Goal: Task Accomplishment & Management: Use online tool/utility

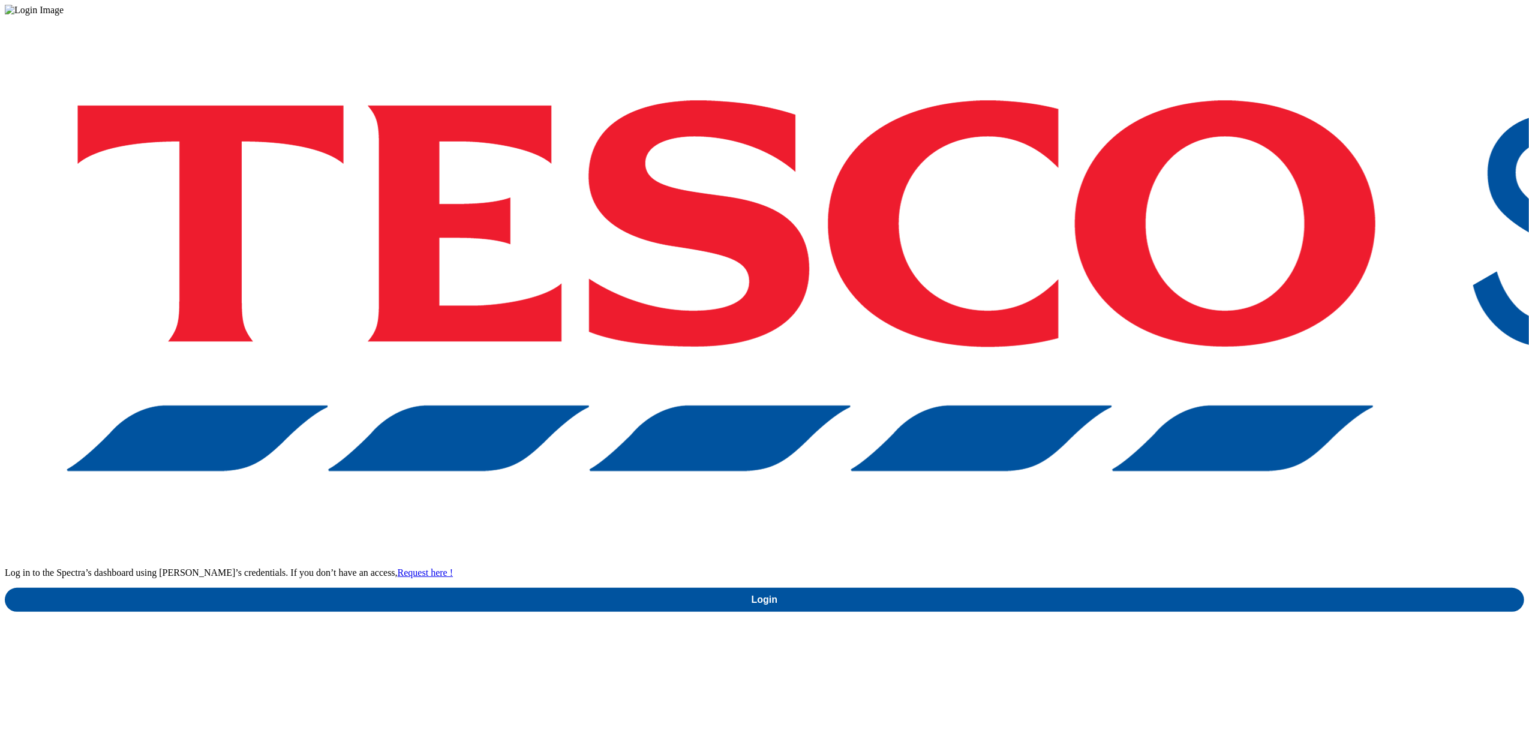
click at [1117, 395] on div "Log in to the Spectra’s dashboard using Tesco’s credentials. If you don’t have …" at bounding box center [764, 314] width 1519 height 596
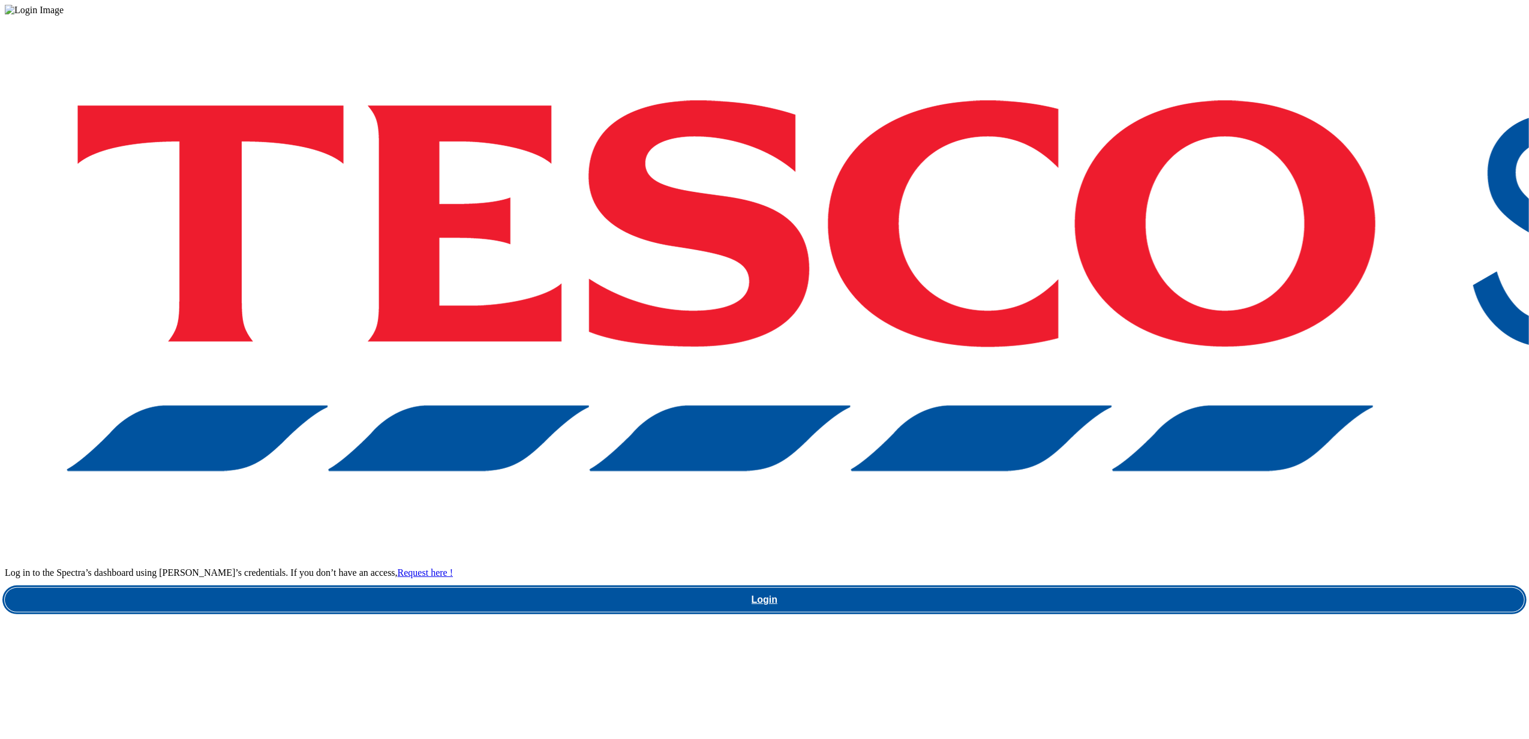
click at [1107, 588] on link "Login" at bounding box center [764, 600] width 1519 height 24
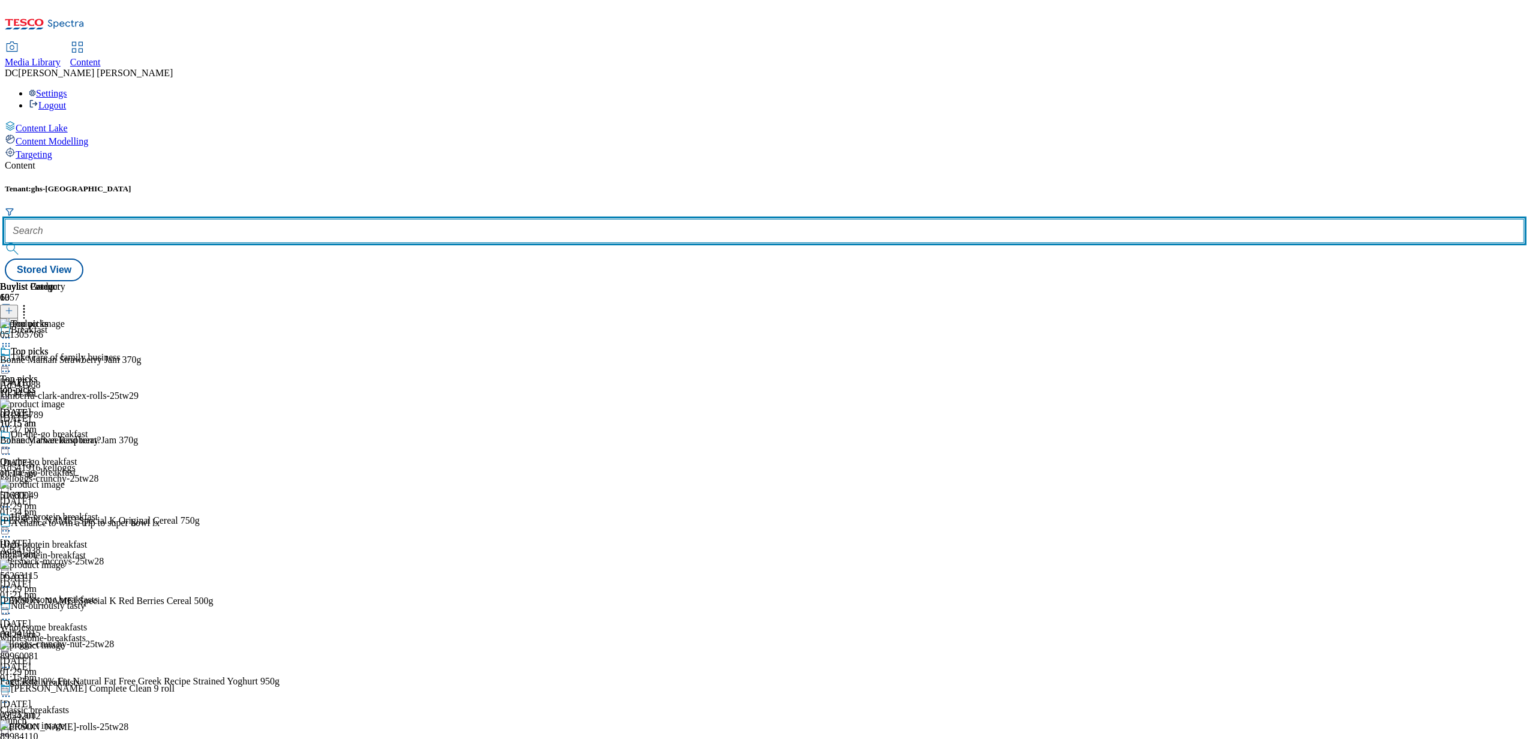
click at [259, 219] on input "text" at bounding box center [764, 231] width 1519 height 24
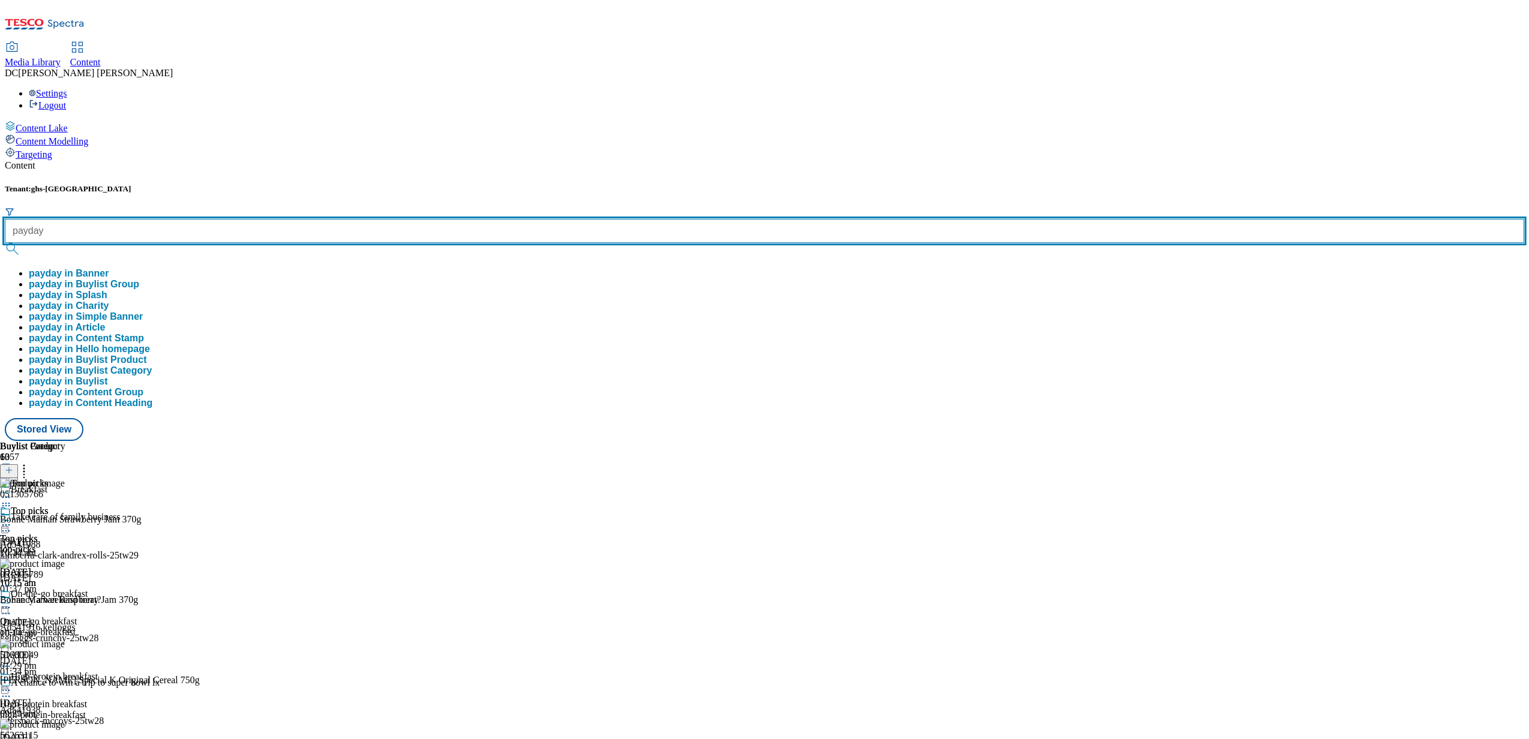
type input "payday"
click at [5, 243] on button "submit" at bounding box center [13, 249] width 17 height 12
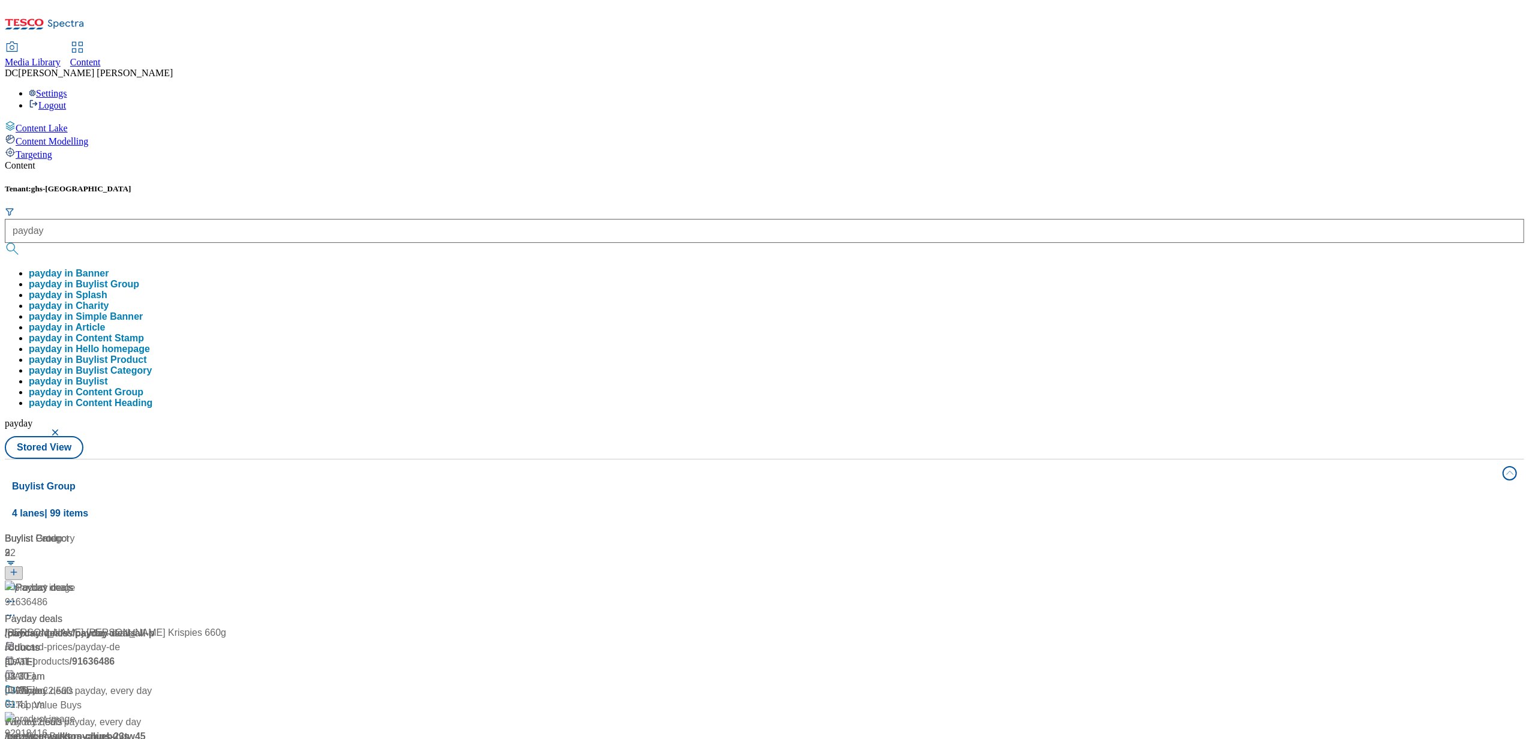
click at [488, 184] on div "Tenant: ghs-uk payday payday in Banner payday in Buylist Group payday in Splash…" at bounding box center [764, 321] width 1519 height 275
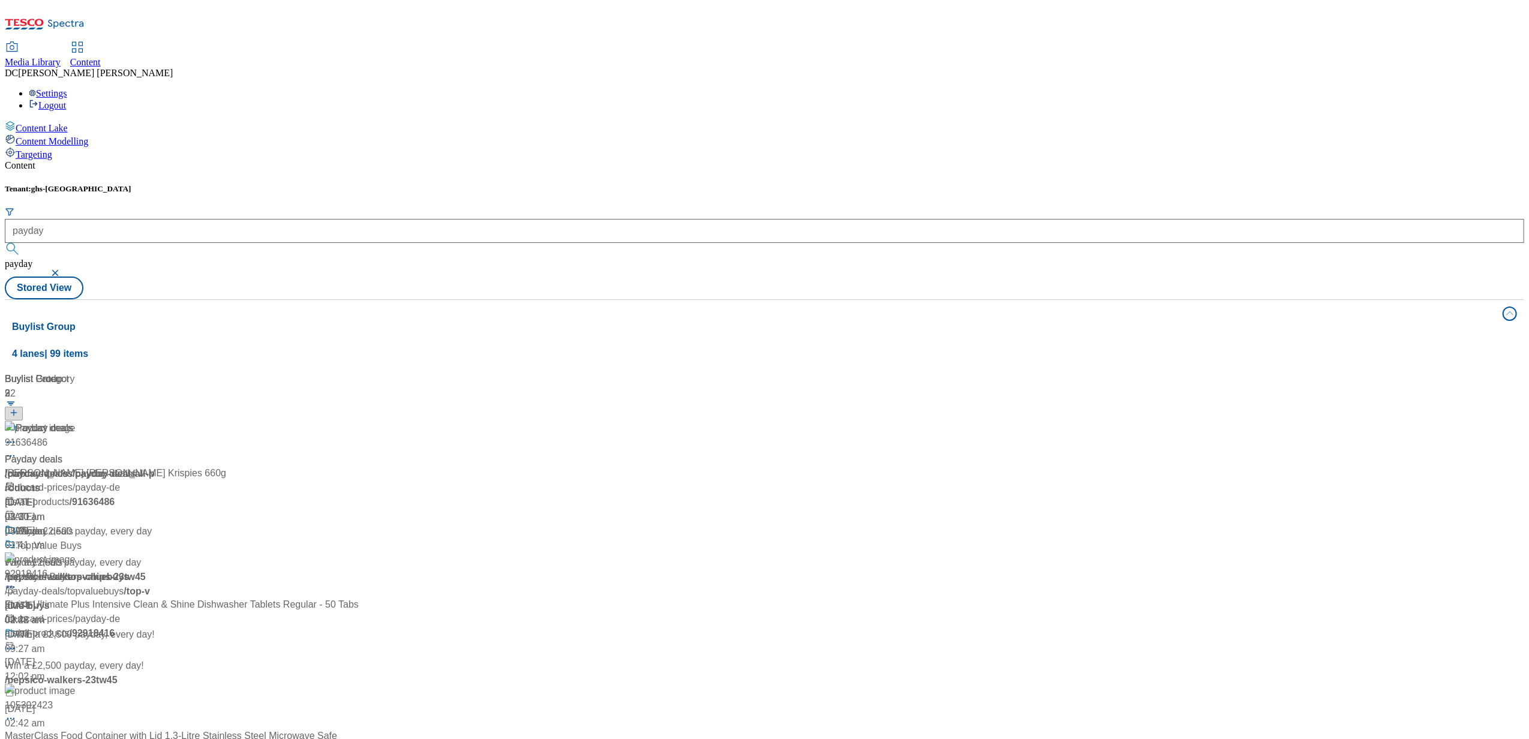
scroll to position [80, 0]
click at [155, 539] on div "Top Value Buys" at bounding box center [80, 554] width 150 height 31
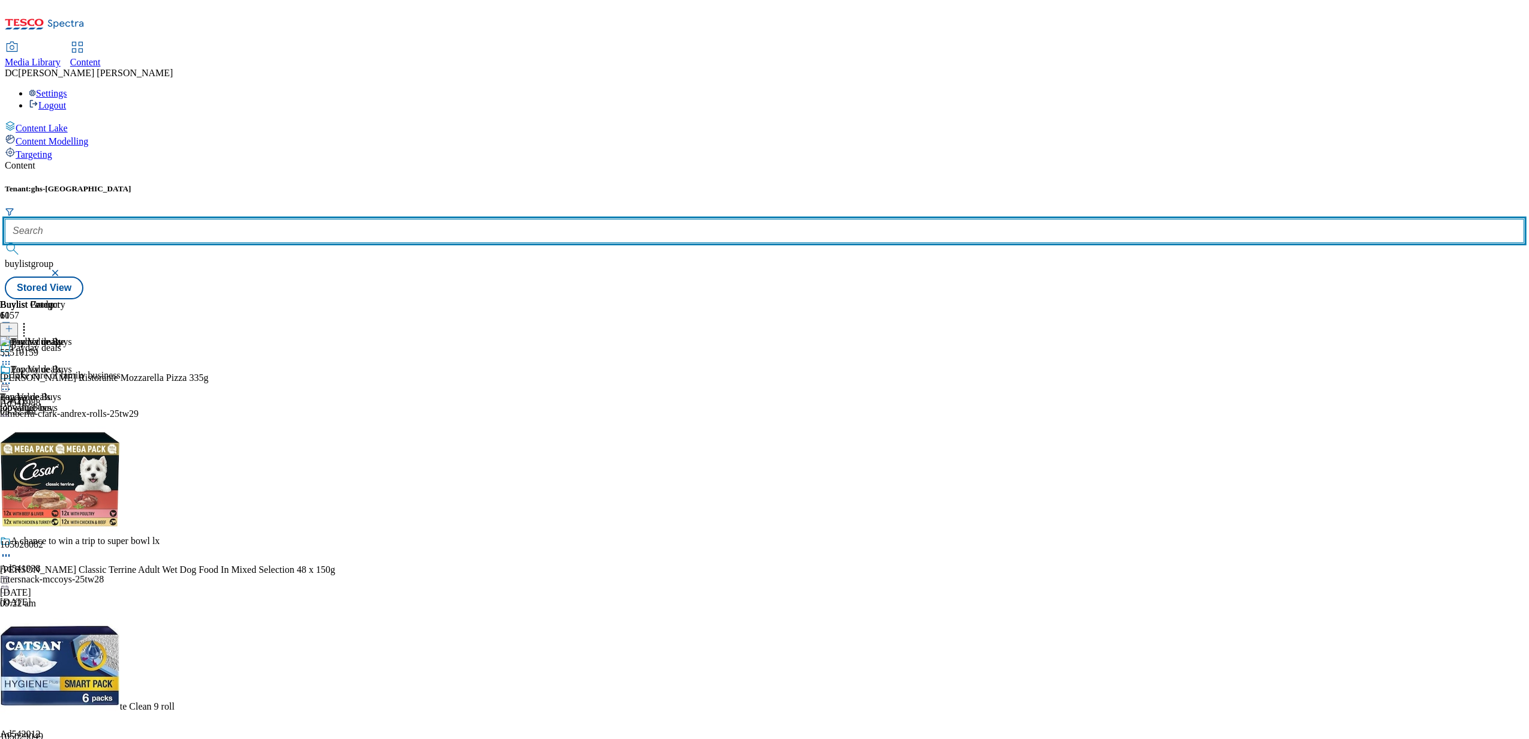
click at [280, 219] on input "text" at bounding box center [764, 231] width 1519 height 24
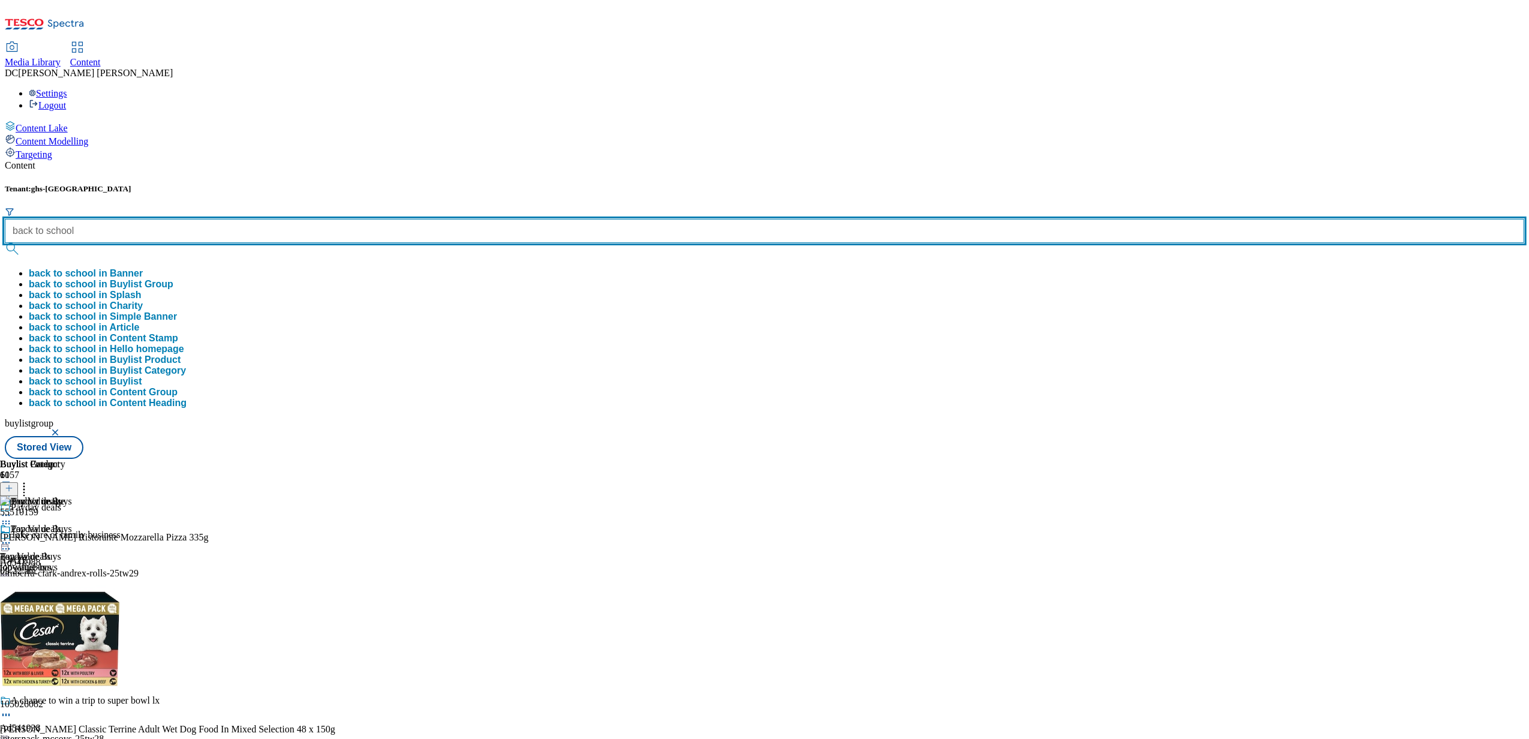
type input "back to school"
click at [5, 243] on button "submit" at bounding box center [13, 249] width 17 height 12
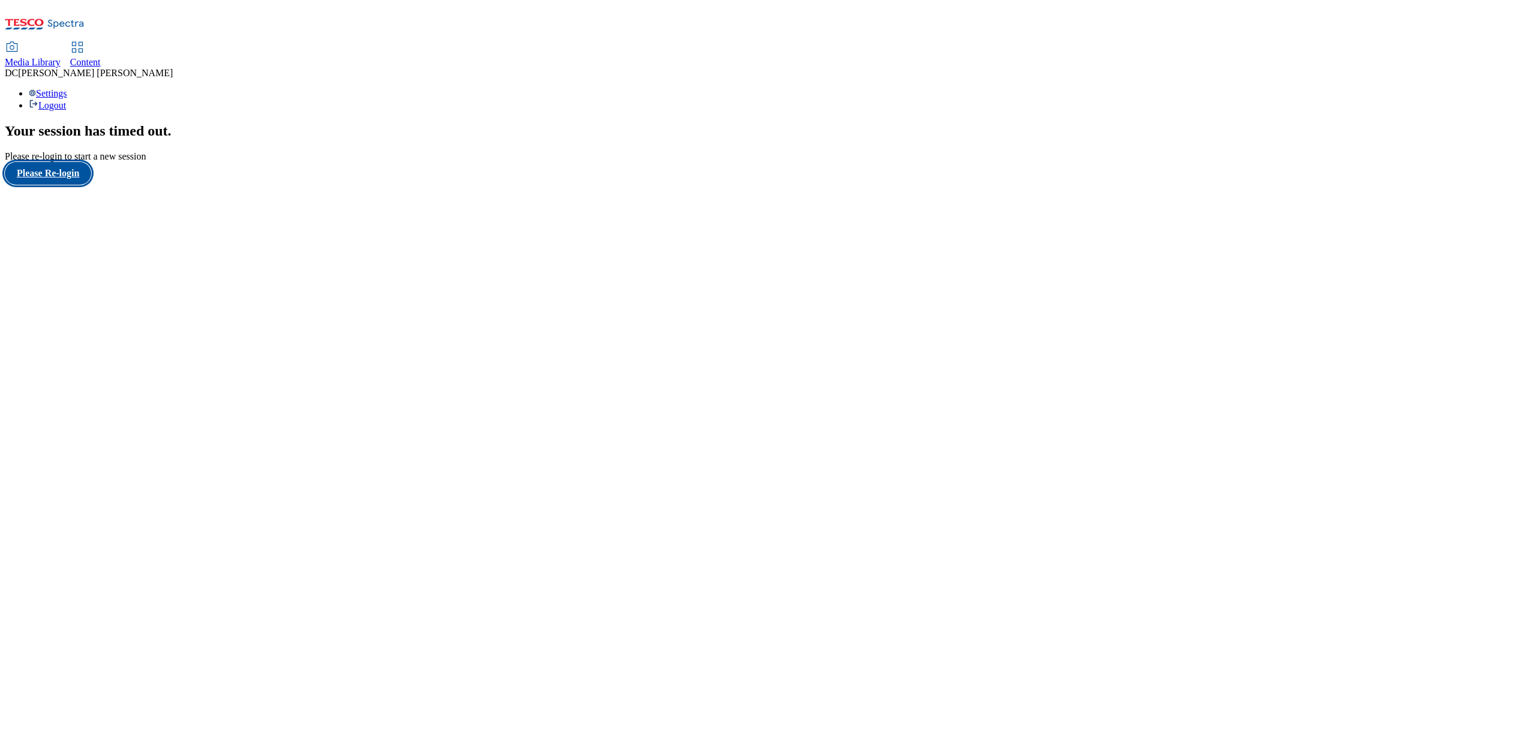
click at [54, 185] on button "Please Re-login" at bounding box center [48, 173] width 86 height 23
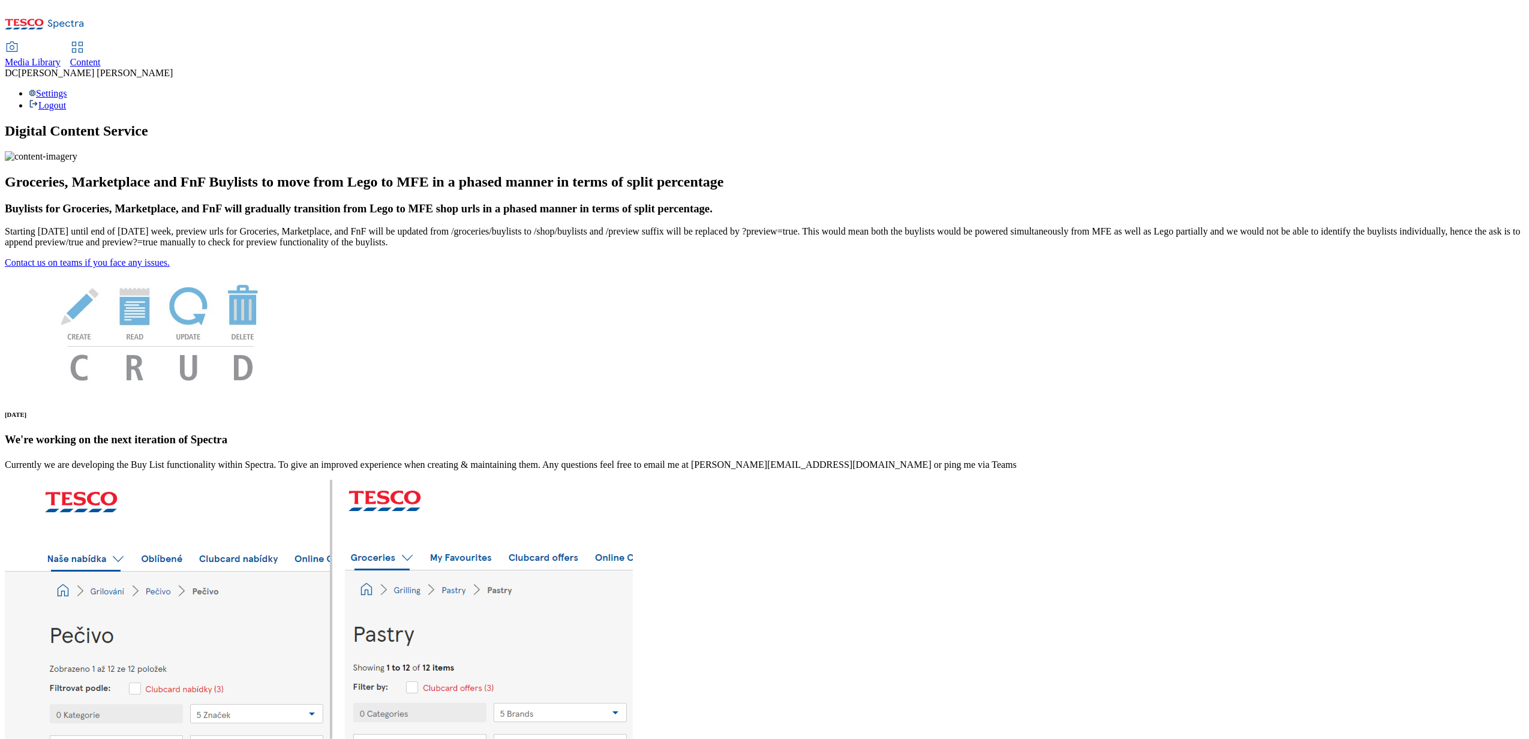
click at [101, 43] on link "Content" at bounding box center [85, 55] width 31 height 25
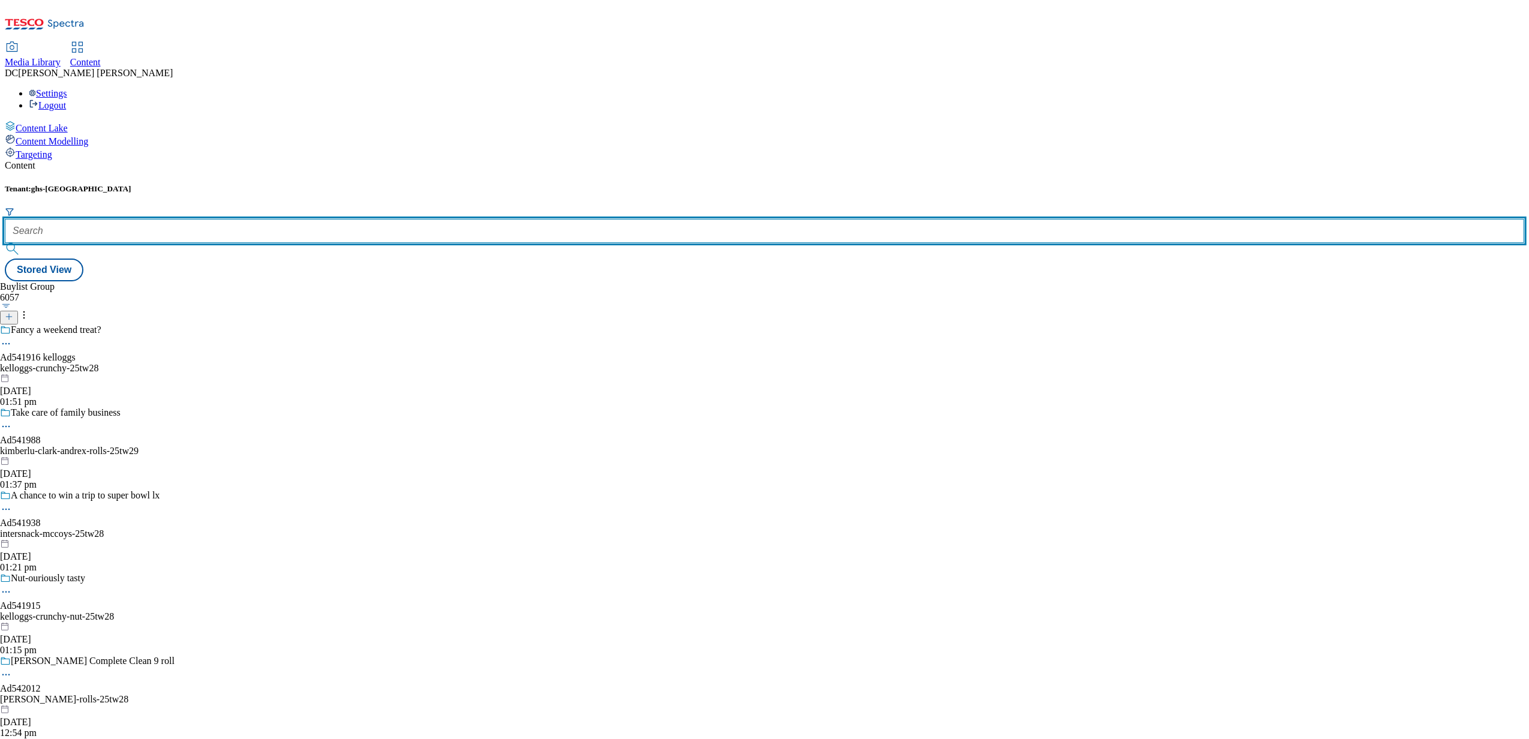
click at [262, 219] on input "text" at bounding box center [764, 231] width 1519 height 24
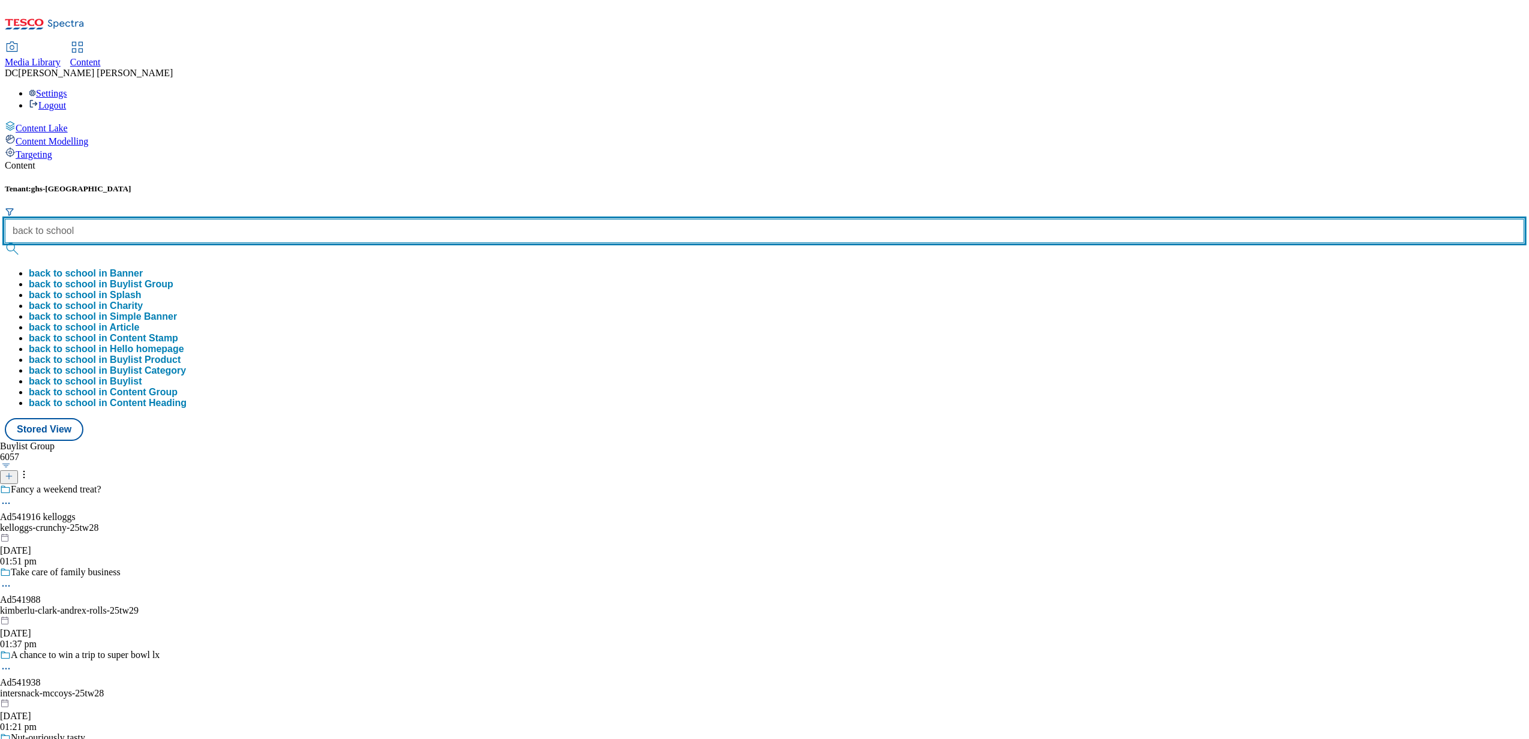
type input "back to school"
click at [5, 243] on button "submit" at bounding box center [13, 249] width 17 height 12
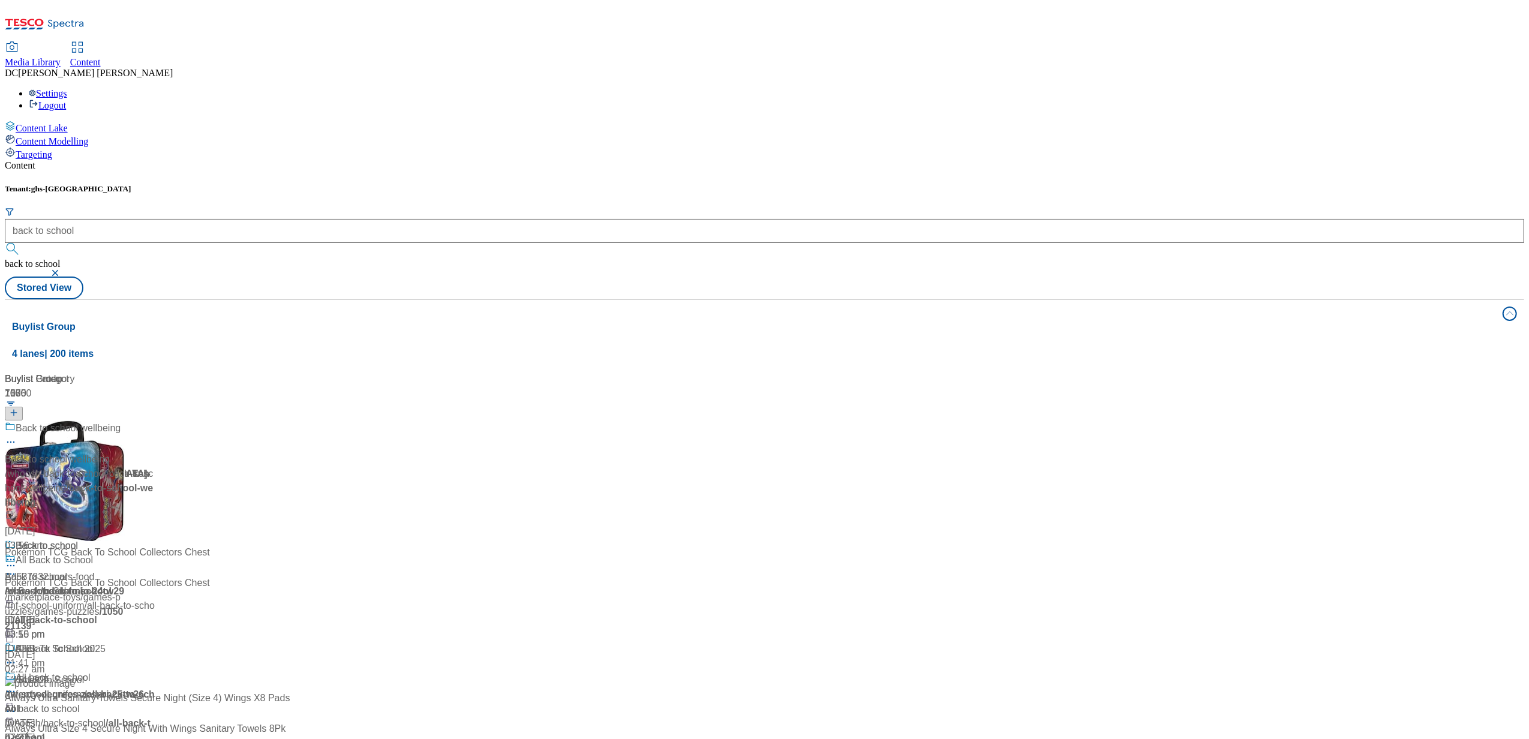
click at [519, 184] on div "Tenant: ghs-uk back to school back to school Stored View" at bounding box center [764, 241] width 1519 height 115
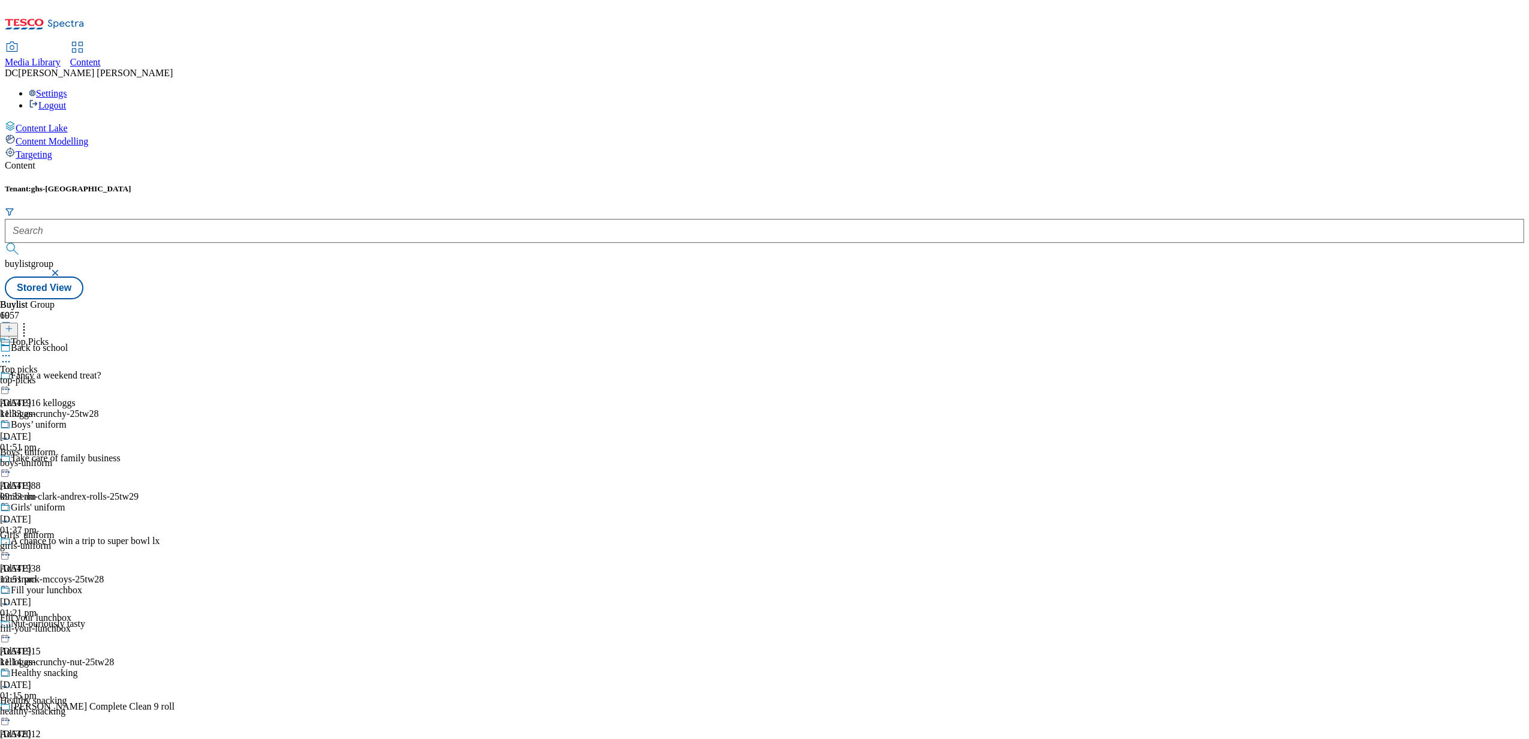
scroll to position [240, 0]
click at [131, 623] on div "fill-your-lunchbox" at bounding box center [65, 628] width 131 height 11
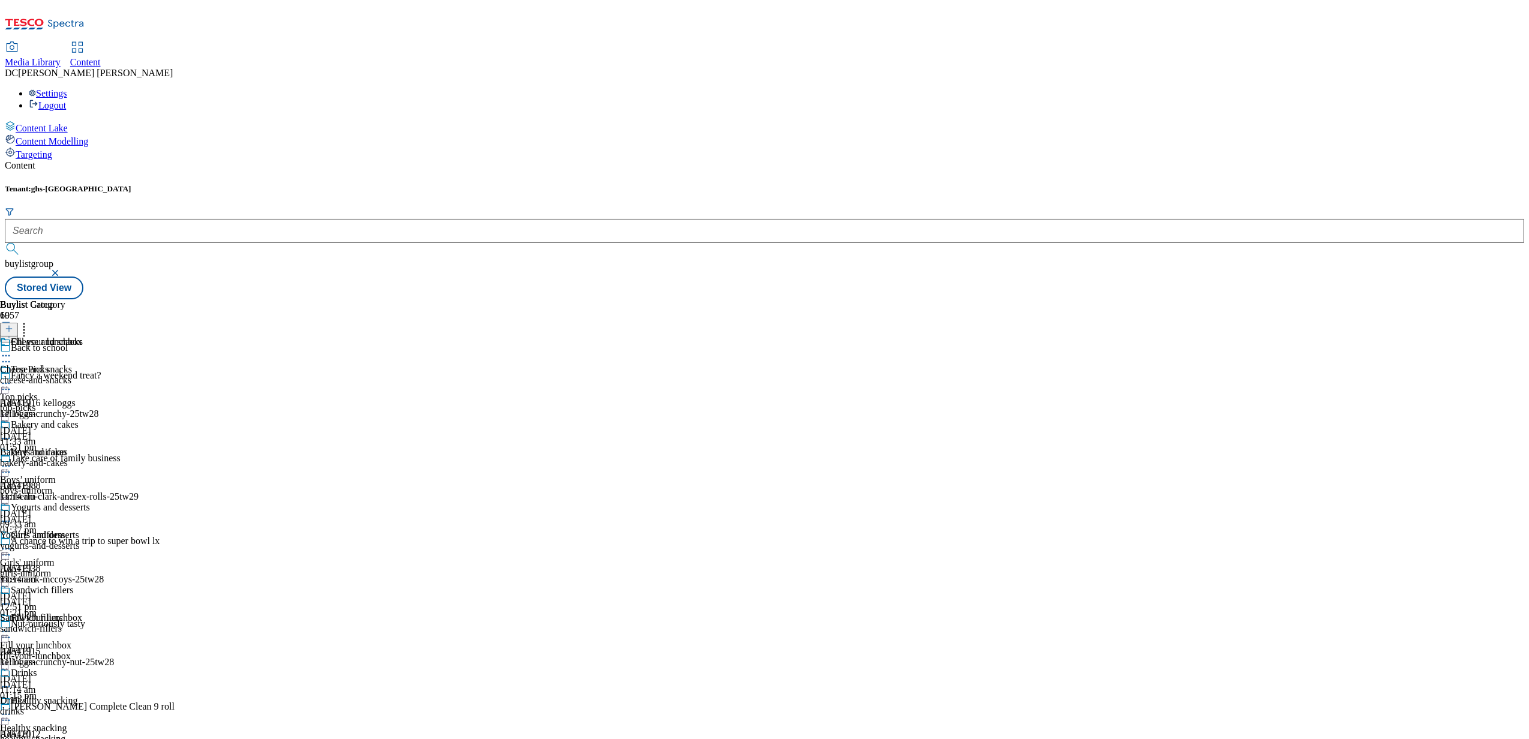
scroll to position [80, 0]
click at [79, 530] on span "Yogurts and desserts" at bounding box center [39, 535] width 79 height 11
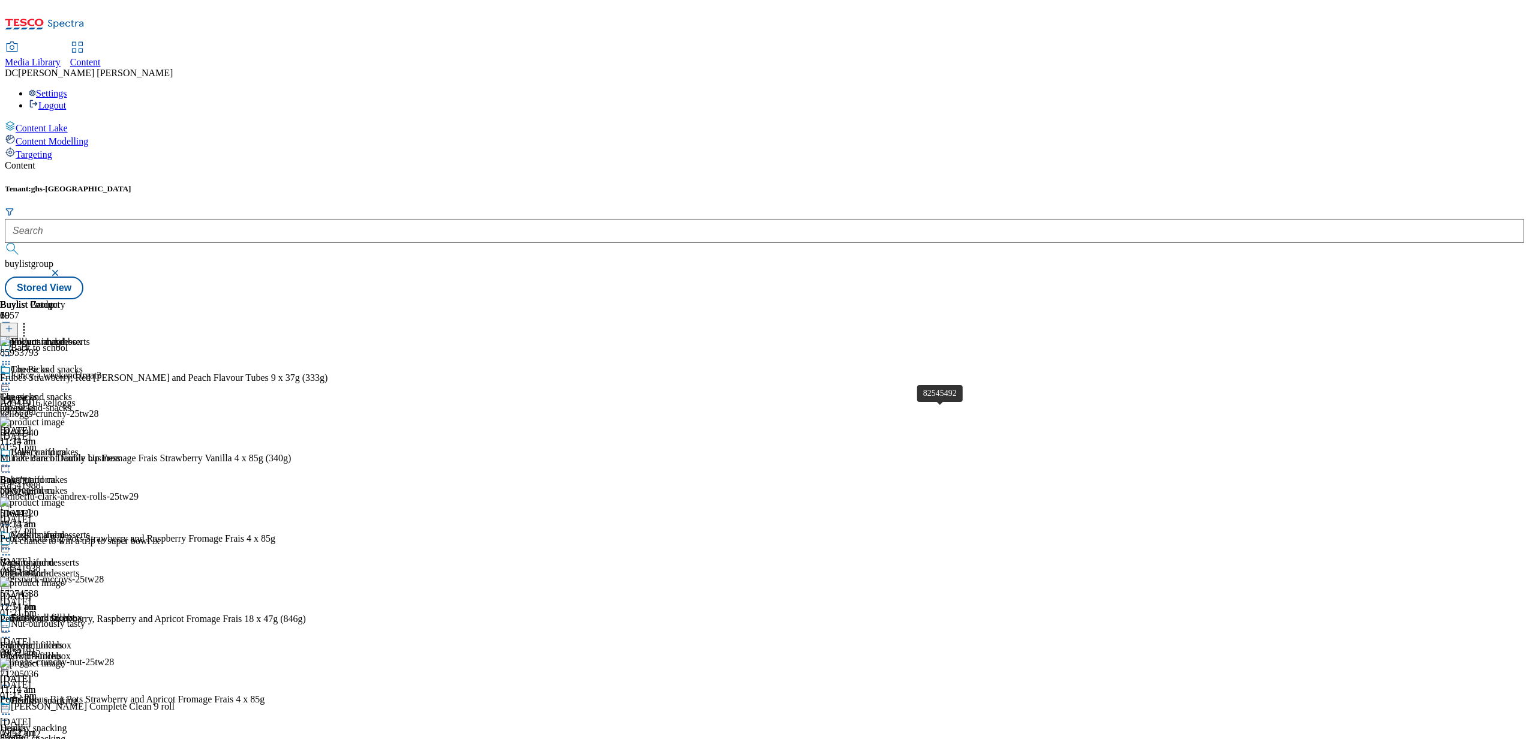
scroll to position [4501, 0]
click at [12, 543] on icon at bounding box center [6, 549] width 12 height 12
click at [76, 680] on span "Un-publish" at bounding box center [56, 684] width 38 height 9
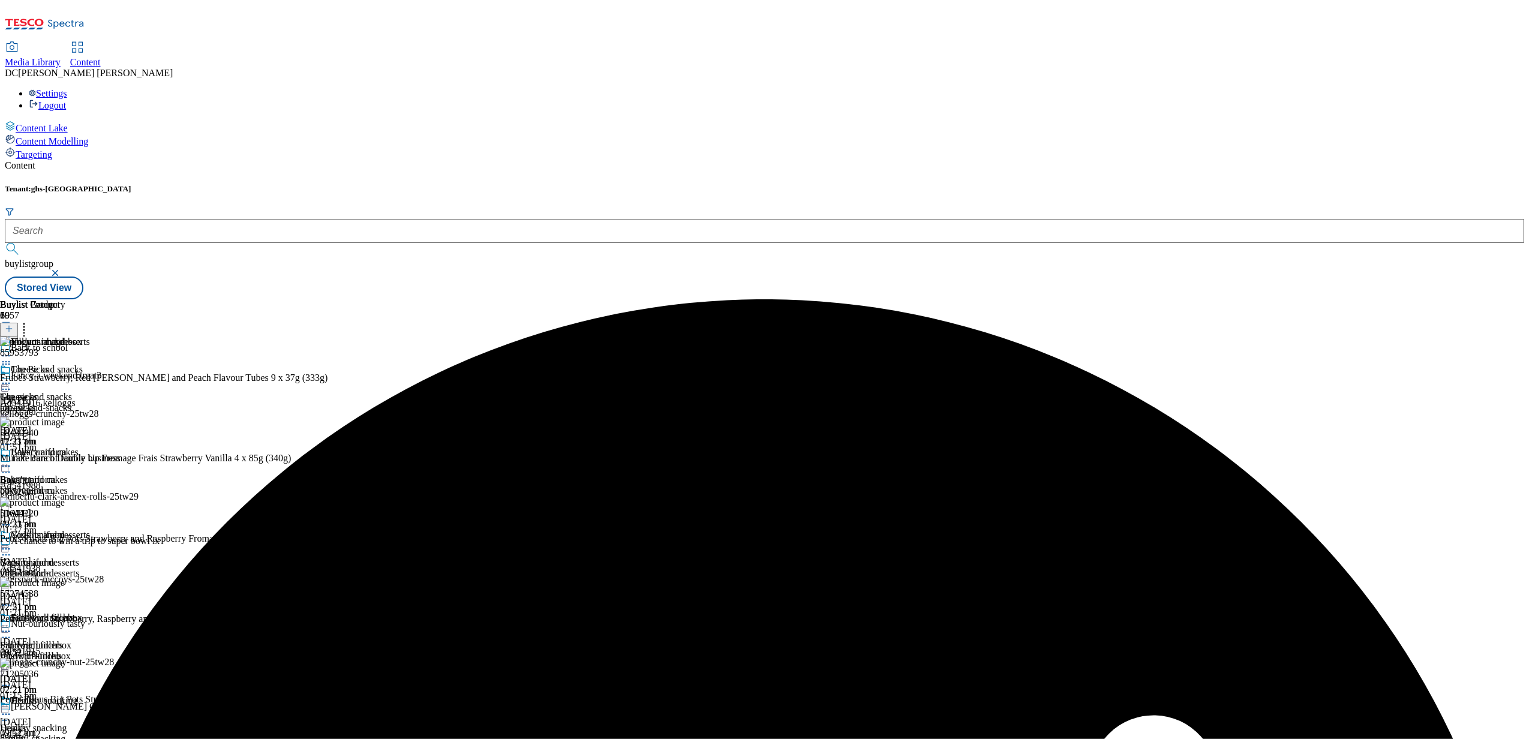
click at [12, 543] on icon at bounding box center [6, 549] width 12 height 12
click at [82, 636] on button "Un-preview" at bounding box center [53, 643] width 58 height 14
click at [9, 326] on line at bounding box center [9, 329] width 0 height 6
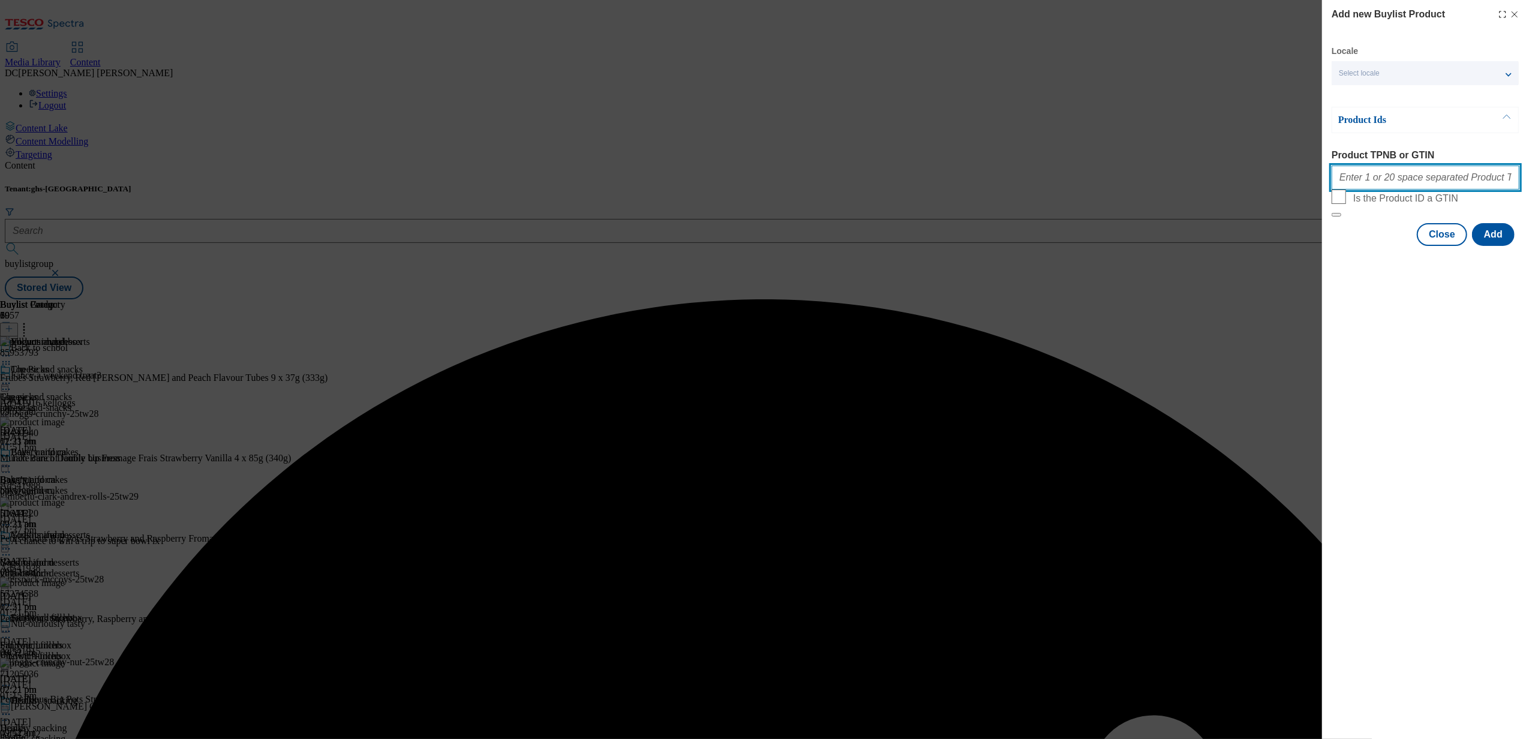
click at [1447, 184] on input "Product TPNB or GTIN" at bounding box center [1426, 178] width 188 height 24
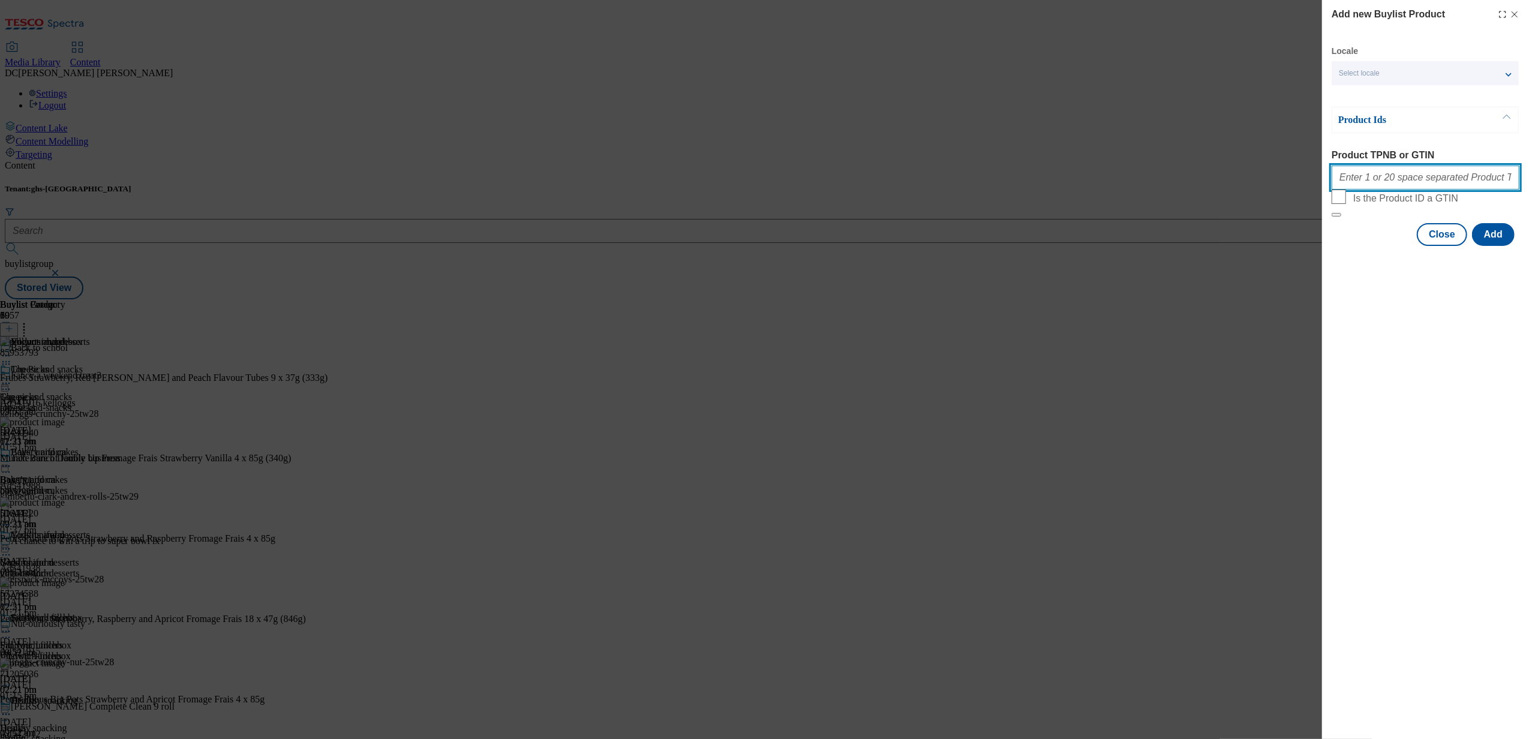
click at [1368, 185] on input "Product TPNB or GTIN" at bounding box center [1426, 178] width 188 height 24
paste input "76139659"
click at [1406, 186] on input "76139659" at bounding box center [1426, 178] width 188 height 24
paste input "92336760"
click at [1423, 183] on input "76139659 92336760" at bounding box center [1426, 178] width 188 height 24
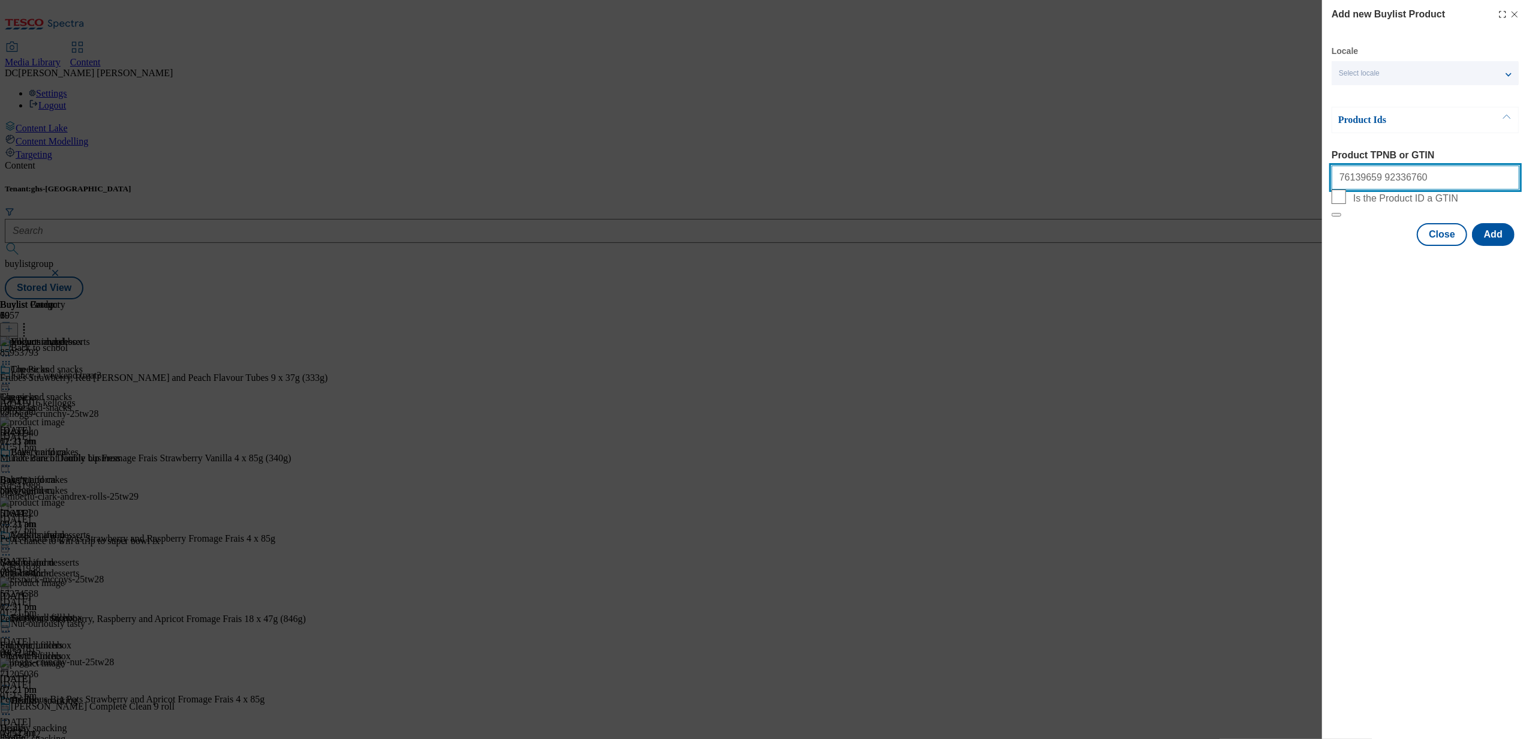
paste input "91831180"
type input "76139659 92336760 91831180"
click at [1498, 246] on button "Add" at bounding box center [1493, 234] width 43 height 23
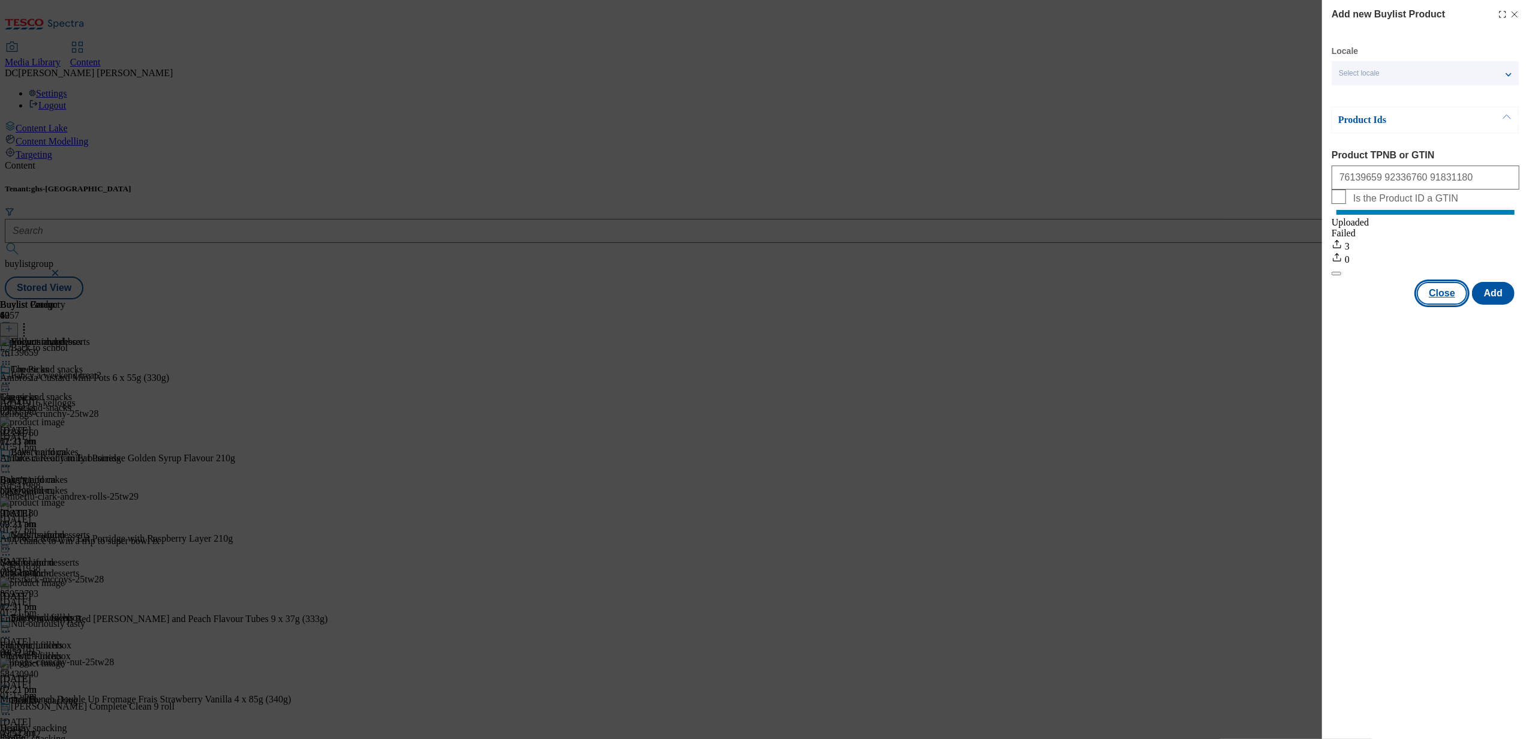
click at [1440, 305] on button "Close" at bounding box center [1442, 293] width 50 height 23
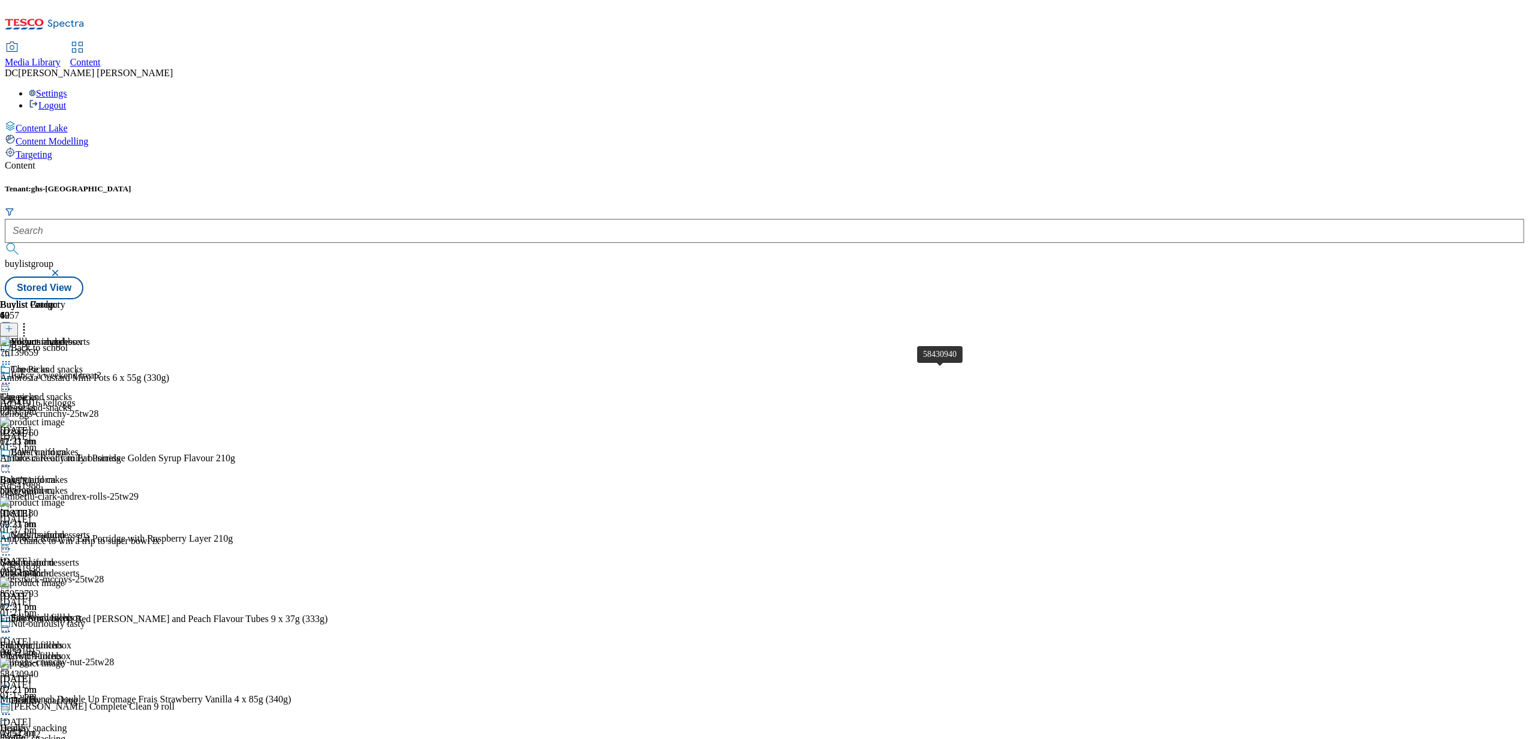
scroll to position [0, 0]
click at [30, 321] on icon at bounding box center [24, 327] width 12 height 12
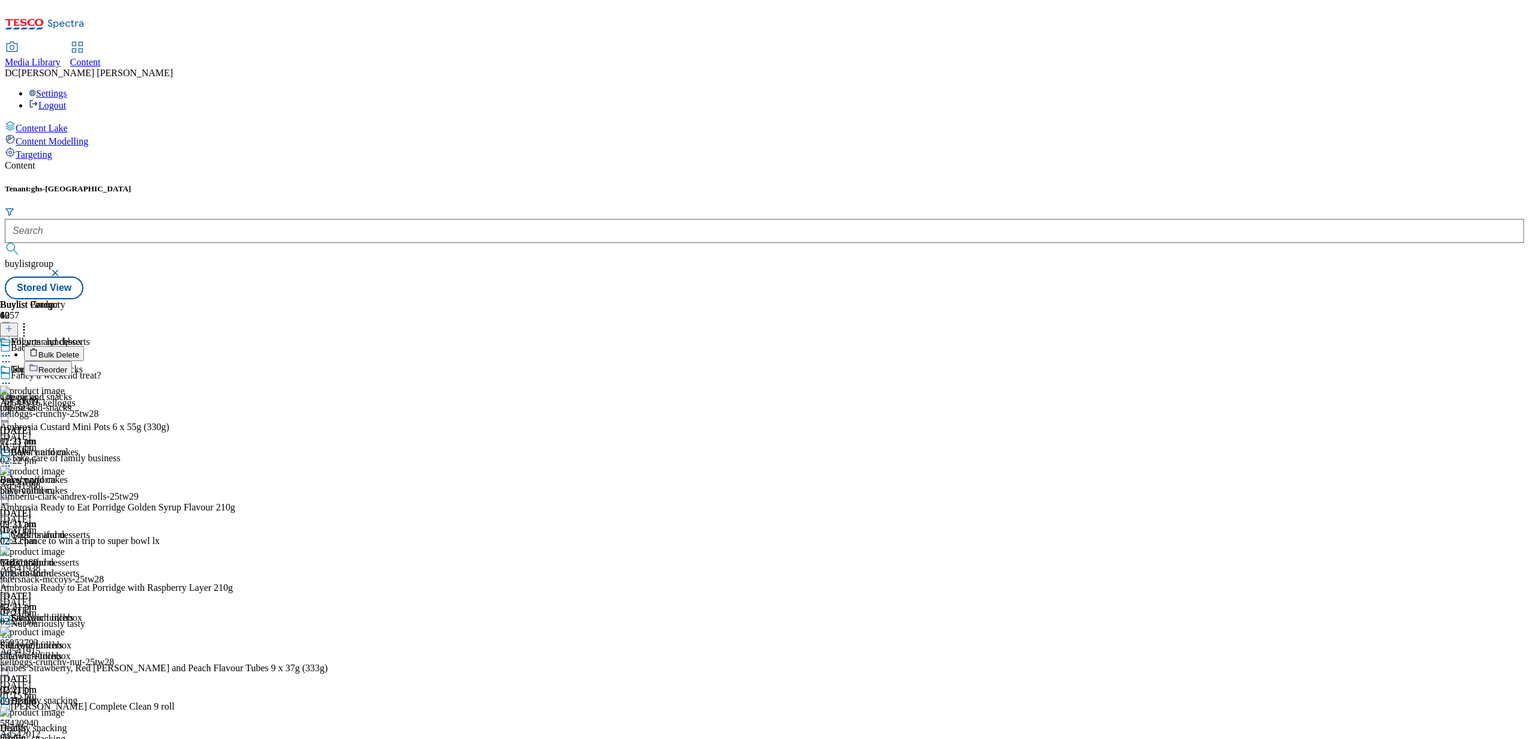
click at [67, 365] on span "Reorder" at bounding box center [52, 369] width 29 height 9
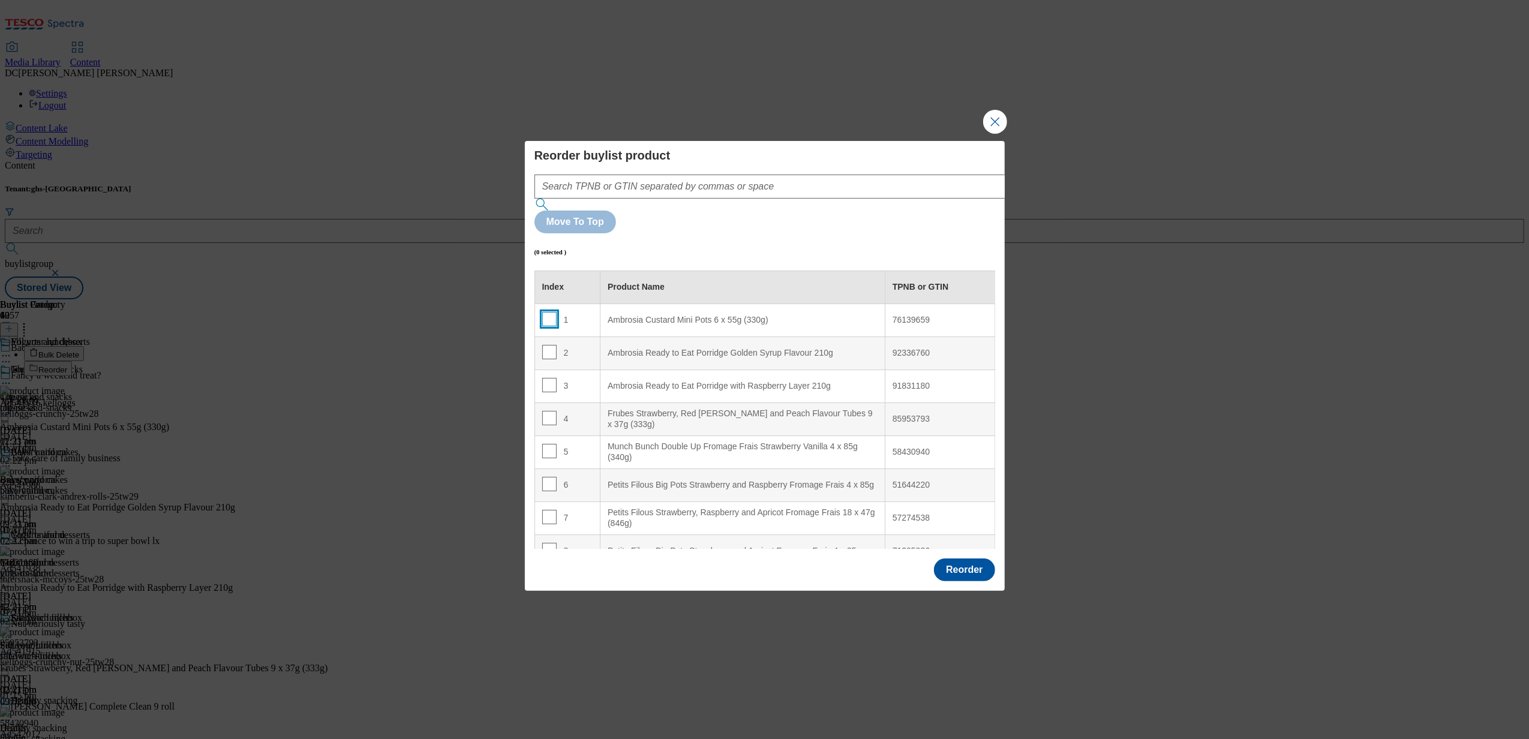
click at [548, 312] on input "Modal" at bounding box center [549, 319] width 14 height 14
checkbox input "true"
click at [548, 345] on input "Modal" at bounding box center [549, 352] width 14 height 14
checkbox input "true"
click at [548, 378] on input "Modal" at bounding box center [549, 385] width 14 height 14
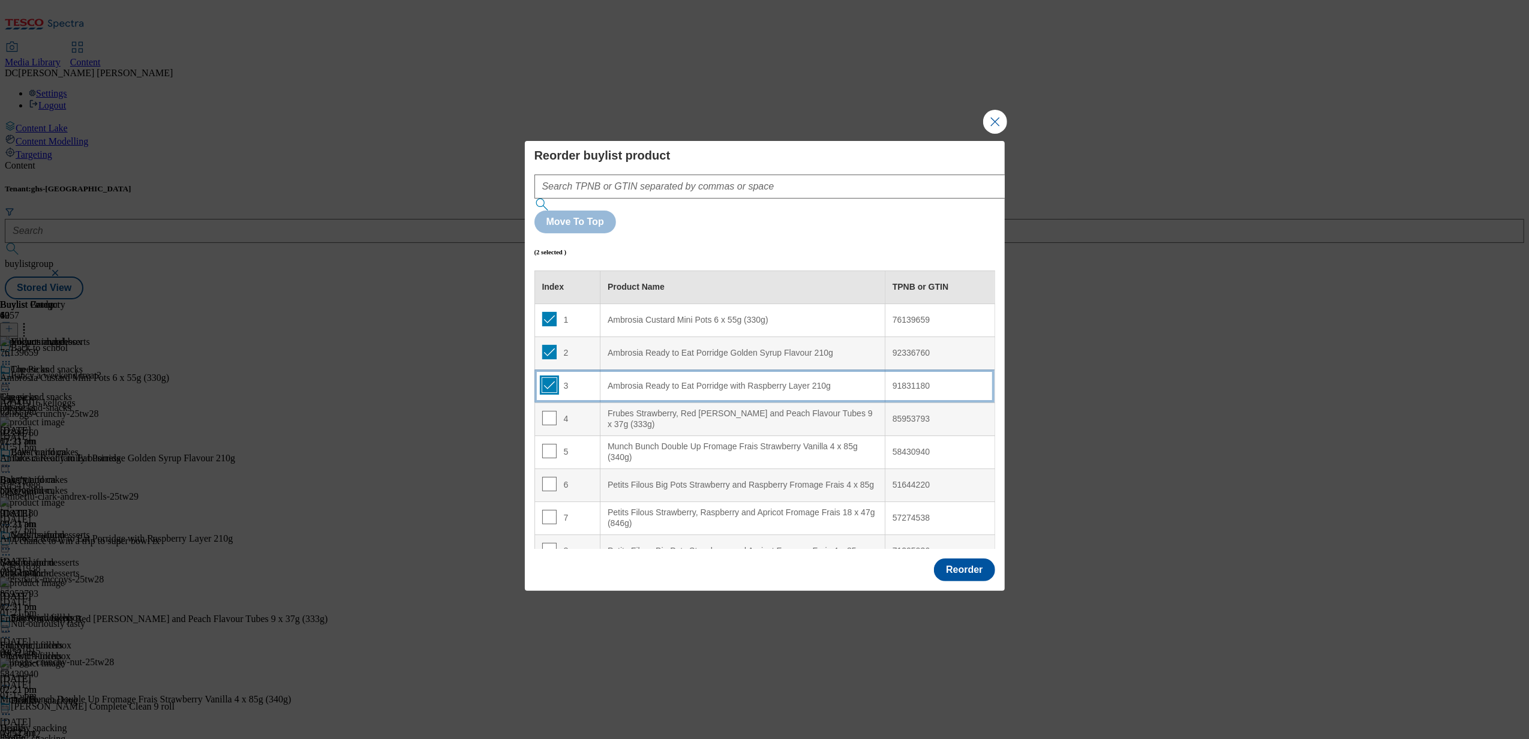
checkbox input "true"
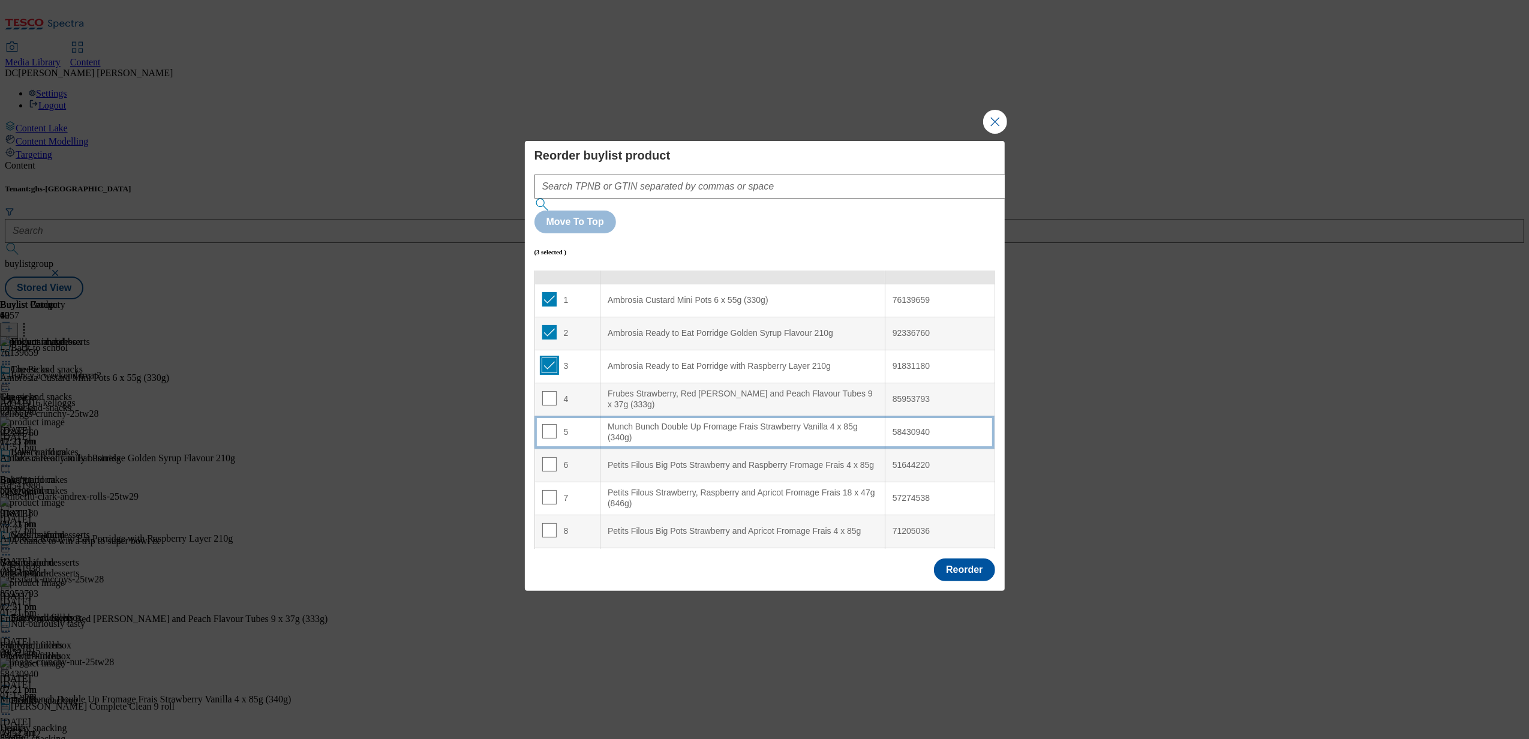
scroll to position [80, 0]
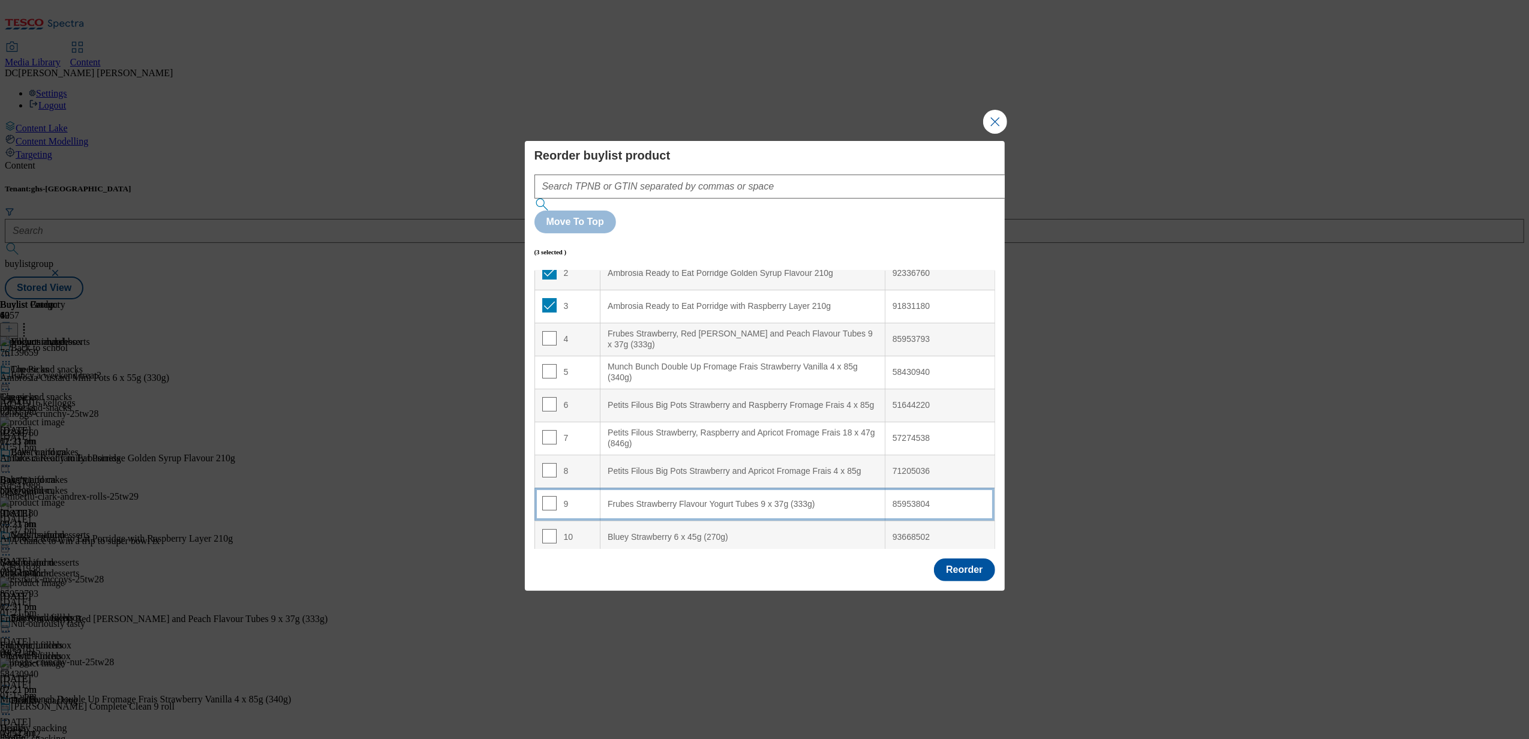
click at [644, 499] on div "Frubes Strawberry Flavour Yogurt Tubes 9 x 37g (333g)" at bounding box center [743, 504] width 270 height 11
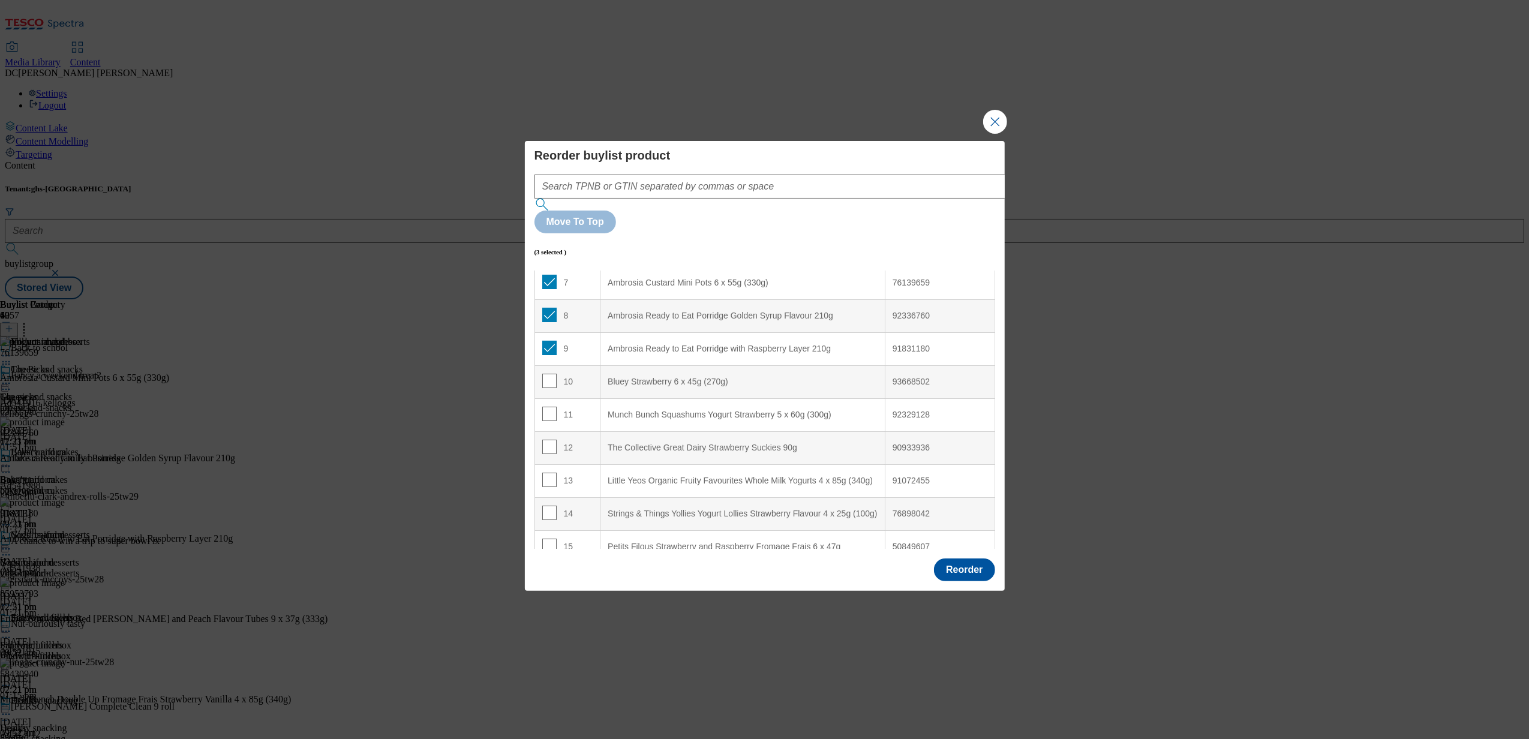
scroll to position [240, 0]
click at [549, 270] on input "Modal" at bounding box center [549, 277] width 14 height 14
checkbox input "false"
click at [547, 303] on input "Modal" at bounding box center [549, 310] width 14 height 14
checkbox input "false"
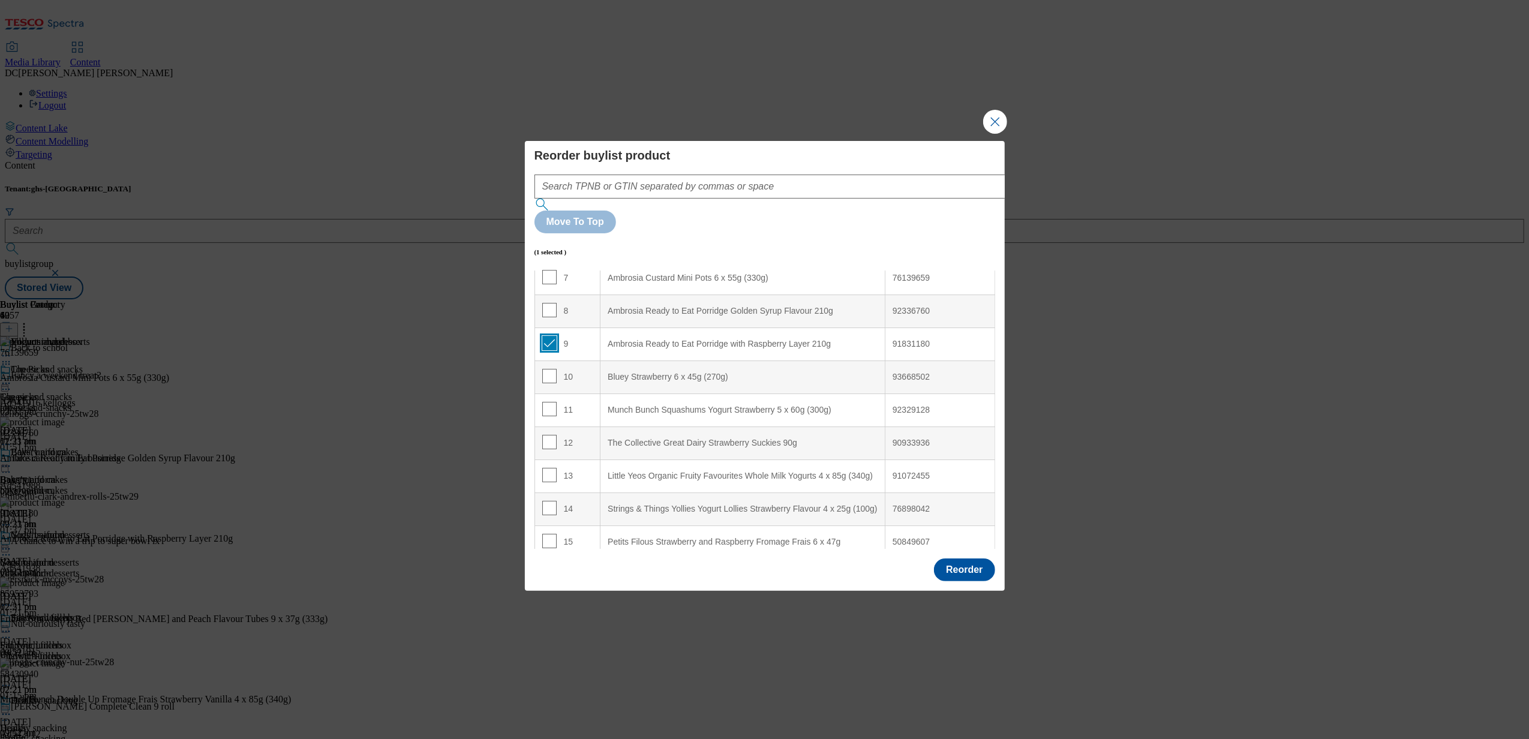
click at [549, 336] on input "Modal" at bounding box center [549, 343] width 14 height 14
checkbox input "false"
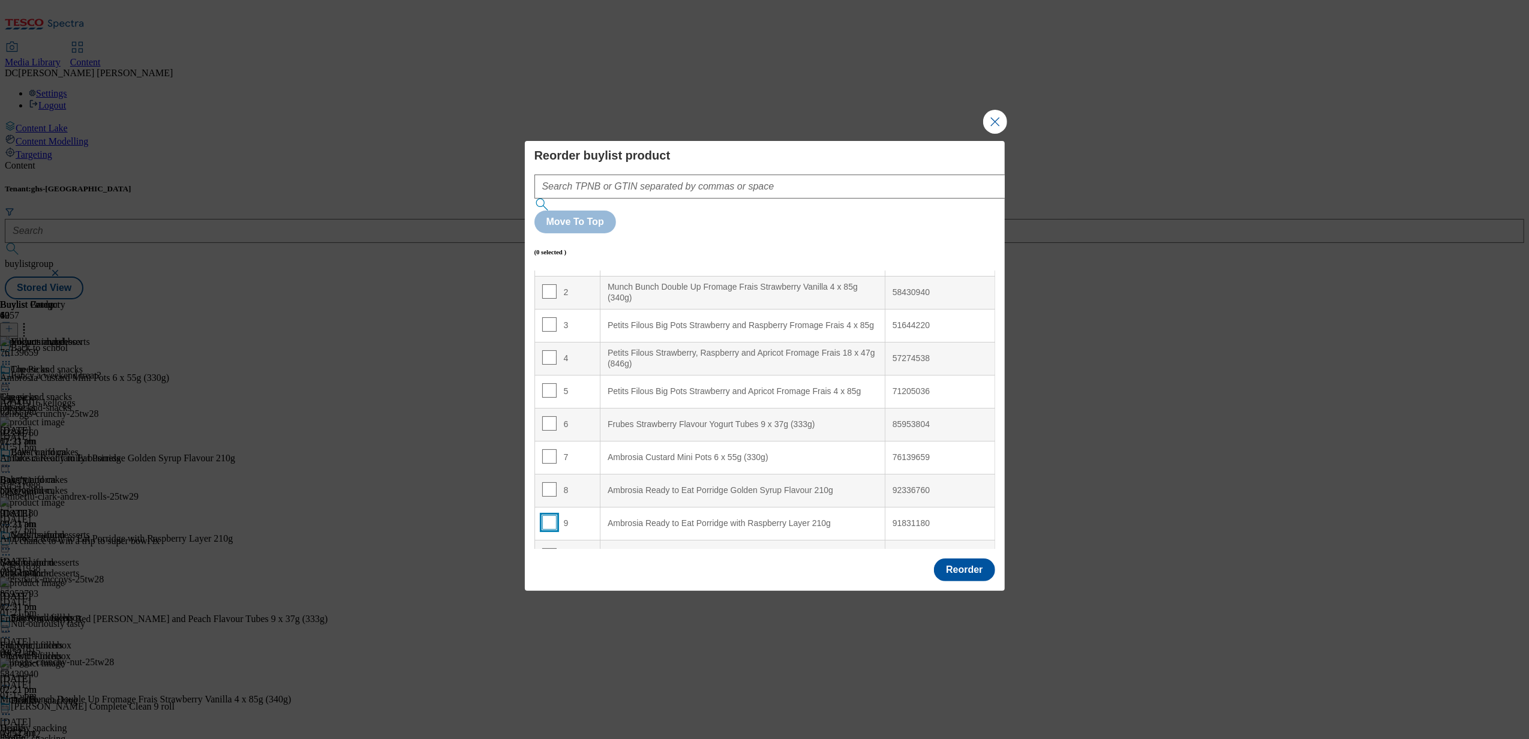
scroll to position [0, 0]
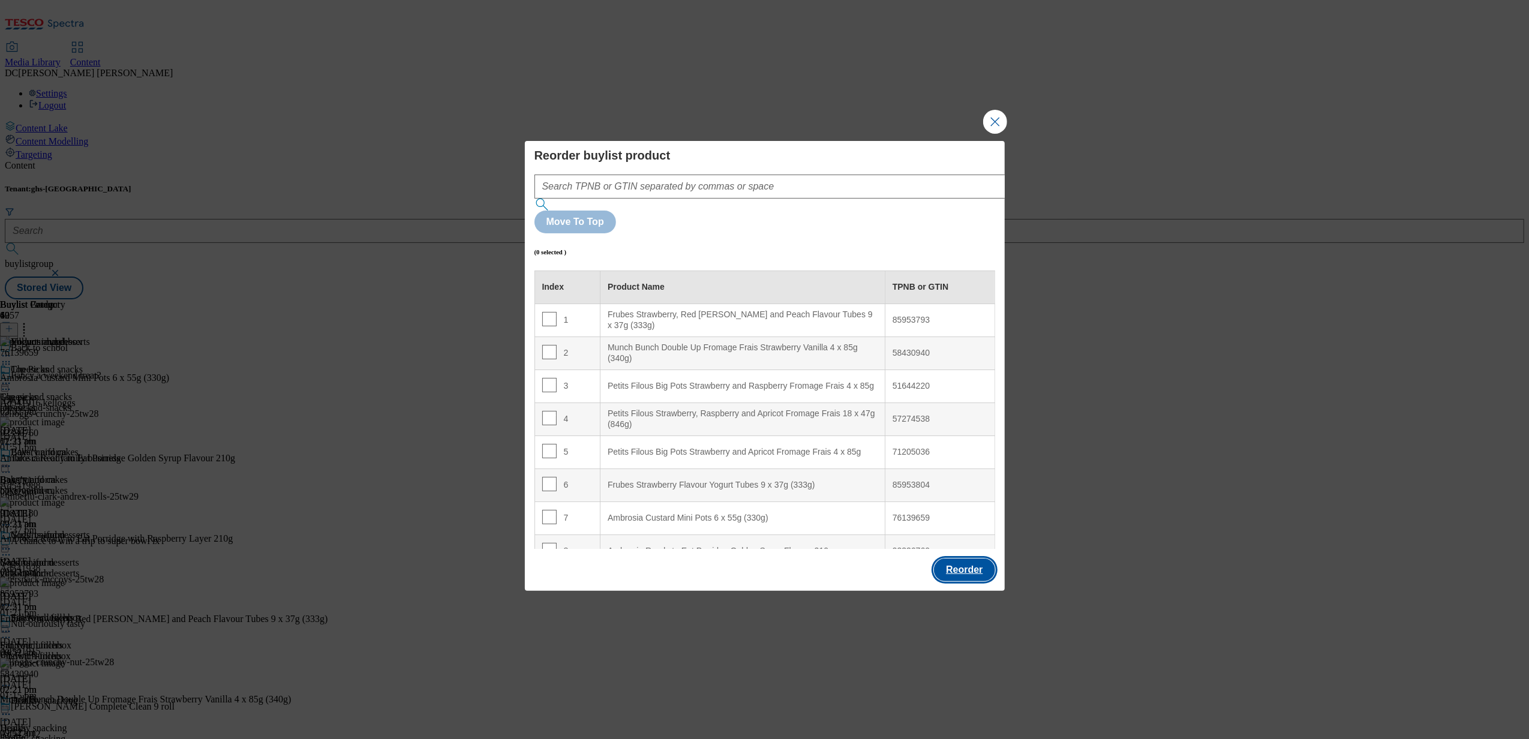
click at [973, 558] on button "Reorder" at bounding box center [964, 569] width 61 height 23
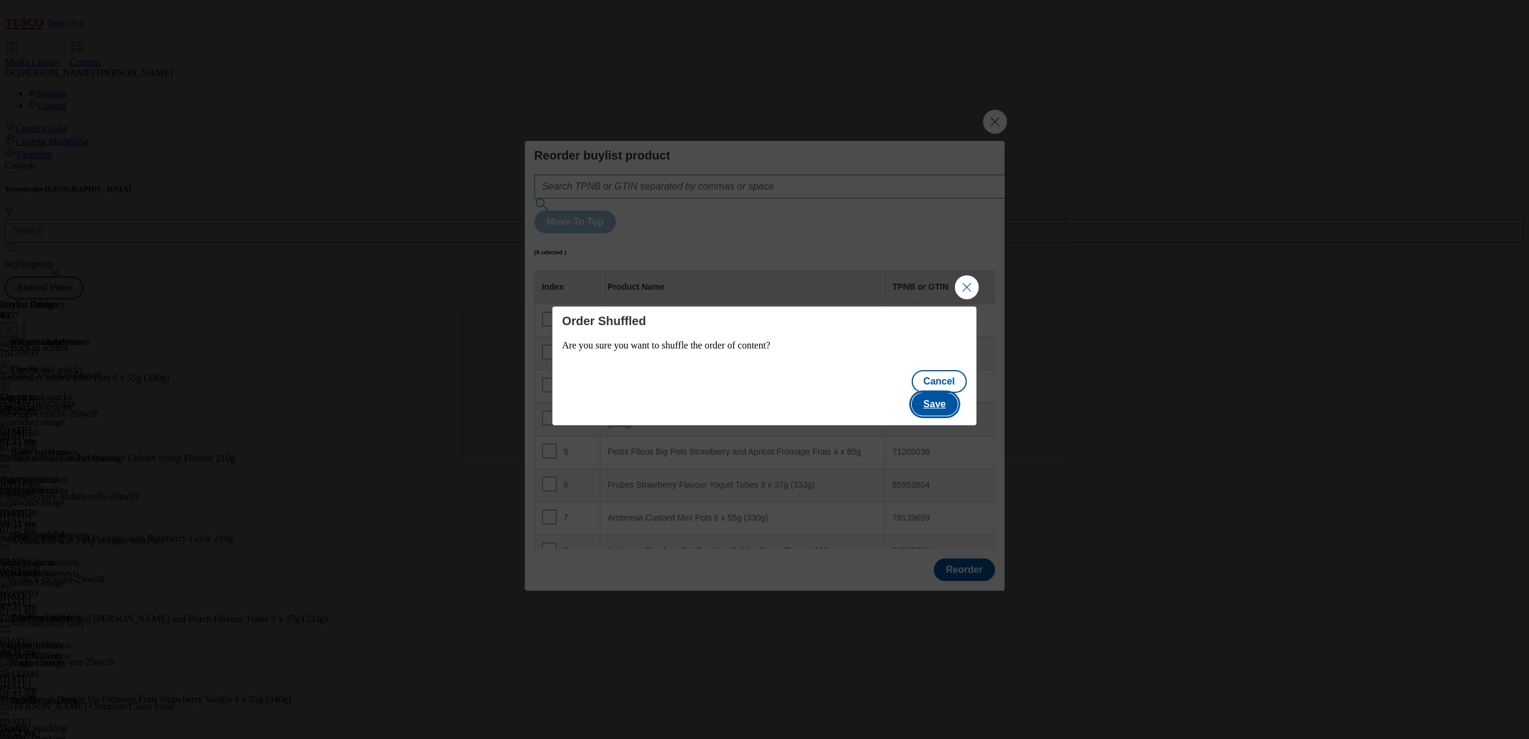
click at [948, 393] on button "Save" at bounding box center [935, 404] width 46 height 23
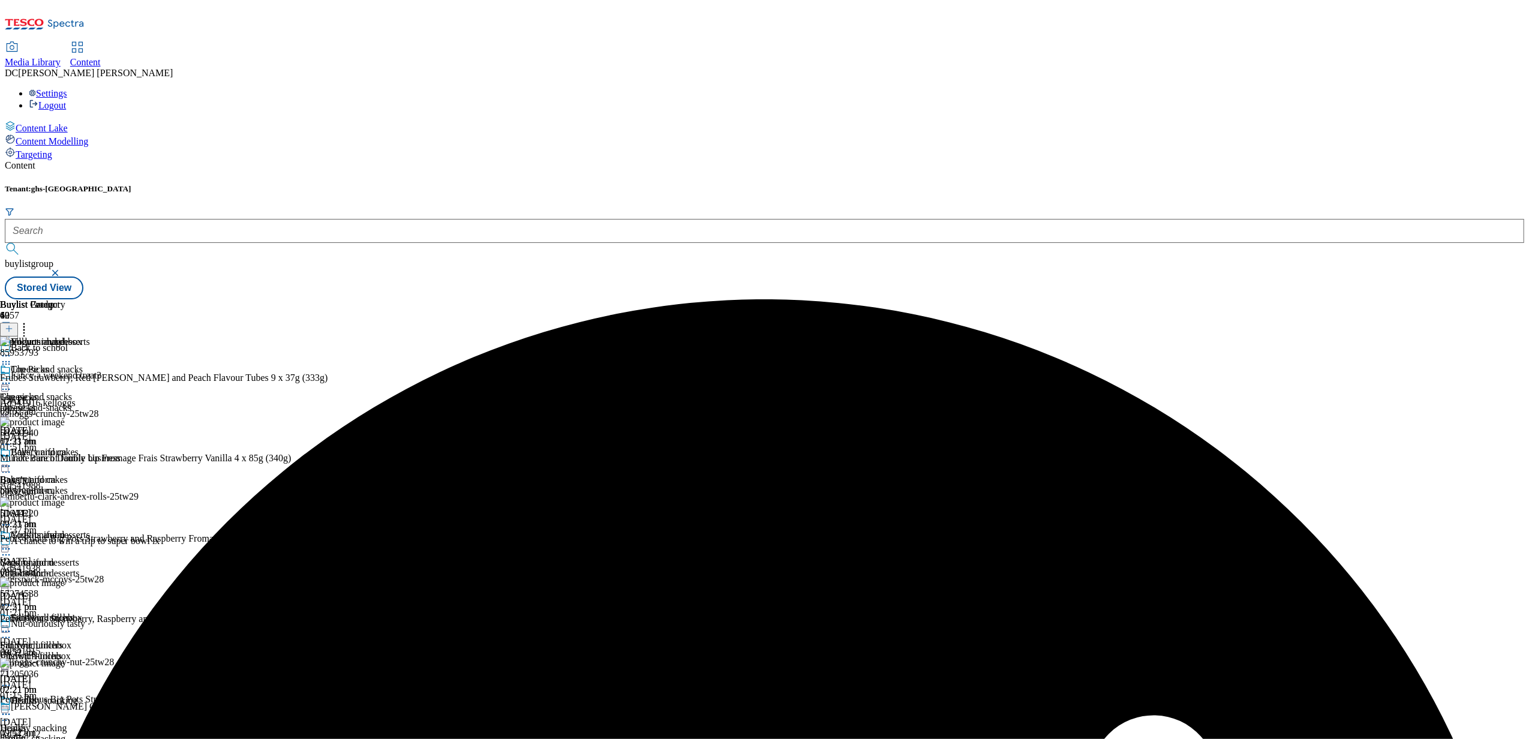
click at [12, 543] on icon at bounding box center [6, 549] width 12 height 12
click at [65, 625] on span "Preview" at bounding box center [51, 629] width 28 height 9
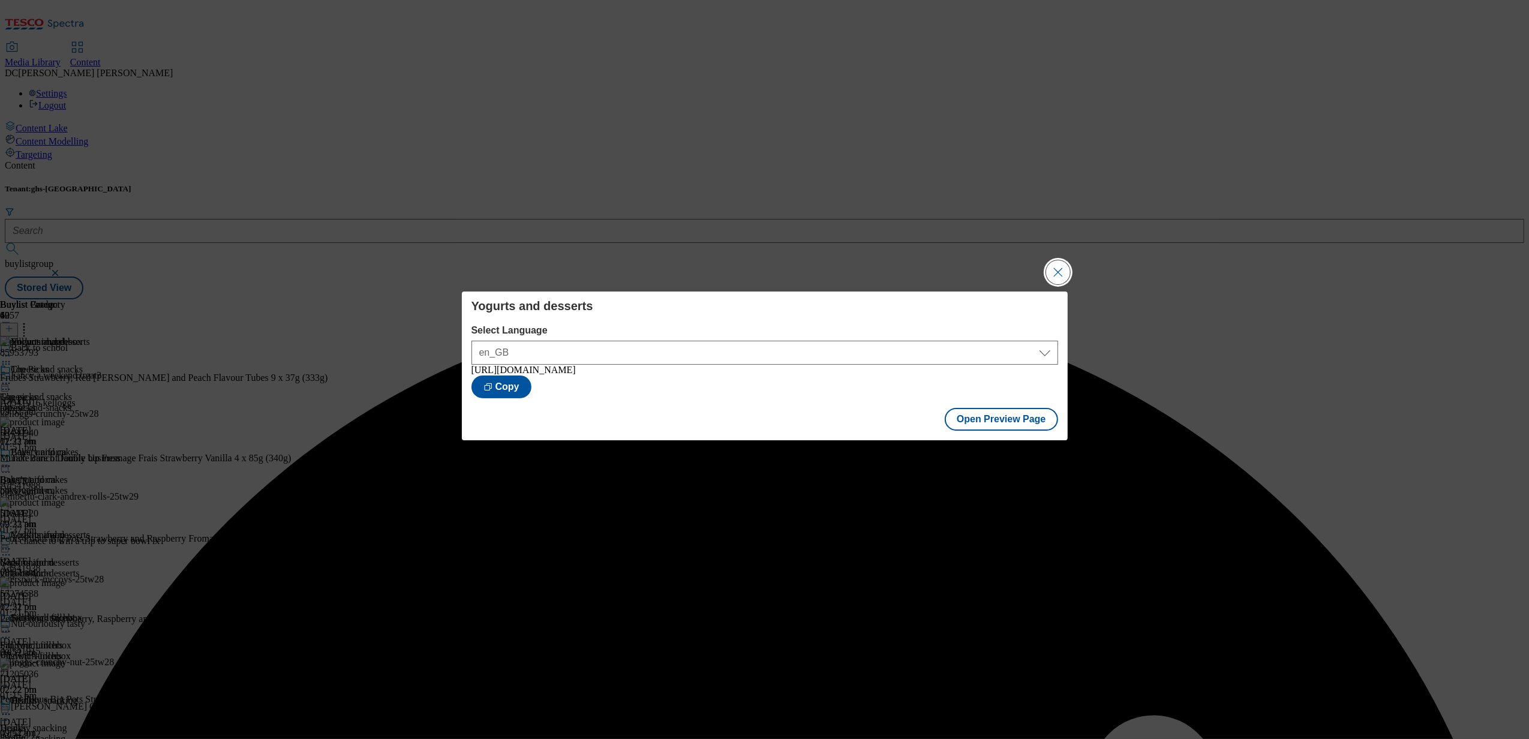
click at [1054, 263] on button "Close Modal" at bounding box center [1058, 272] width 24 height 24
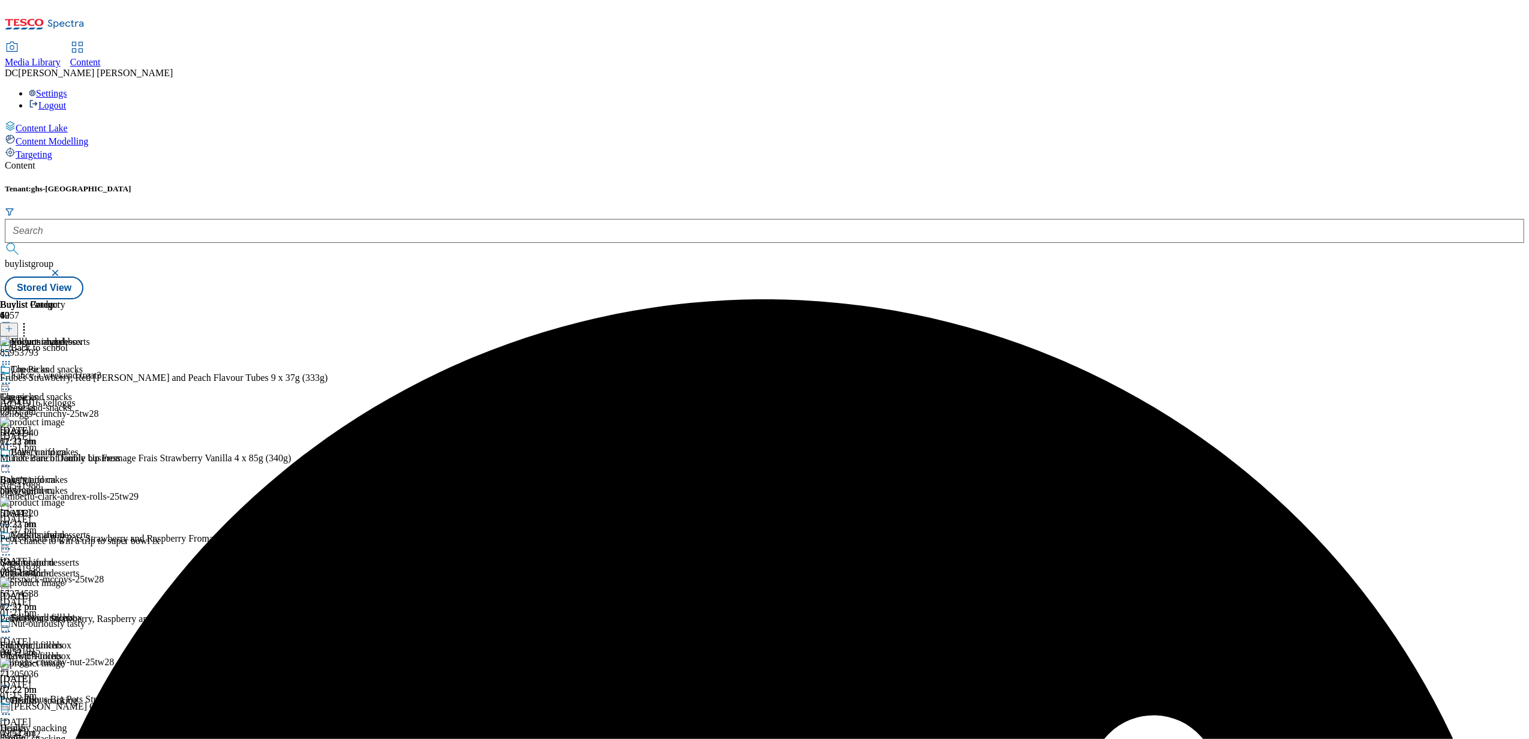
click at [12, 543] on icon at bounding box center [6, 549] width 12 height 12
click at [64, 666] on span "Publish" at bounding box center [50, 670] width 26 height 9
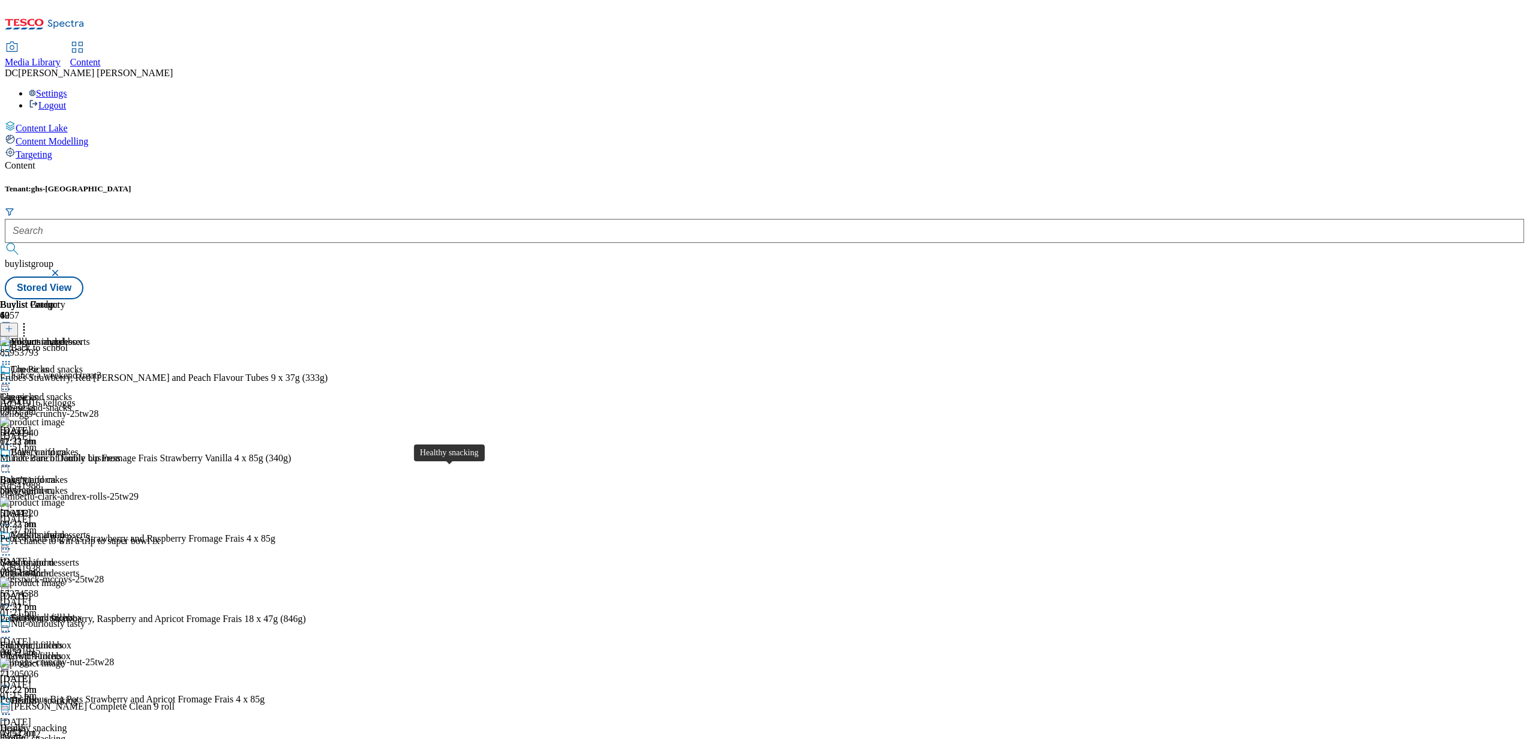
click at [67, 723] on div "Healthy snacking" at bounding box center [33, 728] width 67 height 11
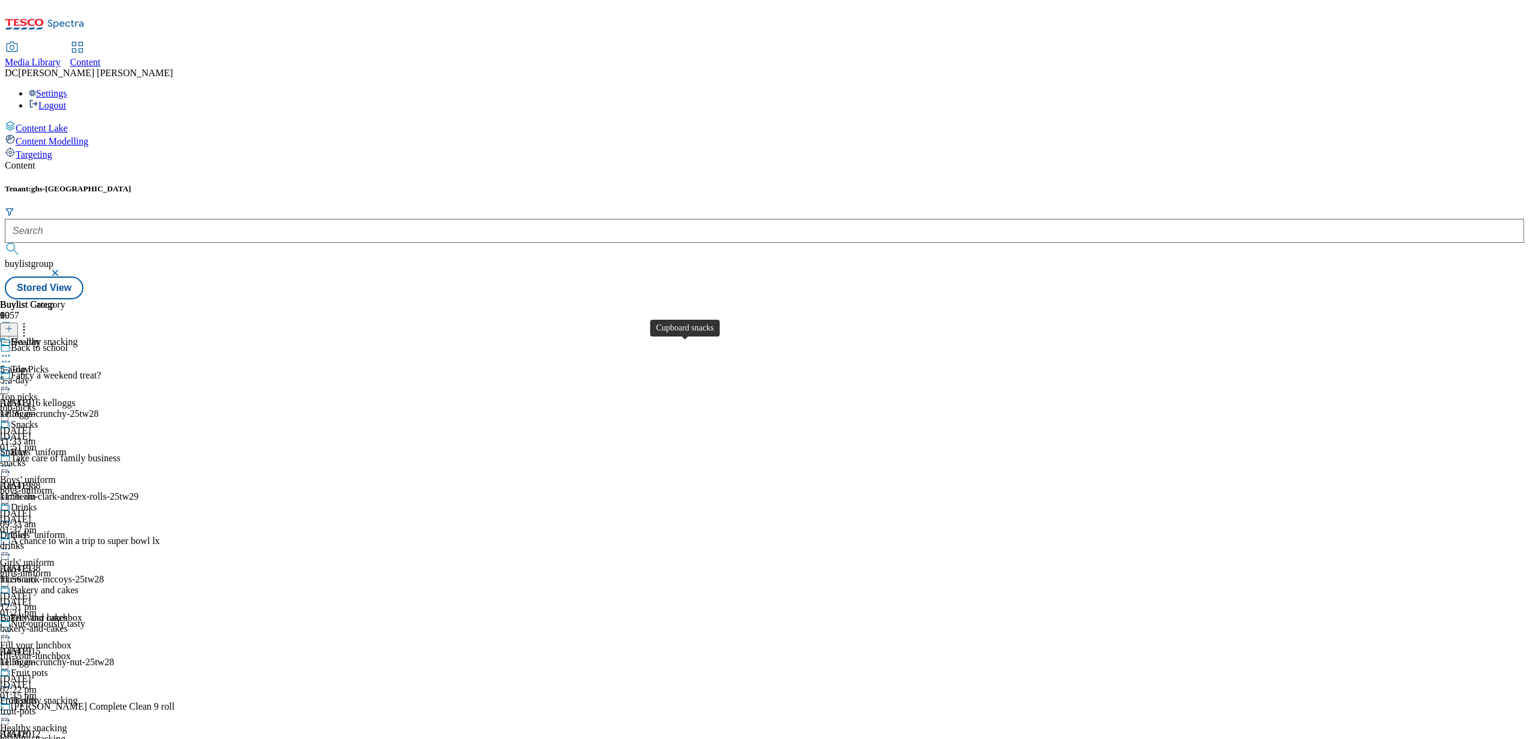
scroll to position [741, 0]
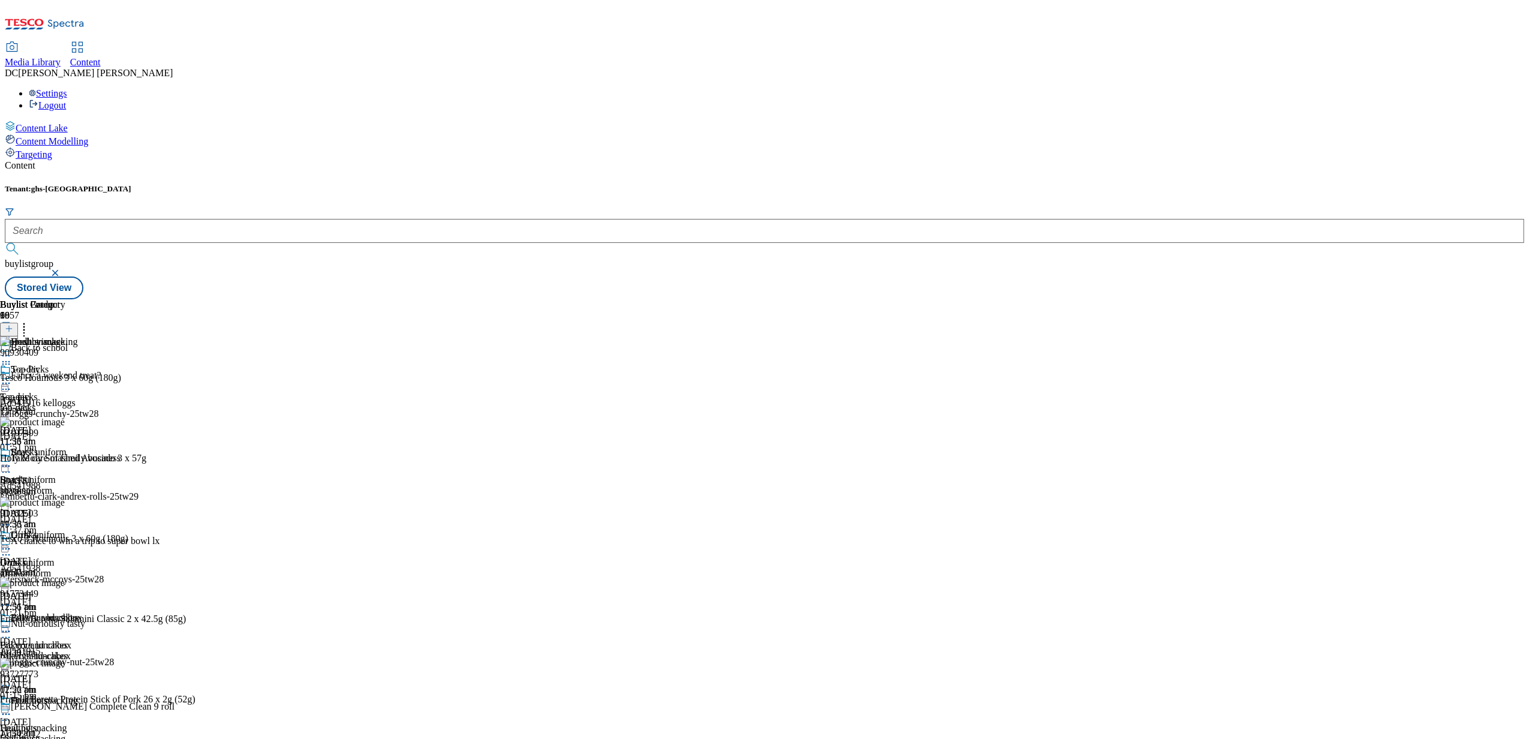
scroll to position [399, 0]
click at [65, 658] on img at bounding box center [32, 663] width 65 height 11
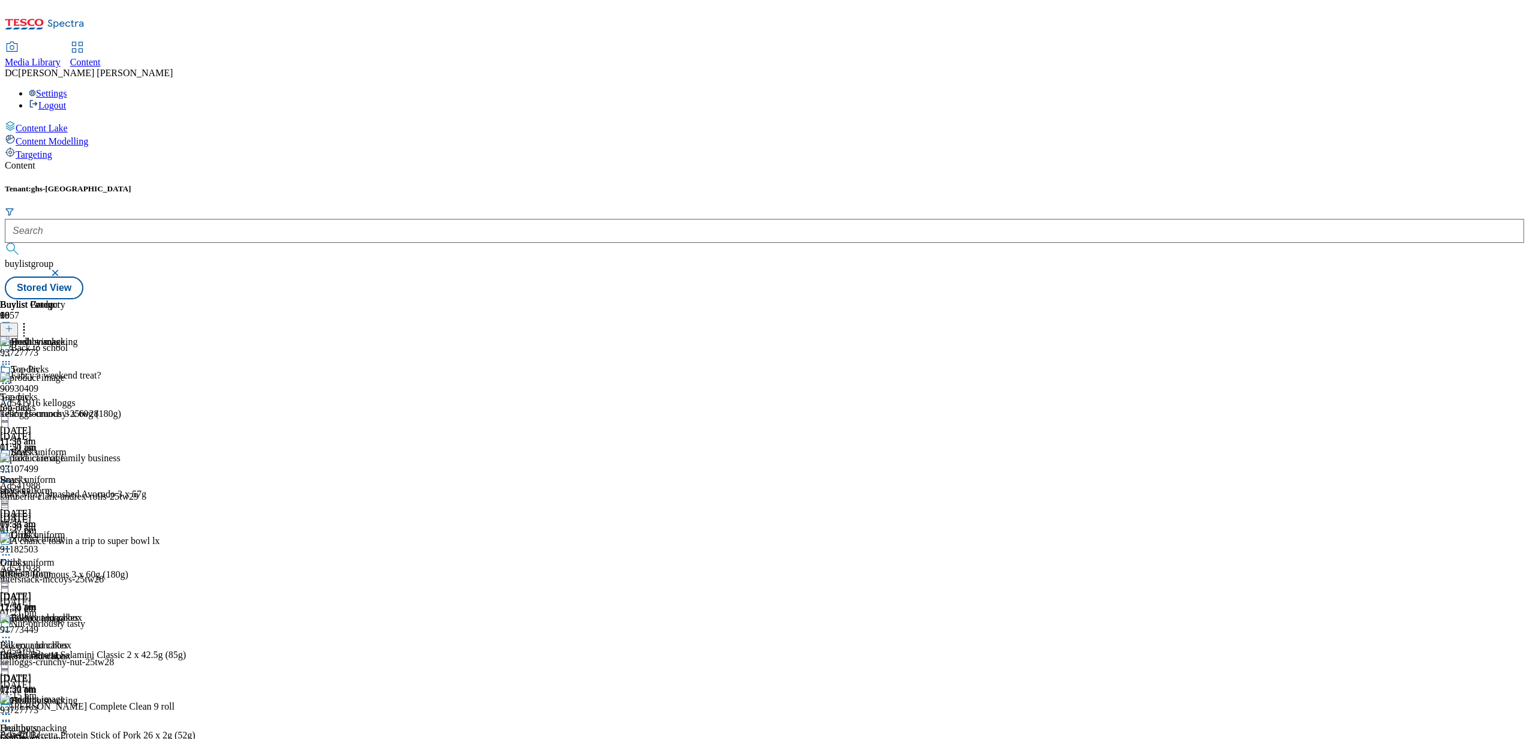
scroll to position [1297, 0]
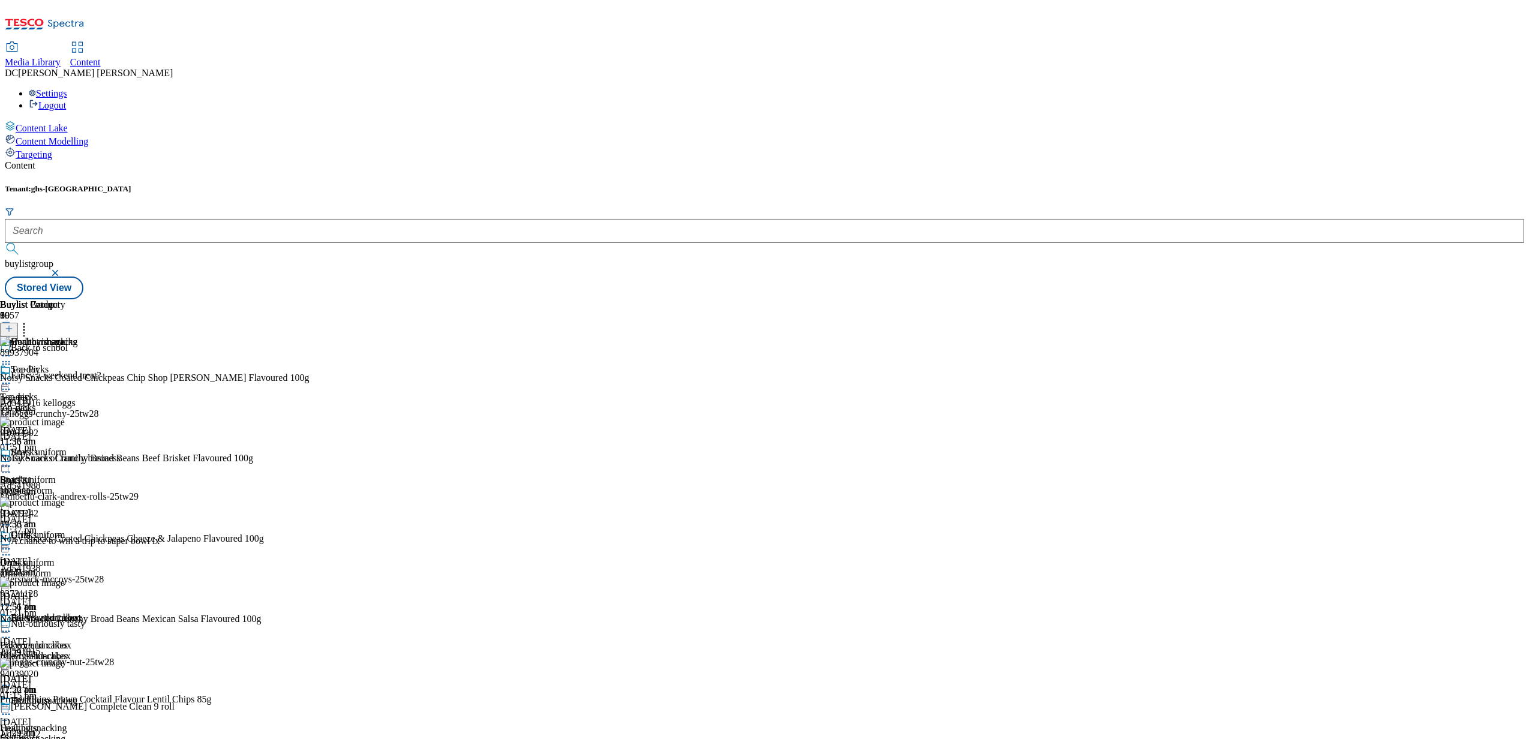
scroll to position [1862, 0]
click at [30, 321] on icon at bounding box center [24, 327] width 12 height 12
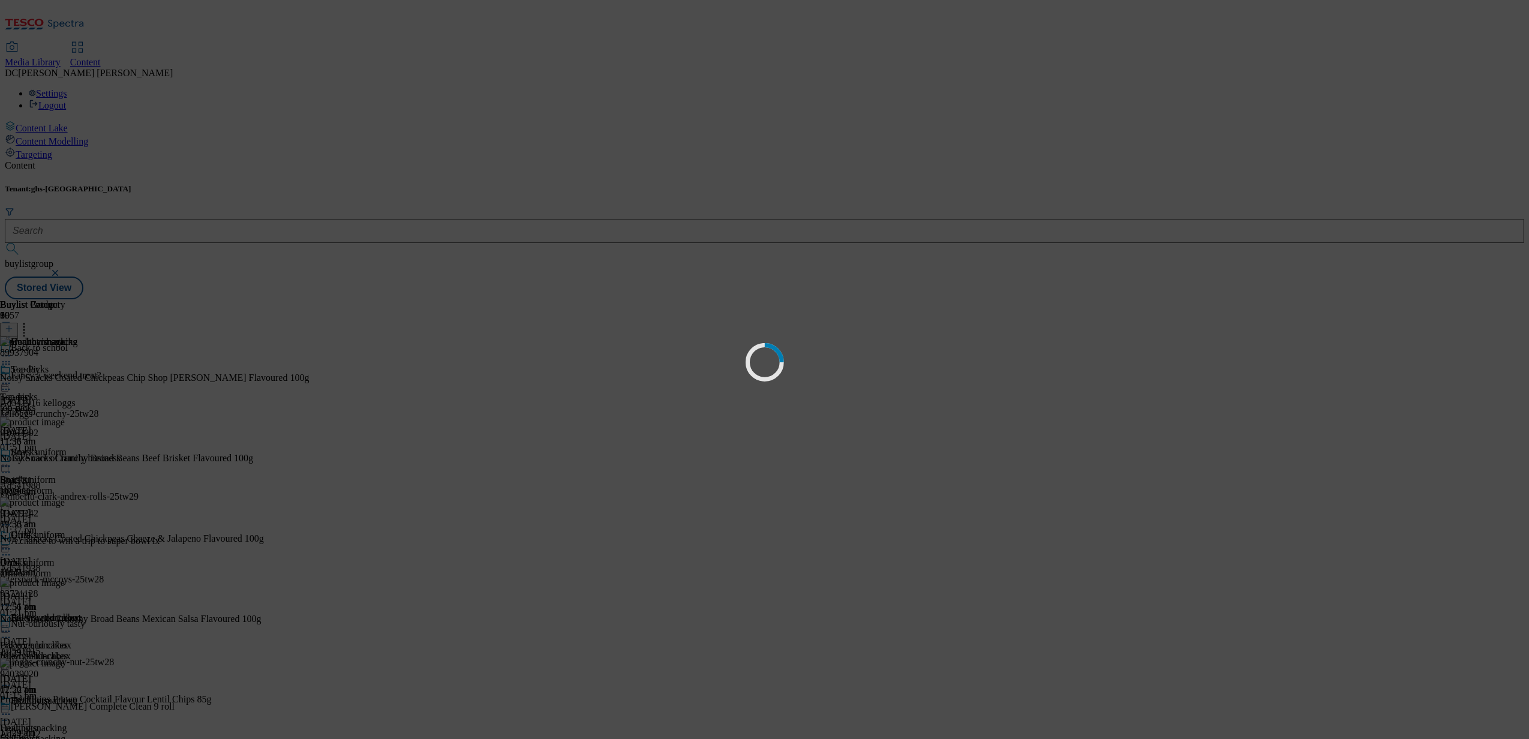
scroll to position [0, 0]
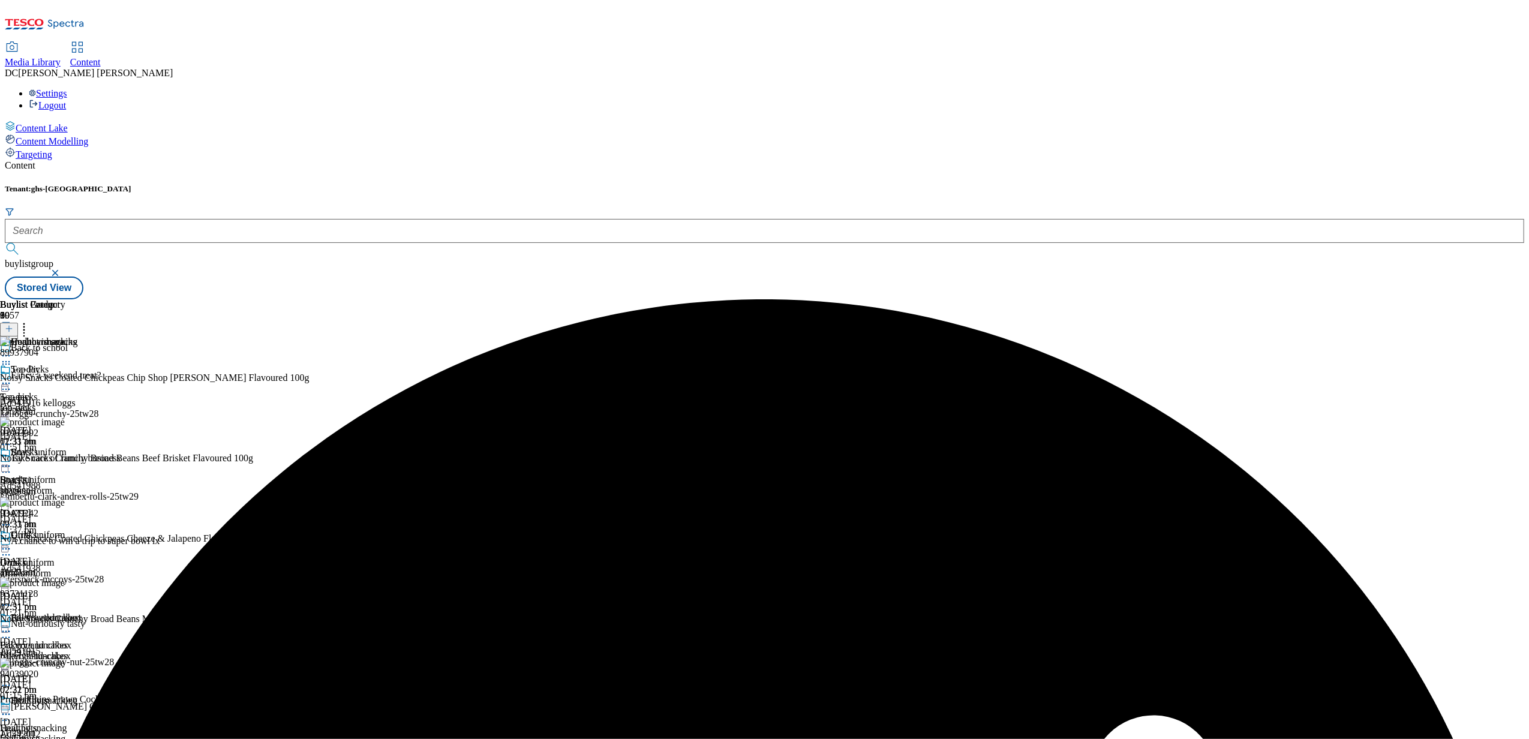
click at [12, 350] on icon at bounding box center [6, 356] width 12 height 12
click at [77, 446] on span "Un-preview" at bounding box center [57, 450] width 40 height 9
click at [30, 321] on icon at bounding box center [24, 327] width 12 height 12
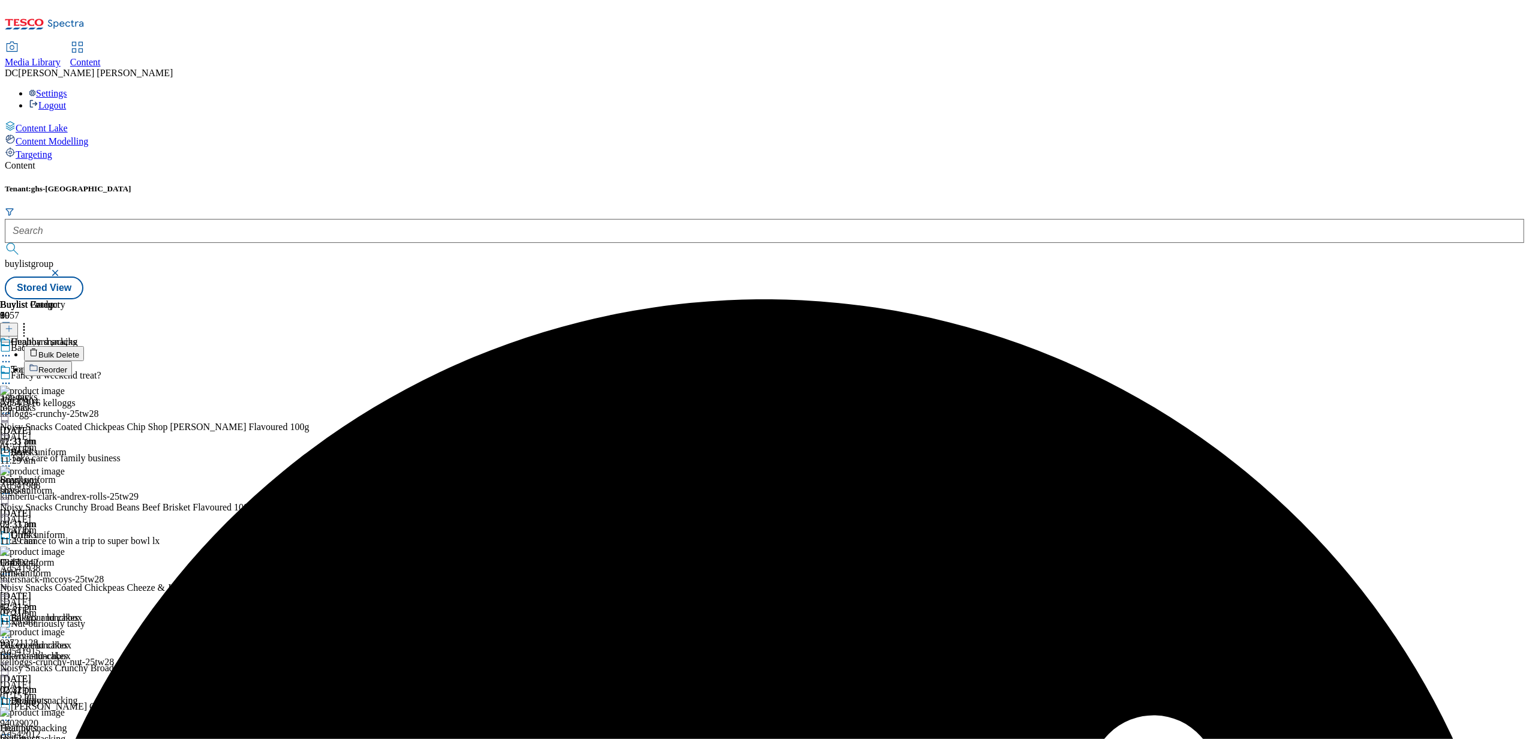
click at [79, 350] on span "Bulk Delete" at bounding box center [58, 354] width 41 height 9
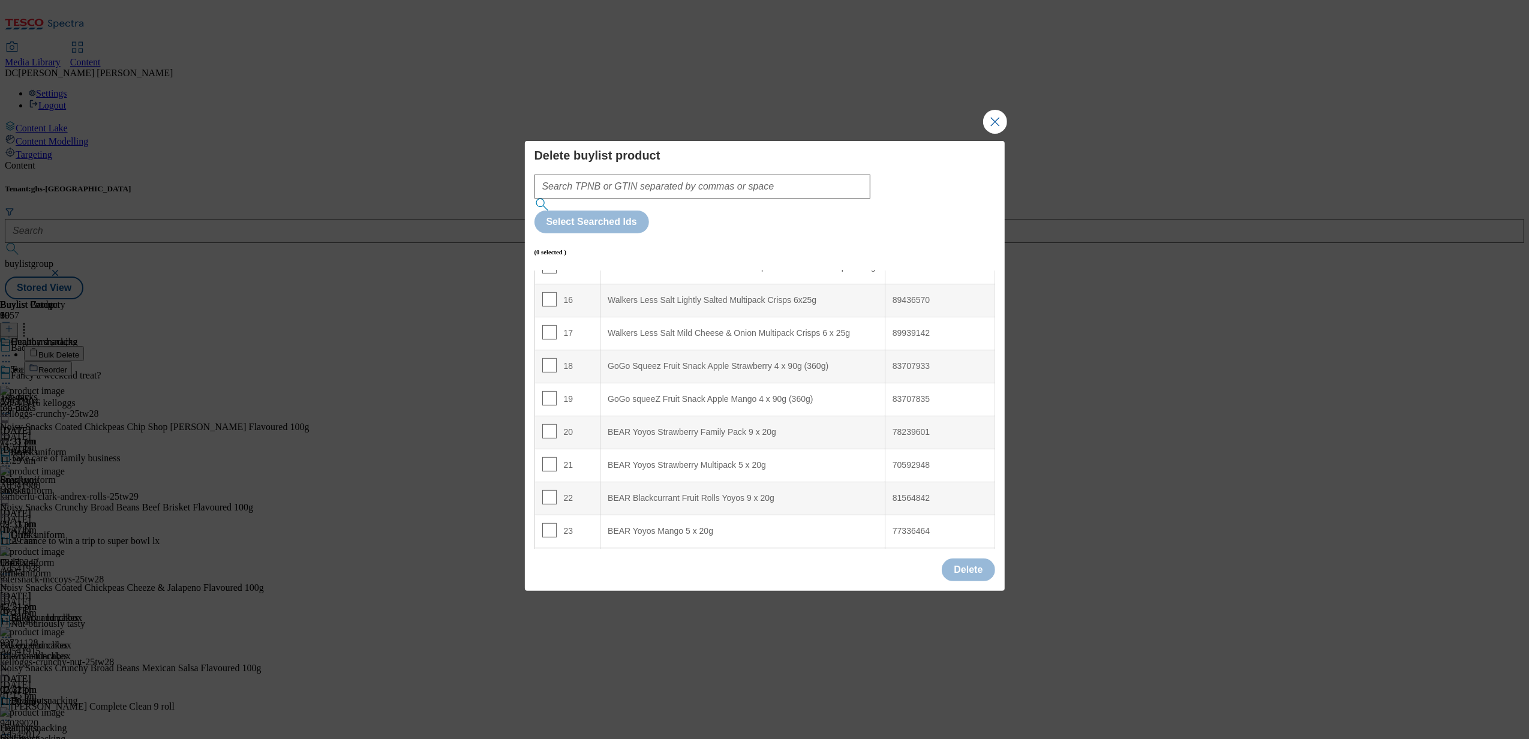
scroll to position [480, 0]
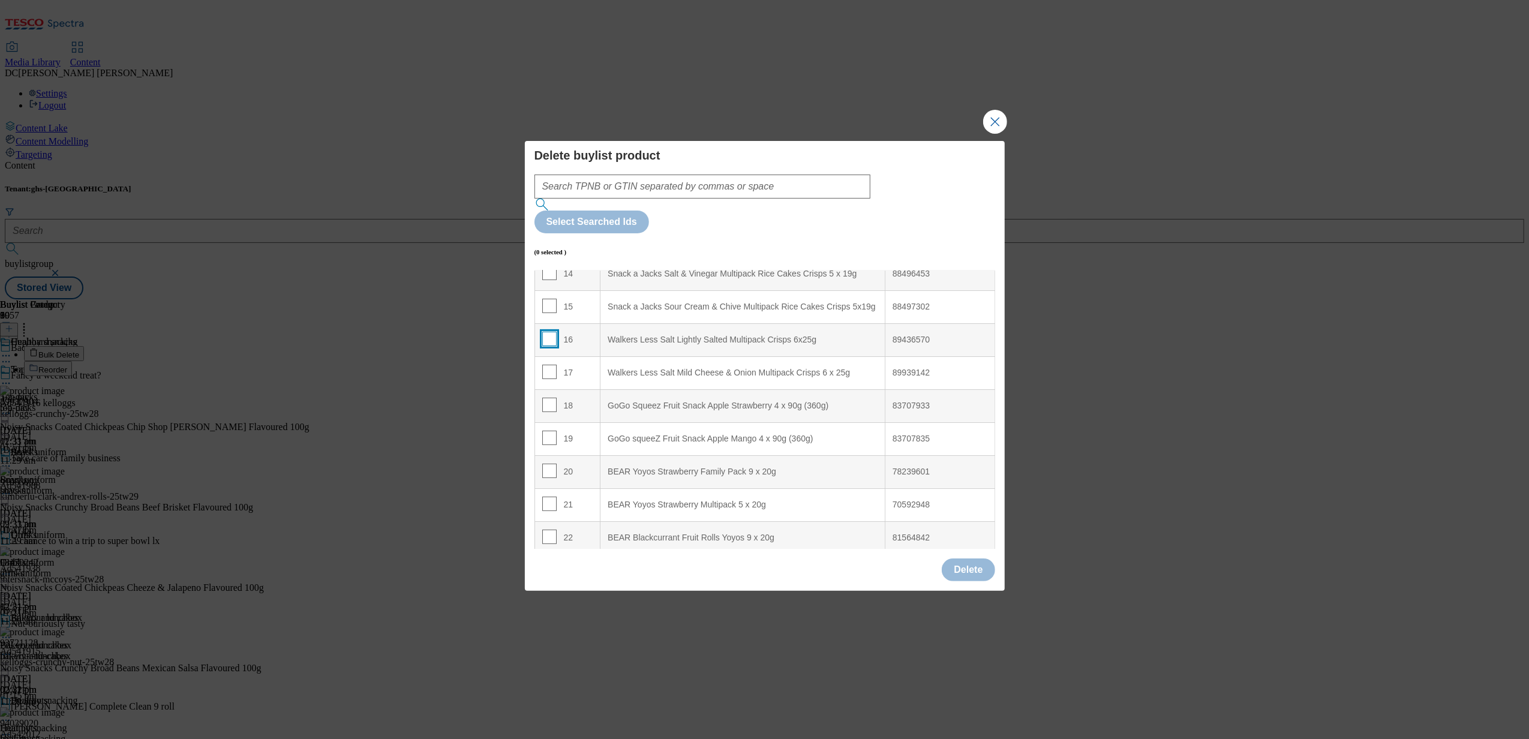
click at [543, 332] on input "Modal" at bounding box center [549, 339] width 14 height 14
checkbox input "true"
click at [545, 365] on input "Modal" at bounding box center [549, 372] width 14 height 14
checkbox input "true"
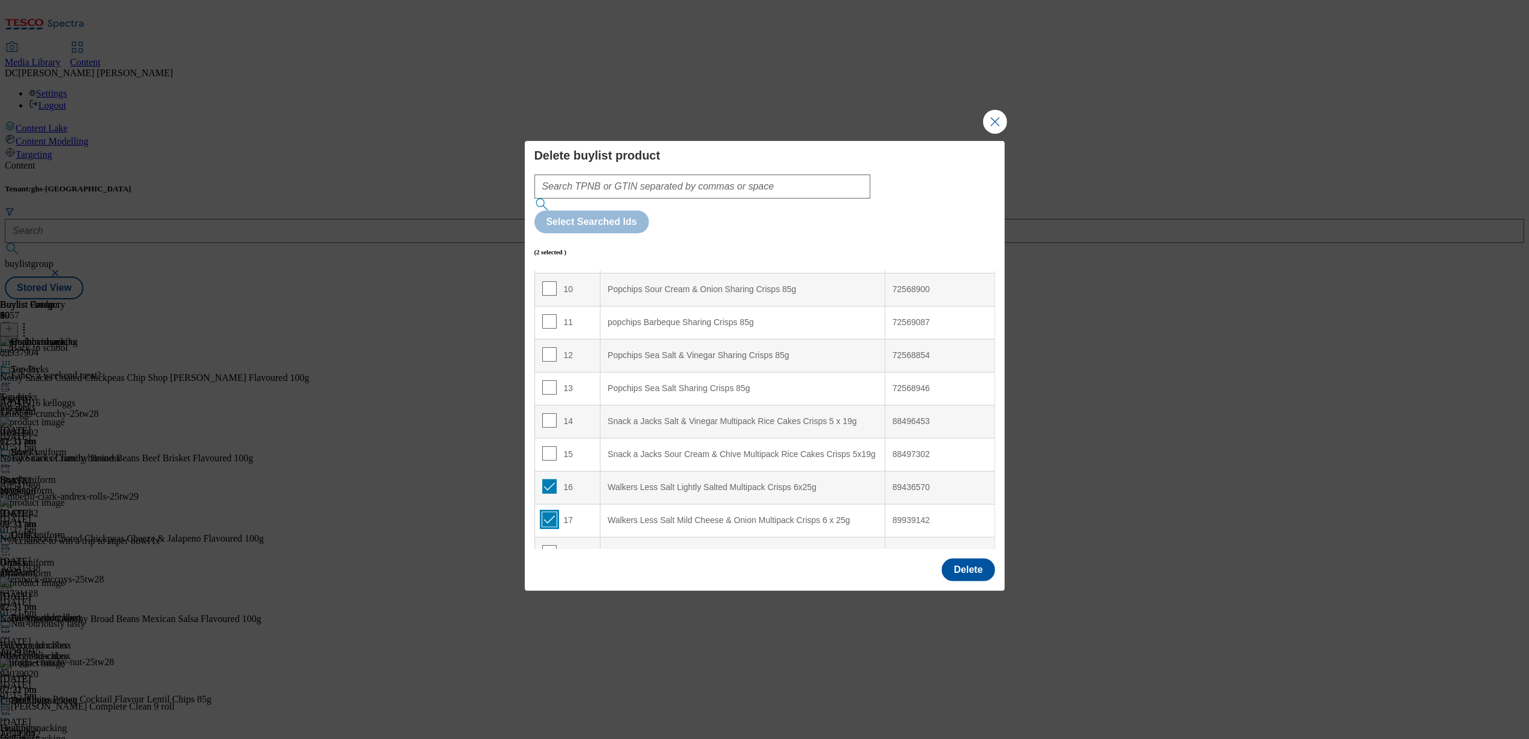
scroll to position [320, 0]
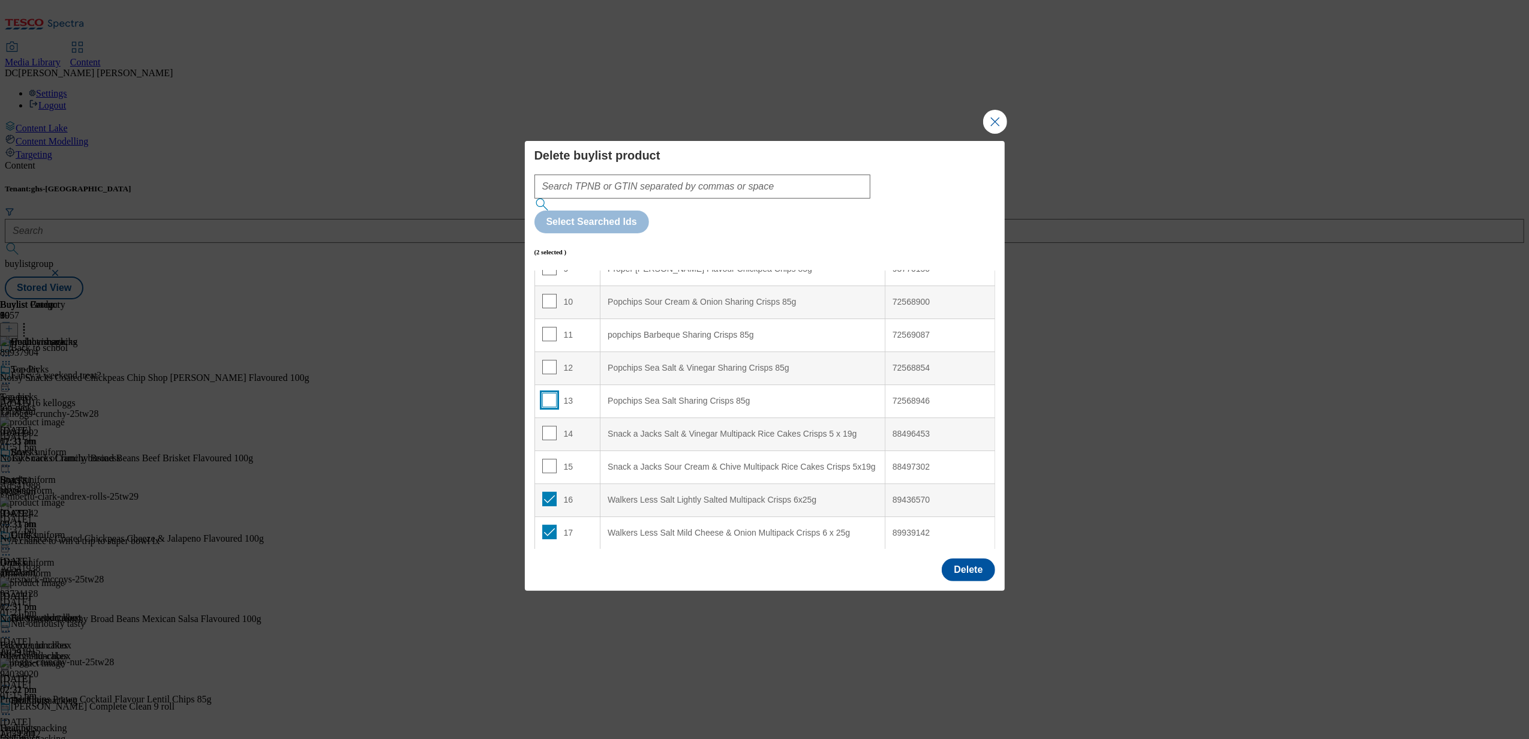
click at [547, 393] on input "Modal" at bounding box center [549, 400] width 14 height 14
checkbox input "true"
click at [548, 360] on input "Modal" at bounding box center [549, 367] width 14 height 14
checkbox input "true"
click at [548, 327] on input "Modal" at bounding box center [549, 334] width 14 height 14
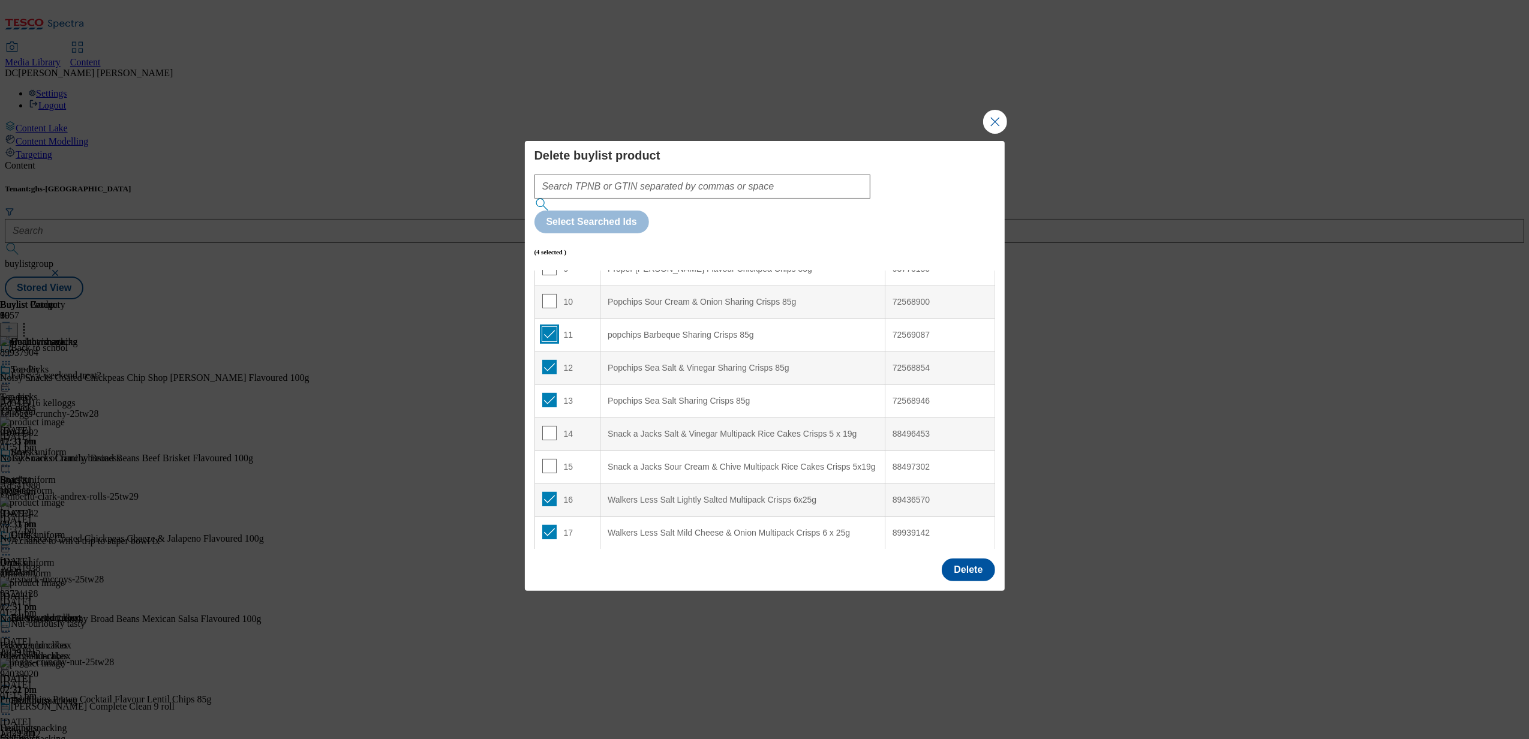
checkbox input "true"
click at [548, 294] on input "Modal" at bounding box center [549, 301] width 14 height 14
checkbox input "true"
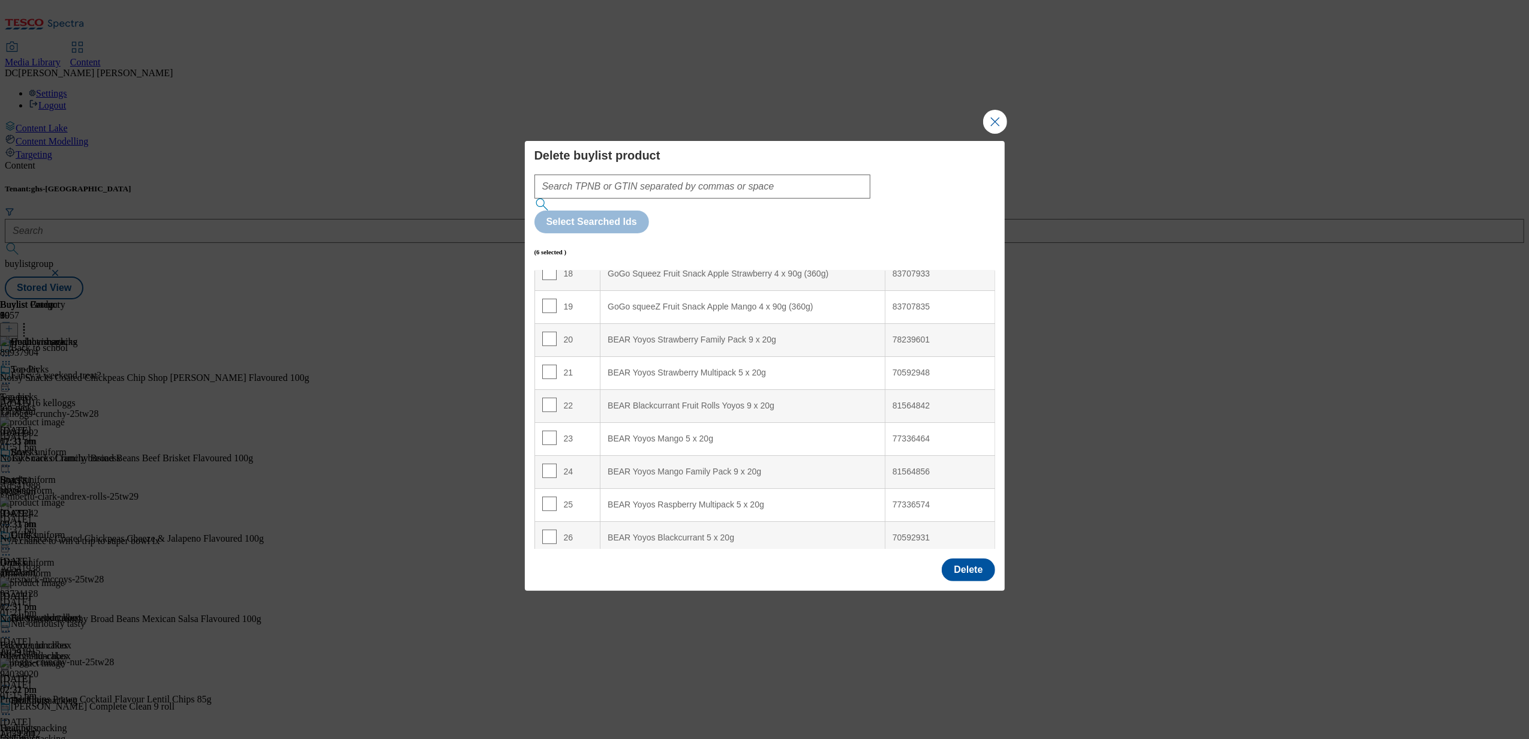
scroll to position [585, 0]
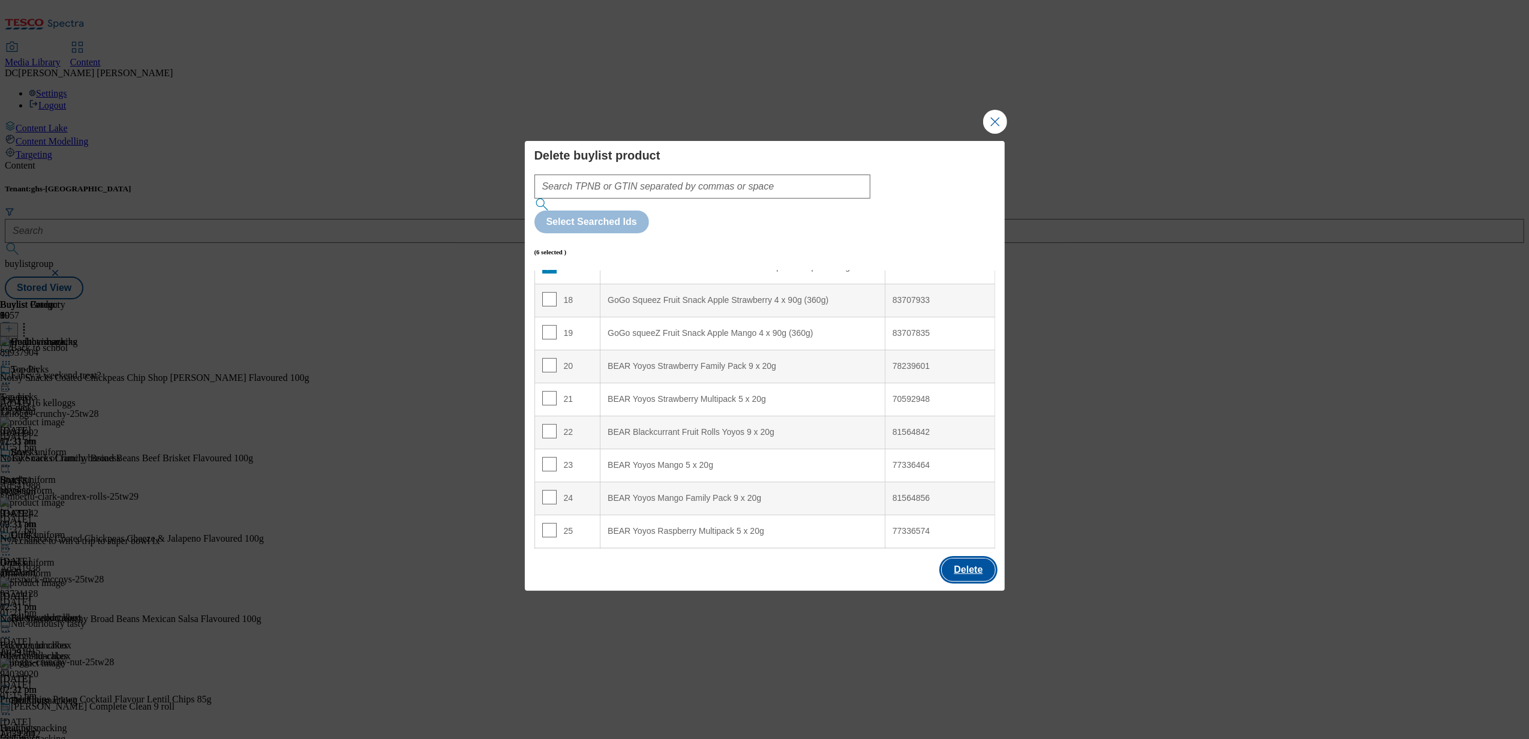
click at [953, 558] on button "Delete" at bounding box center [968, 569] width 53 height 23
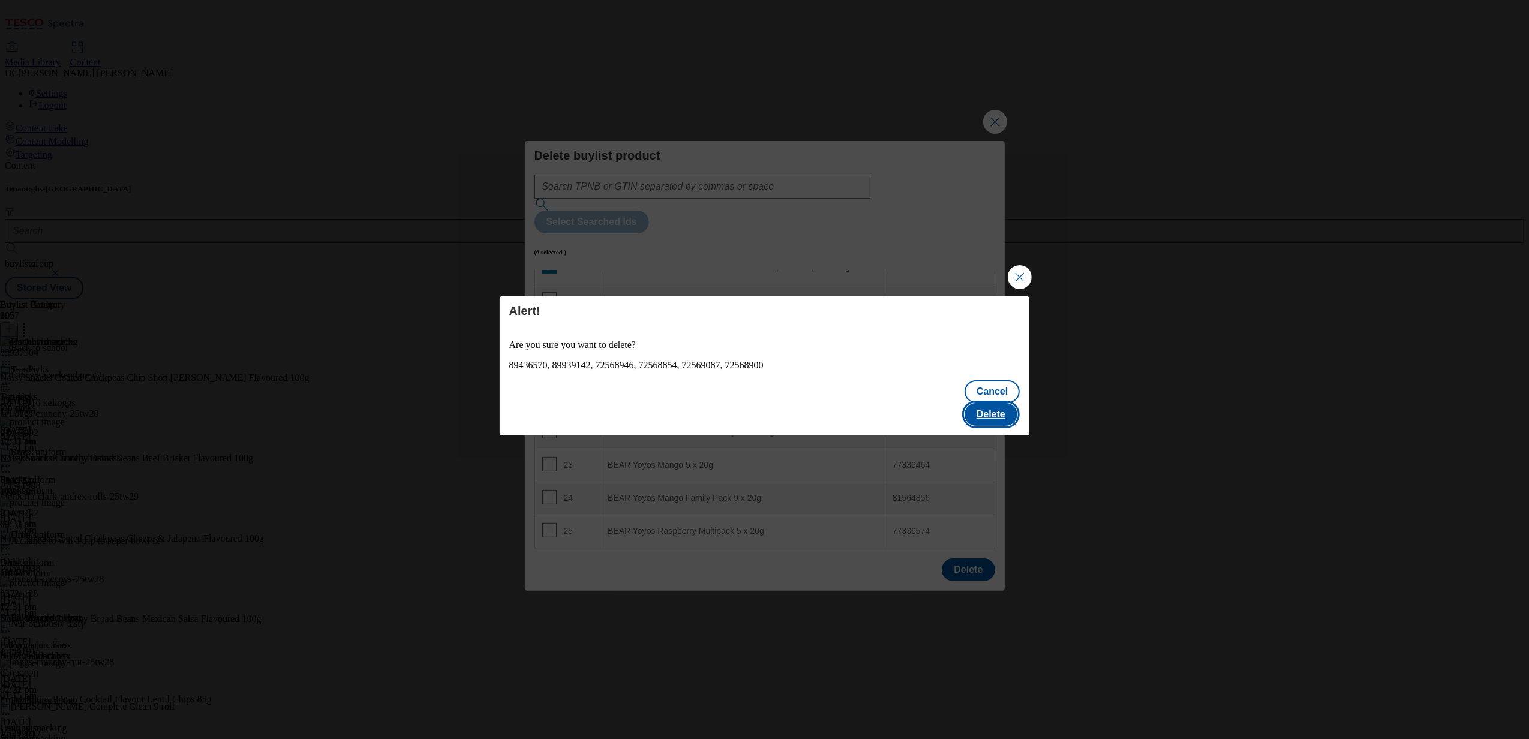
click at [1008, 406] on button "Delete" at bounding box center [990, 414] width 53 height 23
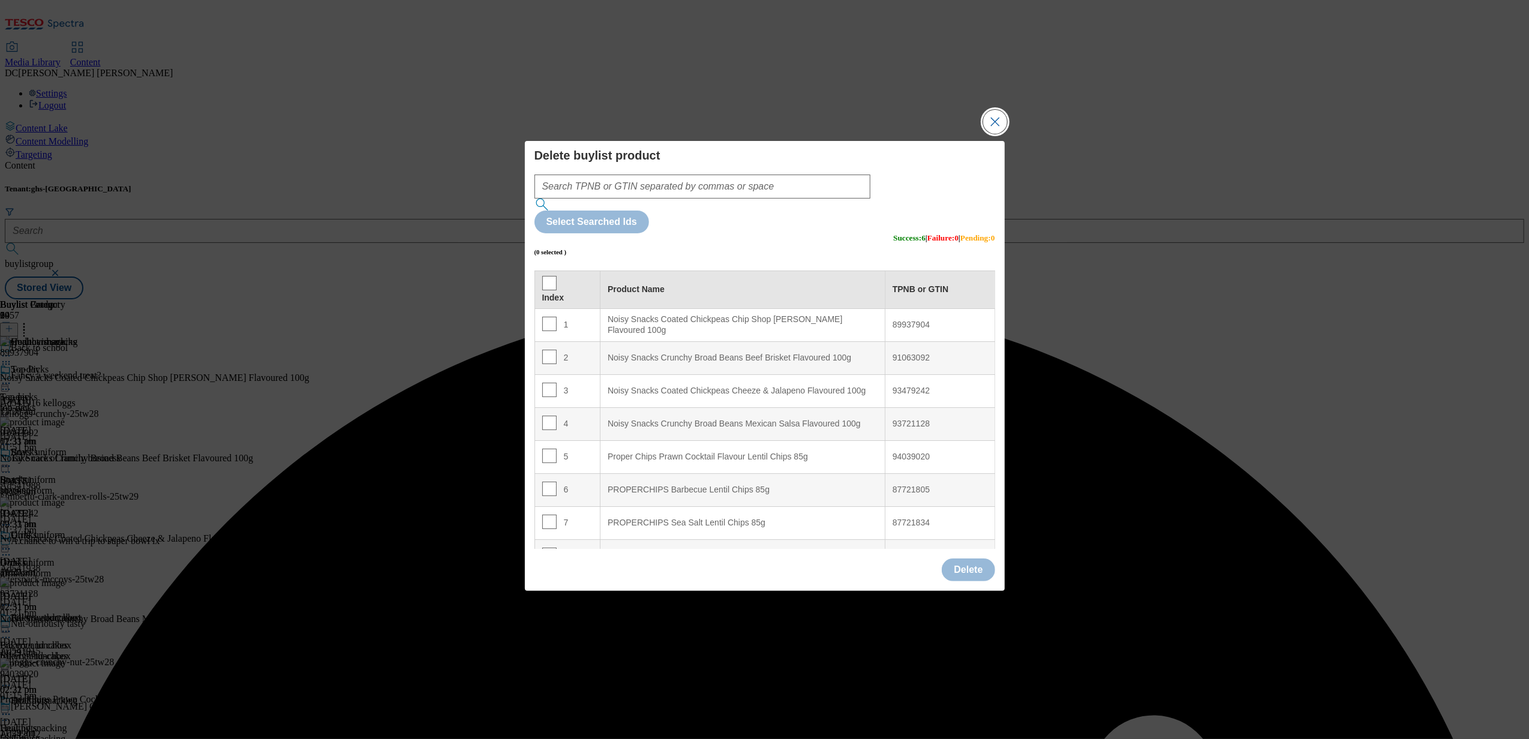
click at [1005, 134] on button "Close Modal" at bounding box center [995, 122] width 24 height 24
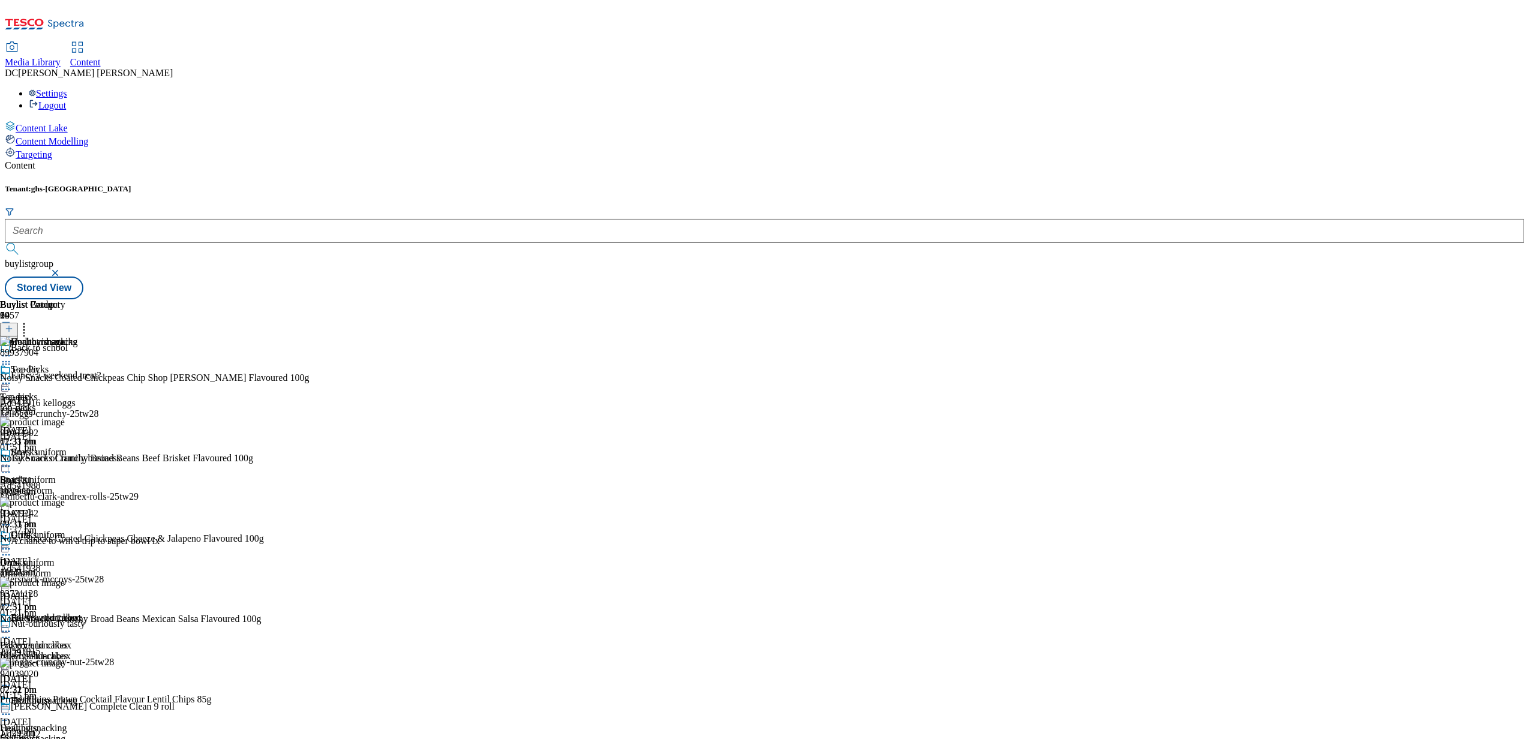
scroll to position [741, 0]
drag, startPoint x: 1015, startPoint y: 354, endPoint x: 1011, endPoint y: 341, distance: 13.8
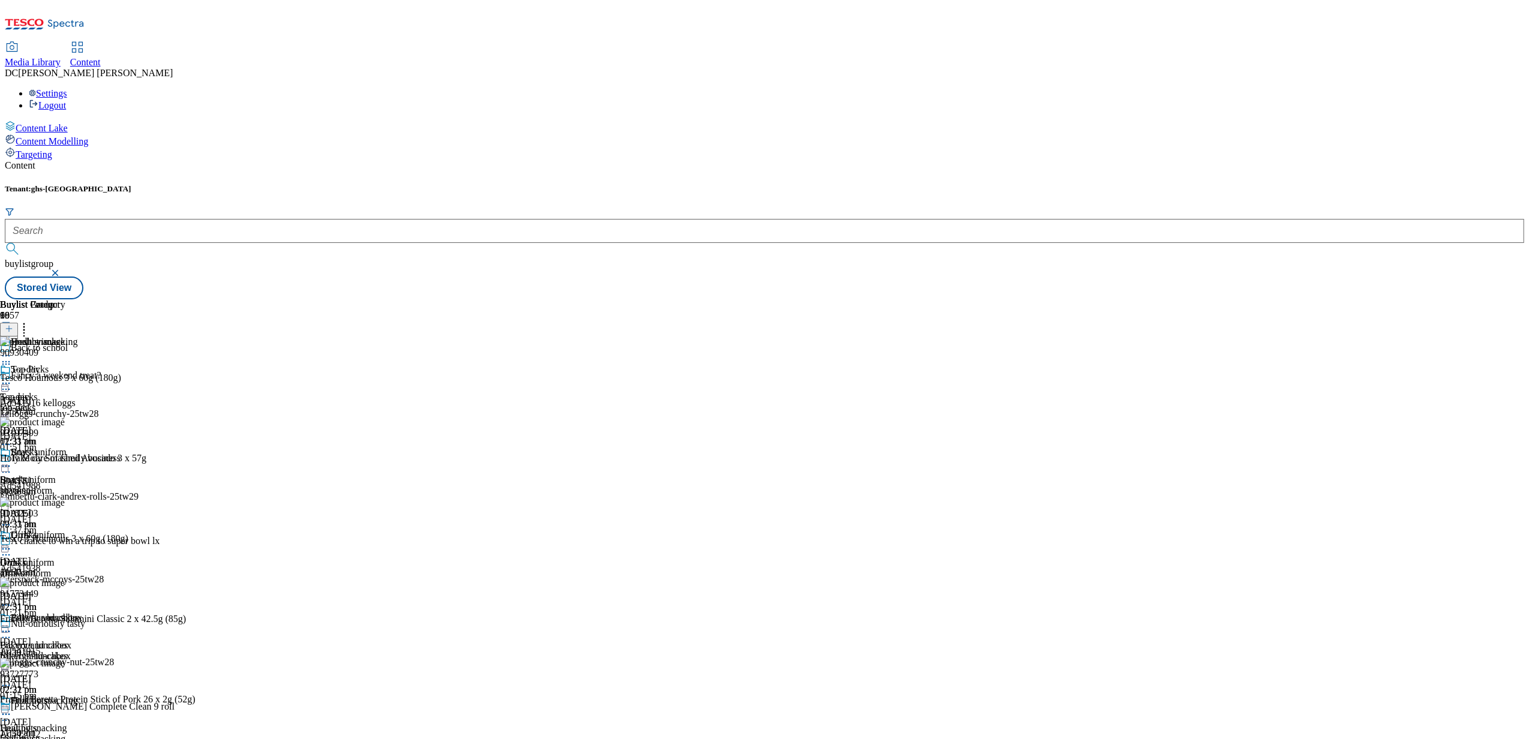
click at [255, 353] on div "90930409 Tesco Houmous 3 x 60g (180g) [DATE] 11:30 am 93107499 Holy Moly Smashe…" at bounding box center [127, 738] width 255 height 804
click at [30, 321] on icon at bounding box center [24, 327] width 12 height 12
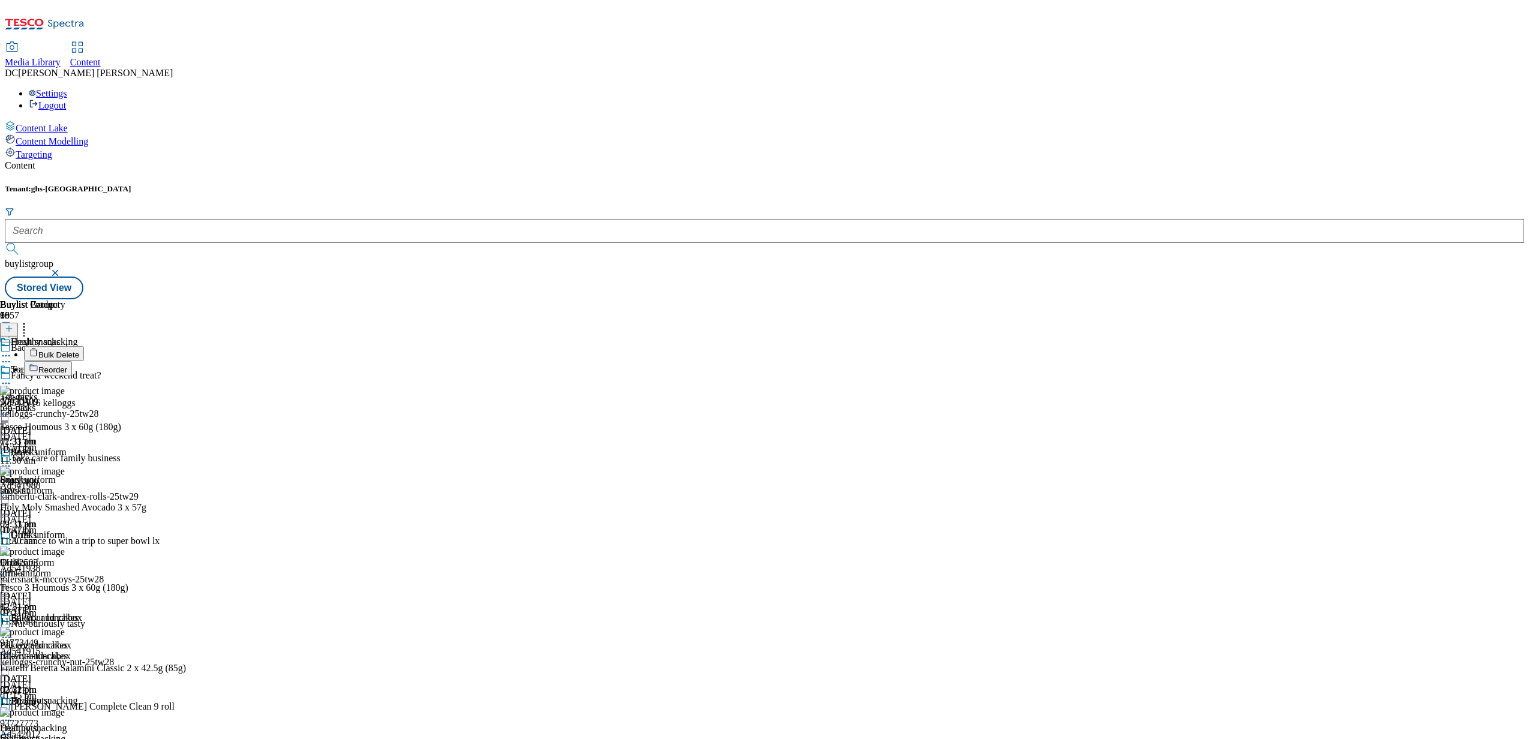
click at [79, 350] on span "Bulk Delete" at bounding box center [58, 354] width 41 height 9
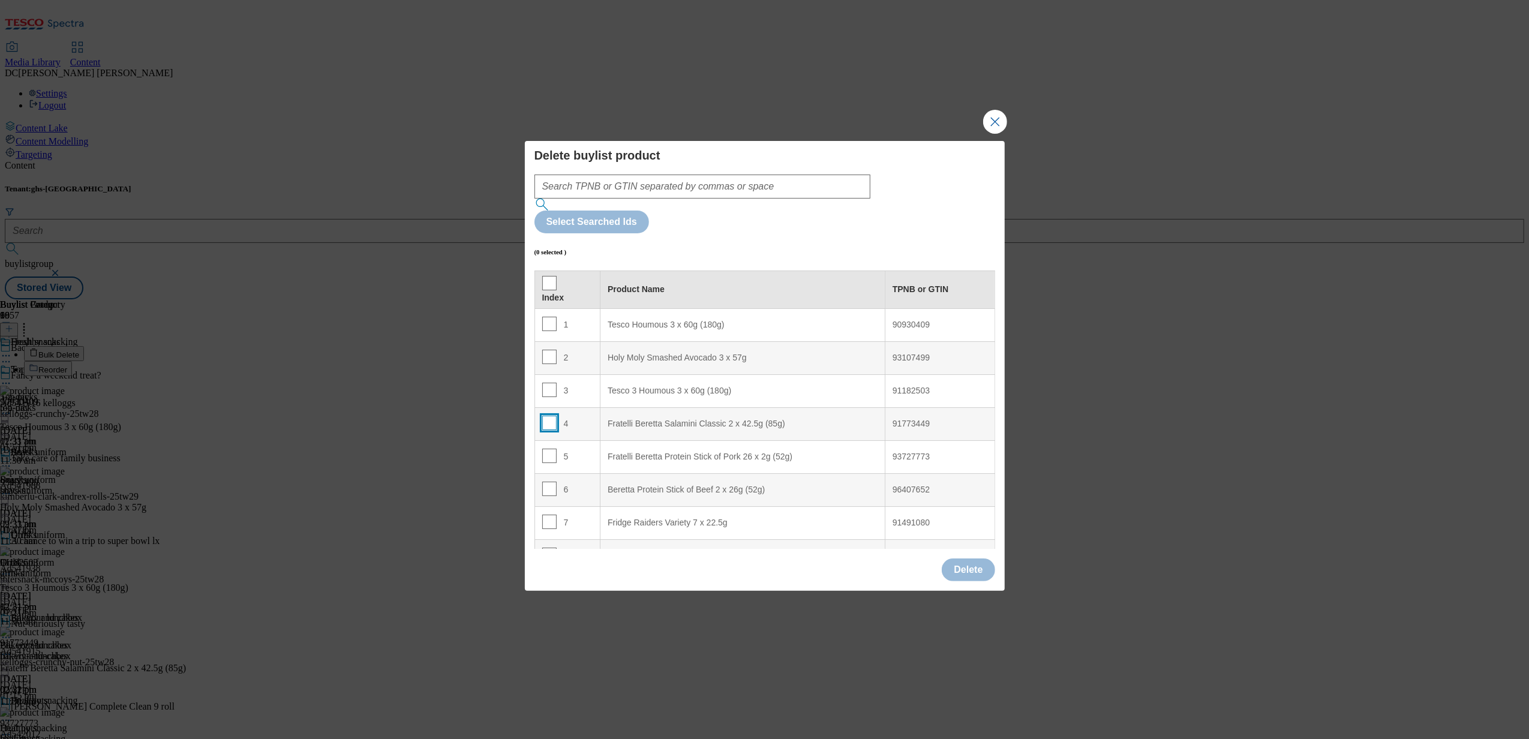
click at [551, 416] on input "Modal" at bounding box center [549, 423] width 14 height 14
checkbox input "true"
click at [547, 449] on input "Modal" at bounding box center [549, 456] width 14 height 14
checkbox input "true"
click at [547, 482] on input "Modal" at bounding box center [549, 489] width 14 height 14
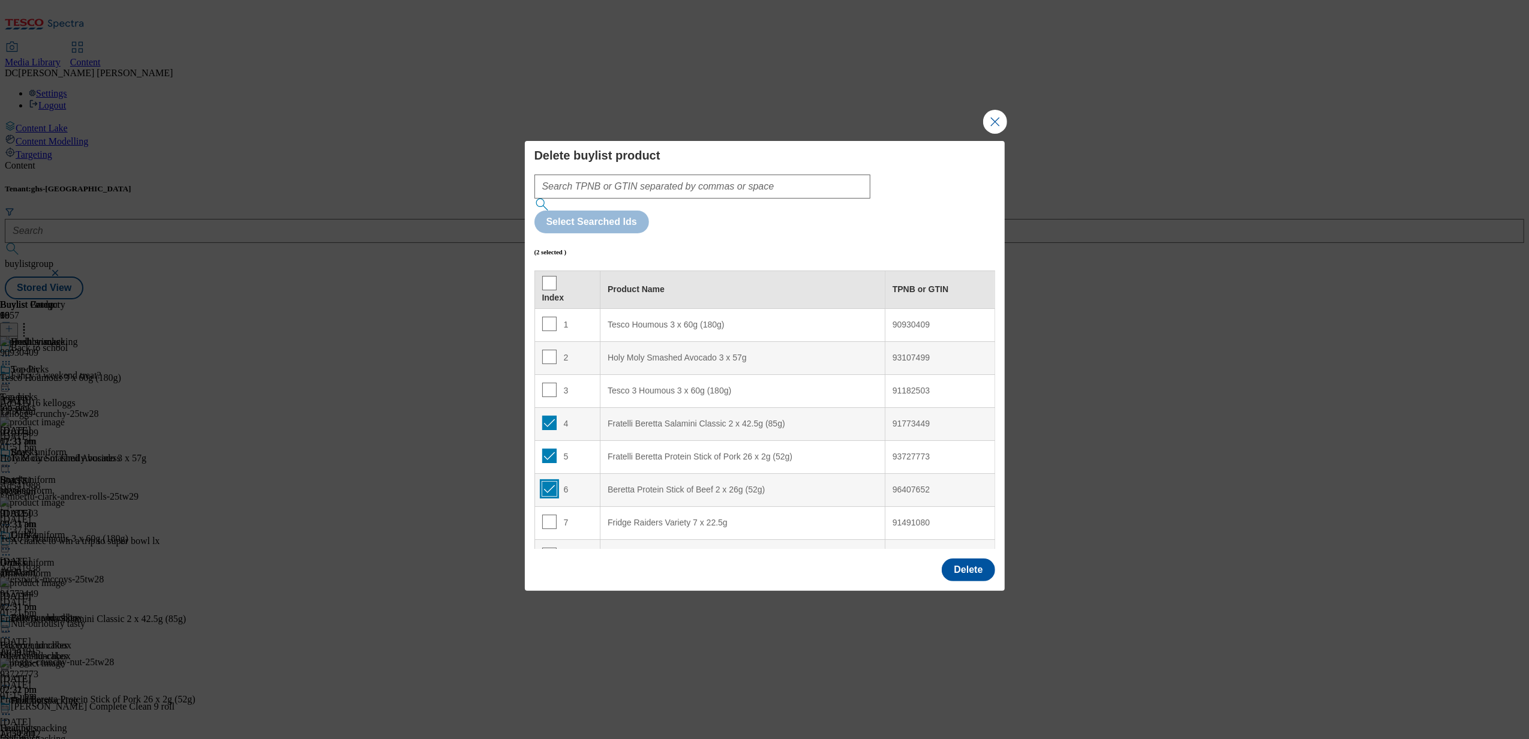
checkbox input "true"
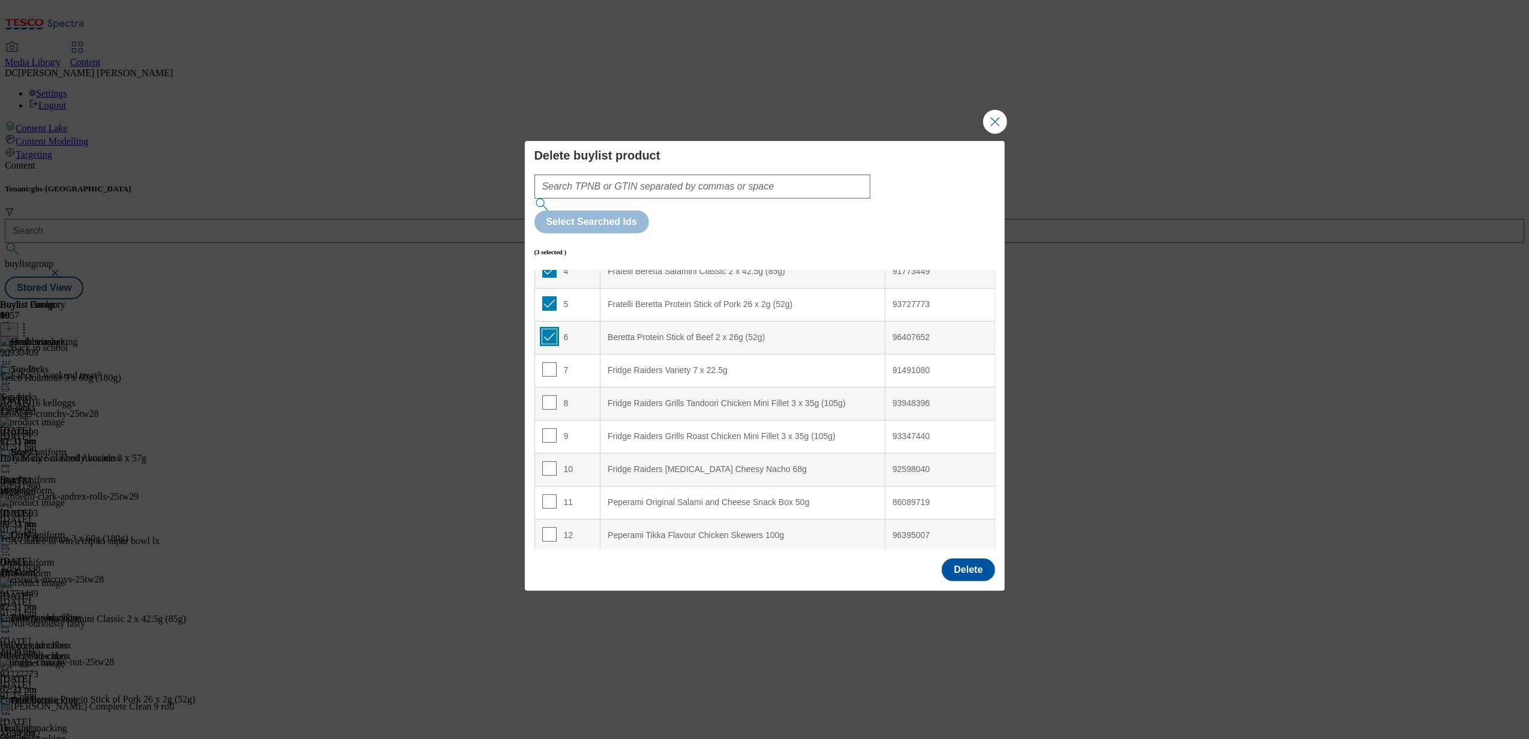
scroll to position [160, 0]
click at [548, 355] on input "Modal" at bounding box center [549, 362] width 14 height 14
checkbox input "true"
click at [550, 388] on input "Modal" at bounding box center [549, 395] width 14 height 14
checkbox input "true"
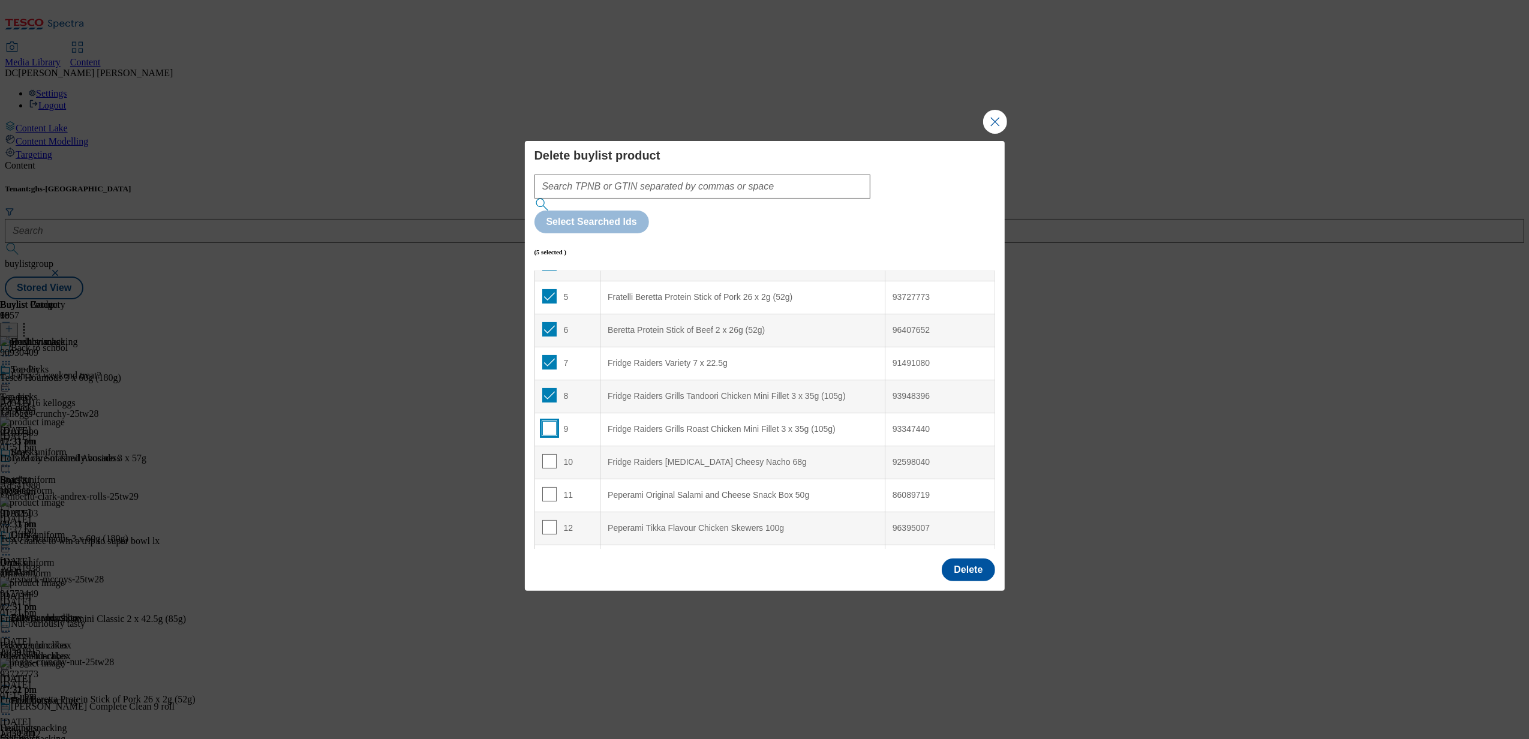
click at [548, 421] on input "Modal" at bounding box center [549, 428] width 14 height 14
checkbox input "true"
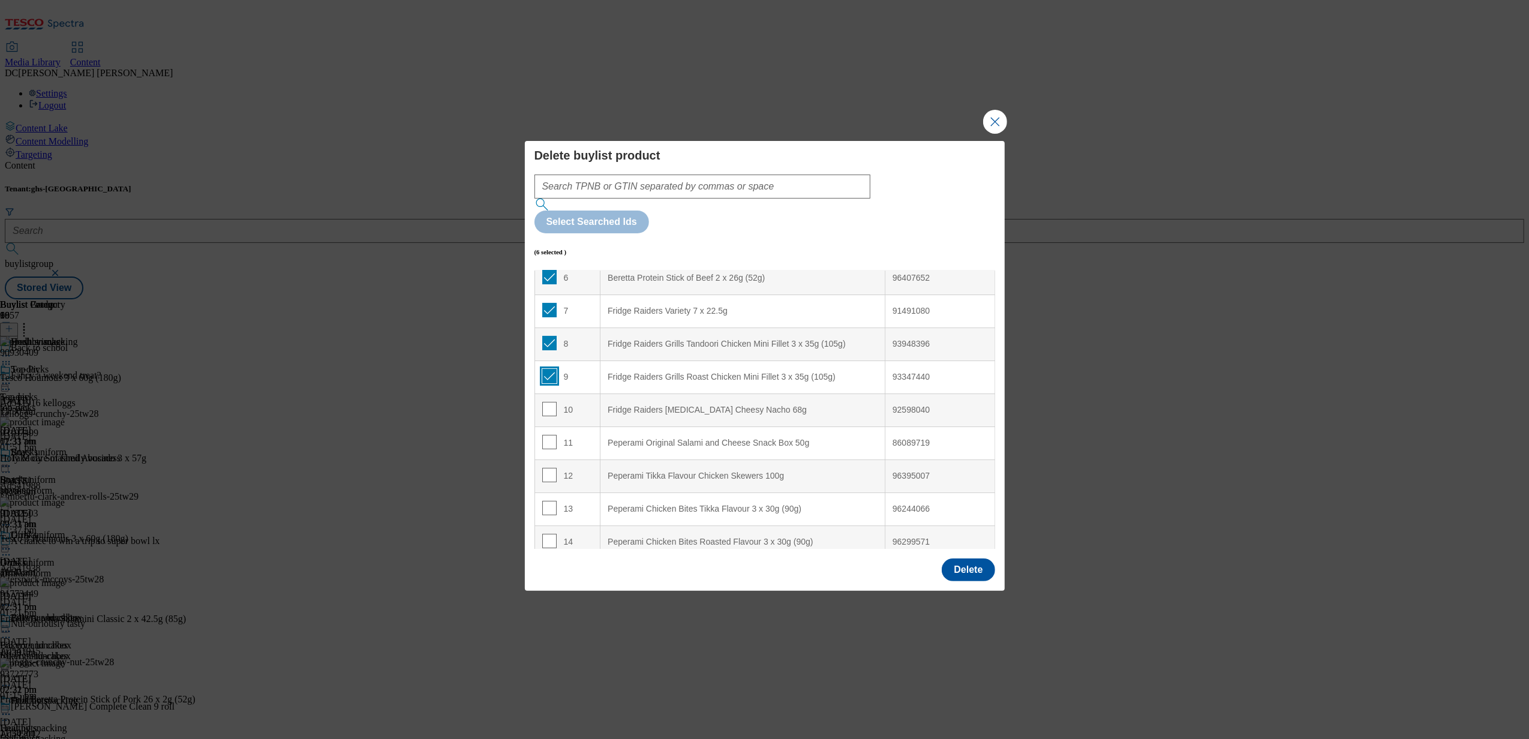
scroll to position [240, 0]
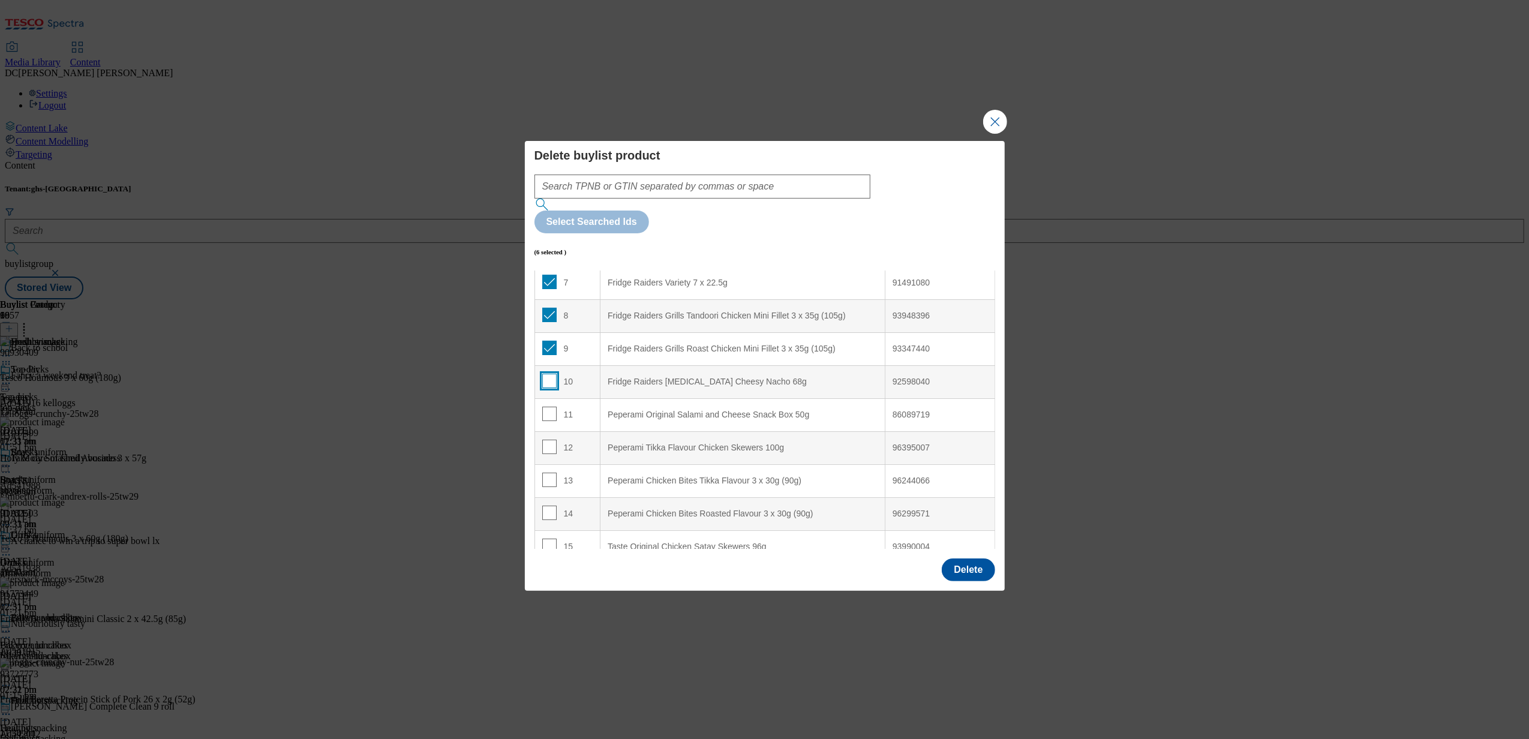
click at [550, 374] on input "Modal" at bounding box center [549, 381] width 14 height 14
checkbox input "true"
click at [546, 407] on input "Modal" at bounding box center [549, 414] width 14 height 14
checkbox input "true"
click at [545, 440] on input "Modal" at bounding box center [549, 447] width 14 height 14
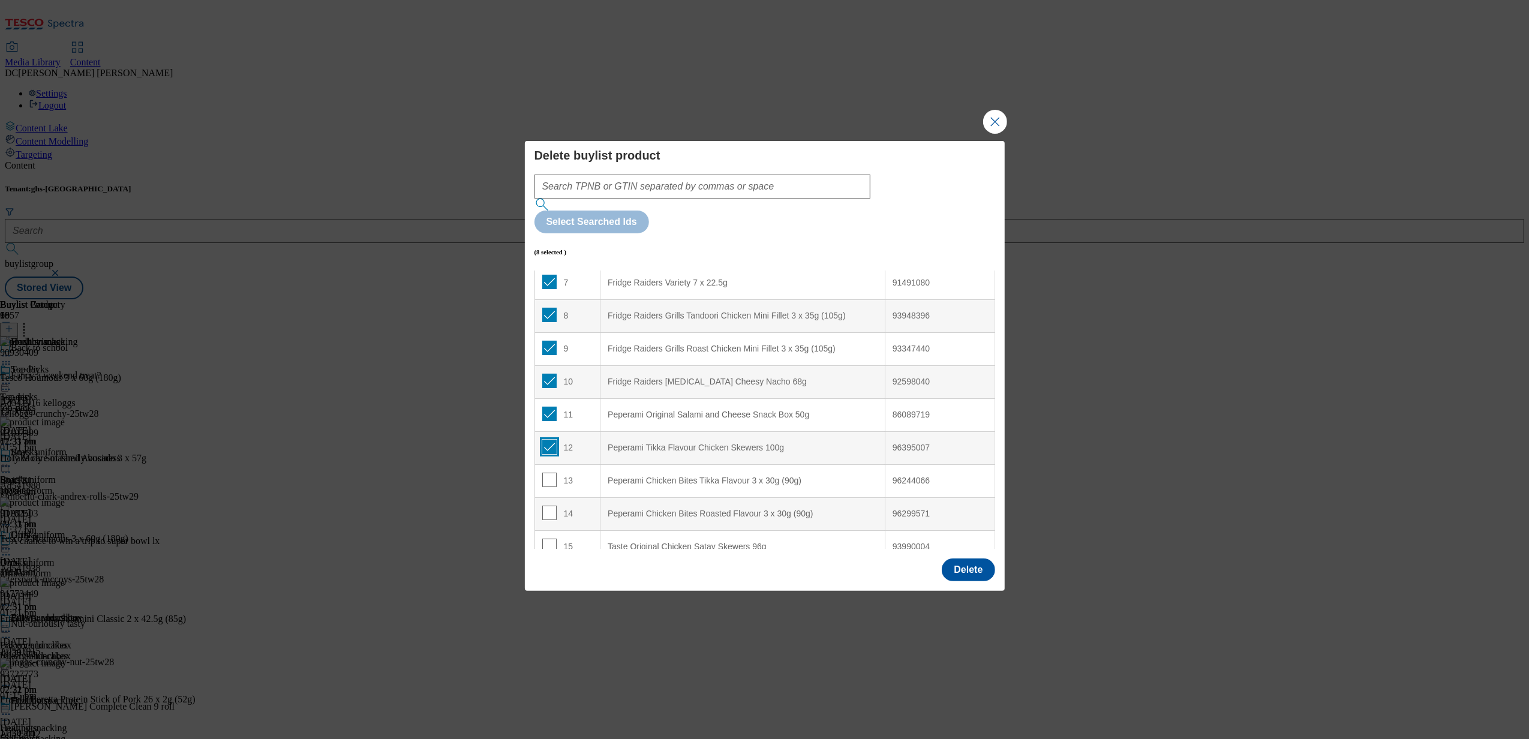
checkbox input "true"
click at [546, 473] on input "Modal" at bounding box center [549, 480] width 14 height 14
checkbox input "true"
click at [550, 506] on input "Modal" at bounding box center [549, 513] width 14 height 14
checkbox input "true"
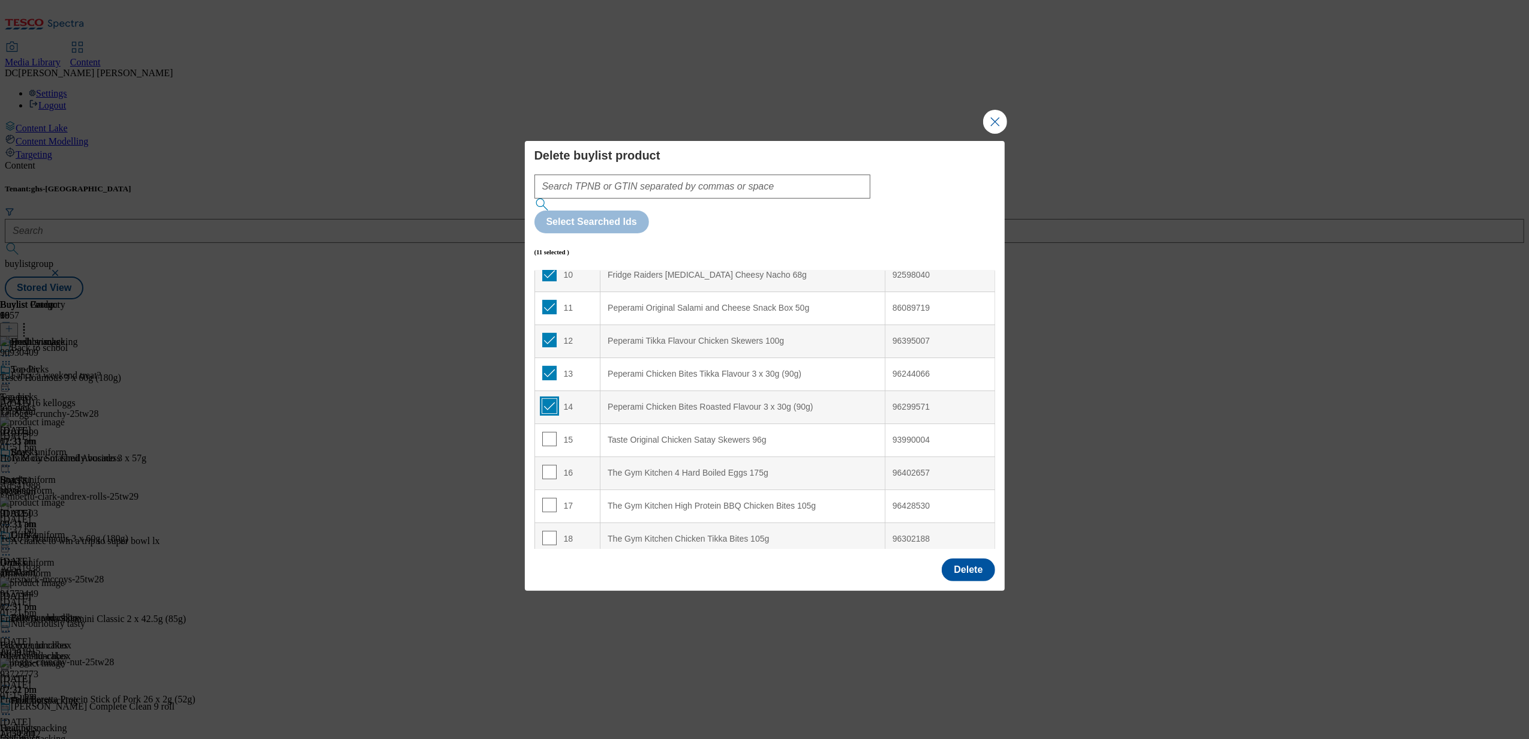
scroll to position [349, 0]
click at [548, 429] on input "Modal" at bounding box center [549, 436] width 14 height 14
checkbox input "true"
click at [960, 558] on button "Delete" at bounding box center [968, 569] width 53 height 23
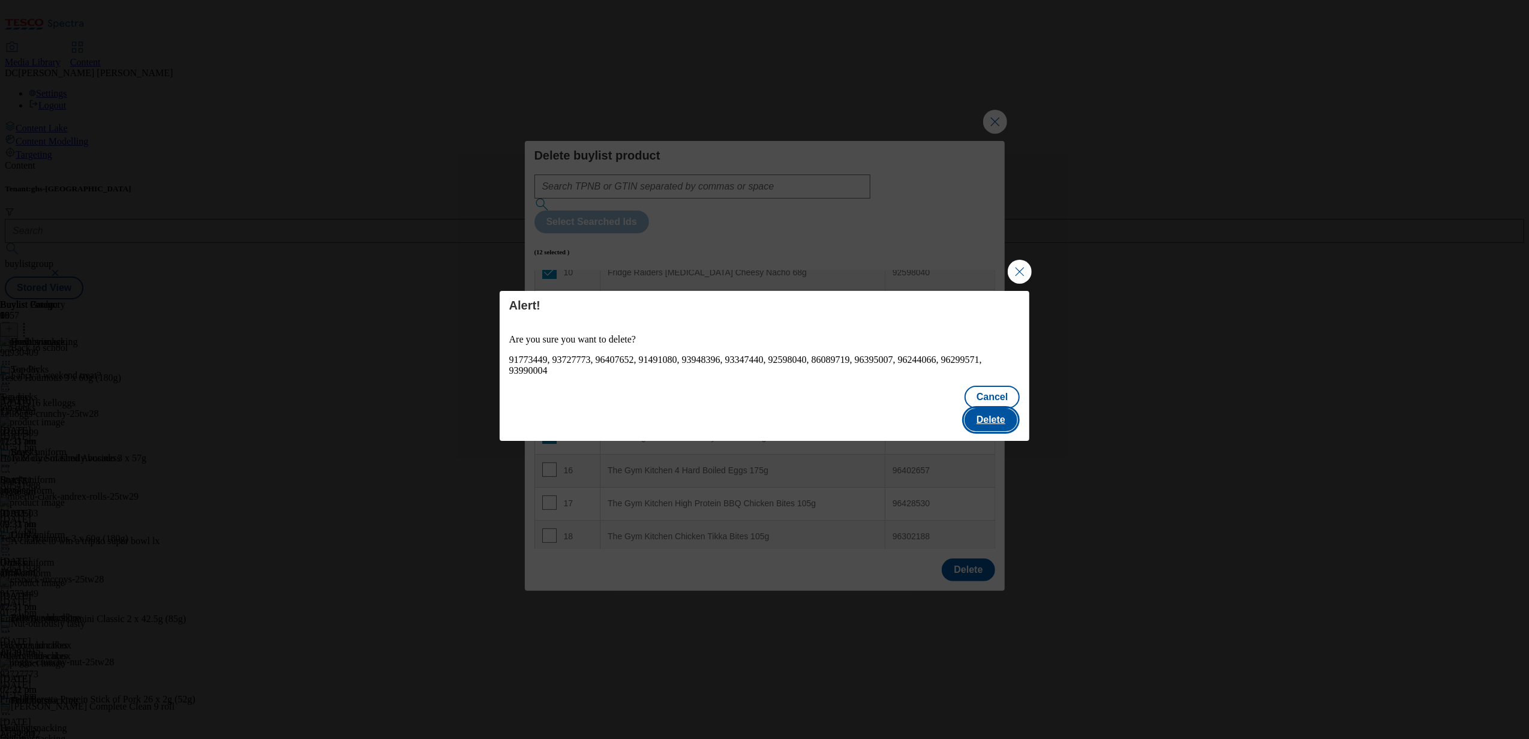
click at [996, 415] on button "Delete" at bounding box center [990, 419] width 53 height 23
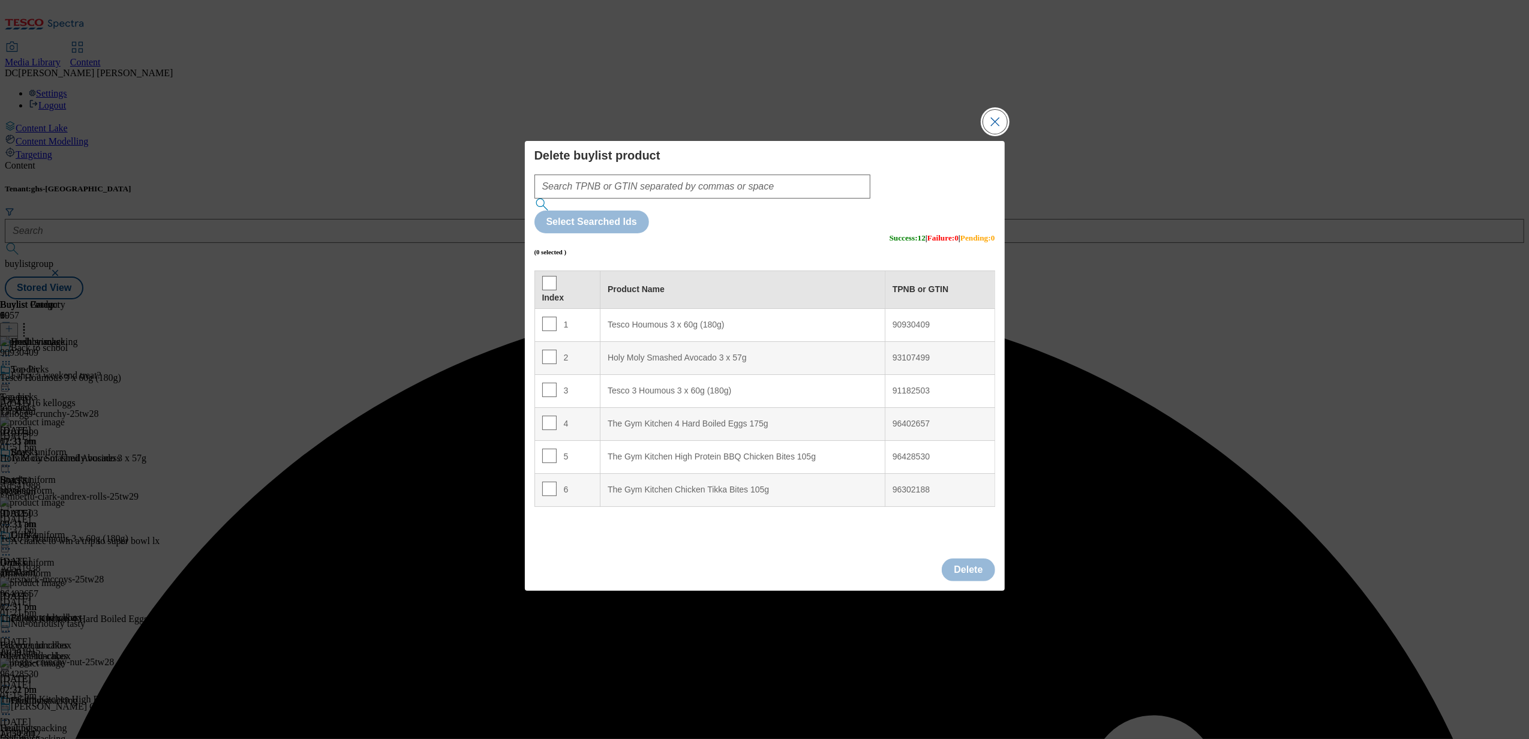
click at [992, 134] on button "Close Modal" at bounding box center [995, 122] width 24 height 24
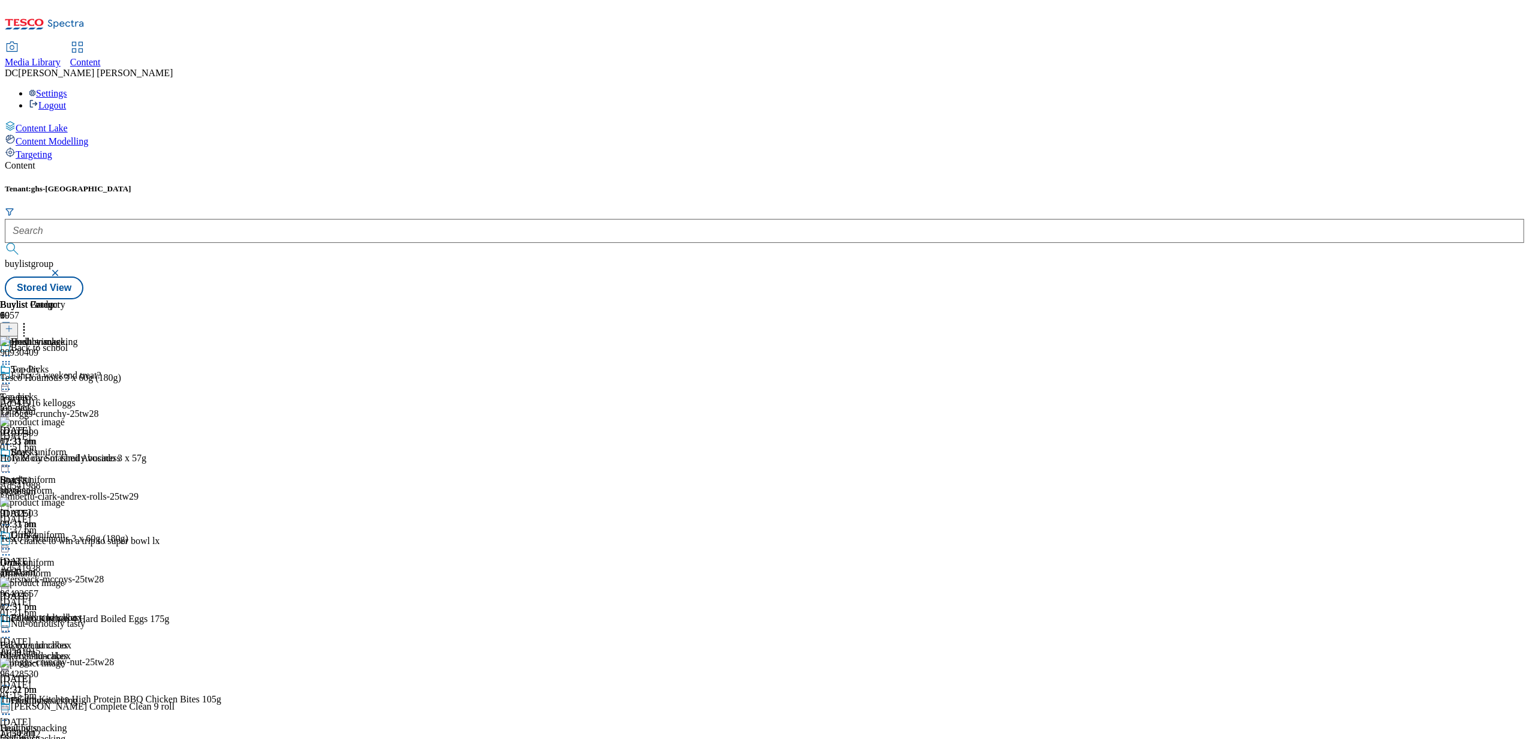
click at [12, 350] on icon at bounding box center [6, 356] width 12 height 12
click at [65, 432] on span "Preview" at bounding box center [51, 436] width 28 height 9
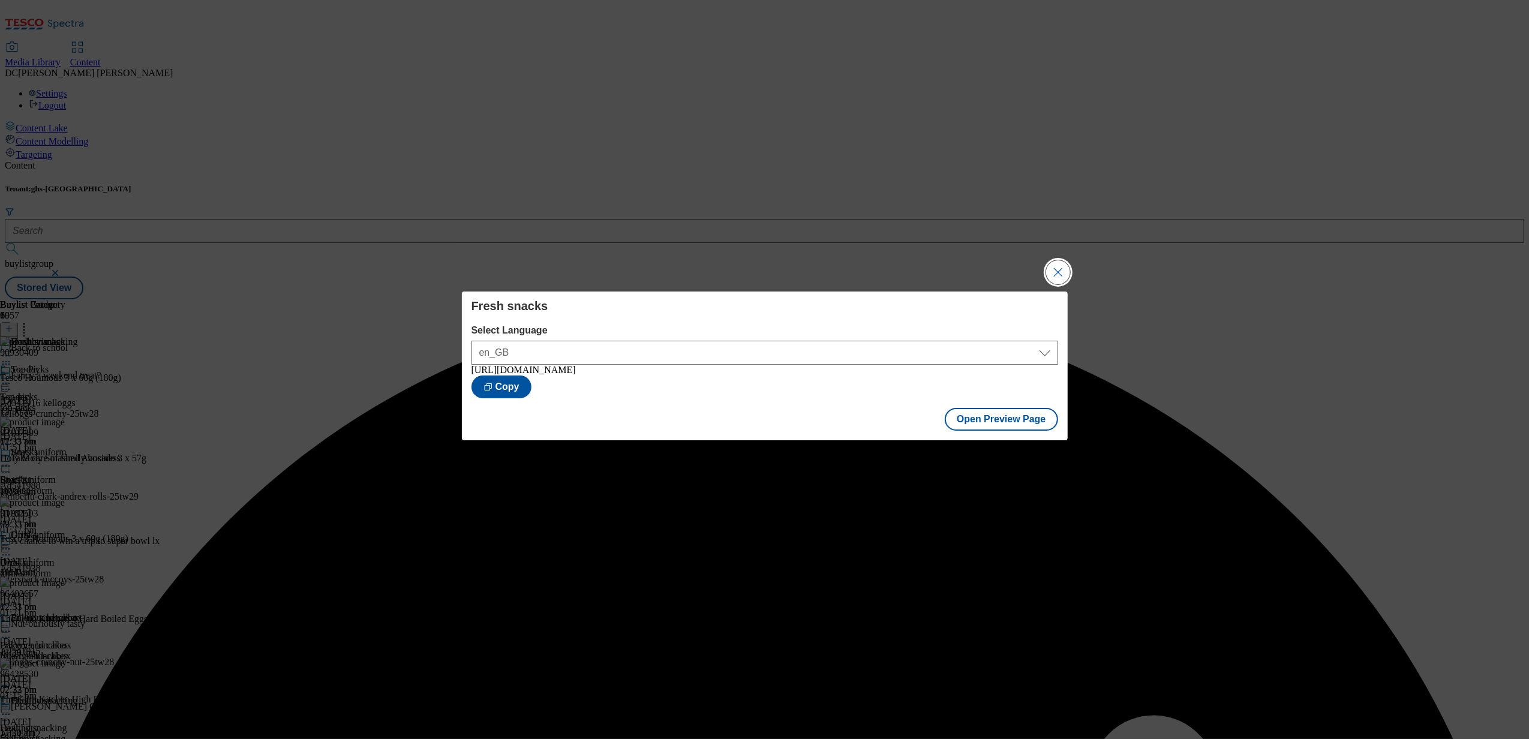
click at [1069, 272] on button "Close Modal" at bounding box center [1058, 272] width 24 height 24
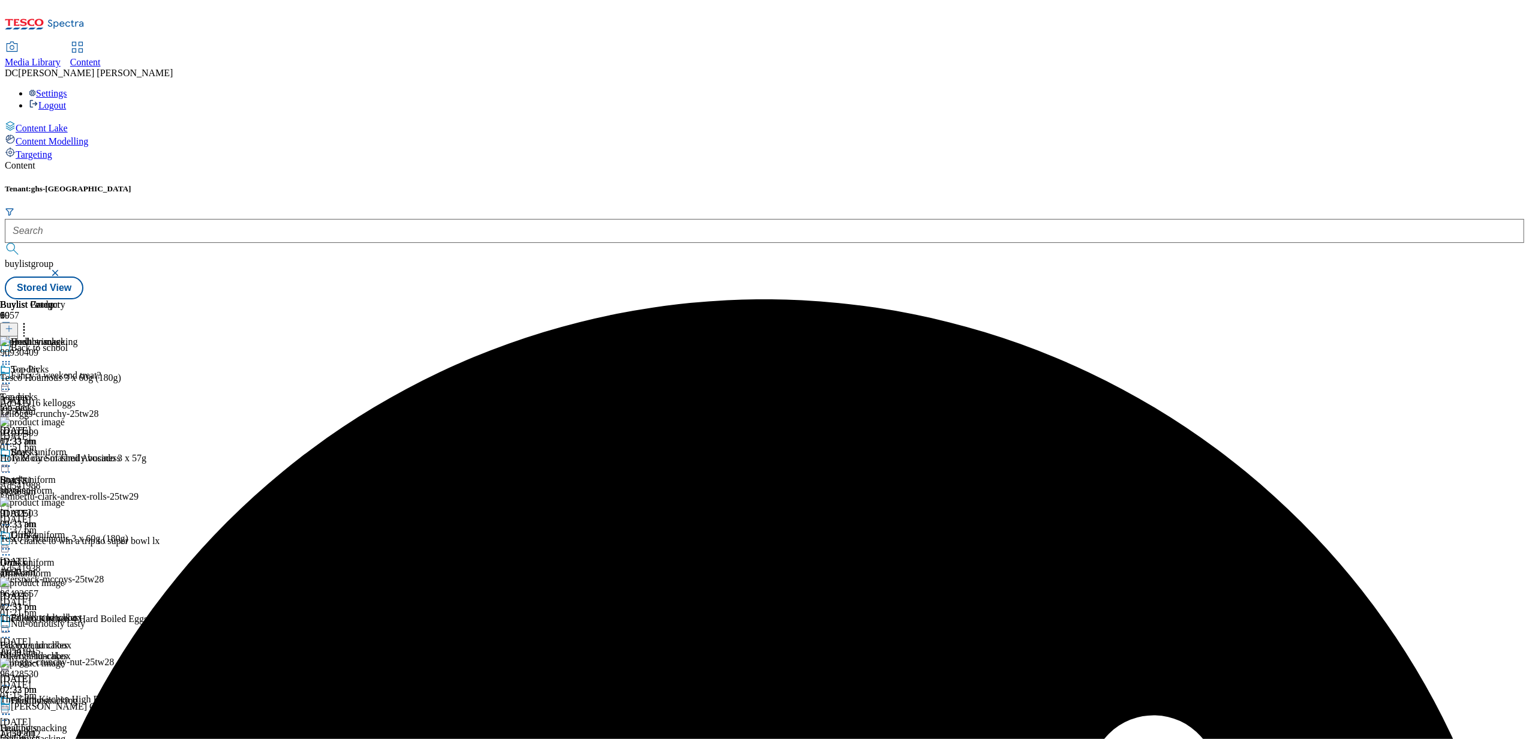
click at [12, 350] on icon at bounding box center [6, 356] width 12 height 12
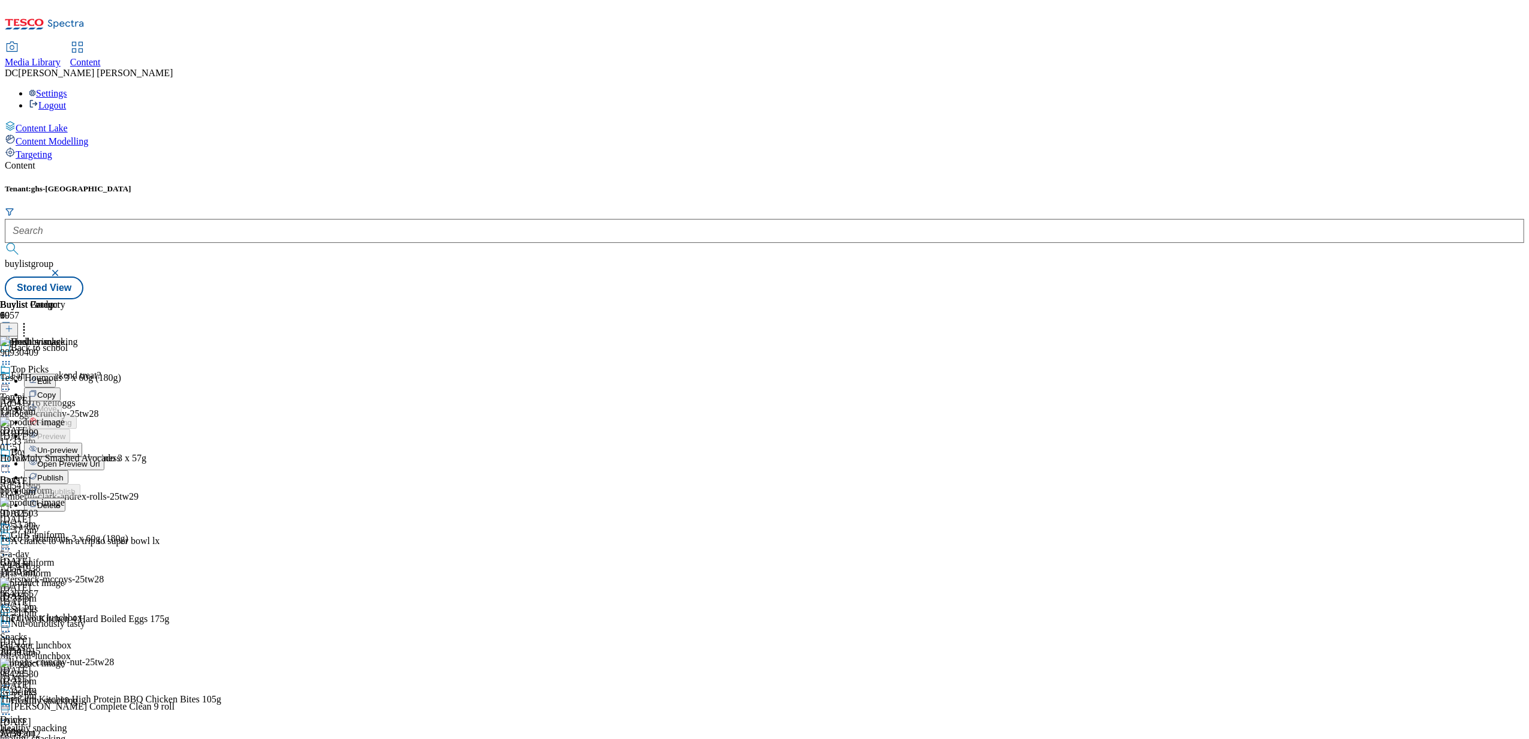
click at [64, 473] on span "Publish" at bounding box center [50, 477] width 26 height 9
click at [131, 612] on div "Fill your lunchbox Fill your lunchbox fill-your-lunchbox [DATE] 02:22 pm" at bounding box center [65, 653] width 131 height 83
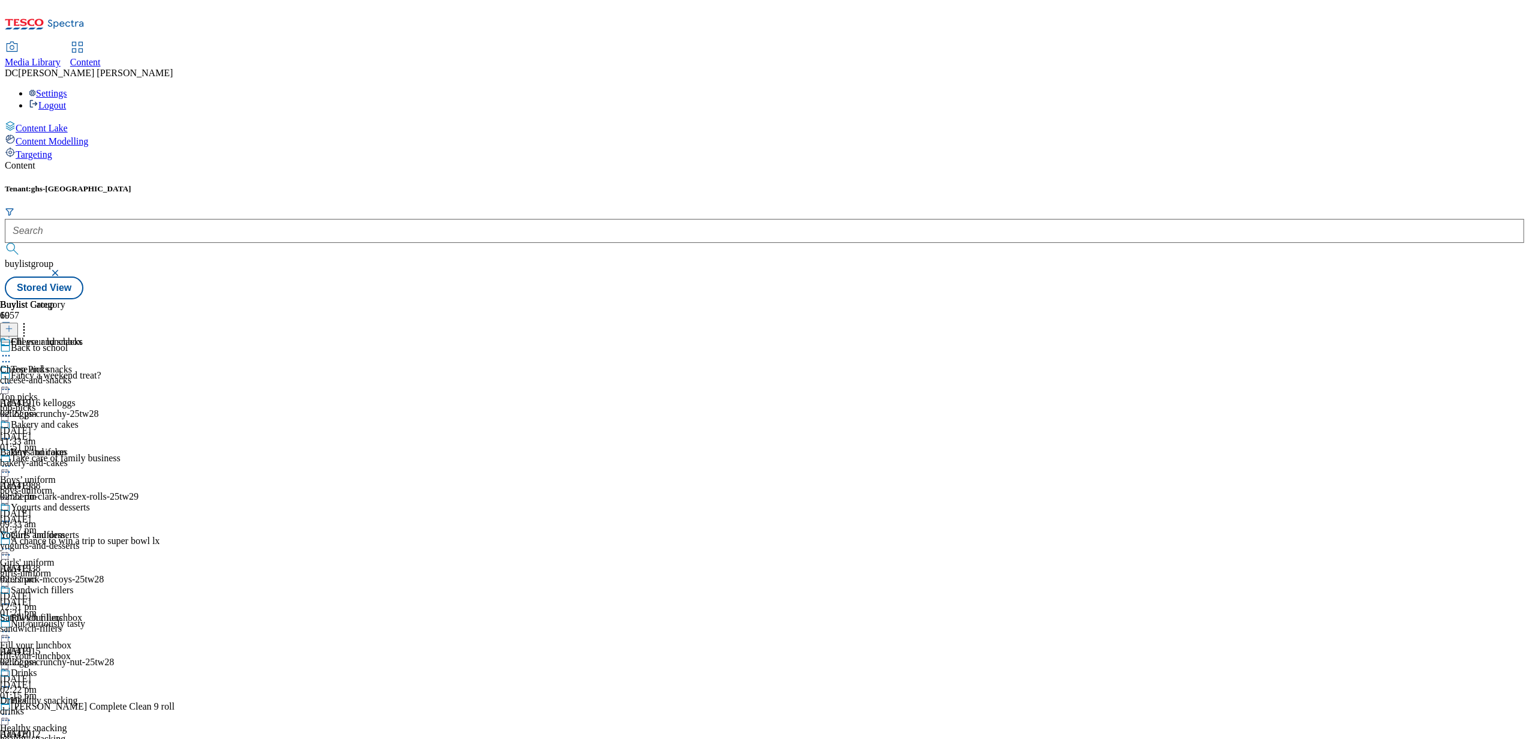
click at [90, 375] on div "cheese-and-snacks" at bounding box center [45, 380] width 90 height 11
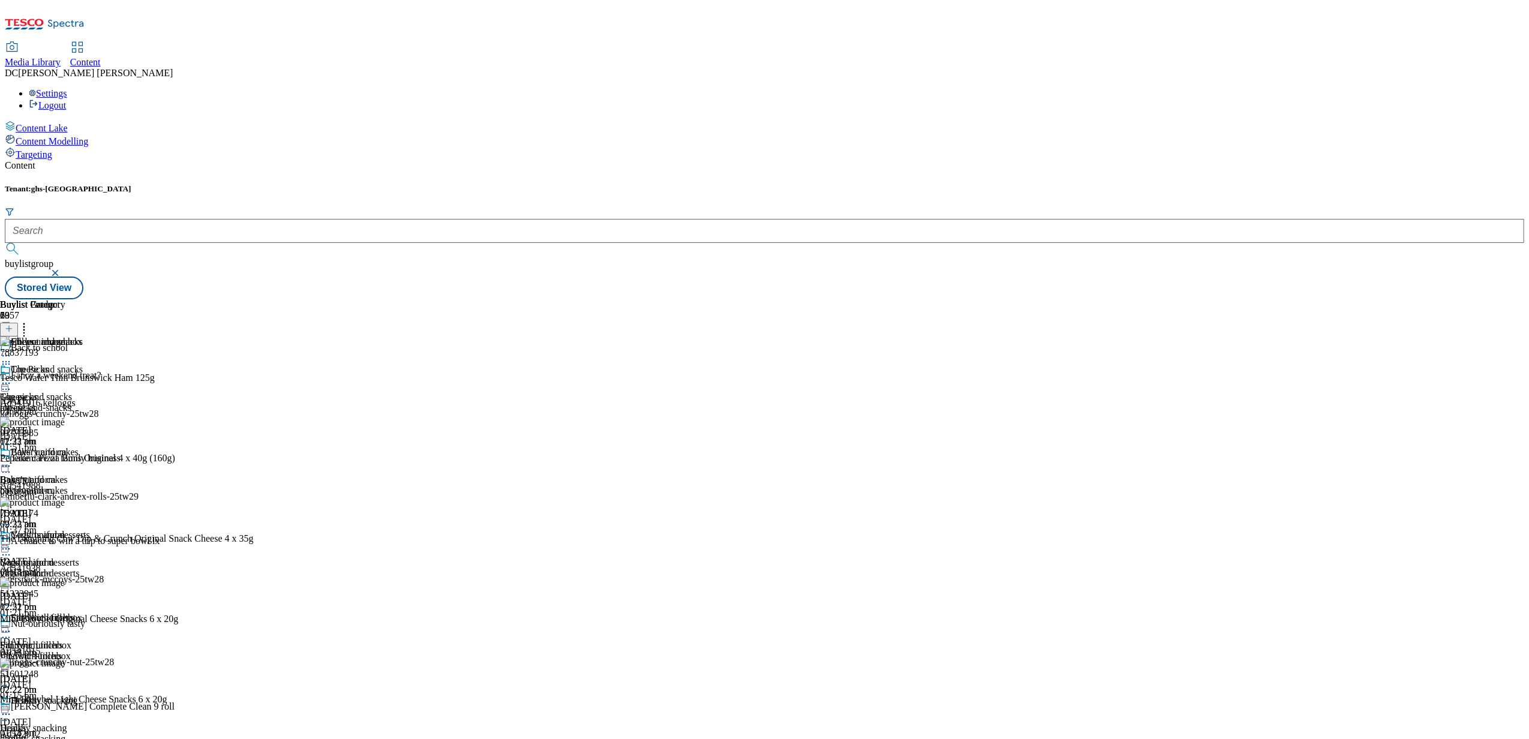
scroll to position [320, 0]
click at [26, 723] on div "Drinks" at bounding box center [13, 728] width 26 height 11
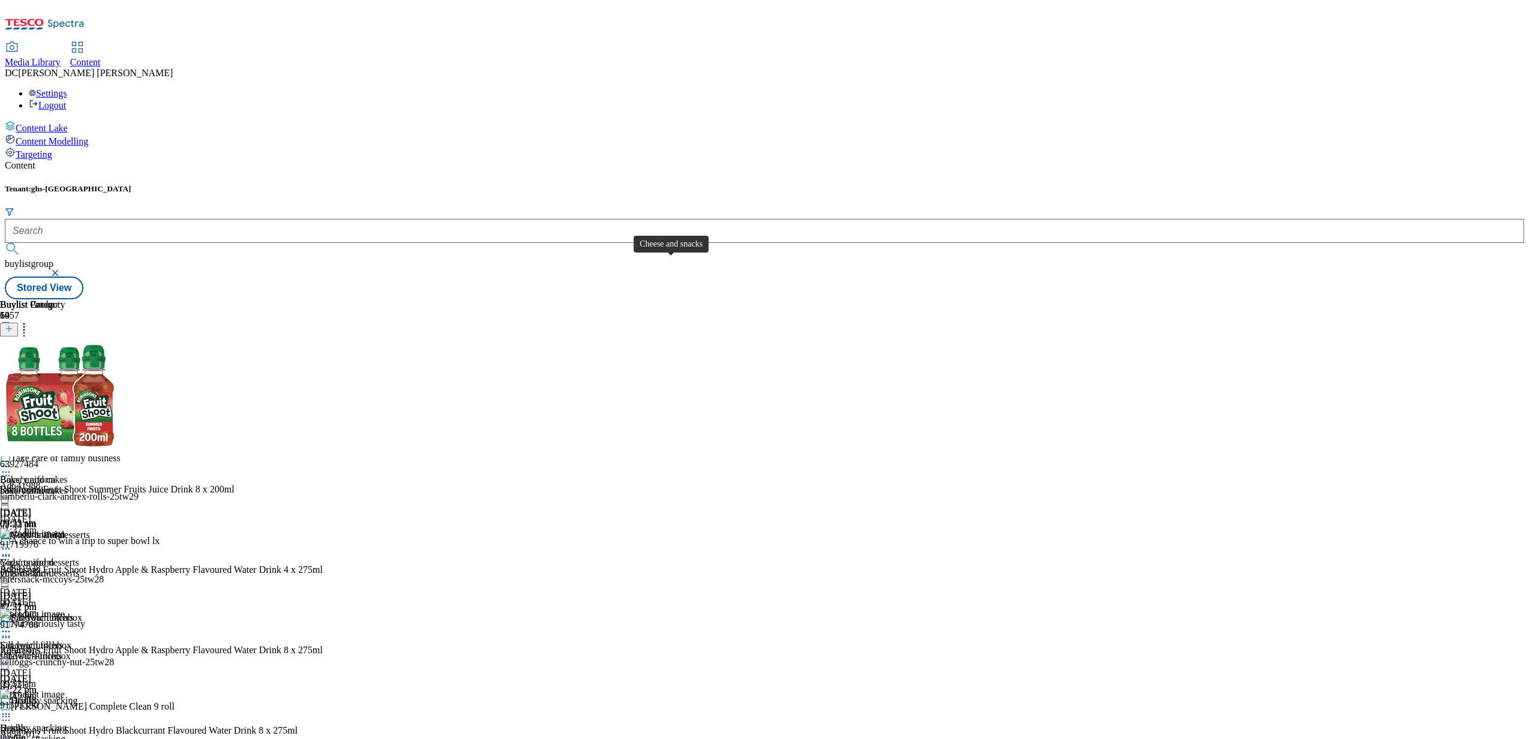
click at [72, 392] on div "Cheese and snacks" at bounding box center [36, 397] width 72 height 11
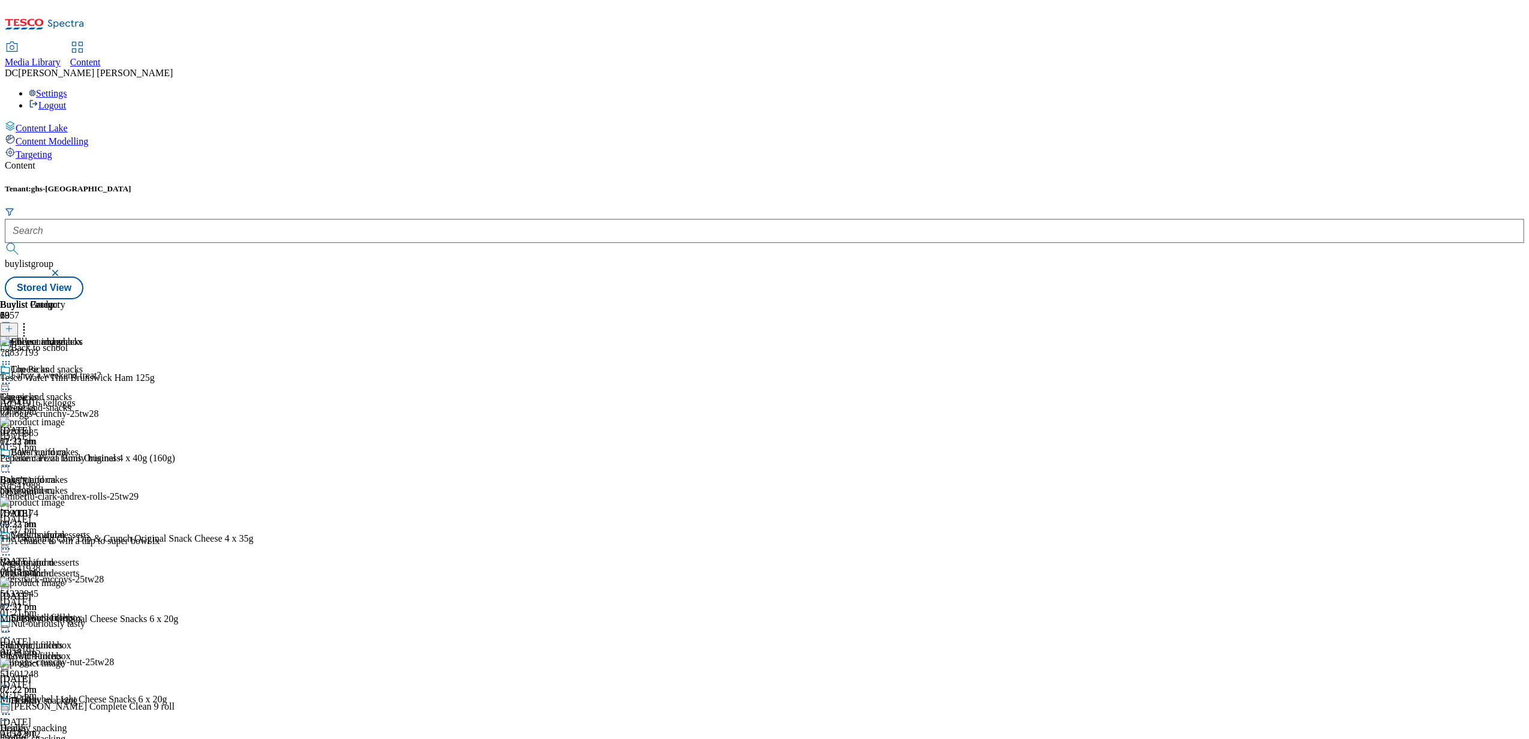
scroll to position [879, 0]
click at [90, 377] on div at bounding box center [45, 384] width 90 height 14
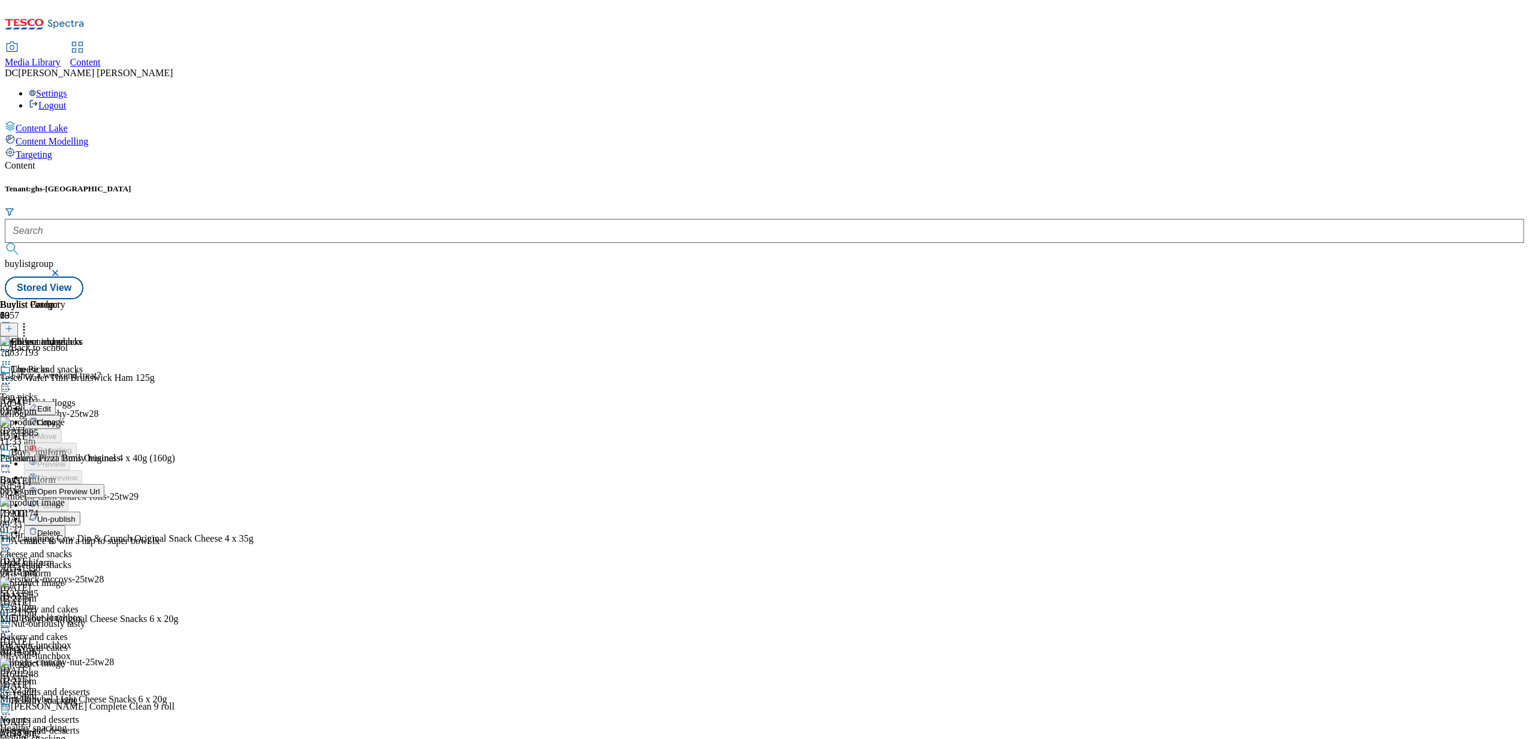
click at [76, 515] on span "Un-publish" at bounding box center [56, 519] width 38 height 9
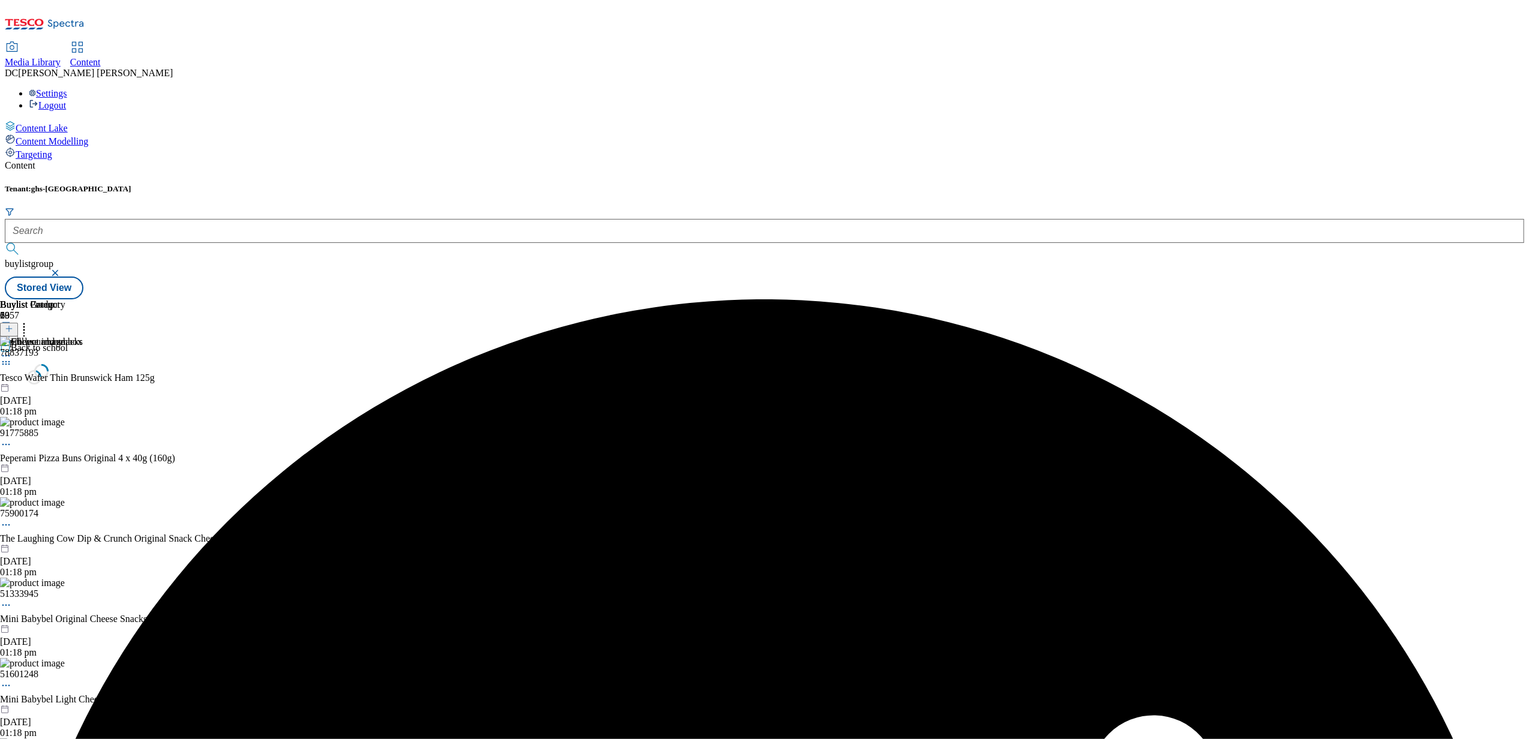
scroll to position [0, 0]
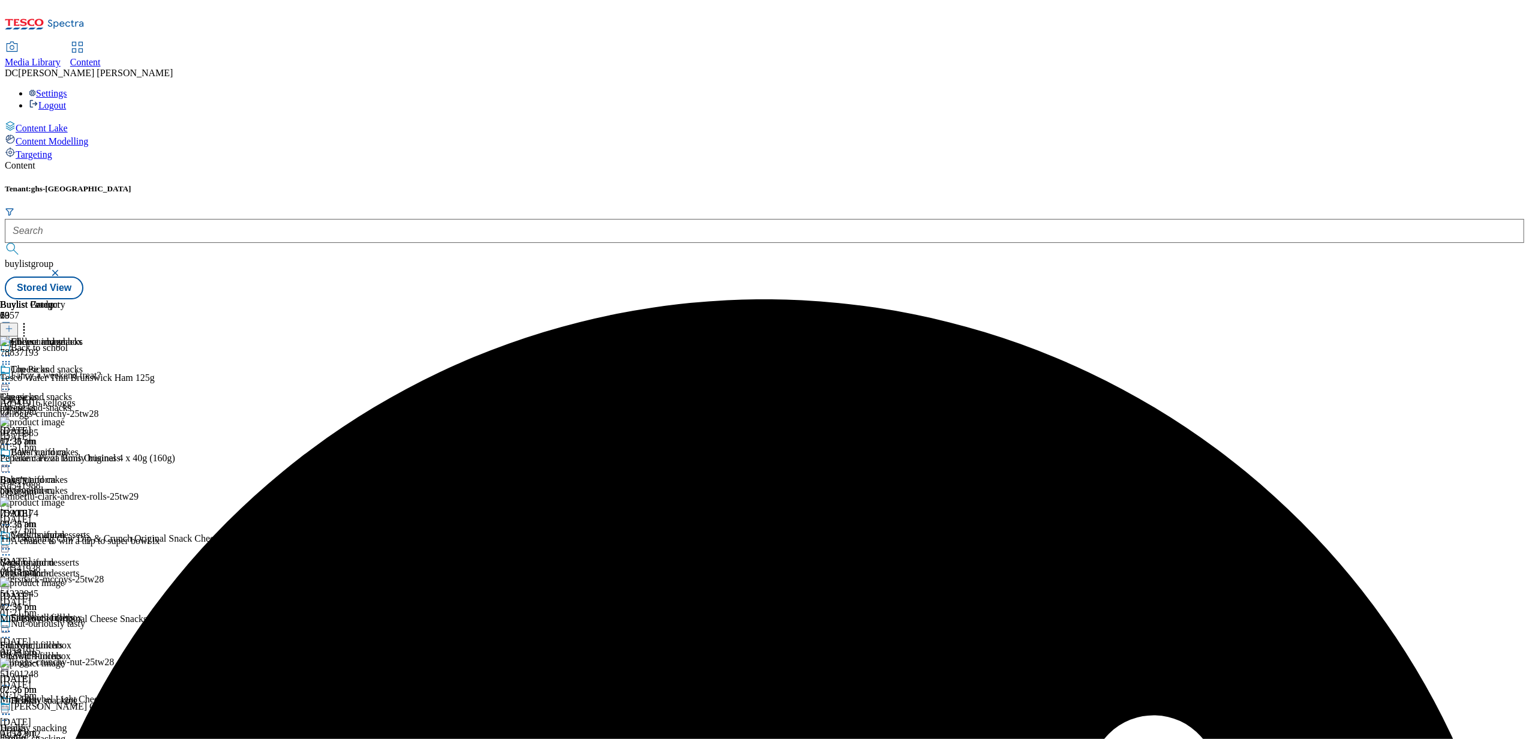
click at [12, 377] on icon at bounding box center [6, 383] width 12 height 12
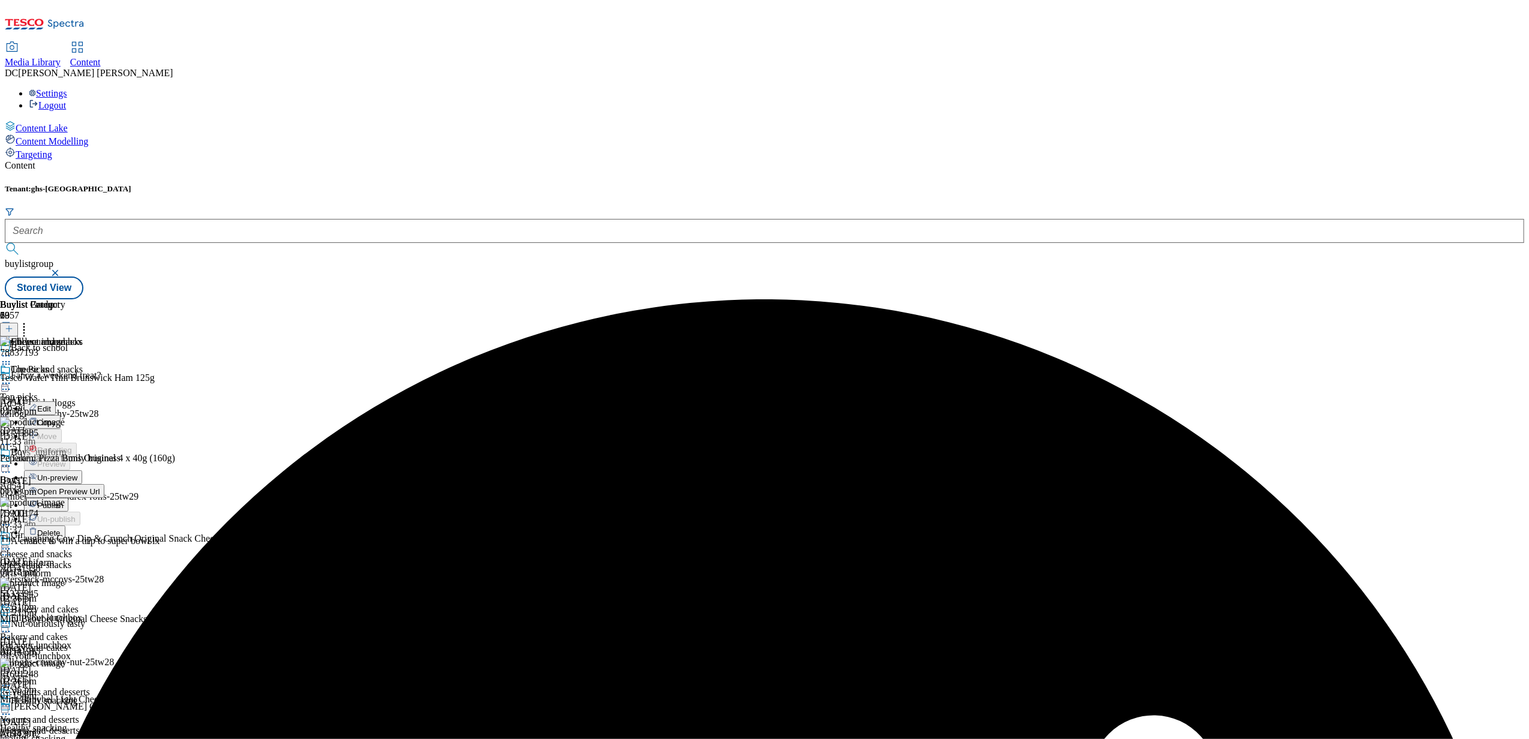
click at [77, 473] on span "Un-preview" at bounding box center [57, 477] width 40 height 9
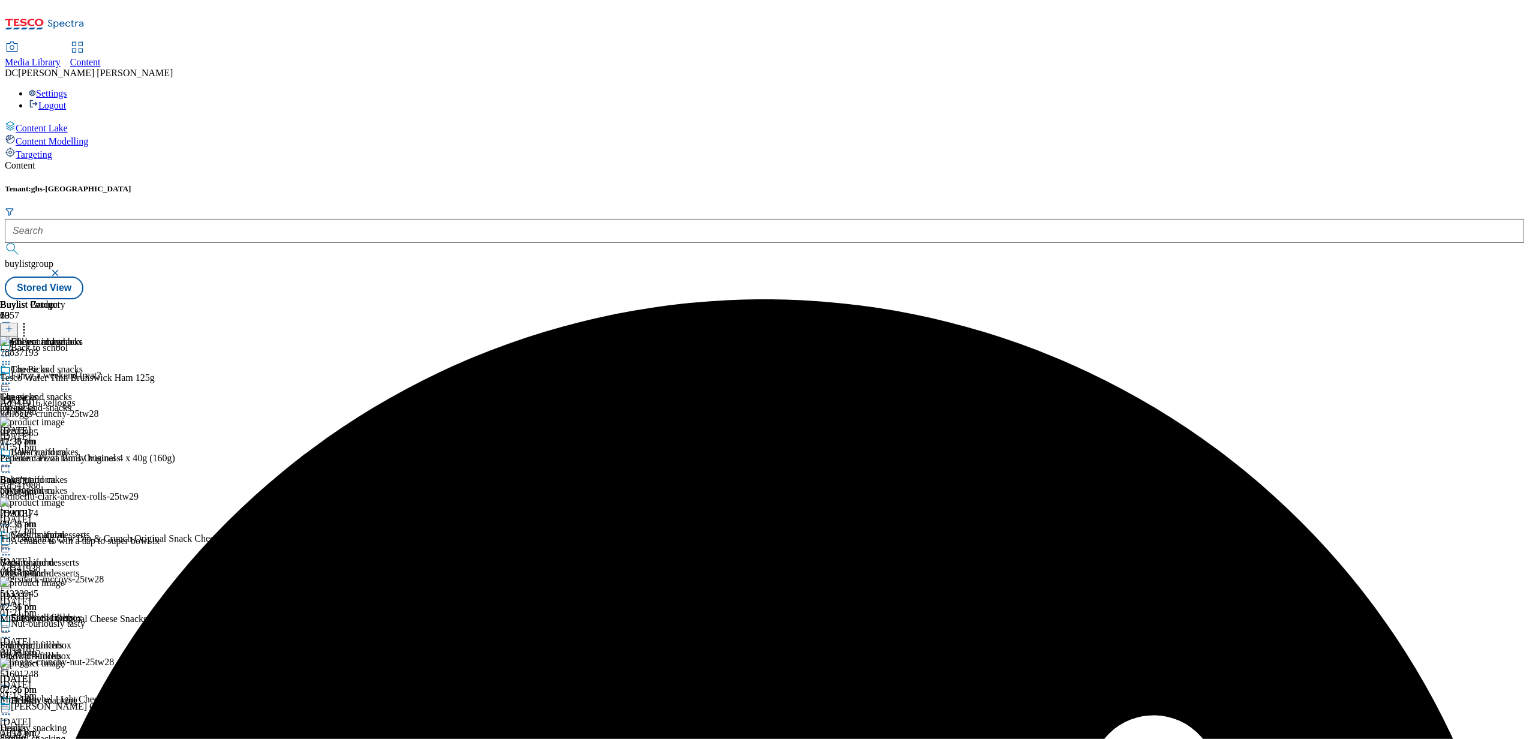
click at [30, 321] on icon at bounding box center [24, 327] width 12 height 12
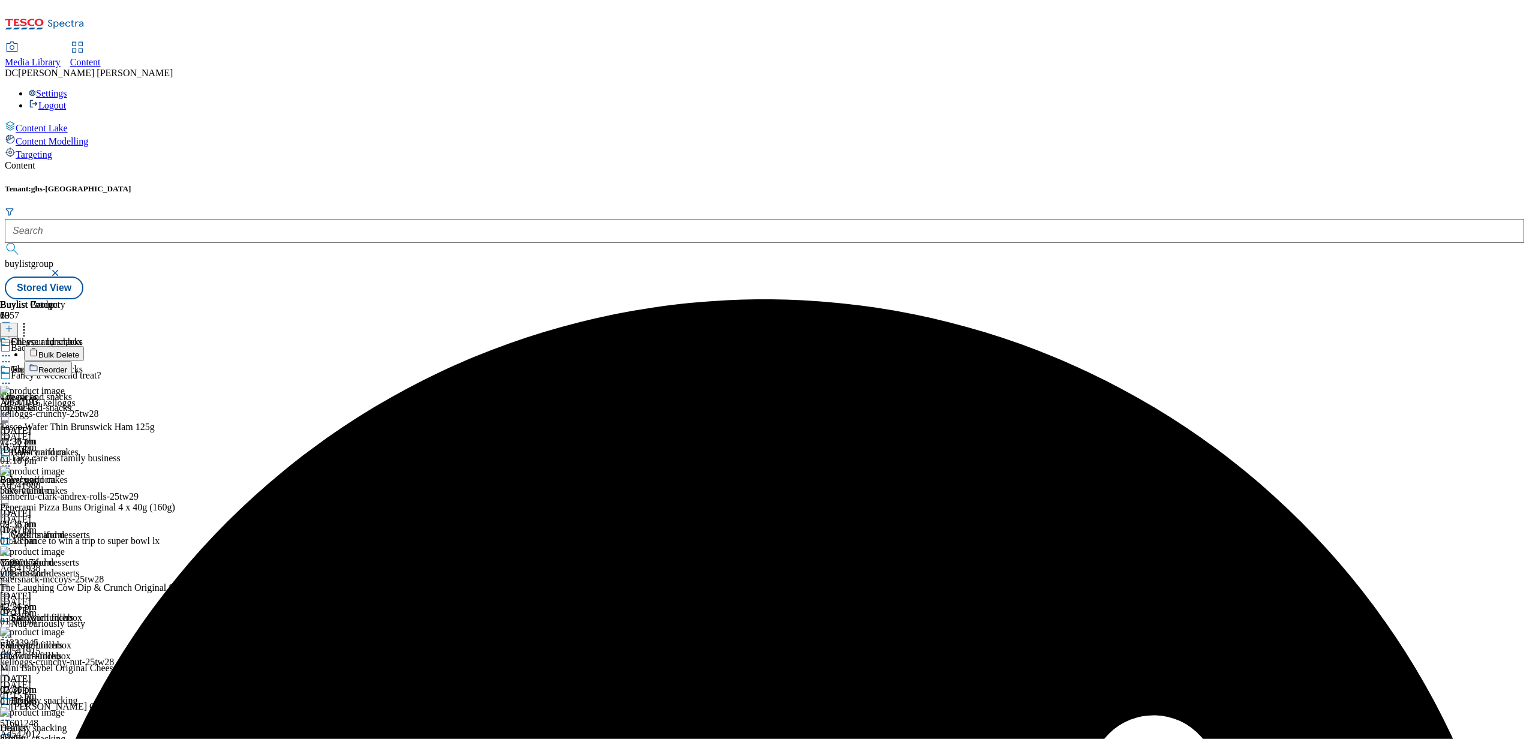
click at [79, 350] on span "Bulk Delete" at bounding box center [58, 354] width 41 height 9
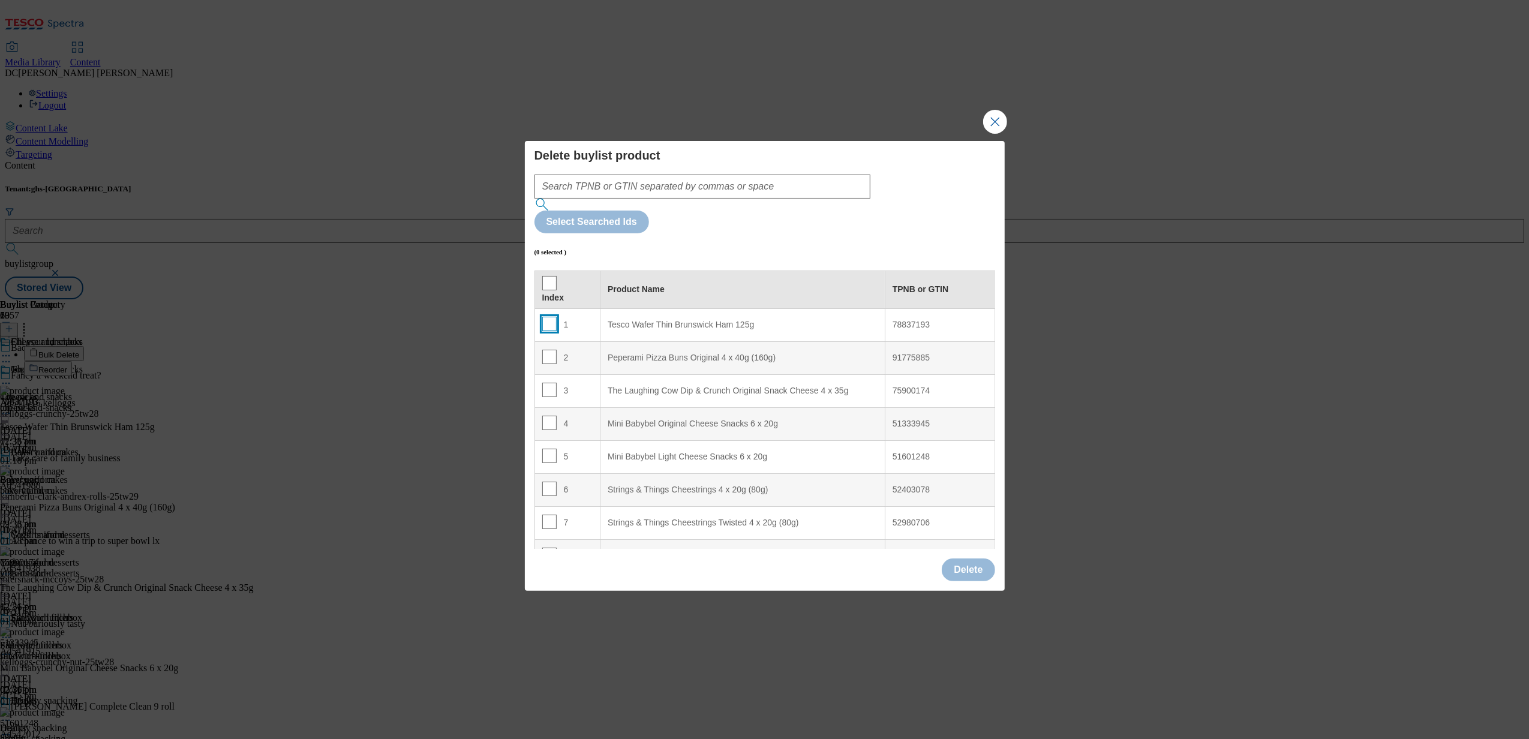
click at [550, 317] on input "Modal" at bounding box center [549, 324] width 14 height 14
checkbox input "true"
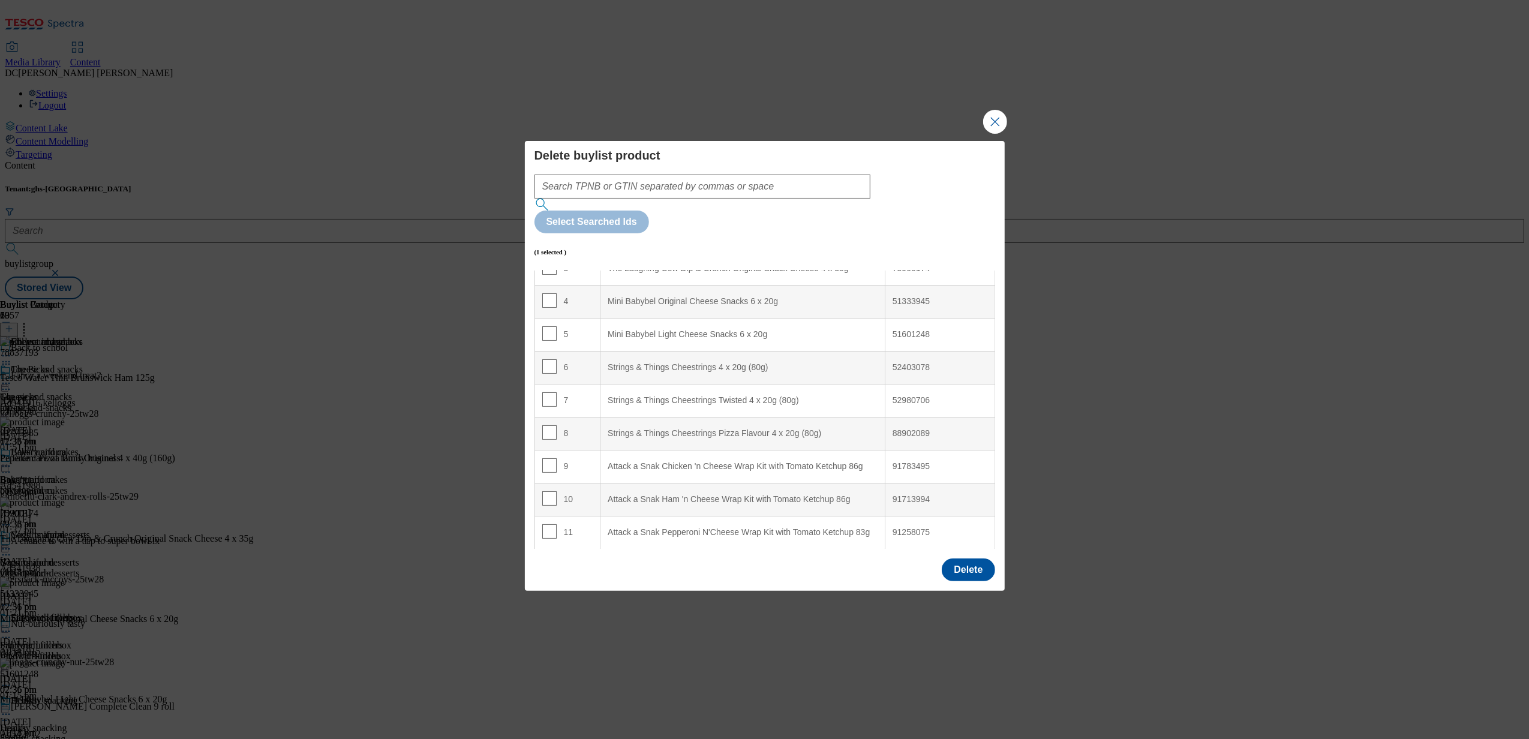
scroll to position [160, 0]
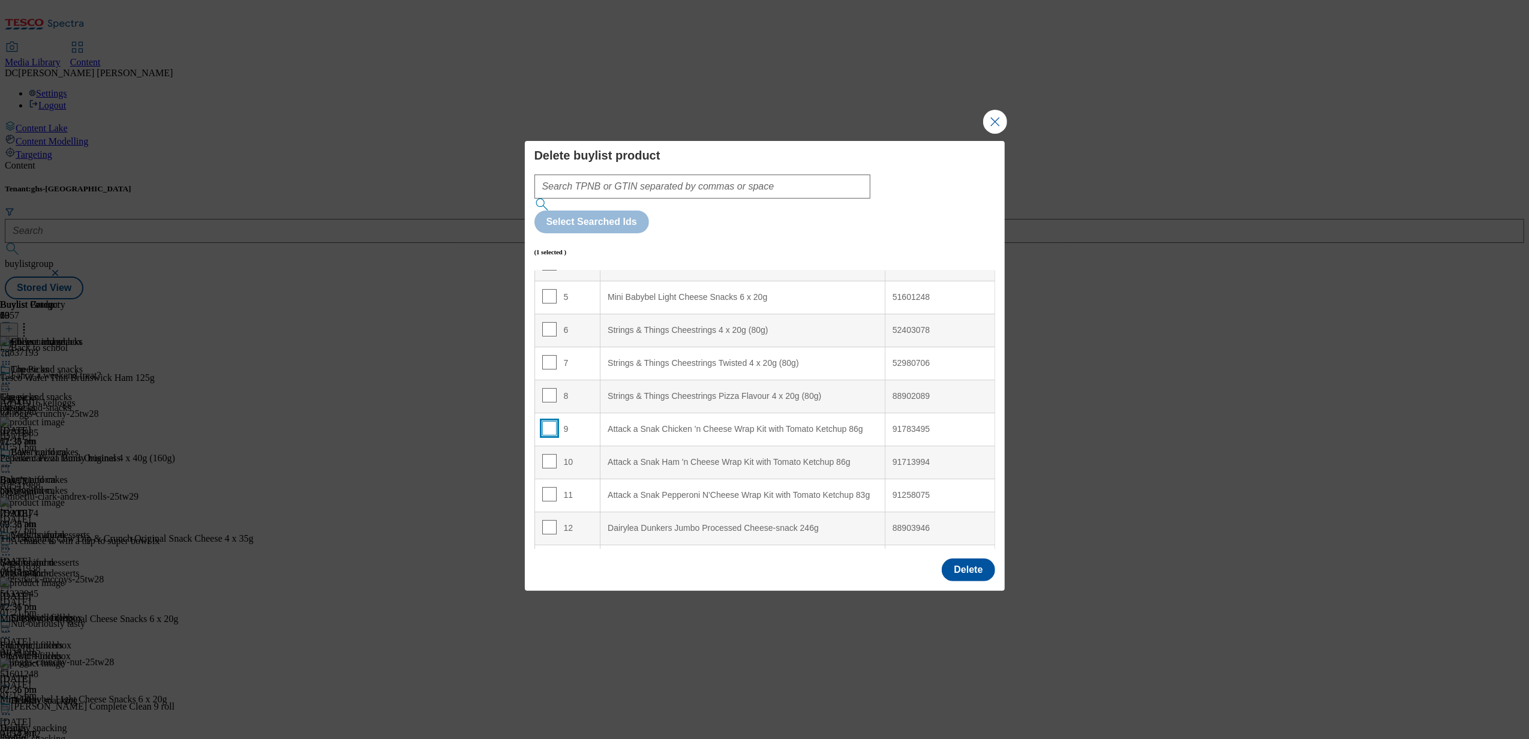
click at [552, 421] on input "Modal" at bounding box center [549, 428] width 14 height 14
checkbox input "true"
click at [543, 454] on input "Modal" at bounding box center [549, 461] width 14 height 14
checkbox input "true"
click at [548, 487] on input "Modal" at bounding box center [549, 494] width 14 height 14
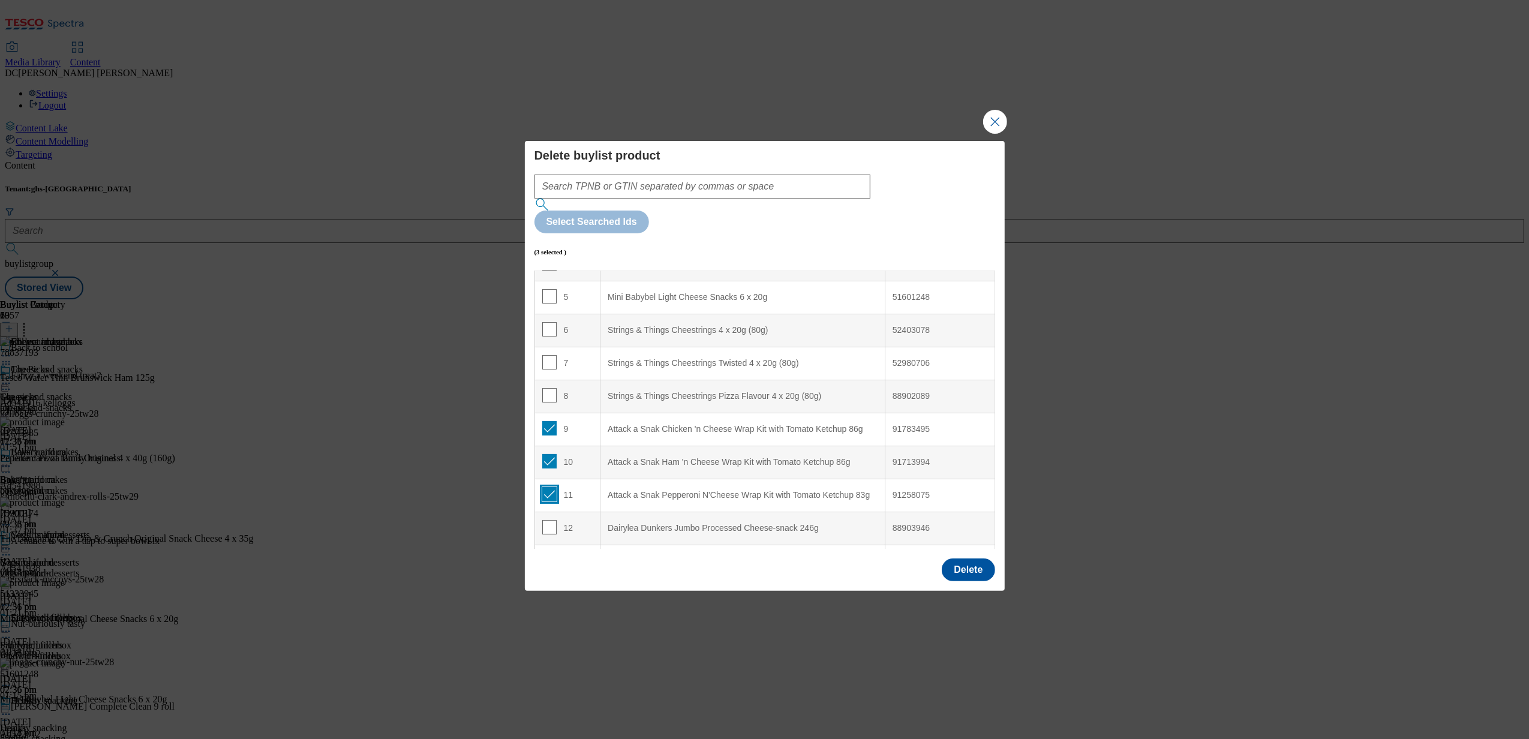
checkbox input "true"
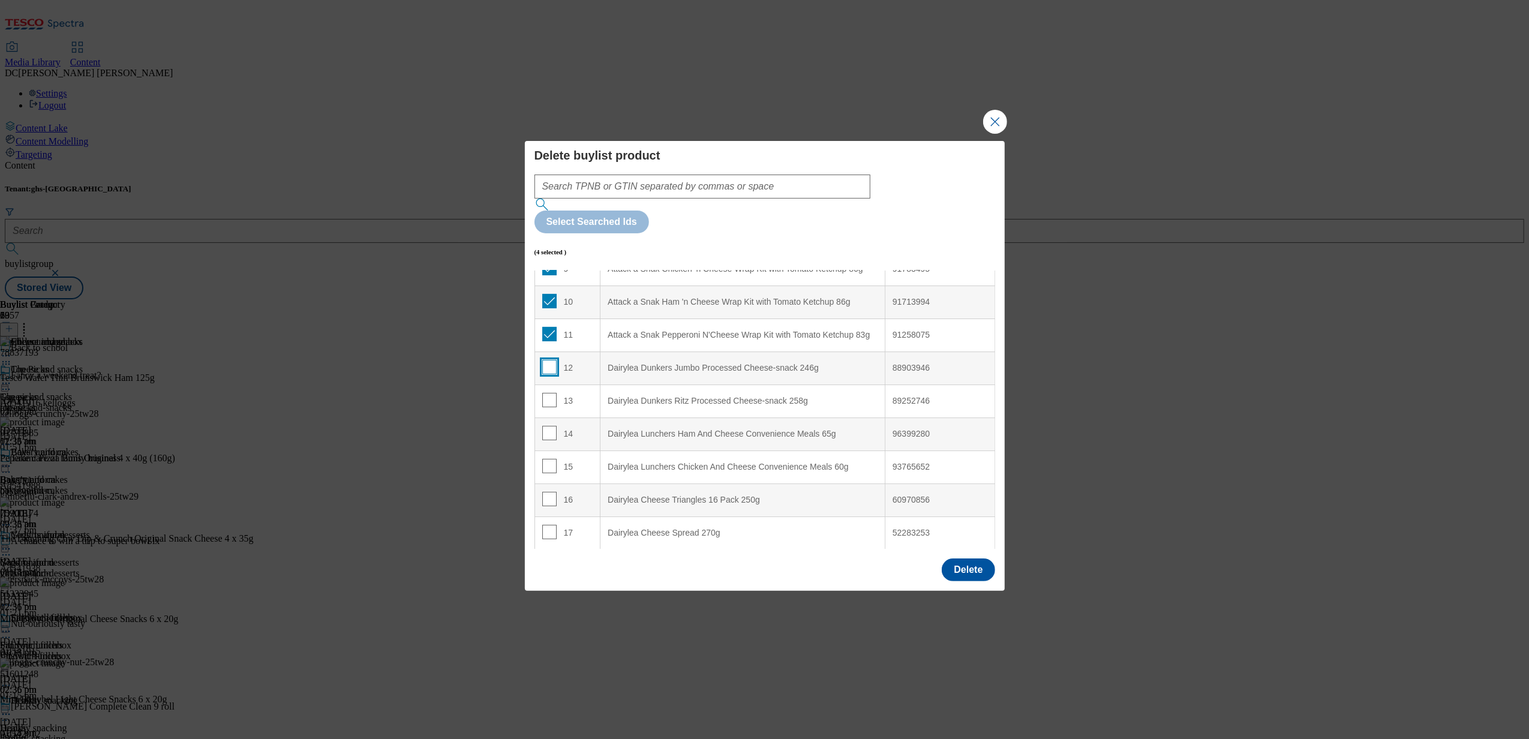
click at [549, 360] on input "Modal" at bounding box center [549, 367] width 14 height 14
checkbox input "true"
click at [547, 393] on input "Modal" at bounding box center [549, 400] width 14 height 14
checkbox input "true"
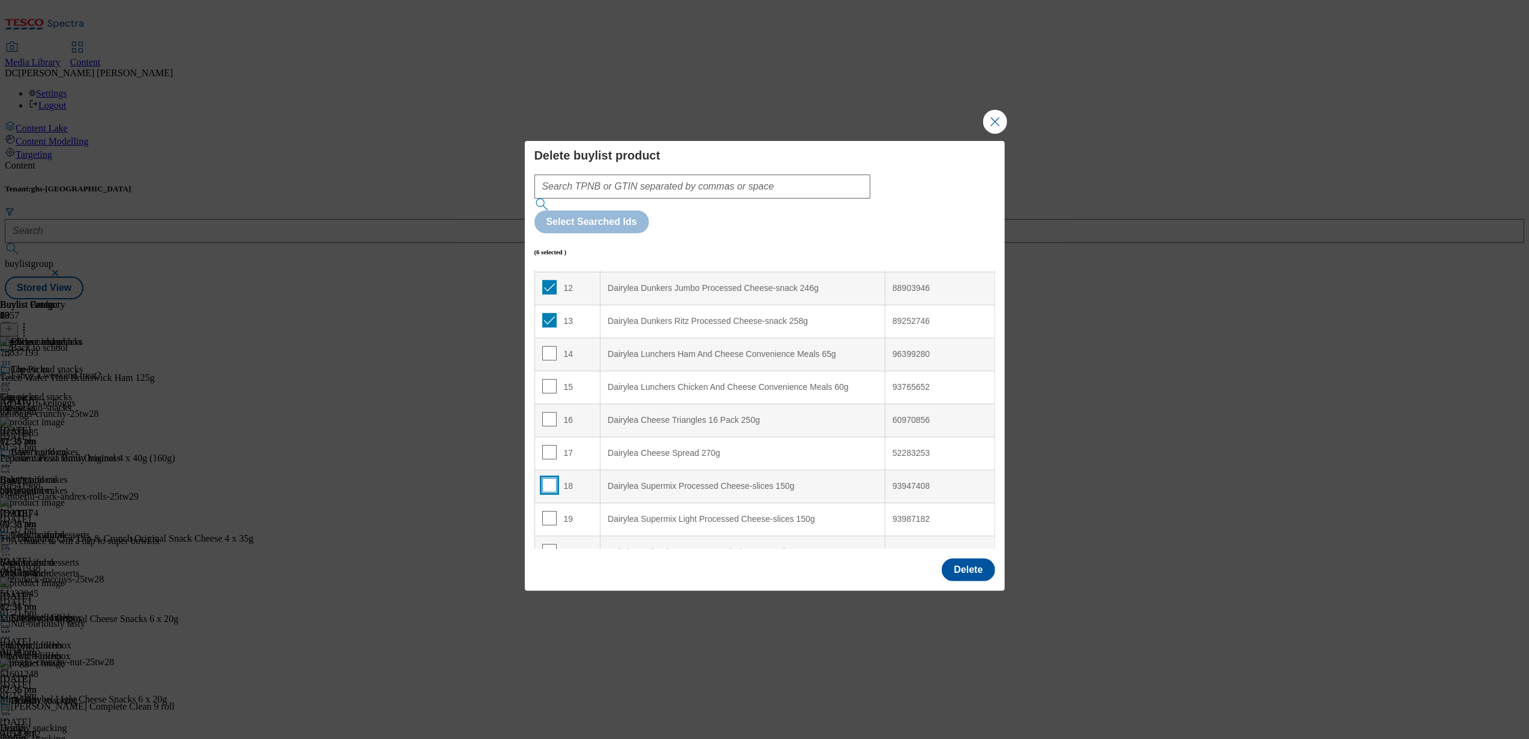
click at [552, 478] on input "Modal" at bounding box center [549, 485] width 14 height 14
checkbox input "true"
click at [547, 511] on input "Modal" at bounding box center [549, 518] width 14 height 14
checkbox input "true"
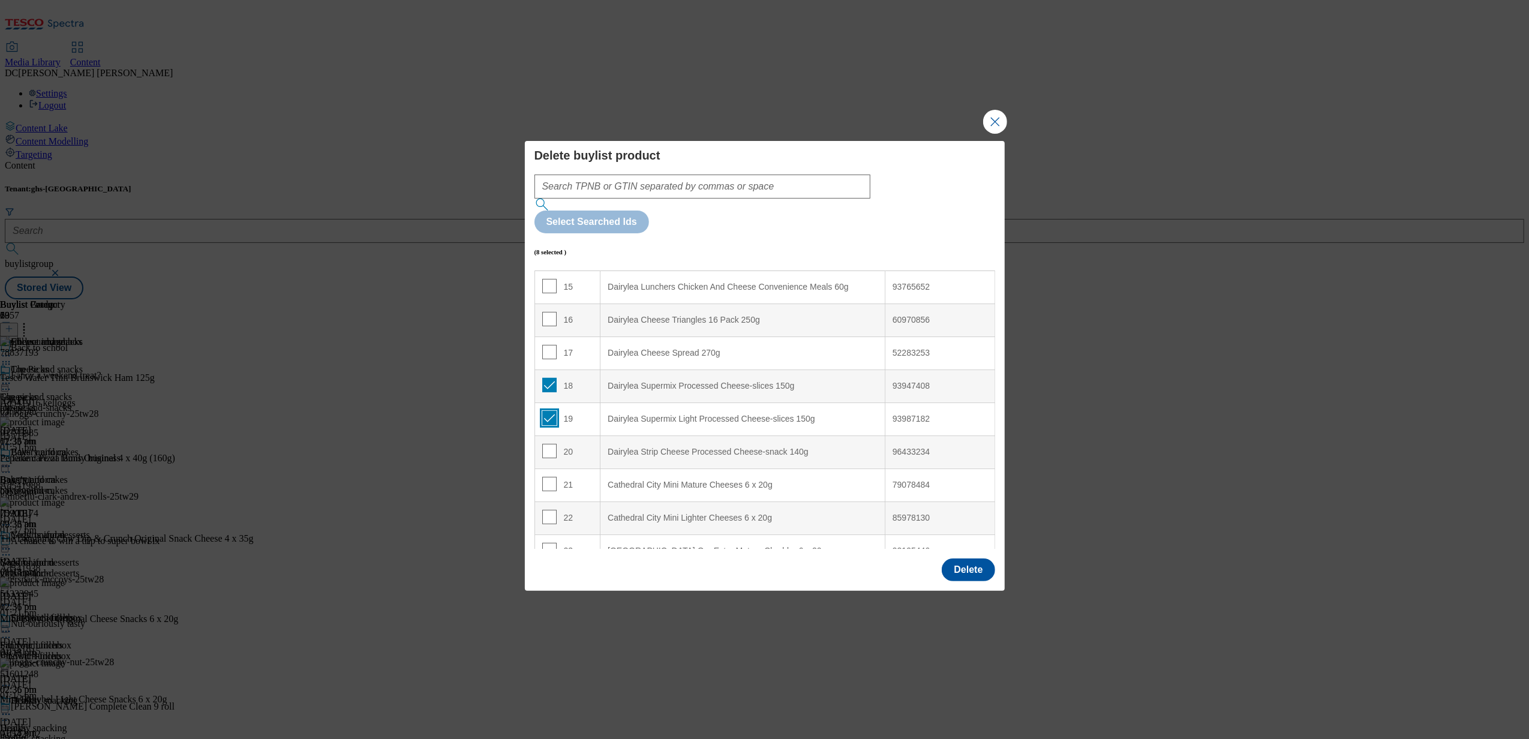
scroll to position [514, 0]
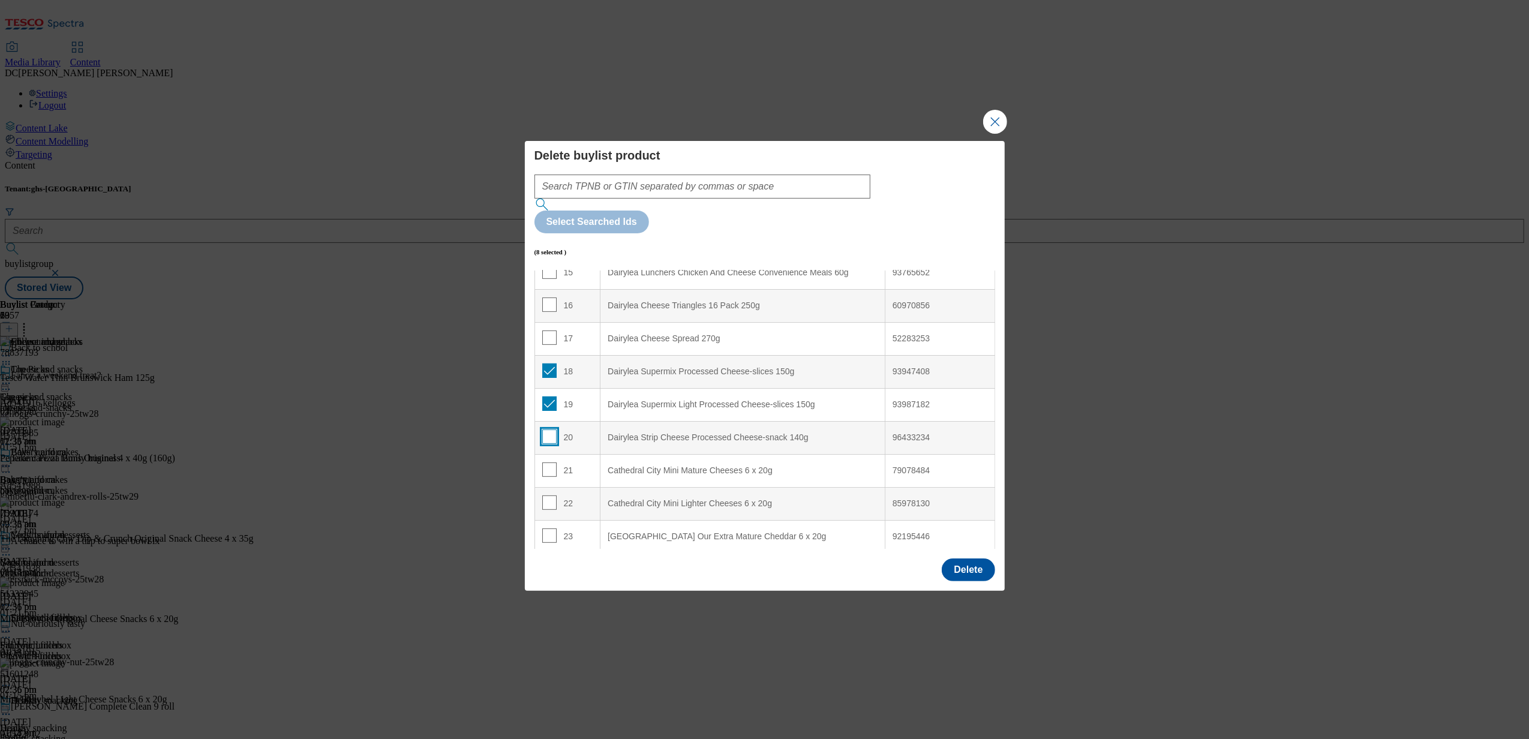
click at [545, 429] on input "Modal" at bounding box center [549, 436] width 14 height 14
checkbox input "true"
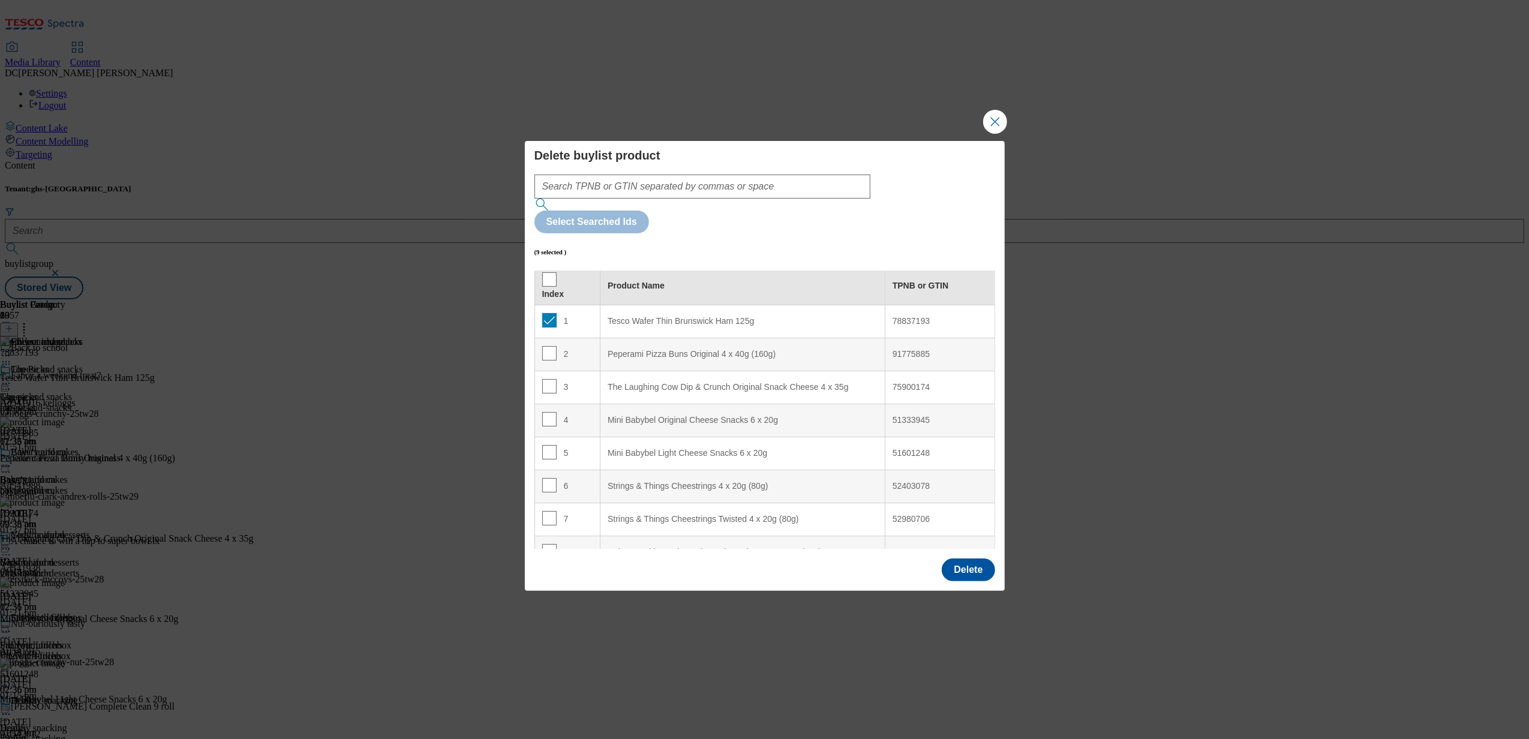
scroll to position [0, 0]
click at [967, 558] on button "Delete" at bounding box center [968, 569] width 53 height 23
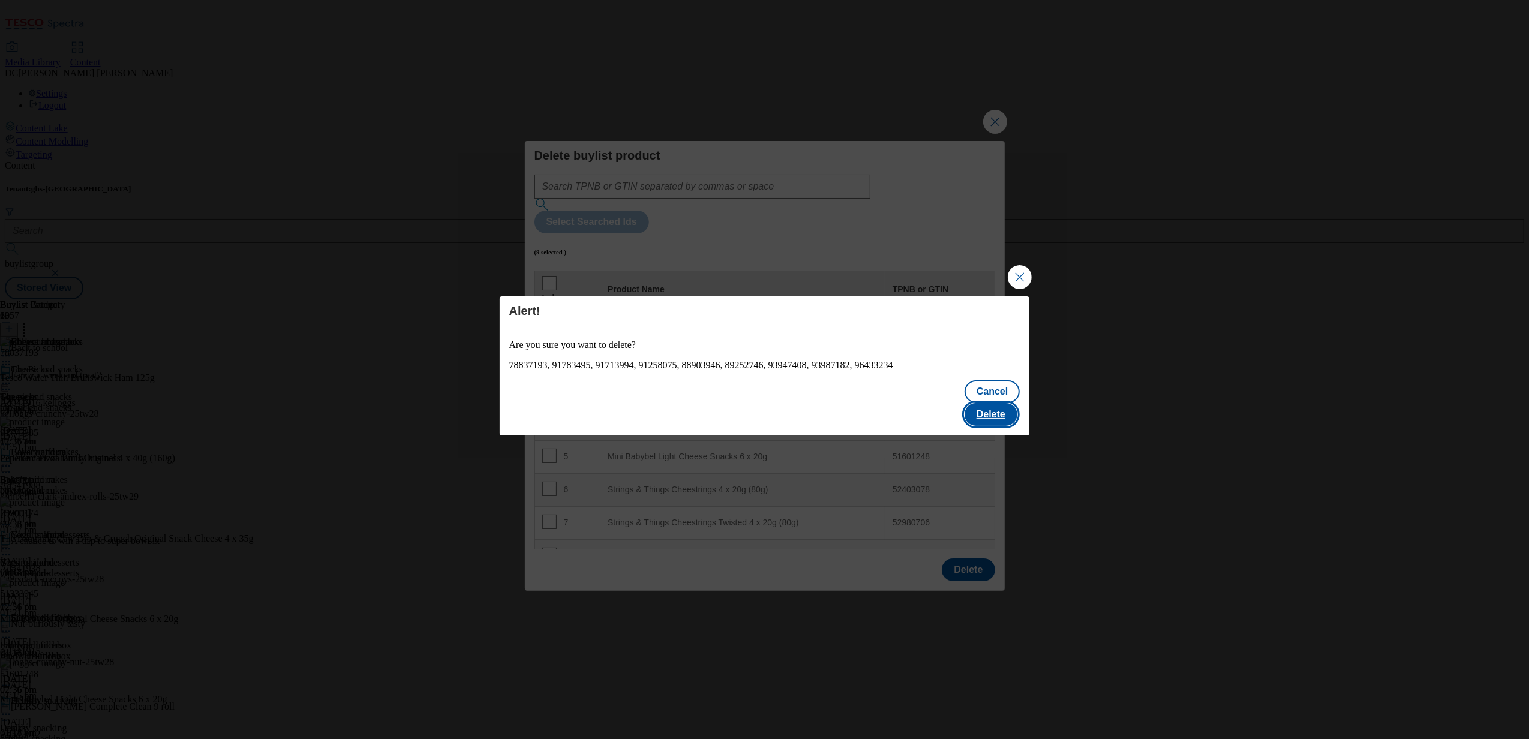
click at [987, 404] on button "Delete" at bounding box center [990, 414] width 53 height 23
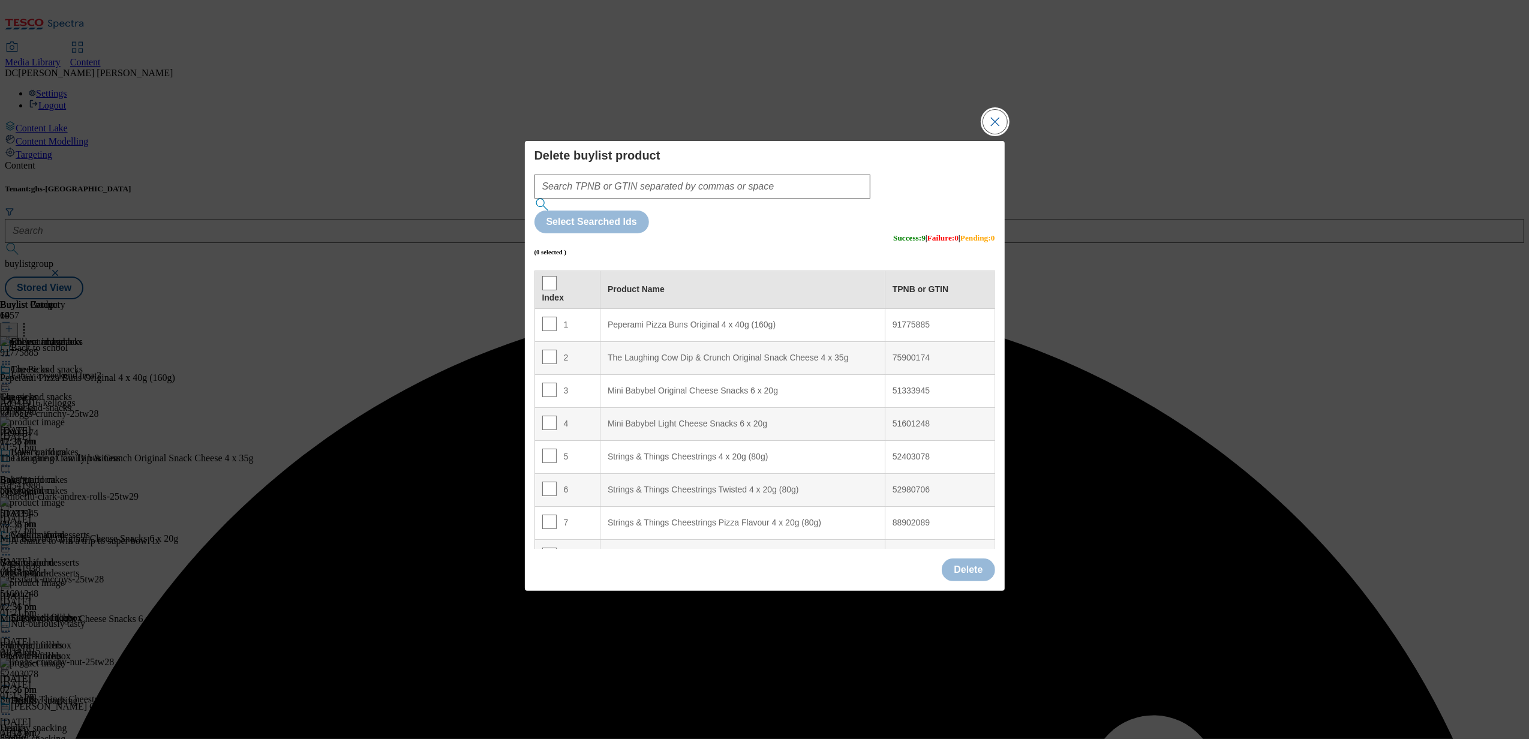
click at [989, 134] on button "Close Modal" at bounding box center [995, 122] width 24 height 24
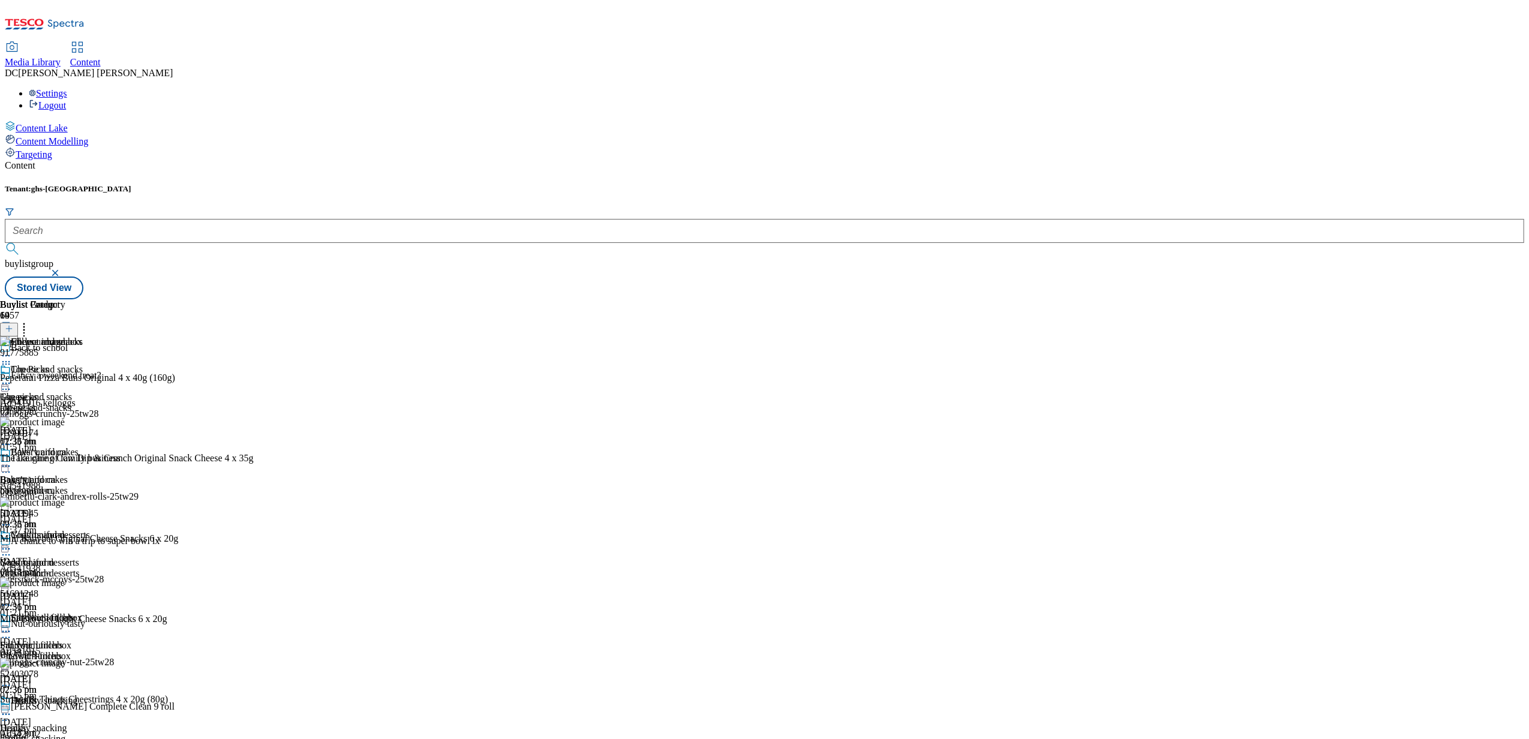
scroll to position [320, 0]
click at [26, 723] on div "Drinks" at bounding box center [13, 728] width 26 height 11
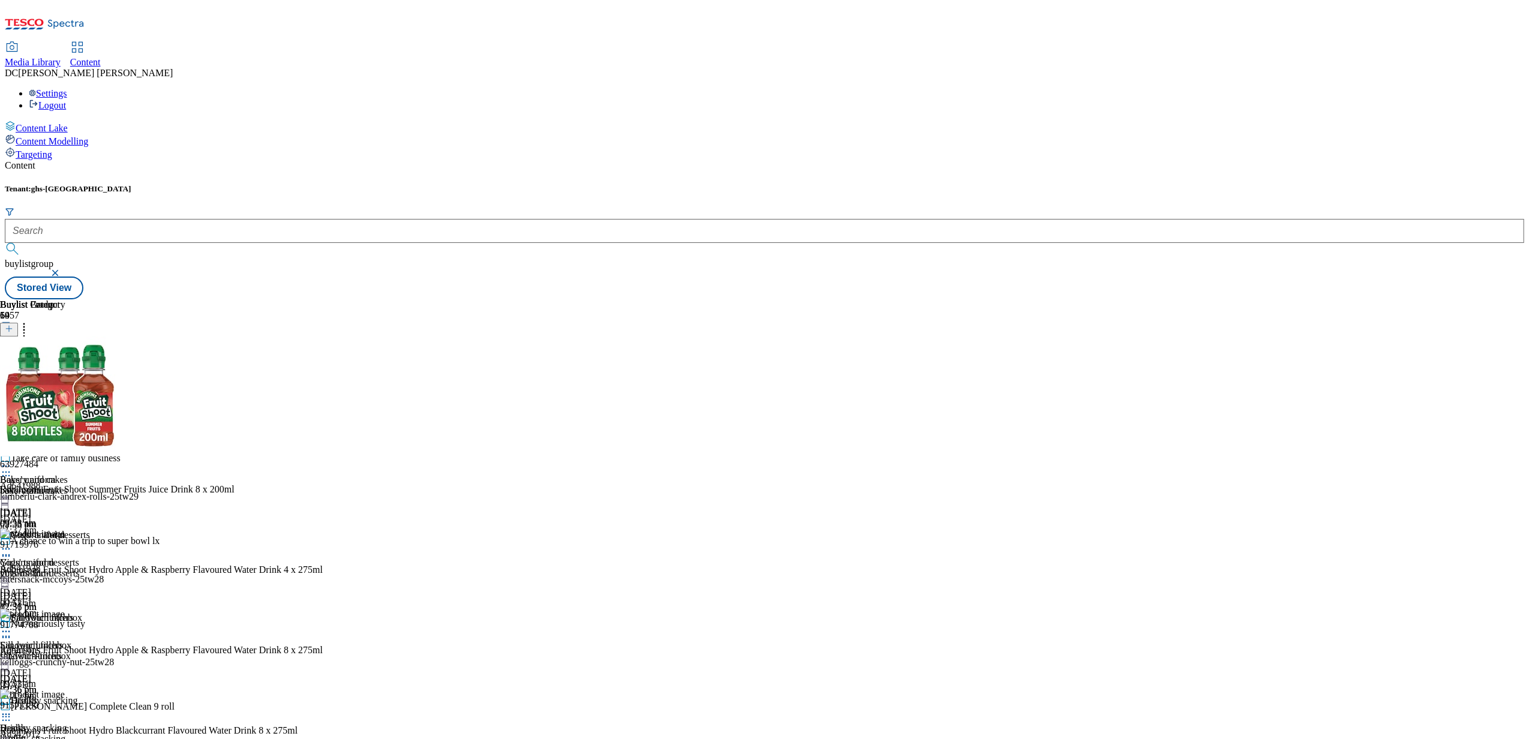
click at [30, 321] on icon at bounding box center [24, 327] width 12 height 12
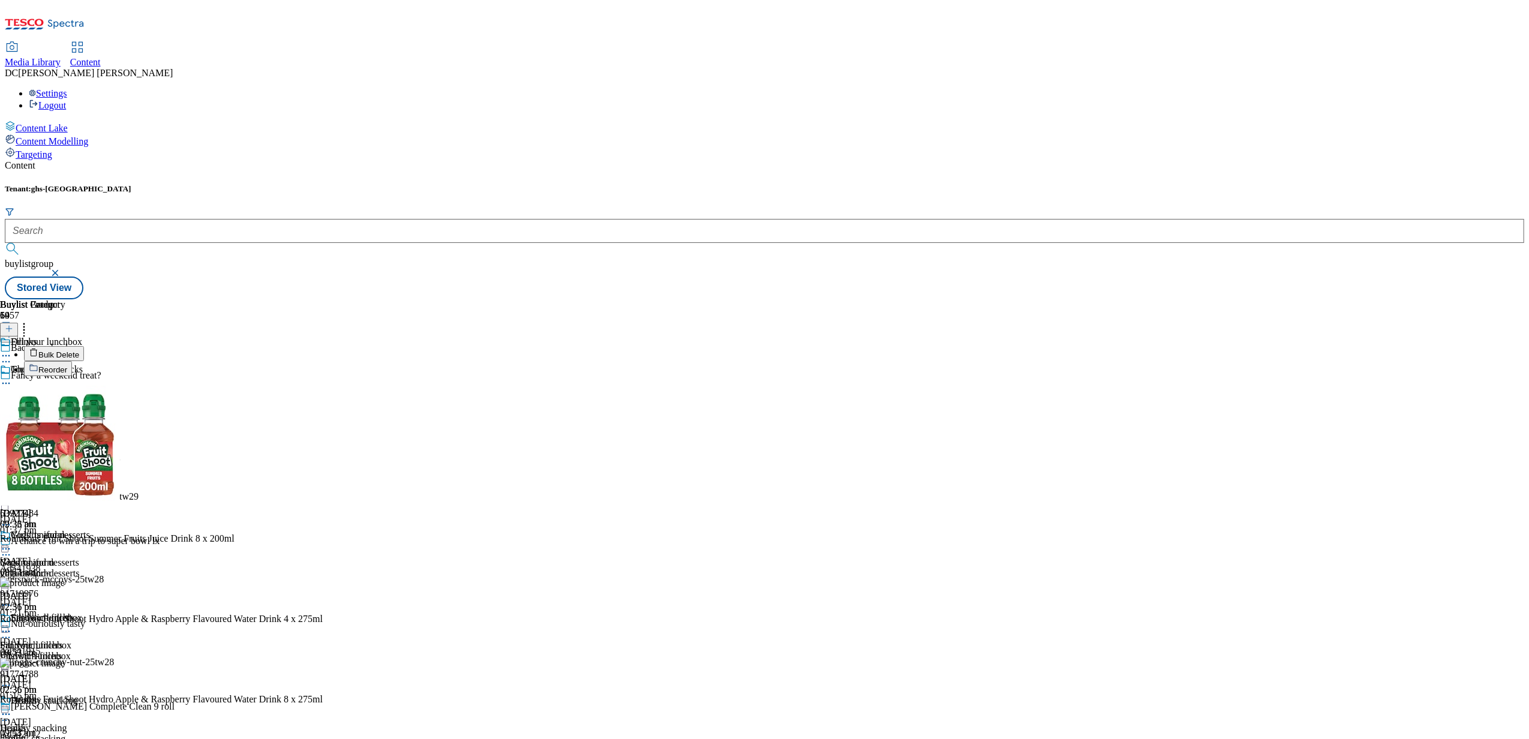
click at [79, 350] on span "Bulk Delete" at bounding box center [58, 354] width 41 height 9
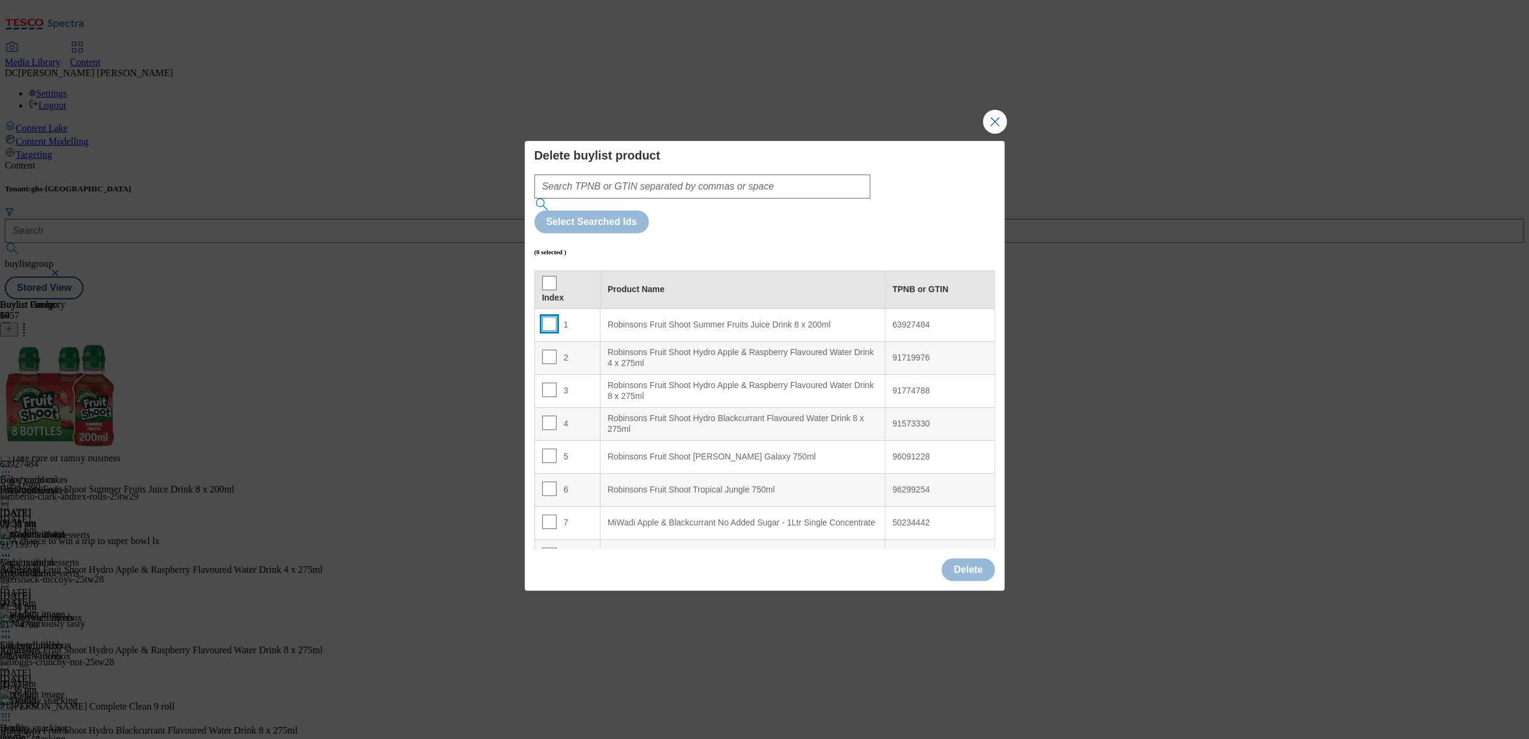
click at [545, 317] on input "Modal" at bounding box center [549, 324] width 14 height 14
checkbox input "true"
click at [542, 341] on td "2" at bounding box center [567, 357] width 66 height 33
click at [545, 350] on input "Modal" at bounding box center [549, 357] width 14 height 14
checkbox input "true"
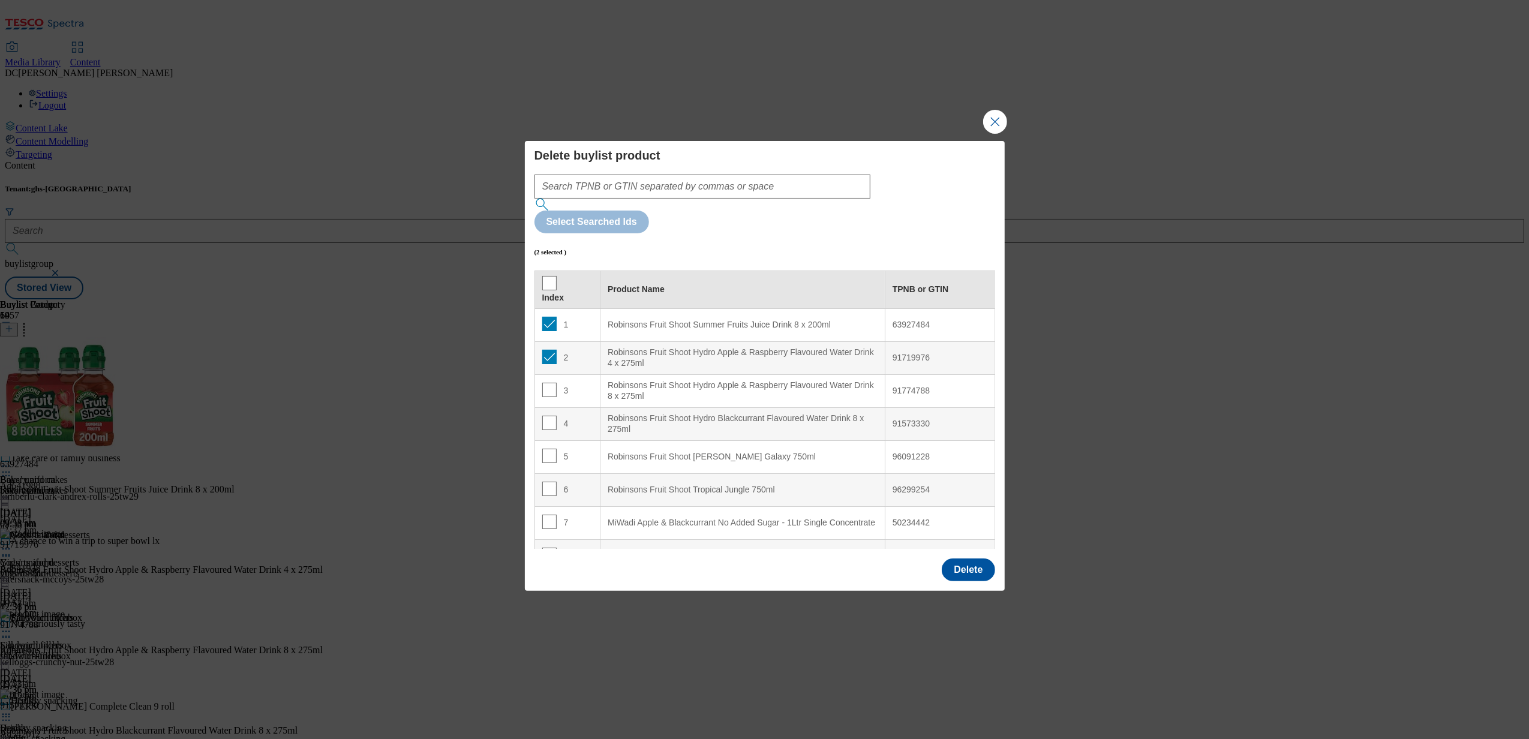
click at [548, 374] on td "3" at bounding box center [567, 390] width 66 height 33
click at [548, 383] on input "Modal" at bounding box center [549, 390] width 14 height 14
checkbox input "true"
drag, startPoint x: 552, startPoint y: 389, endPoint x: 543, endPoint y: 422, distance: 34.6
click at [551, 416] on input "Modal" at bounding box center [549, 423] width 14 height 14
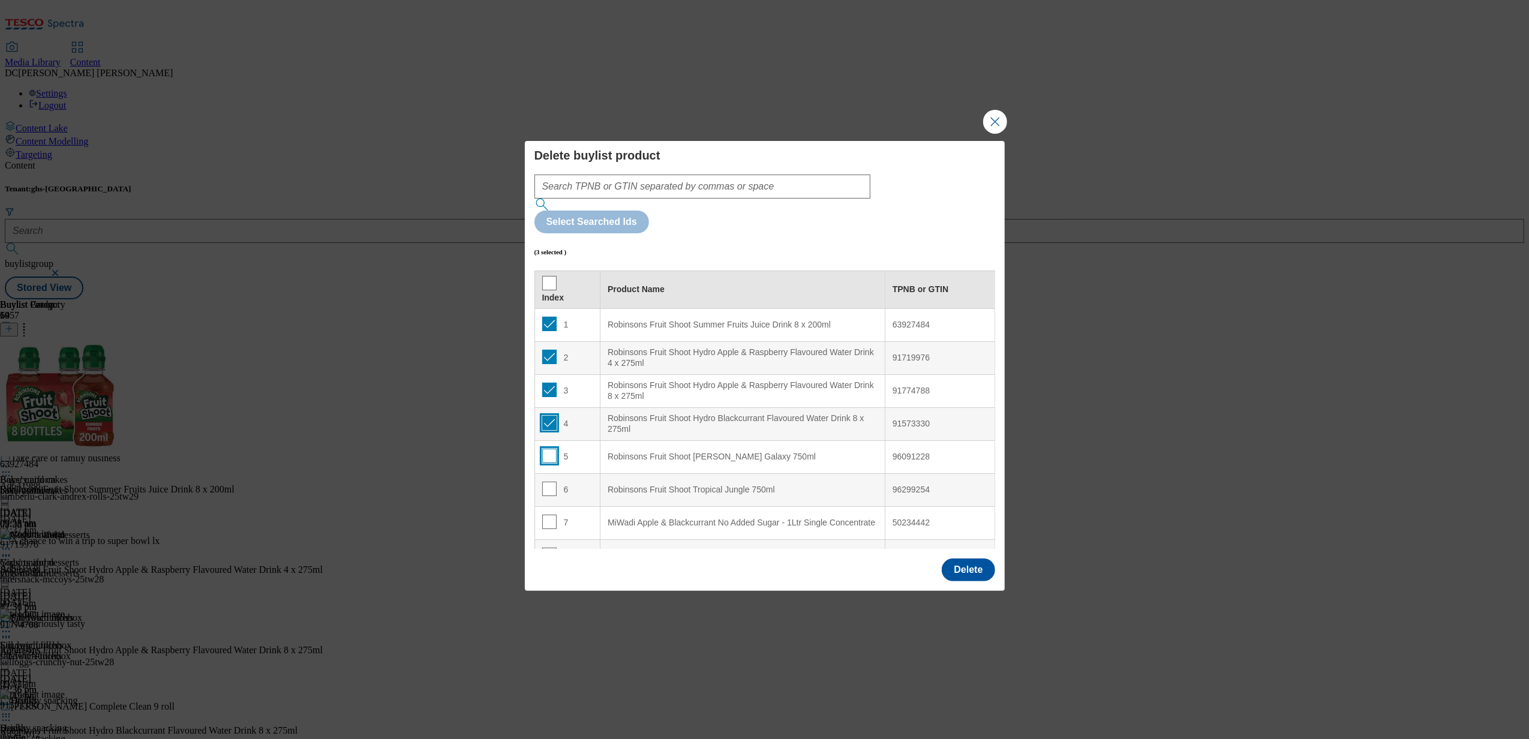
checkbox input "true"
click at [548, 440] on td "5" at bounding box center [567, 456] width 66 height 33
click at [548, 449] on input "Modal" at bounding box center [549, 456] width 14 height 14
checkbox input "true"
click at [548, 482] on input "Modal" at bounding box center [549, 489] width 14 height 14
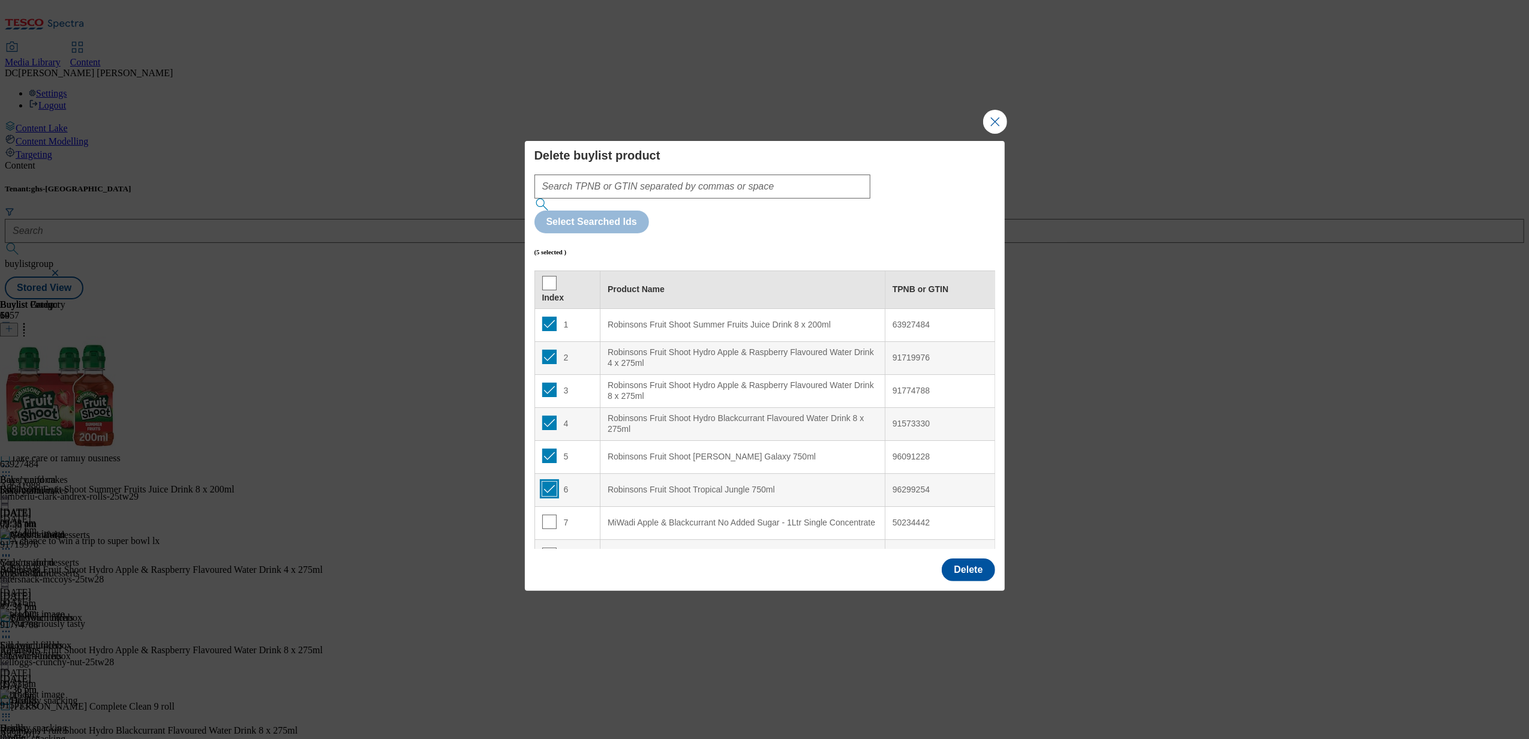
checkbox input "true"
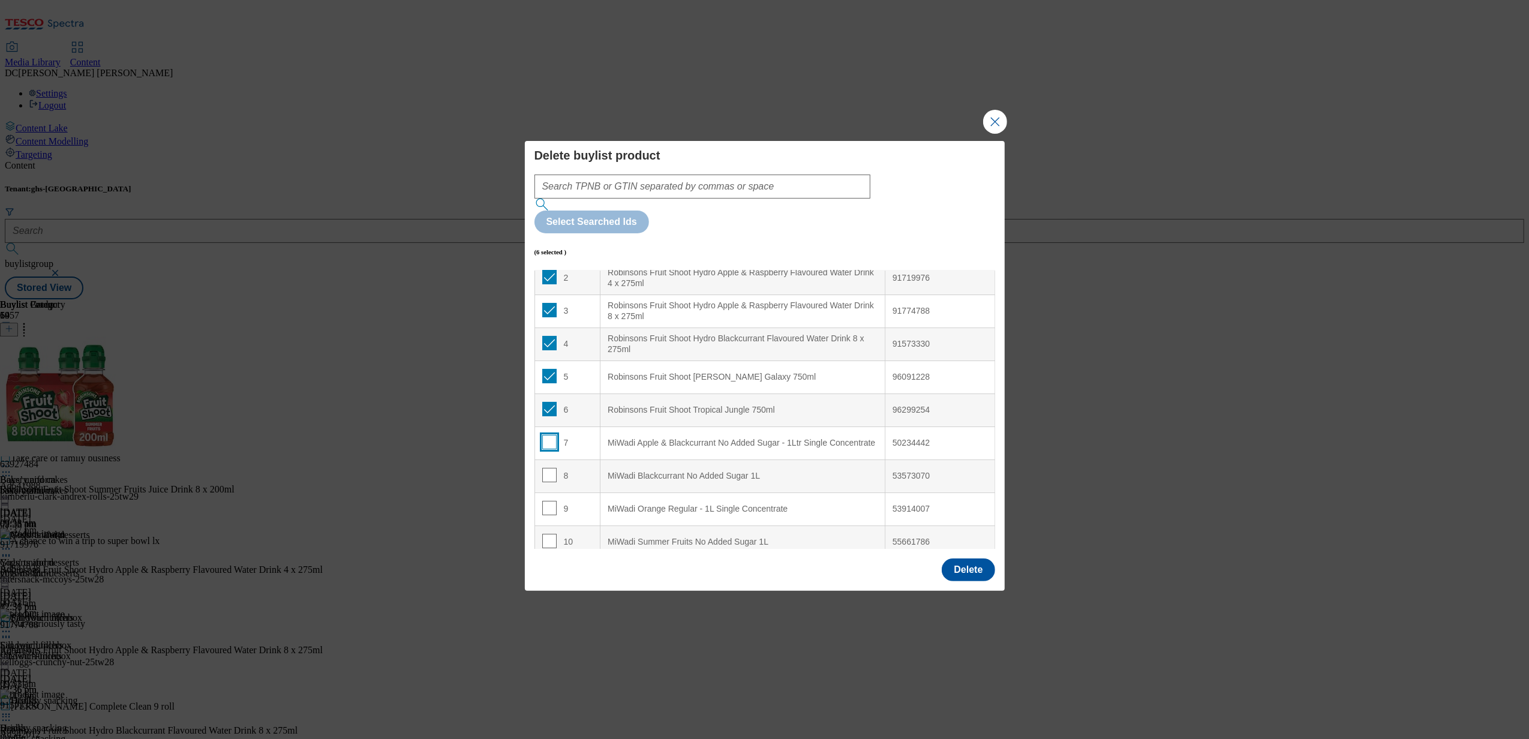
click at [552, 435] on input "Modal" at bounding box center [549, 442] width 14 height 14
checkbox input "true"
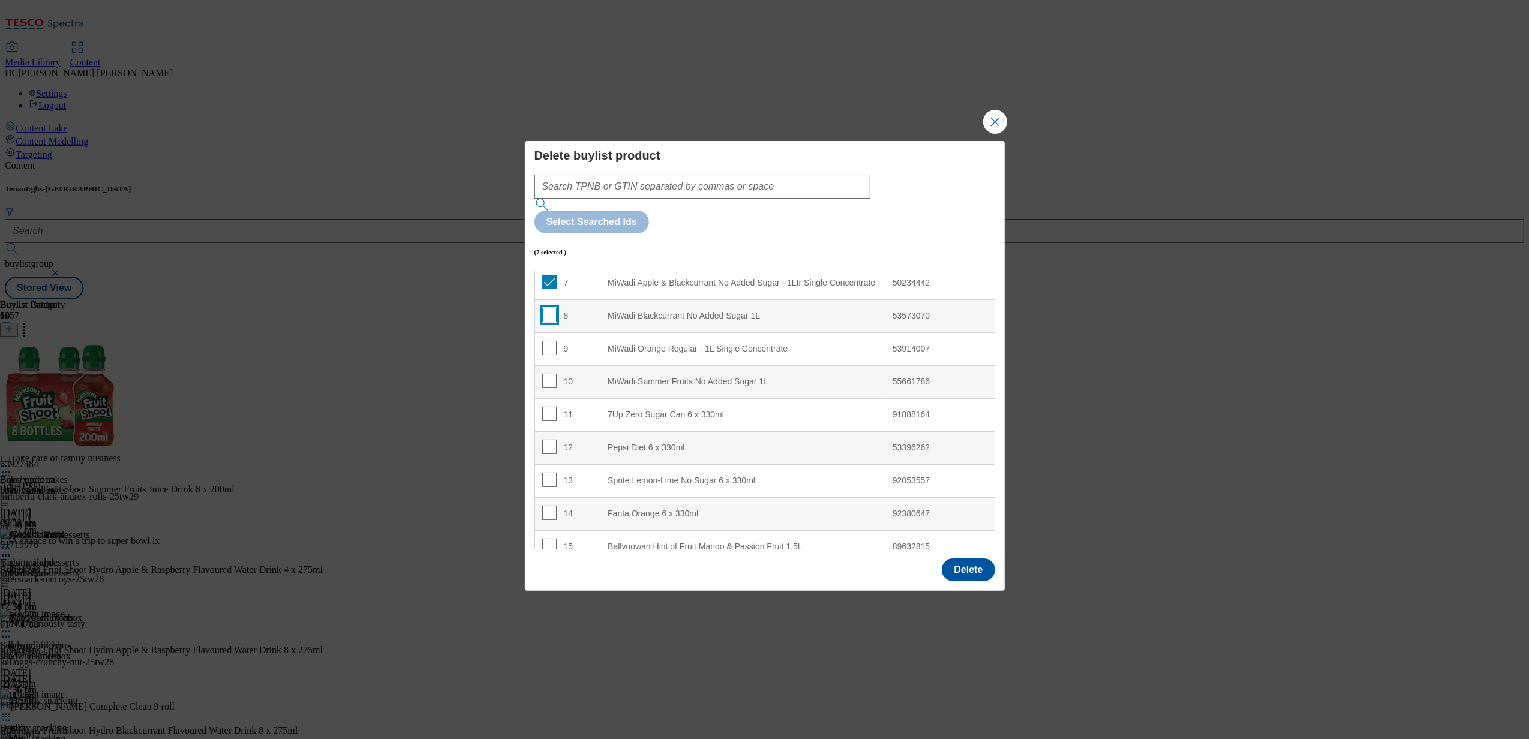
click at [545, 308] on input "Modal" at bounding box center [549, 315] width 14 height 14
checkbox input "true"
click at [541, 332] on td "9" at bounding box center [567, 348] width 66 height 33
click at [545, 341] on input "Modal" at bounding box center [549, 348] width 14 height 14
checkbox input "true"
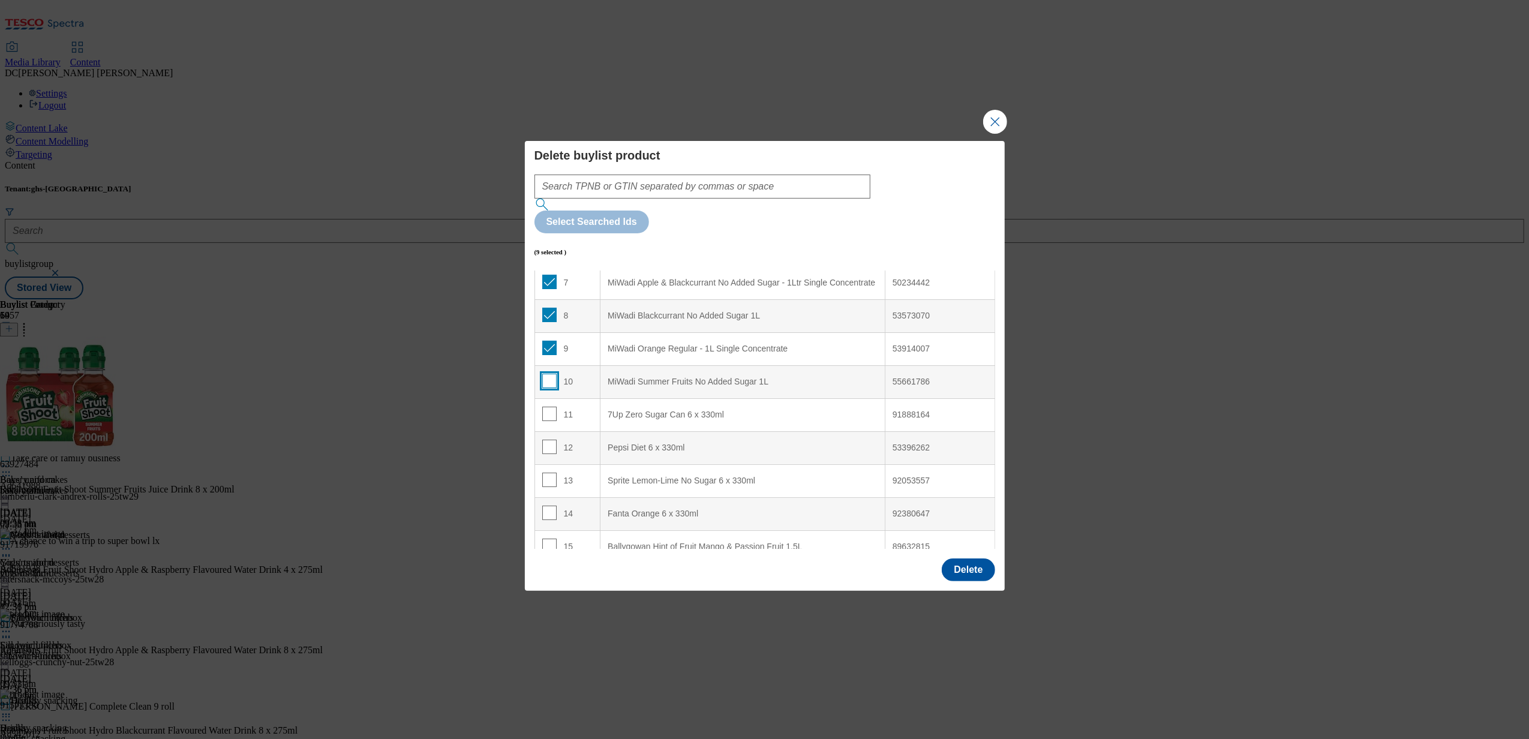
click at [543, 374] on input "Modal" at bounding box center [549, 381] width 14 height 14
checkbox input "true"
click at [545, 407] on input "Modal" at bounding box center [549, 414] width 14 height 14
checkbox input "true"
click at [543, 440] on input "Modal" at bounding box center [549, 447] width 14 height 14
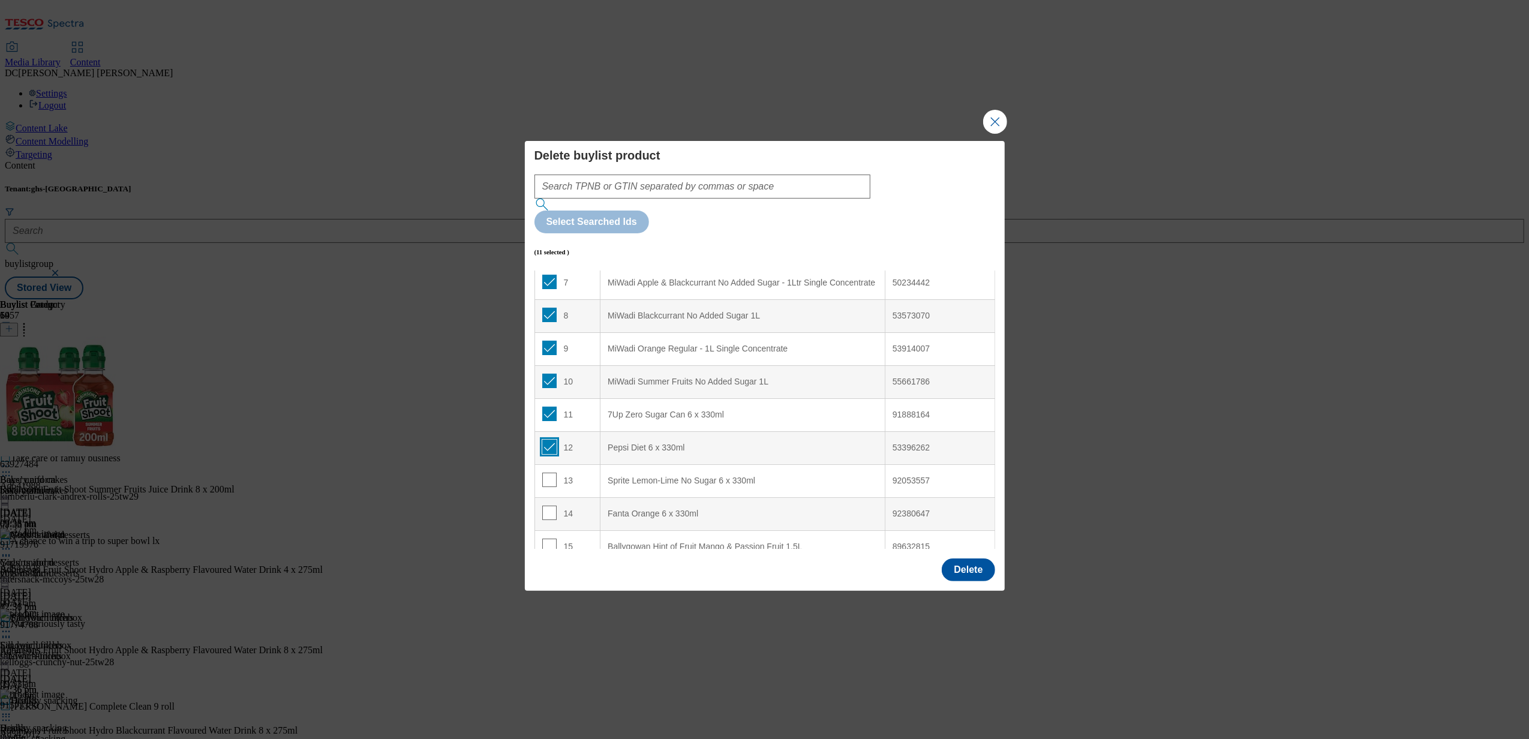
checkbox input "true"
click at [545, 473] on input "Modal" at bounding box center [549, 480] width 14 height 14
checkbox input "true"
click at [549, 506] on input "Modal" at bounding box center [549, 513] width 14 height 14
checkbox input "true"
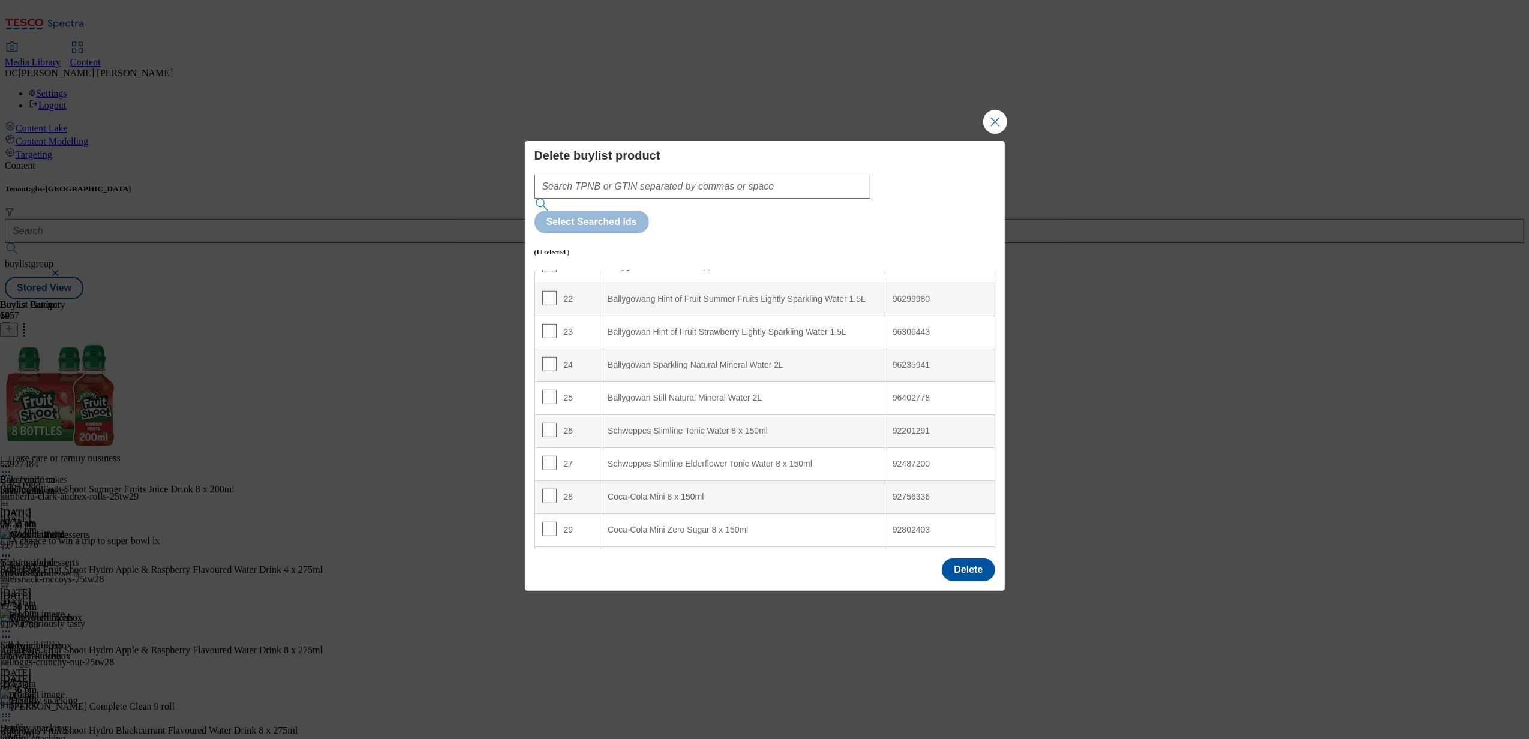
scroll to position [720, 0]
click at [548, 422] on input "Modal" at bounding box center [549, 429] width 14 height 14
checkbox input "true"
click at [548, 455] on input "Modal" at bounding box center [549, 462] width 14 height 14
checkbox input "true"
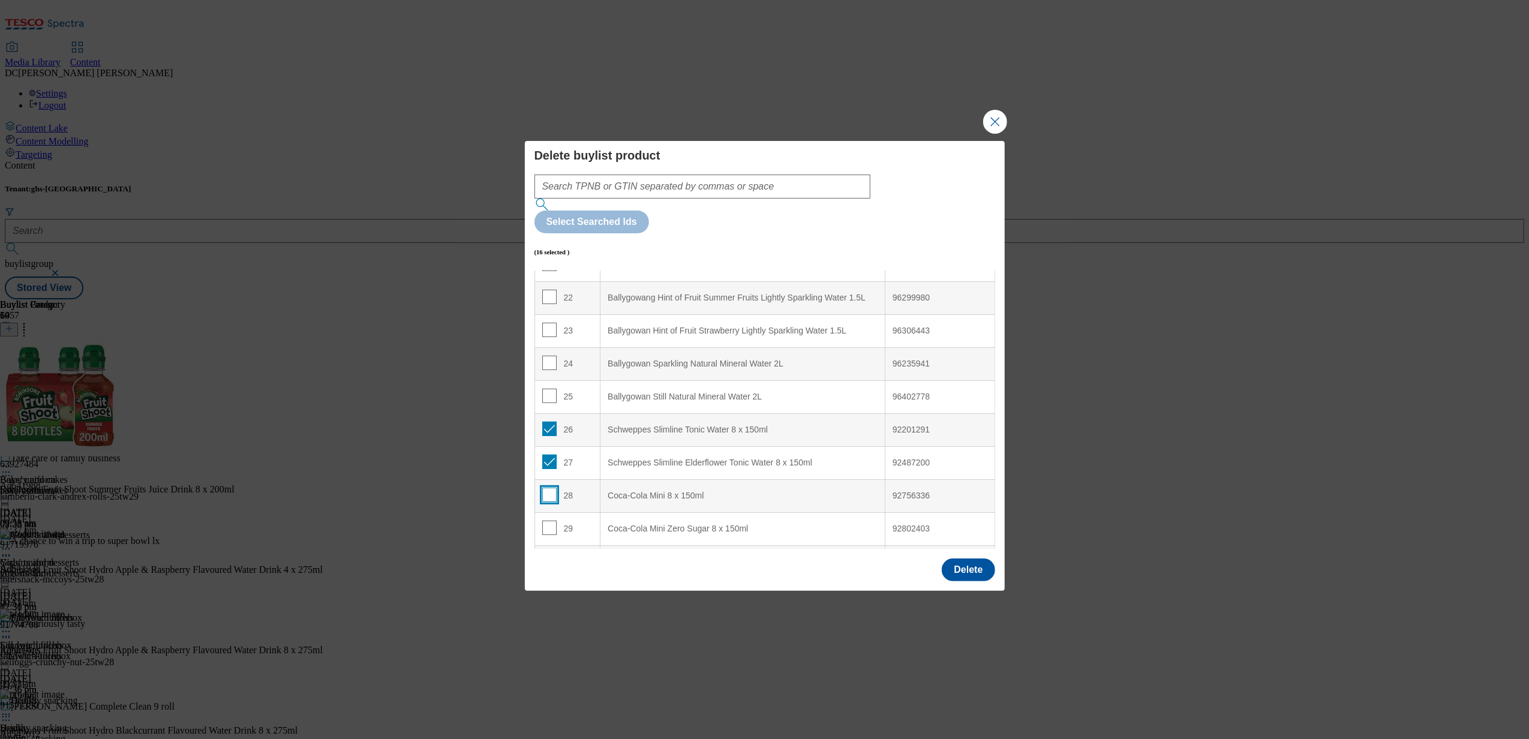
click at [548, 488] on input "Modal" at bounding box center [549, 495] width 14 height 14
checkbox input "true"
click at [550, 521] on input "Modal" at bounding box center [549, 528] width 14 height 14
checkbox input "true"
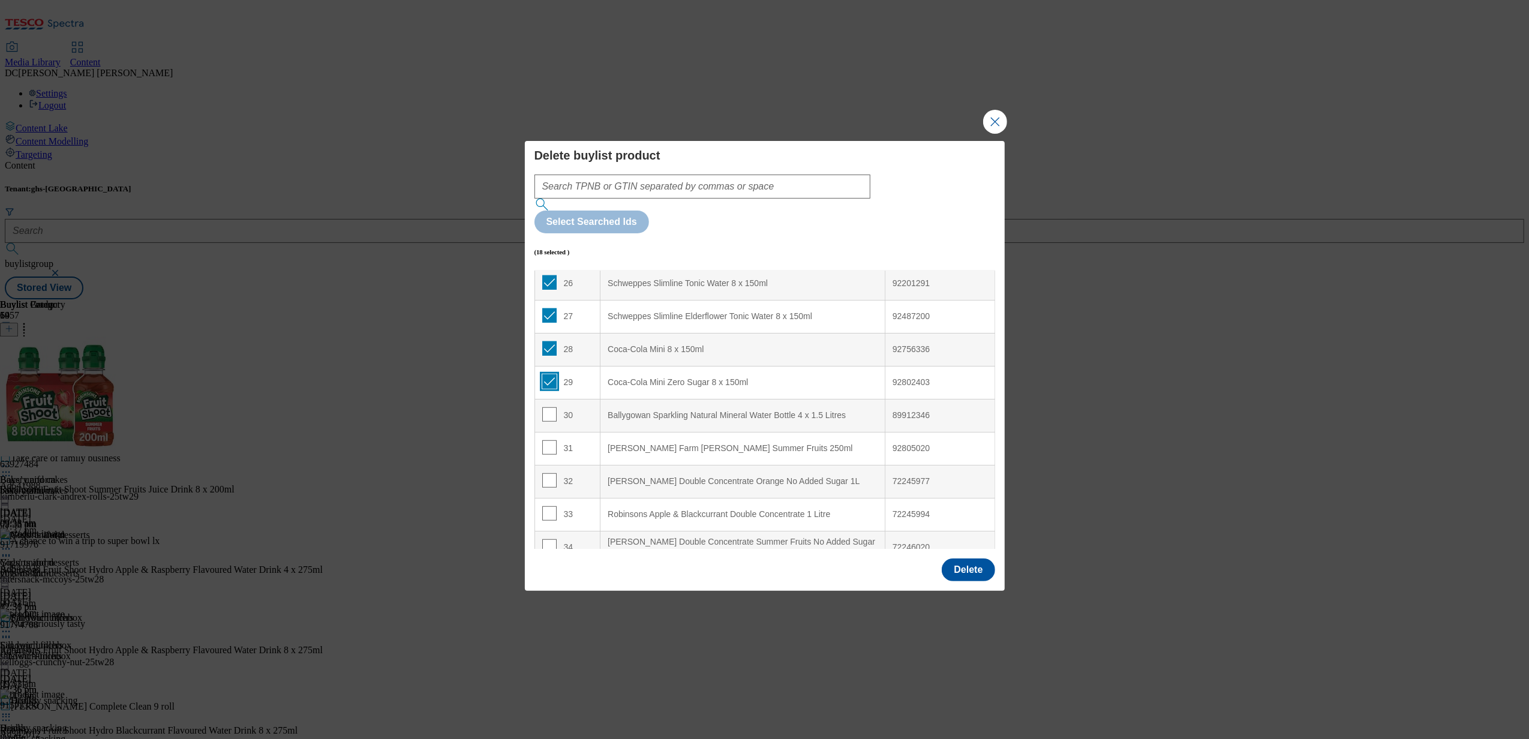
scroll to position [879, 0]
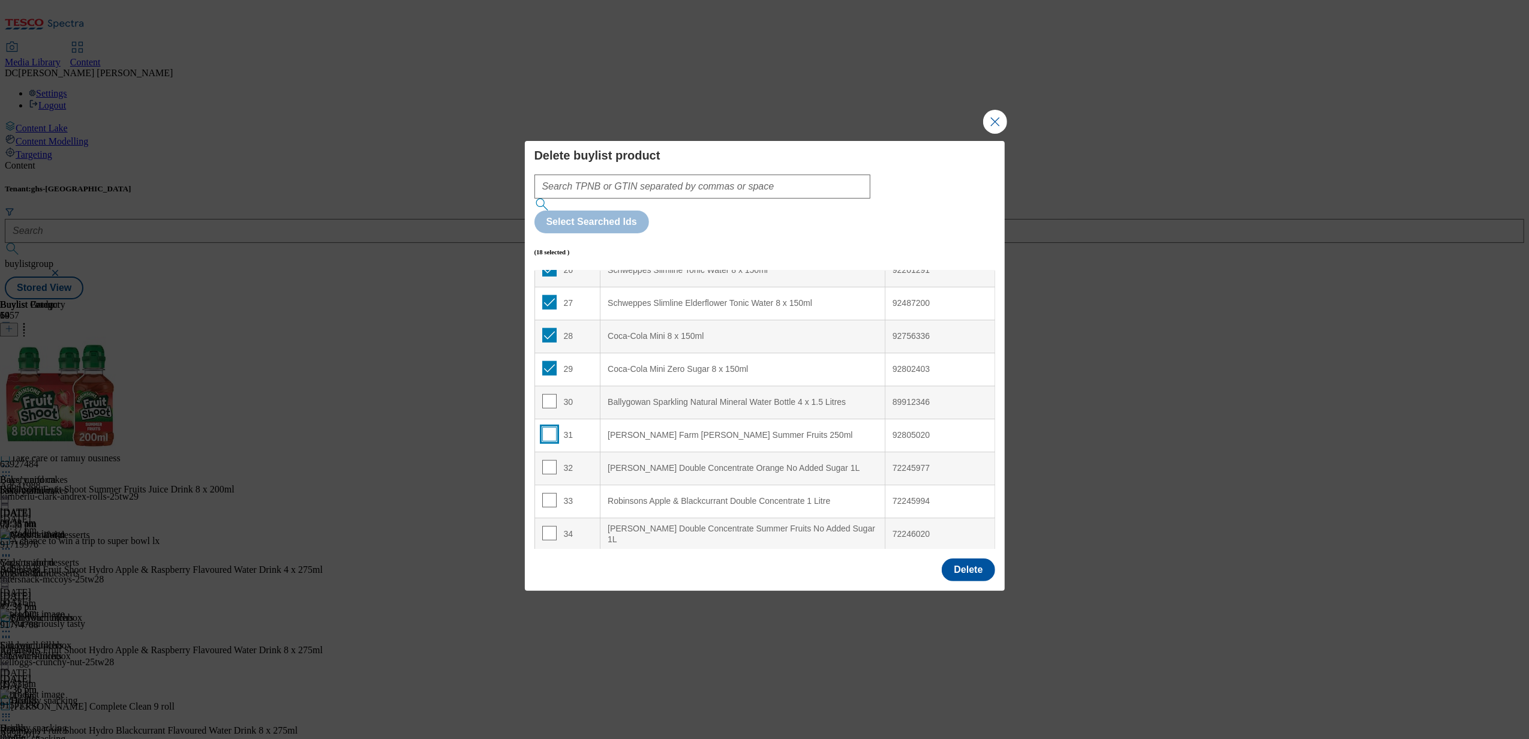
click at [549, 427] on input "Modal" at bounding box center [549, 434] width 14 height 14
checkbox input "true"
click at [550, 460] on input "Modal" at bounding box center [549, 467] width 14 height 14
checkbox input "true"
drag, startPoint x: 548, startPoint y: 465, endPoint x: 548, endPoint y: 475, distance: 9.6
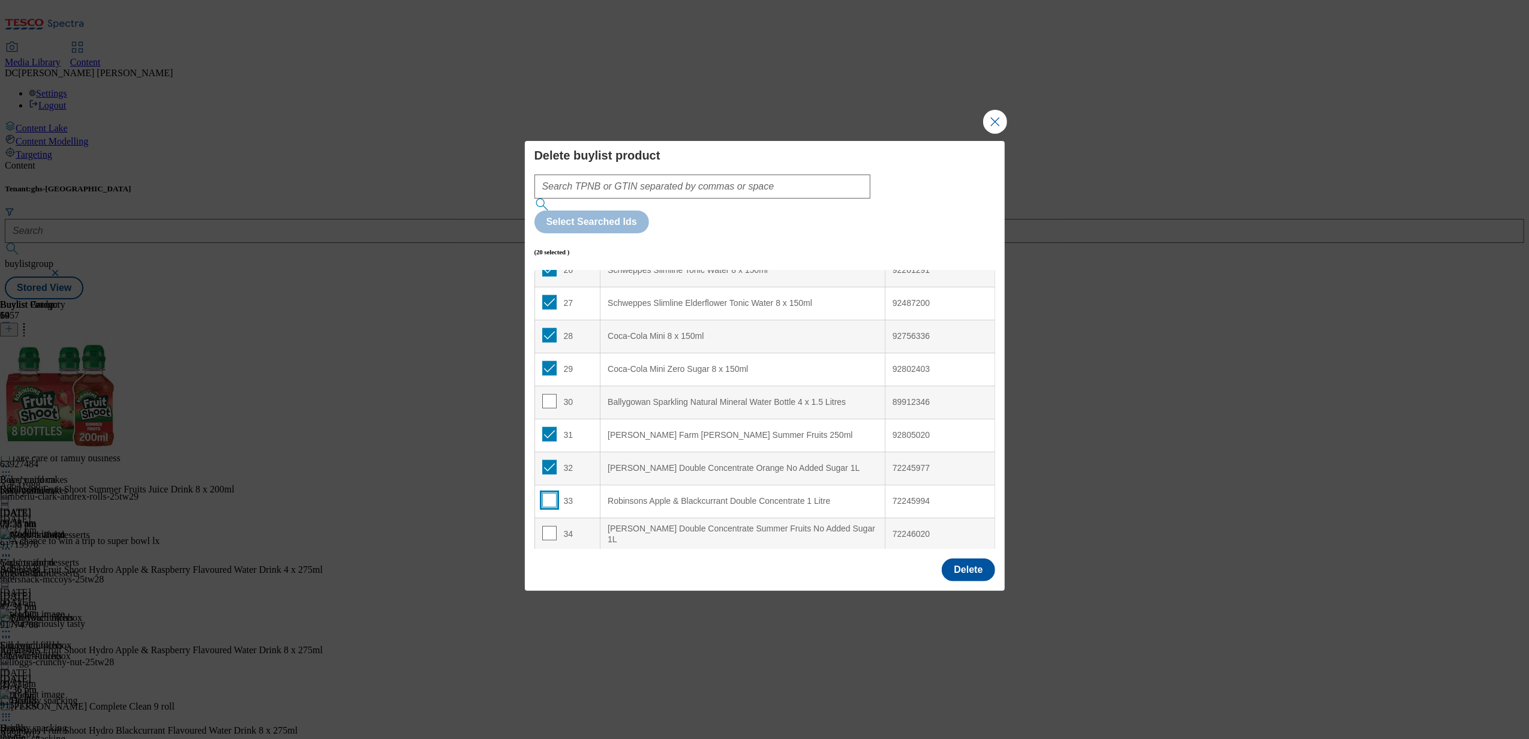
click at [548, 493] on input "Modal" at bounding box center [549, 500] width 14 height 14
checkbox input "true"
click at [548, 526] on input "Modal" at bounding box center [549, 533] width 14 height 14
checkbox input "true"
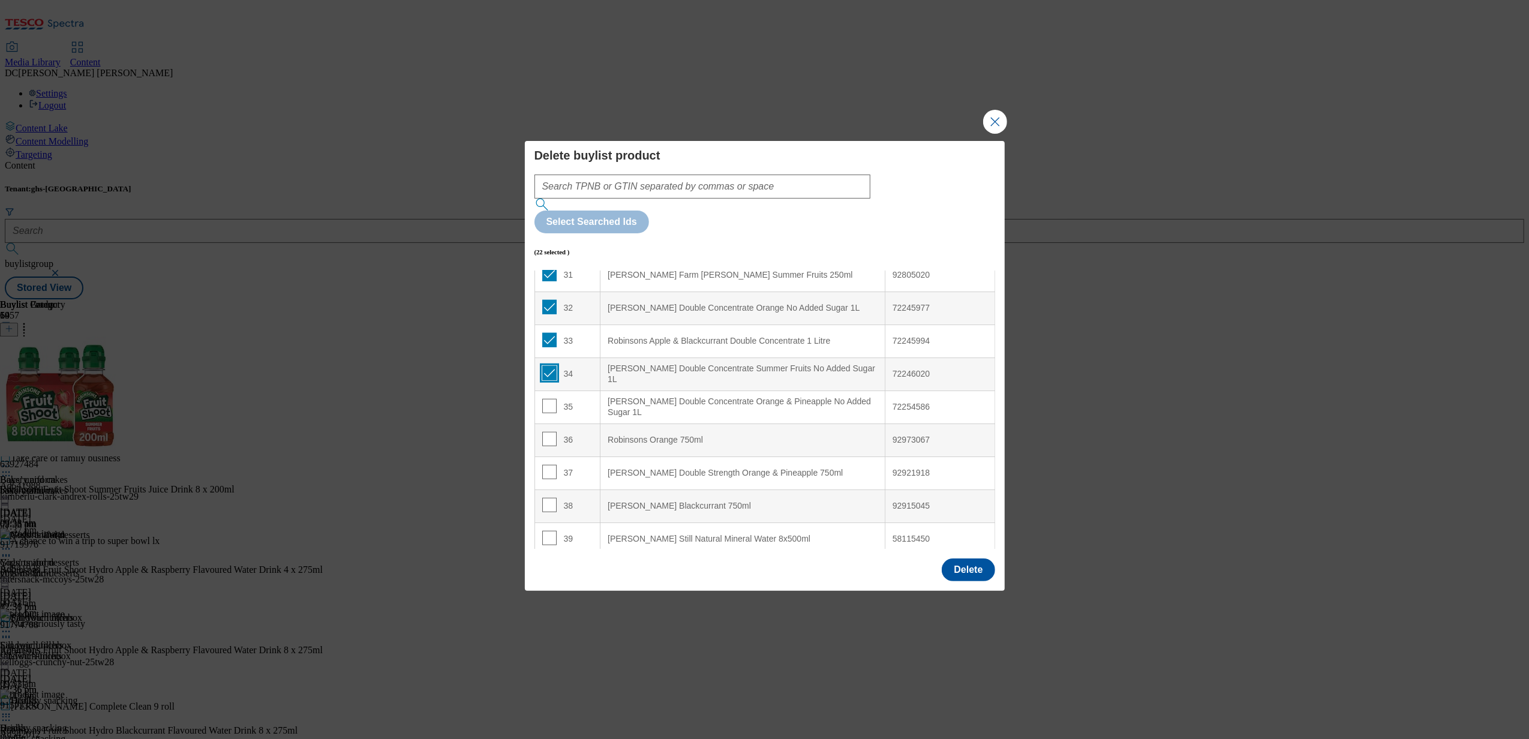
scroll to position [1119, 0]
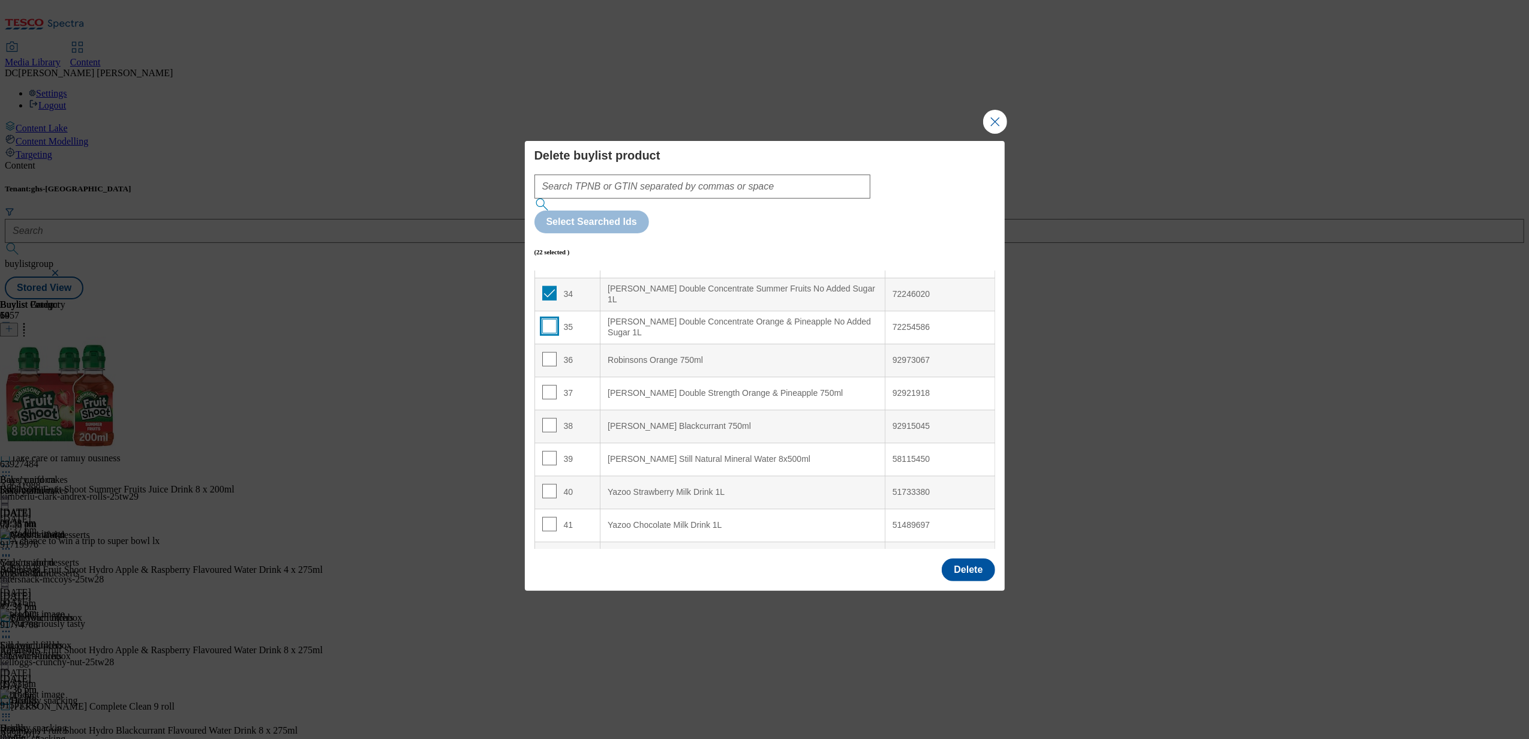
click at [550, 319] on input "Modal" at bounding box center [549, 326] width 14 height 14
checkbox input "true"
click at [547, 352] on input "Modal" at bounding box center [549, 359] width 14 height 14
checkbox input "true"
click at [549, 385] on input "Modal" at bounding box center [549, 392] width 14 height 14
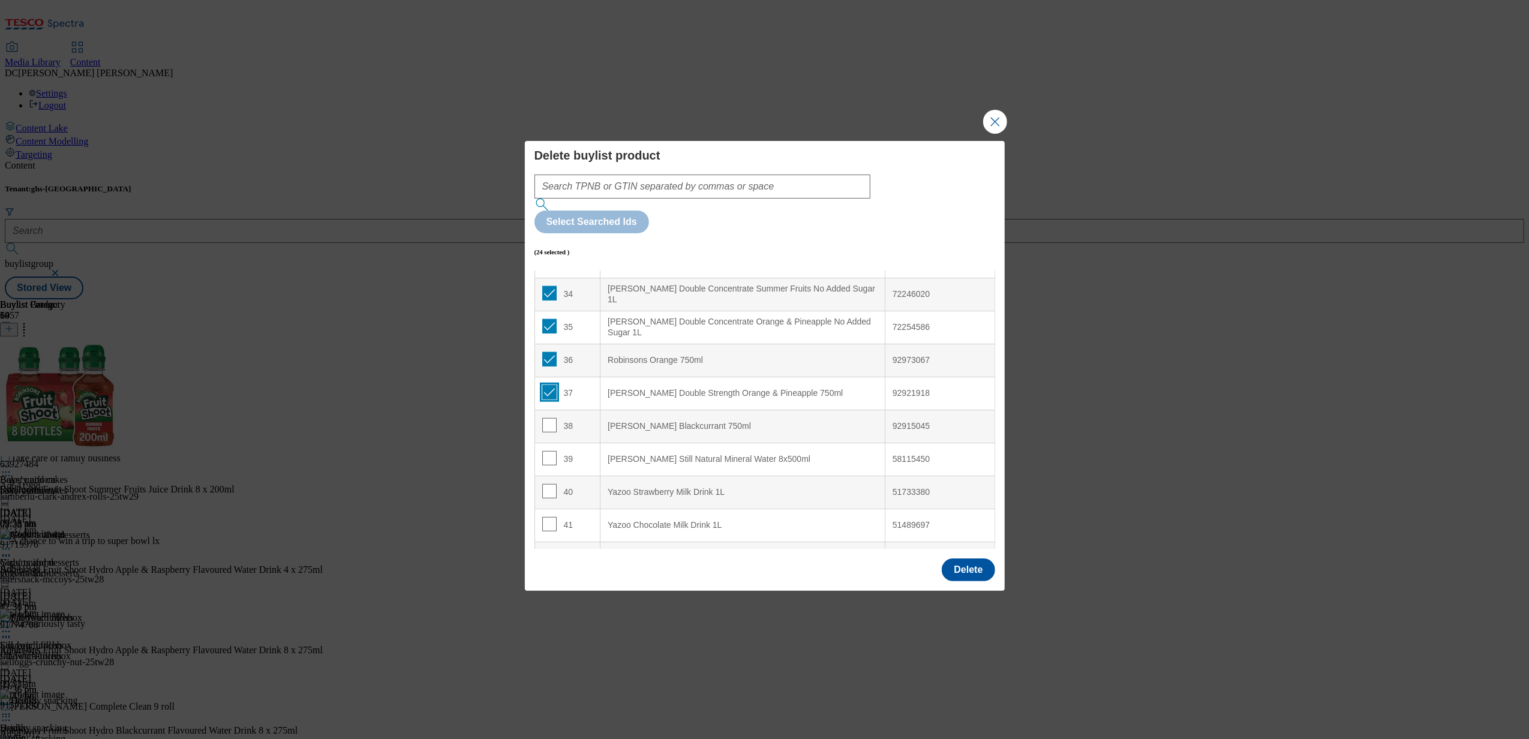
checkbox input "true"
click at [549, 410] on td "38" at bounding box center [567, 426] width 66 height 33
click at [548, 418] on input "Modal" at bounding box center [549, 425] width 14 height 14
checkbox input "true"
click at [545, 484] on input "Modal" at bounding box center [549, 491] width 14 height 14
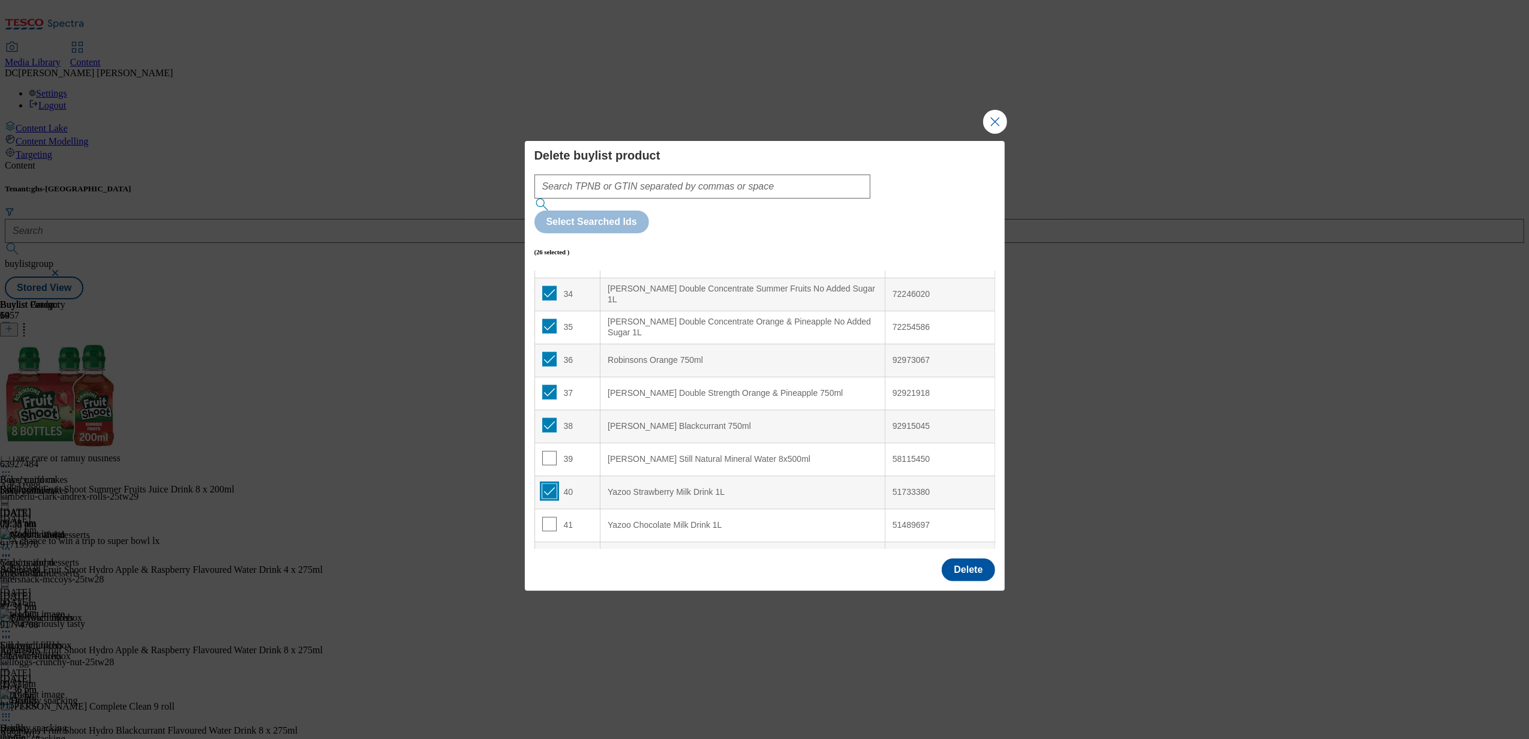
checkbox input "true"
click at [548, 517] on input "Modal" at bounding box center [549, 524] width 14 height 14
checkbox input "true"
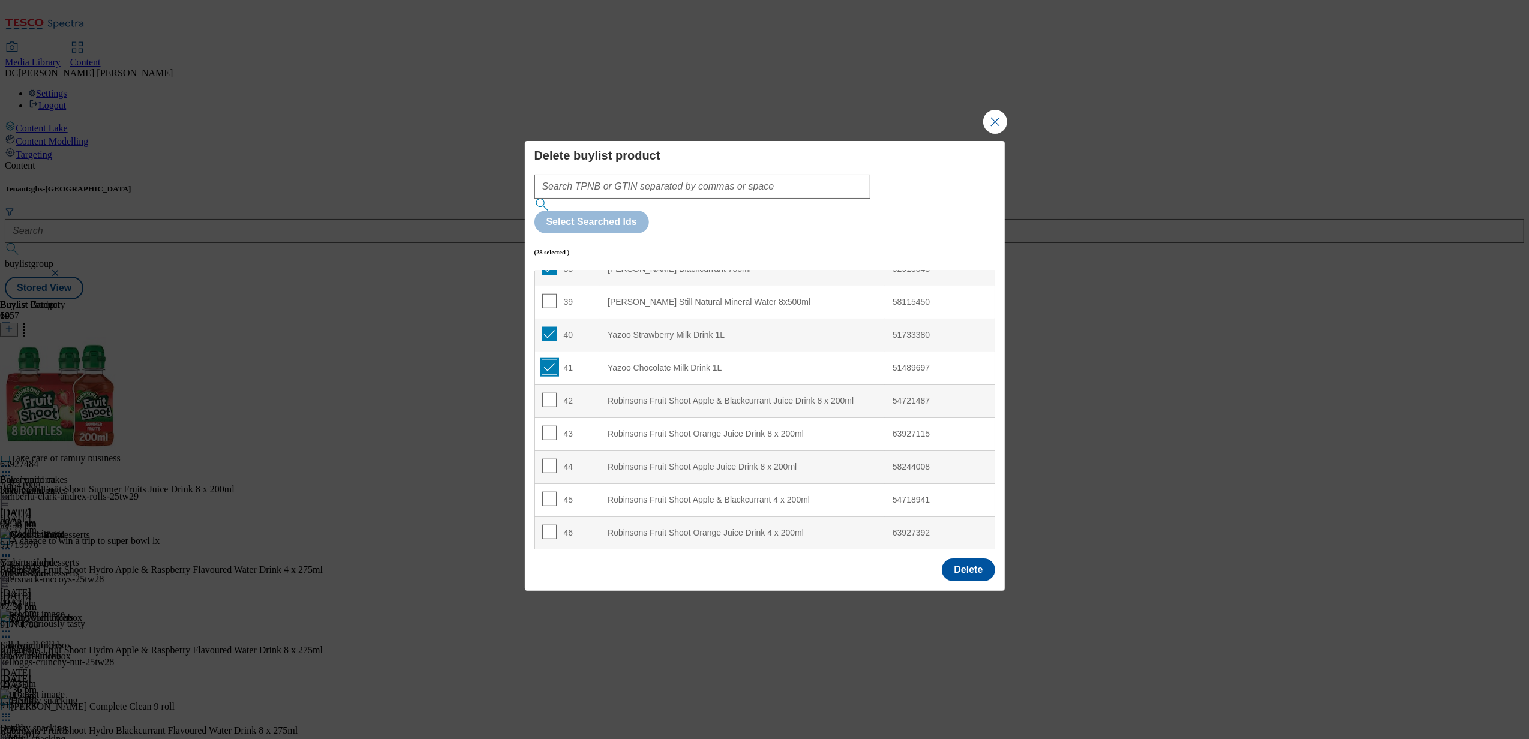
scroll to position [1279, 0]
click at [548, 390] on input "Modal" at bounding box center [549, 397] width 14 height 14
checkbox input "true"
click at [552, 423] on input "Modal" at bounding box center [549, 430] width 14 height 14
checkbox input "true"
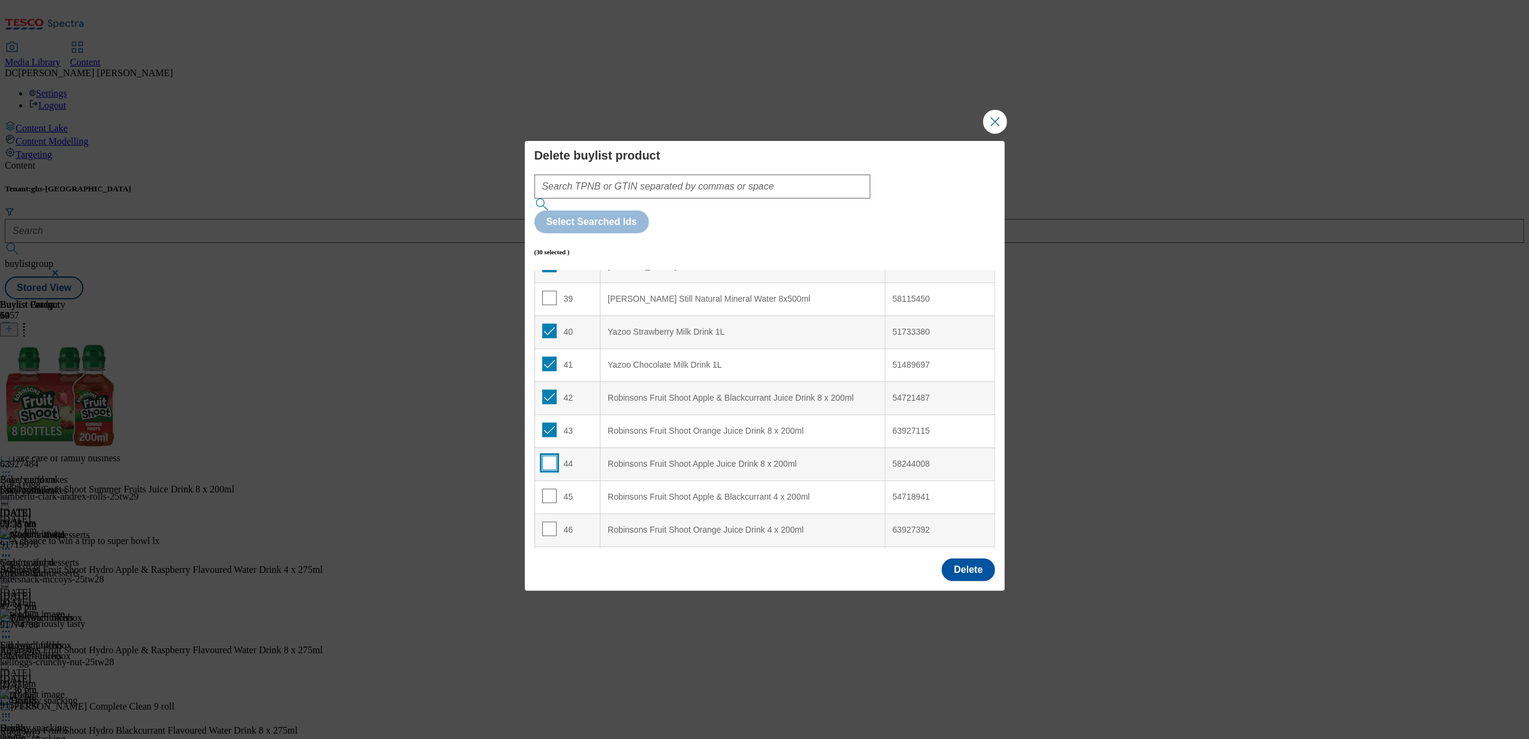
click at [551, 456] on input "Modal" at bounding box center [549, 463] width 14 height 14
checkbox input "true"
click at [548, 489] on input "Modal" at bounding box center [549, 496] width 14 height 14
checkbox input "true"
click at [546, 522] on input "Modal" at bounding box center [549, 529] width 14 height 14
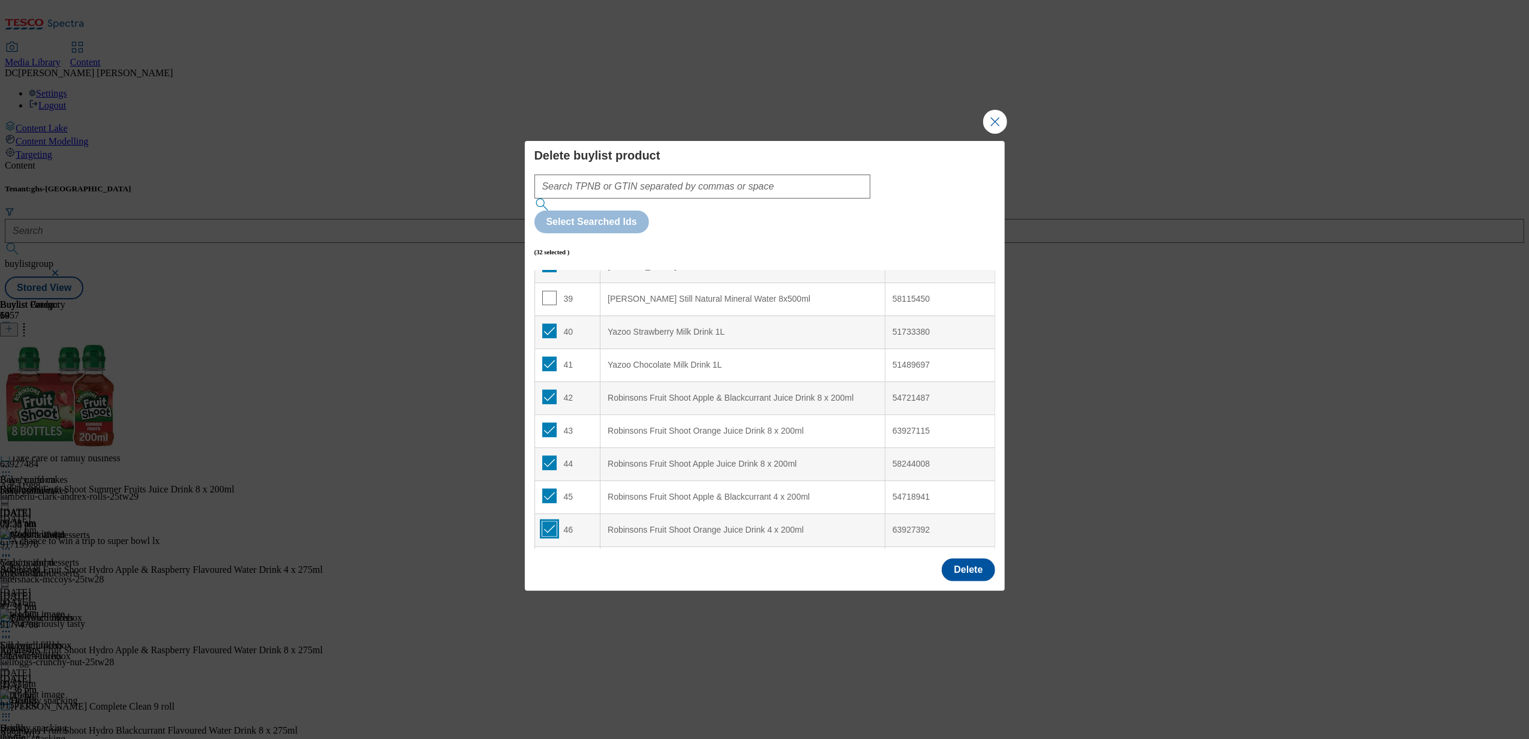
checkbox input "true"
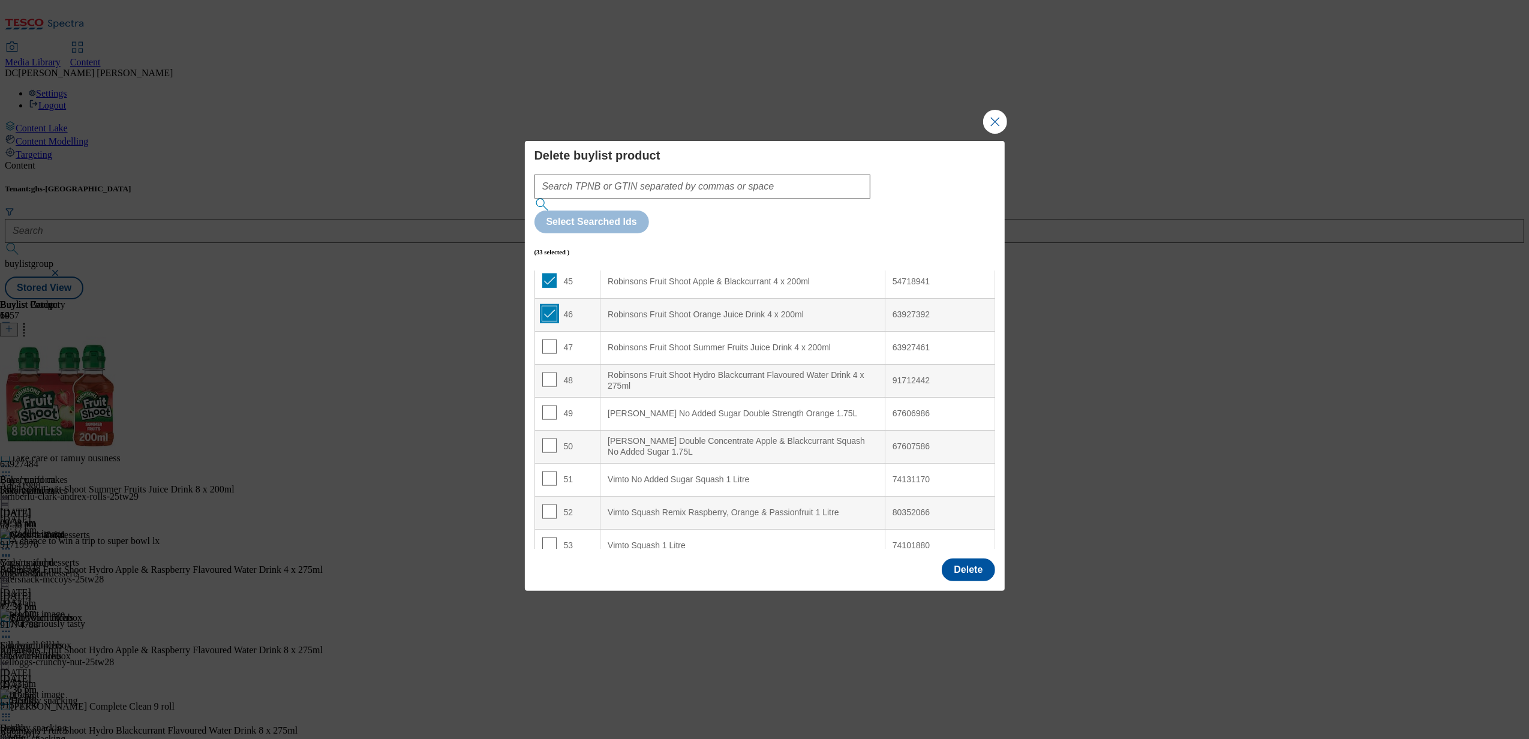
scroll to position [1519, 0]
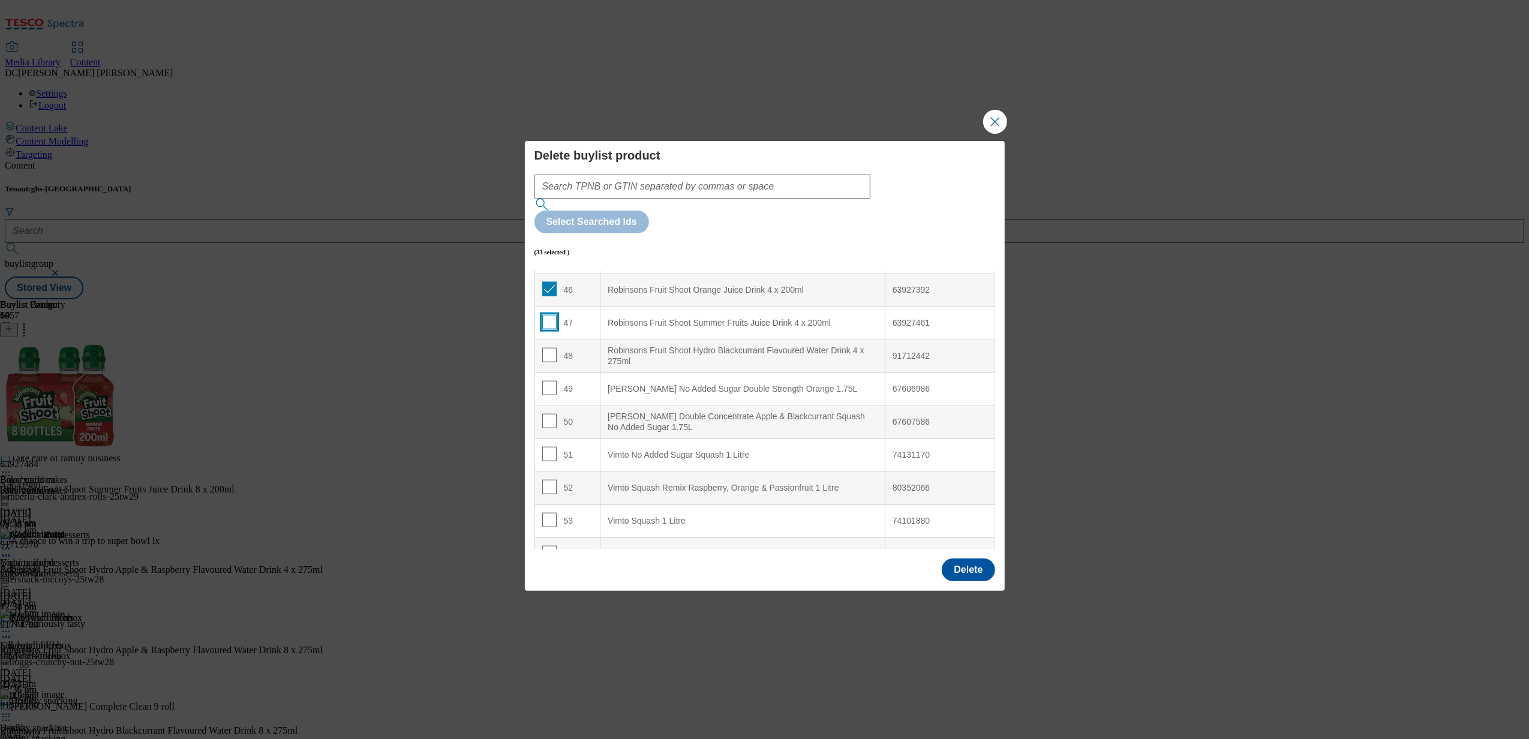
click at [545, 315] on input "Modal" at bounding box center [549, 322] width 14 height 14
checkbox input "true"
click at [541, 339] on td "48" at bounding box center [567, 355] width 66 height 33
click at [548, 348] on input "Modal" at bounding box center [549, 355] width 14 height 14
checkbox input "true"
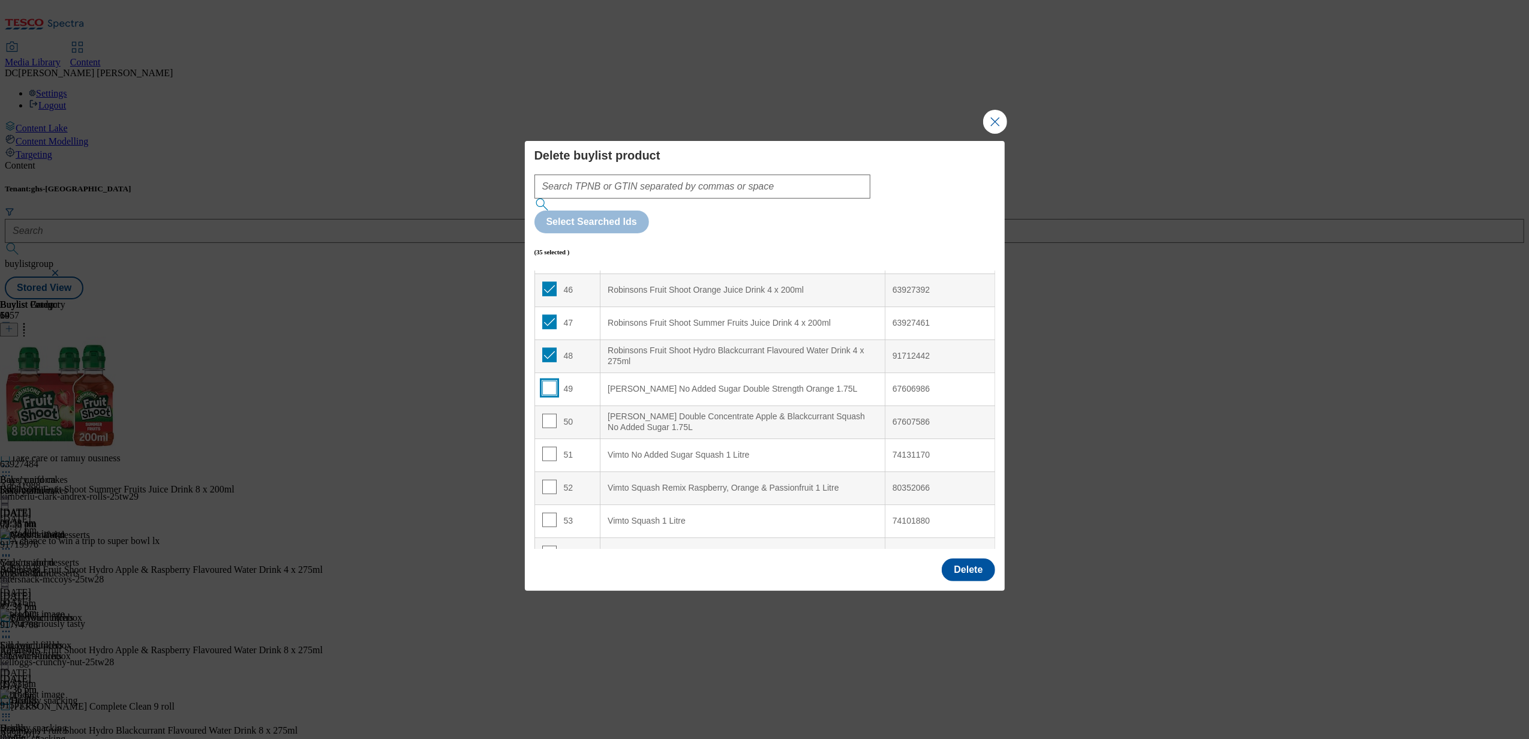
click at [547, 381] on input "Modal" at bounding box center [549, 388] width 14 height 14
checkbox input "true"
click at [548, 414] on input "Modal" at bounding box center [549, 421] width 14 height 14
checkbox input "true"
click at [546, 447] on input "Modal" at bounding box center [549, 454] width 14 height 14
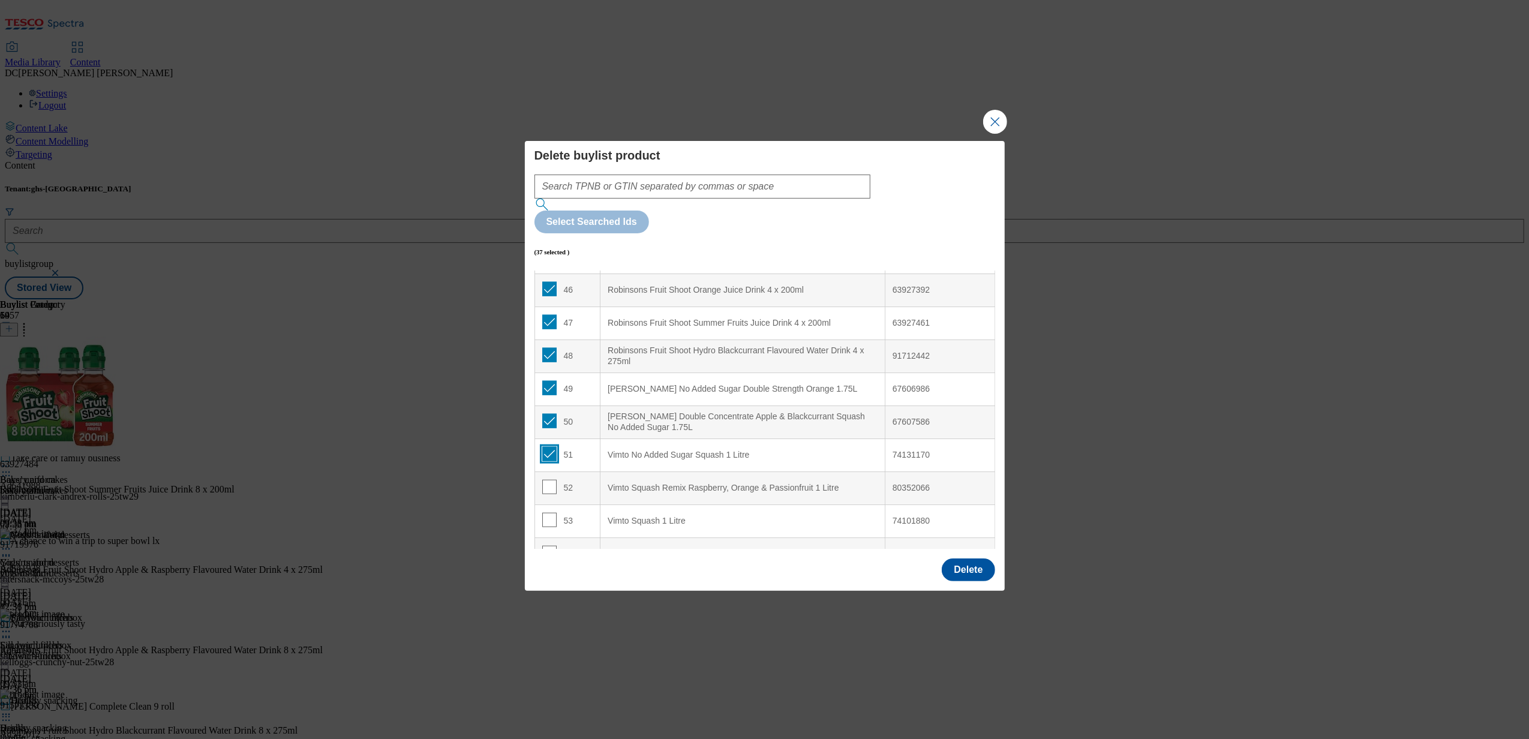
checkbox input "true"
click at [545, 480] on input "Modal" at bounding box center [549, 487] width 14 height 14
checkbox input "true"
click at [543, 513] on input "Modal" at bounding box center [549, 520] width 14 height 14
checkbox input "true"
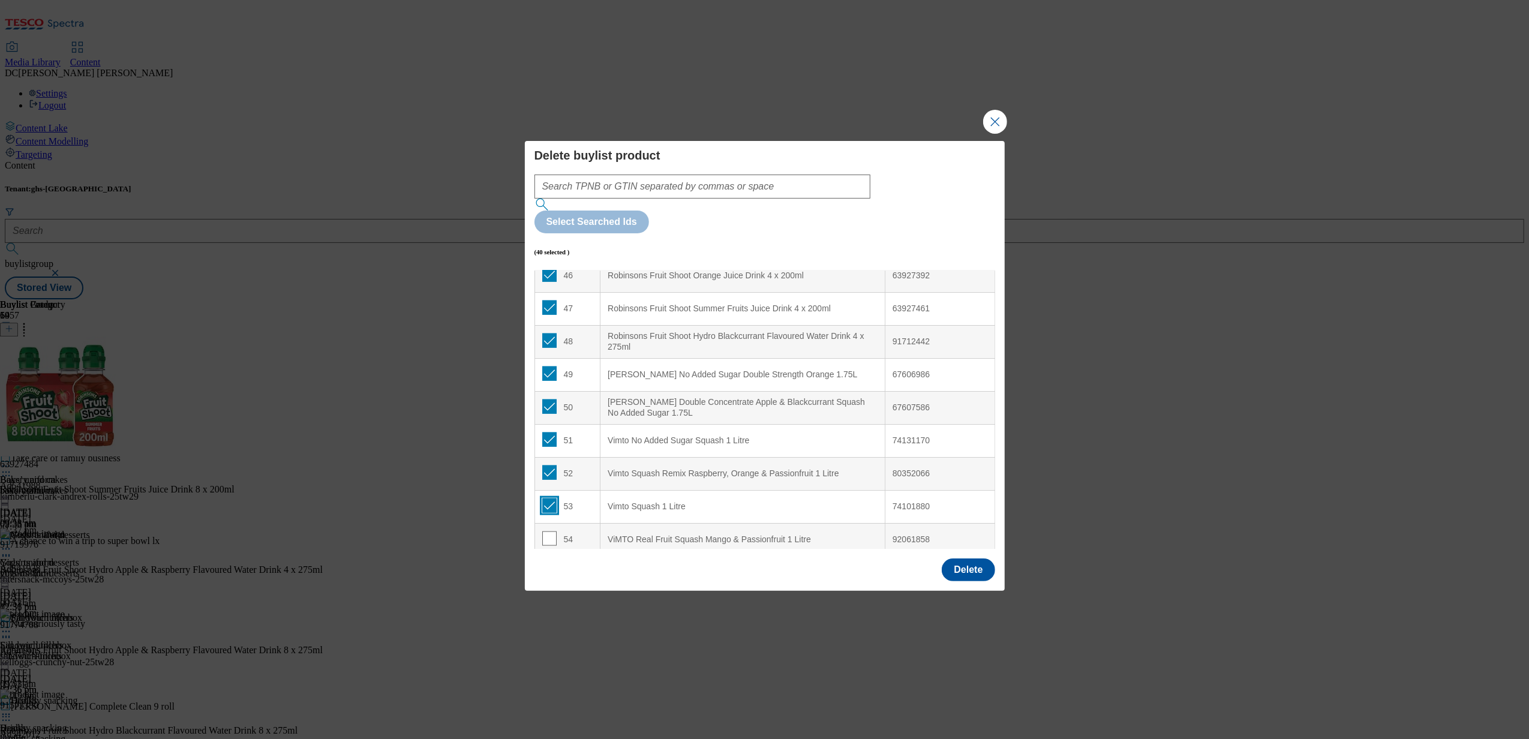
scroll to position [1537, 0]
click at [551, 528] on input "Modal" at bounding box center [549, 535] width 14 height 14
checkbox input "true"
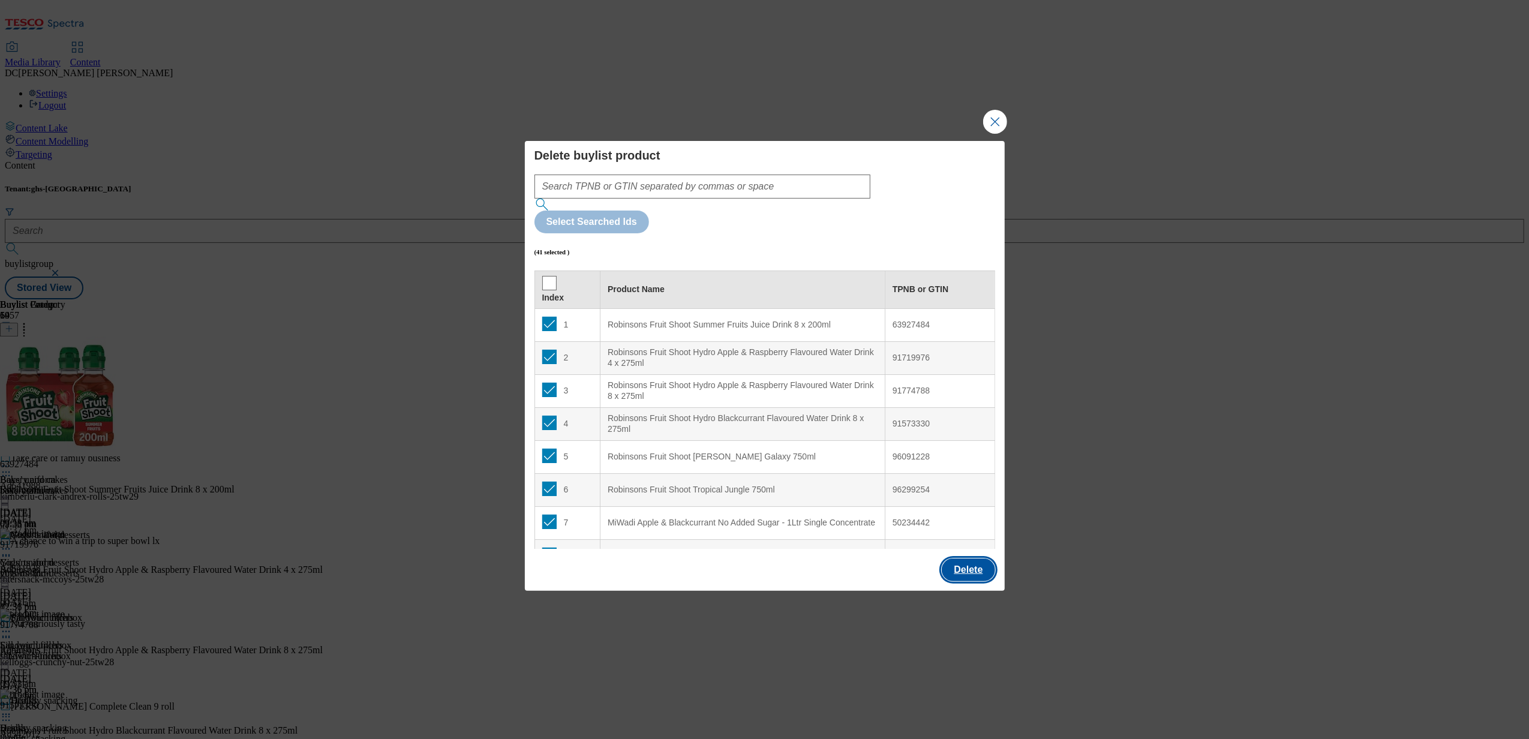
click at [958, 558] on button "Delete" at bounding box center [968, 569] width 53 height 23
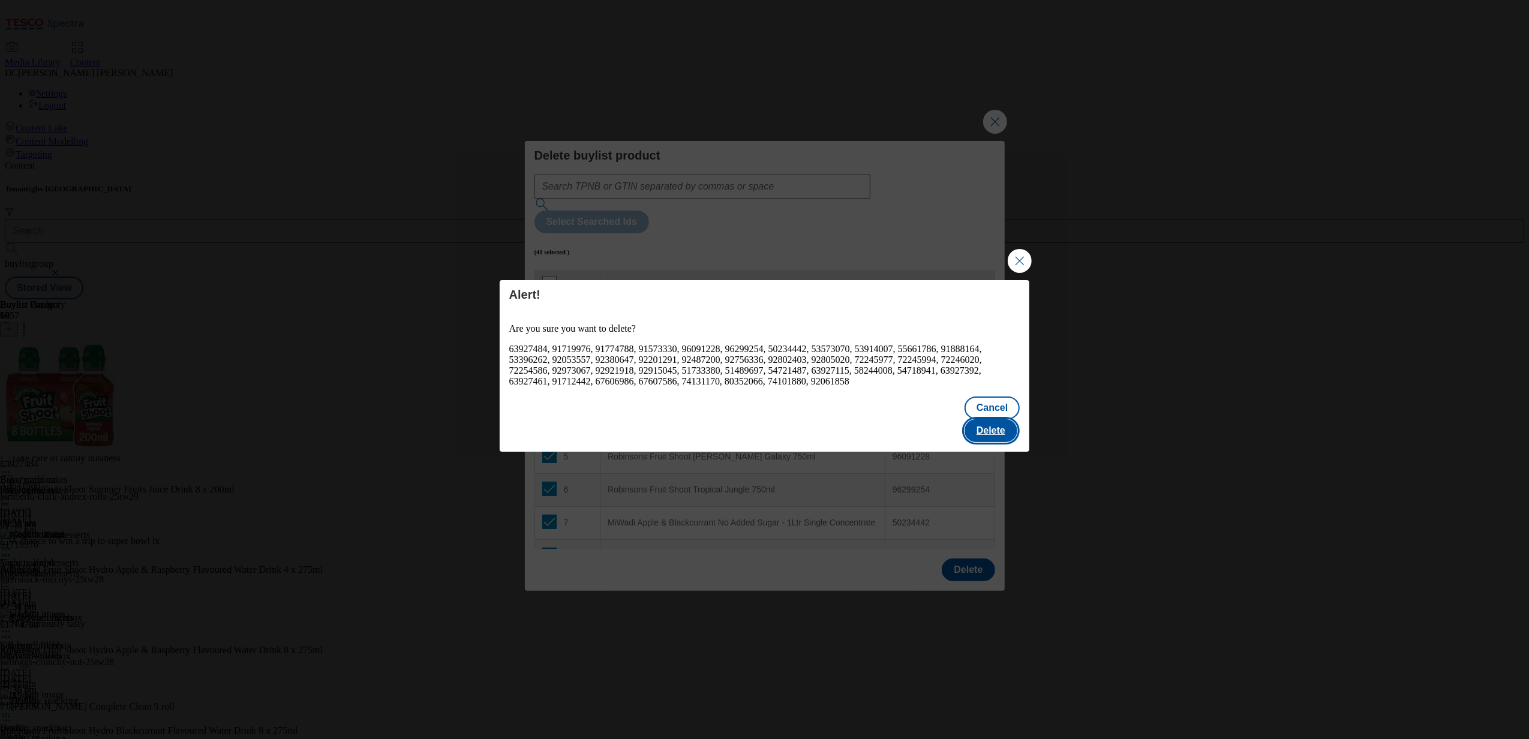
click at [989, 423] on button "Delete" at bounding box center [990, 430] width 53 height 23
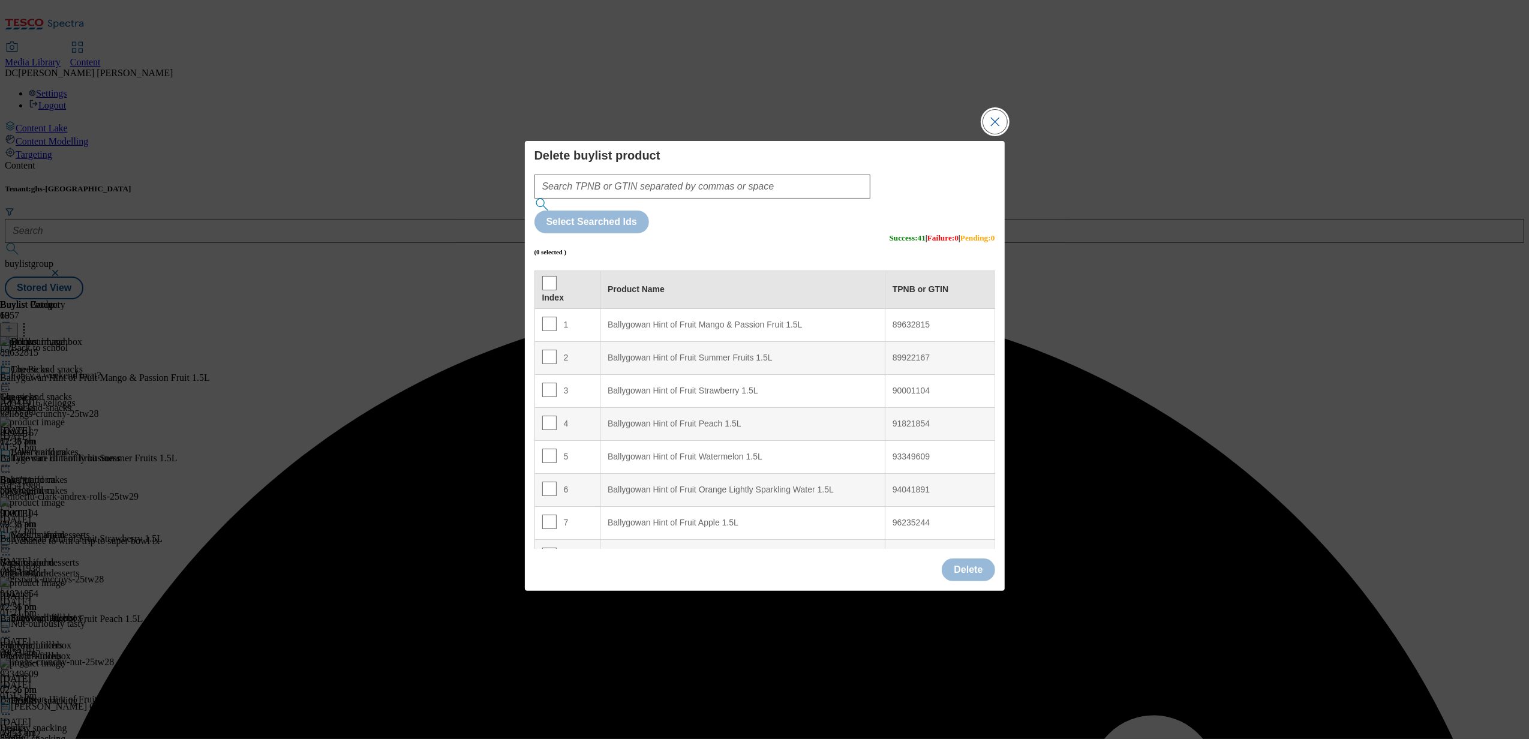
click at [993, 134] on button "Close Modal" at bounding box center [995, 122] width 24 height 24
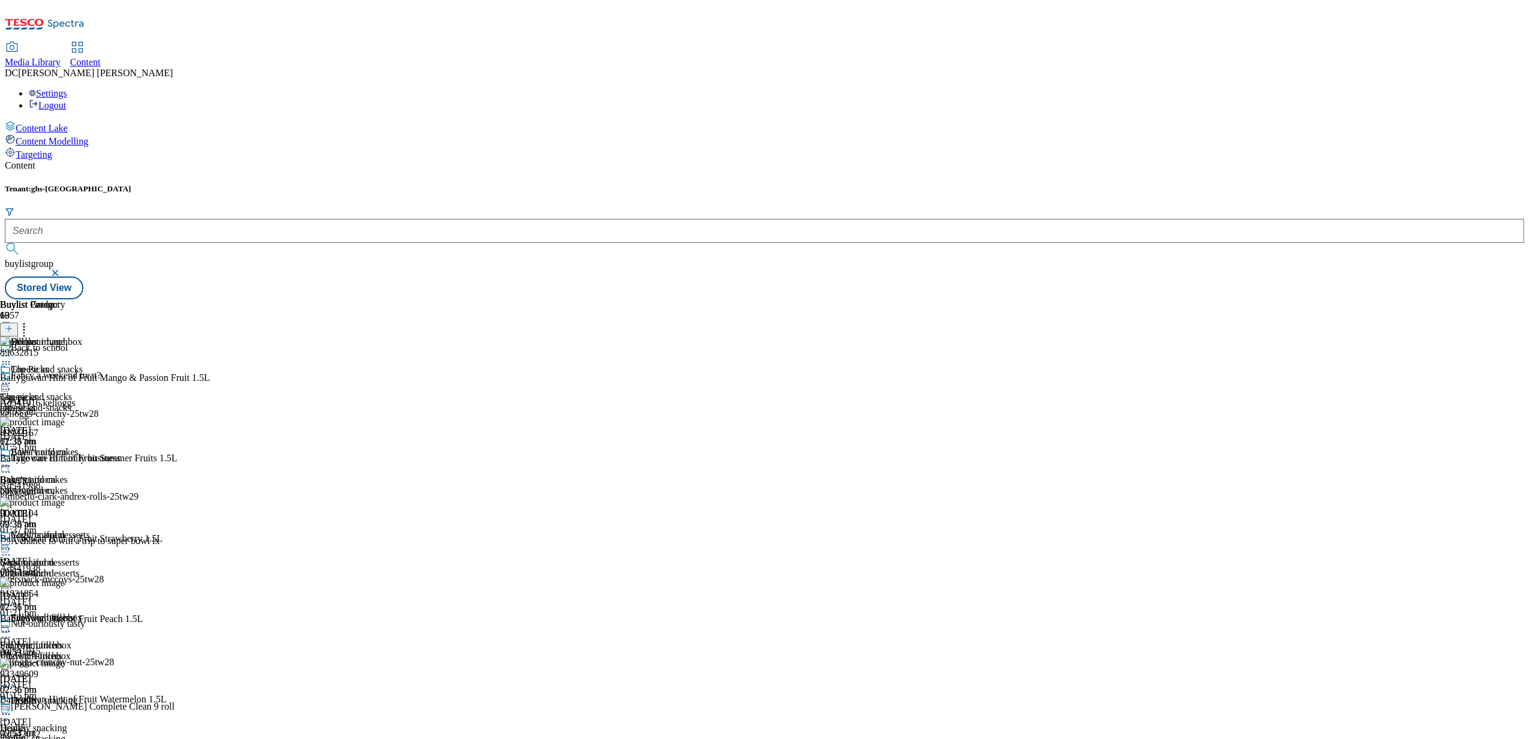
click at [13, 324] on icon at bounding box center [9, 328] width 8 height 8
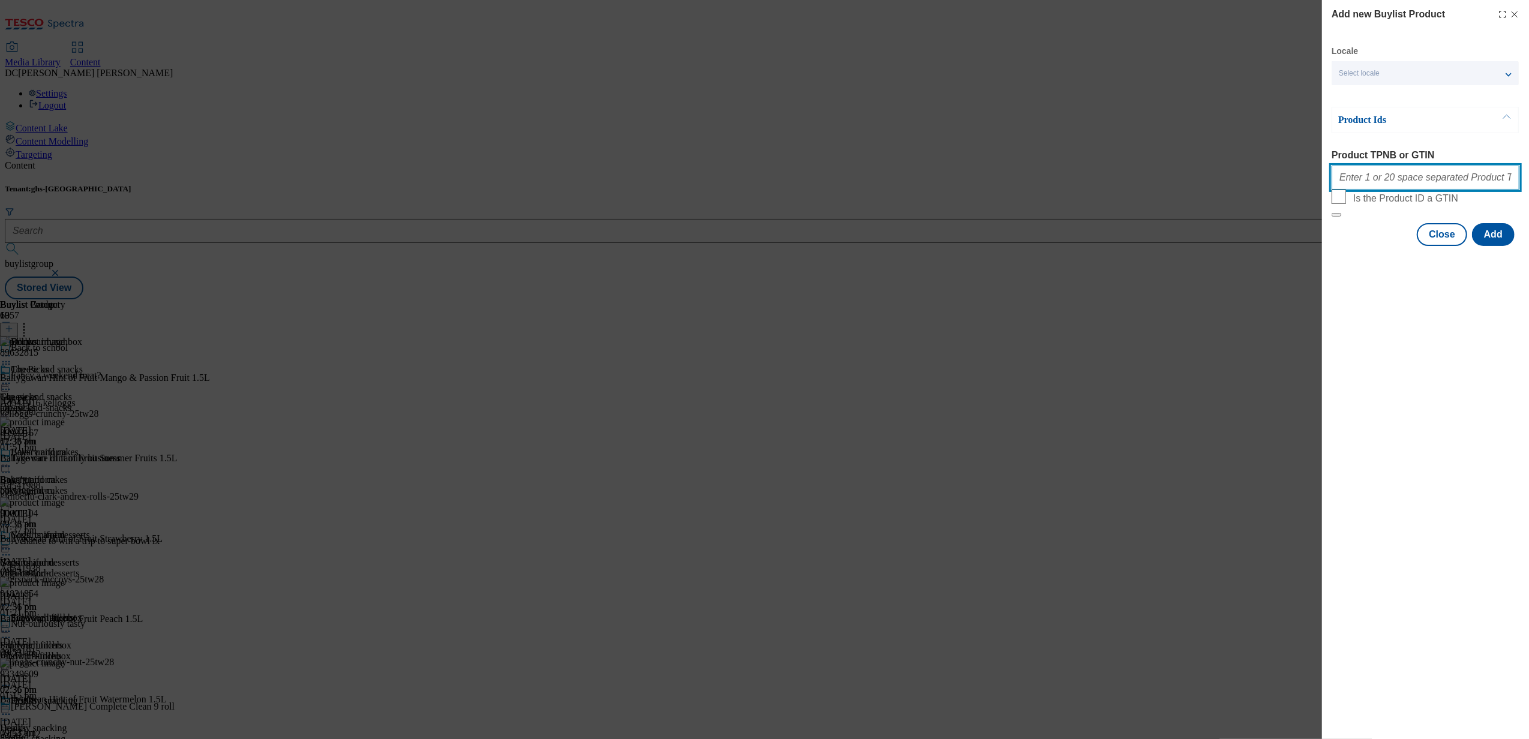
click at [1392, 188] on input "Product TPNB or GTIN" at bounding box center [1426, 178] width 188 height 24
paste input "54934728 89992958 91782860 62573626 66597488 87183122 90995643 87585165 8754055…"
type input "54934728 89992958 91782860 62573626 66597488 87183122 90995643 87585165 8754055…"
click at [1486, 246] on button "Add" at bounding box center [1493, 234] width 43 height 23
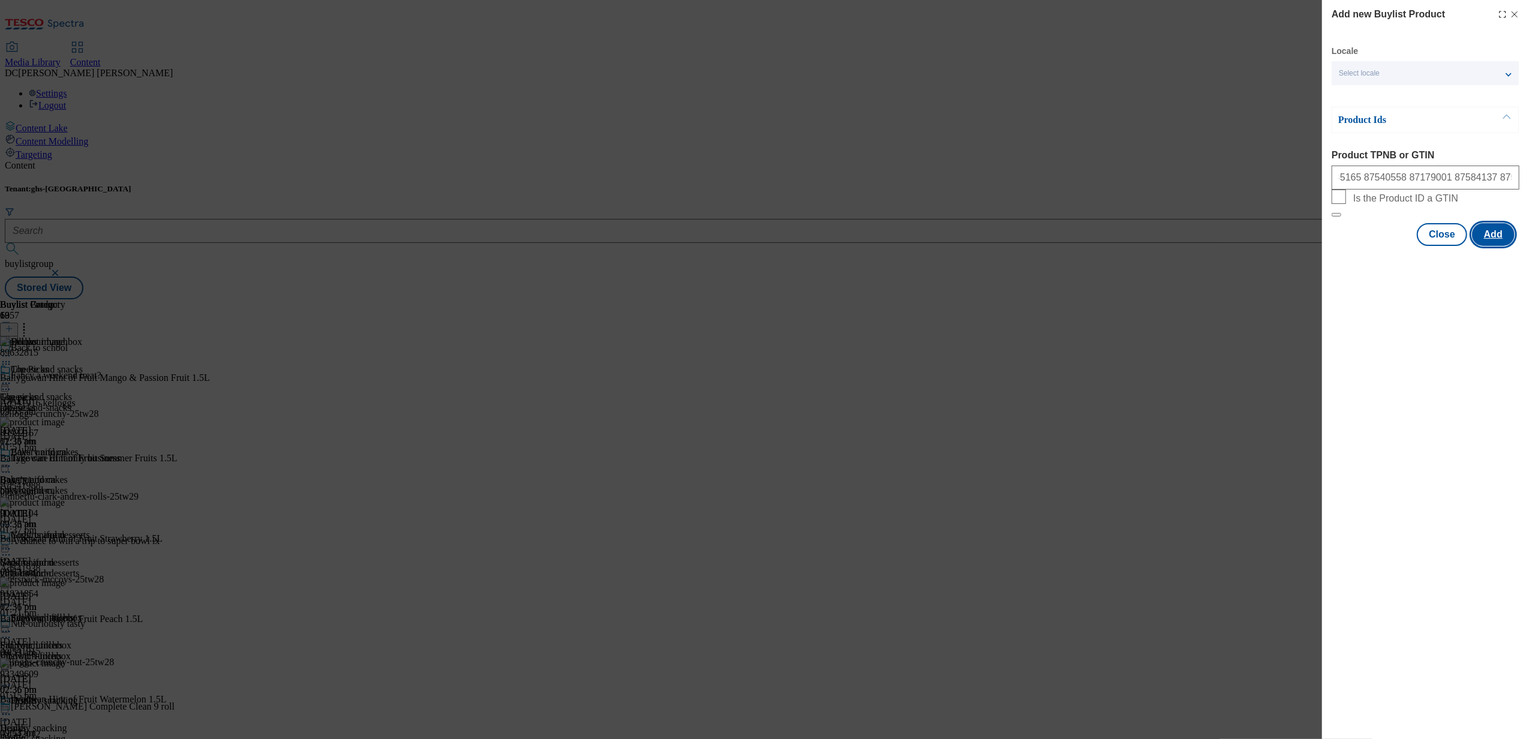
scroll to position [0, 0]
click at [1447, 301] on button "Close" at bounding box center [1442, 293] width 50 height 23
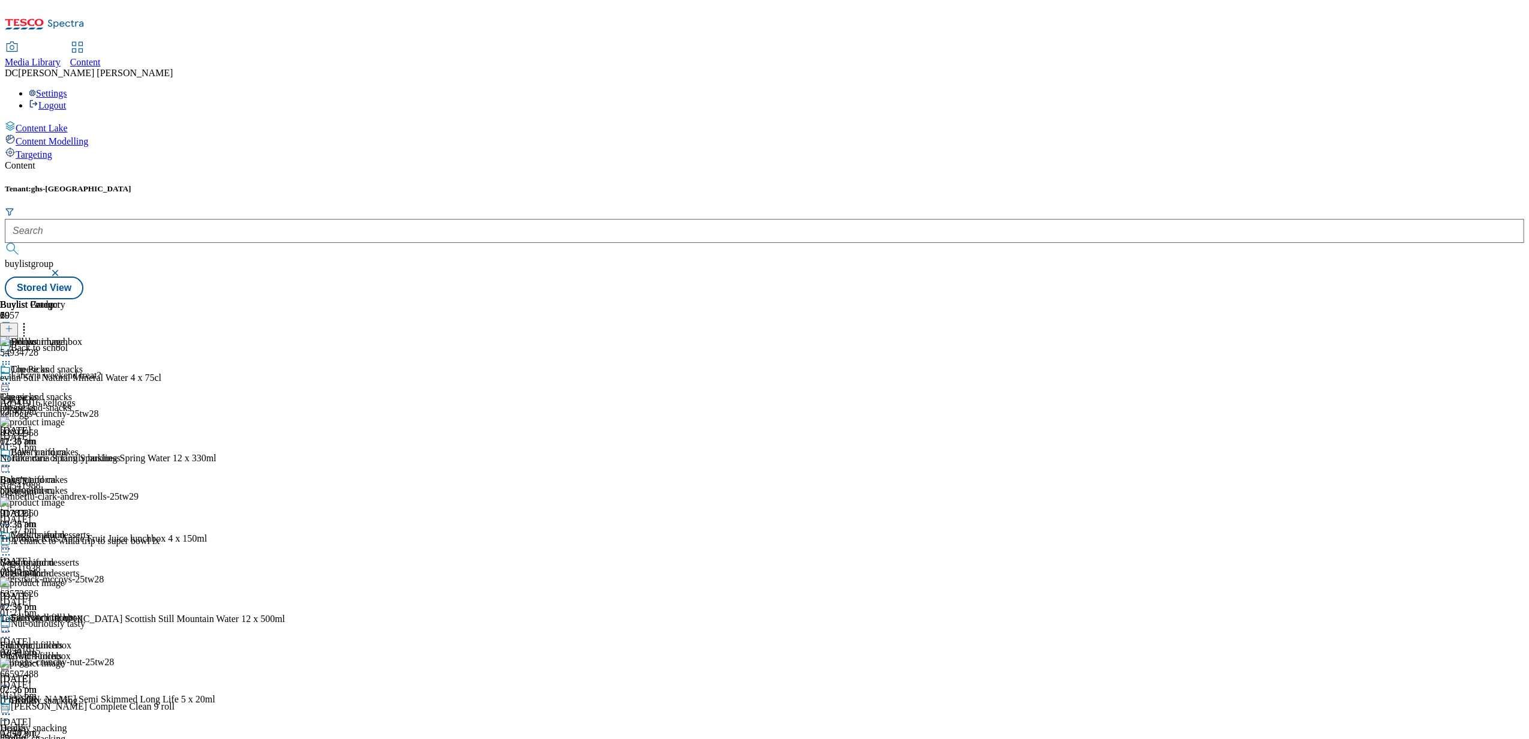
click at [90, 485] on div "bakery-and-cakes" at bounding box center [45, 490] width 90 height 11
click at [30, 321] on icon at bounding box center [24, 327] width 12 height 12
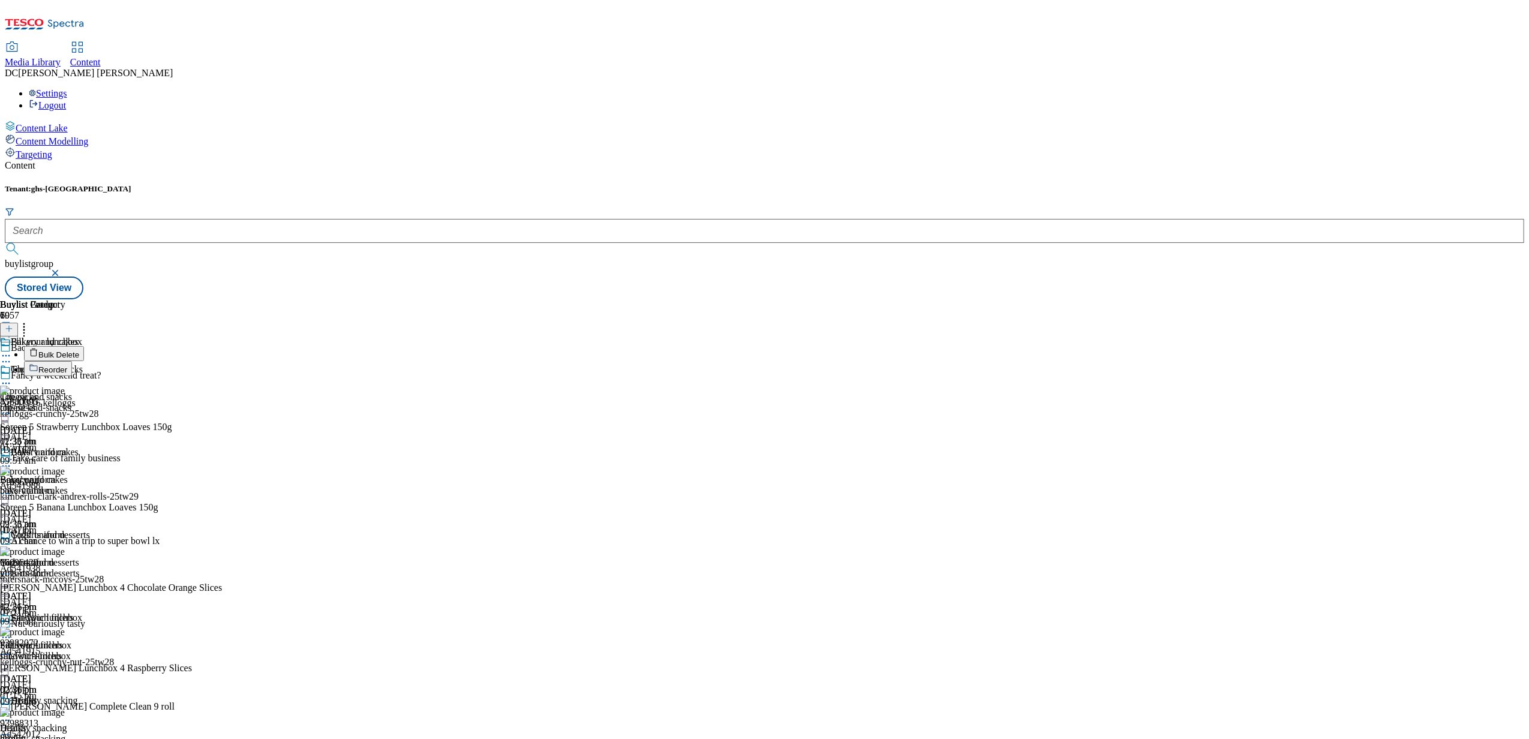
click at [84, 346] on button "Bulk Delete" at bounding box center [54, 353] width 60 height 15
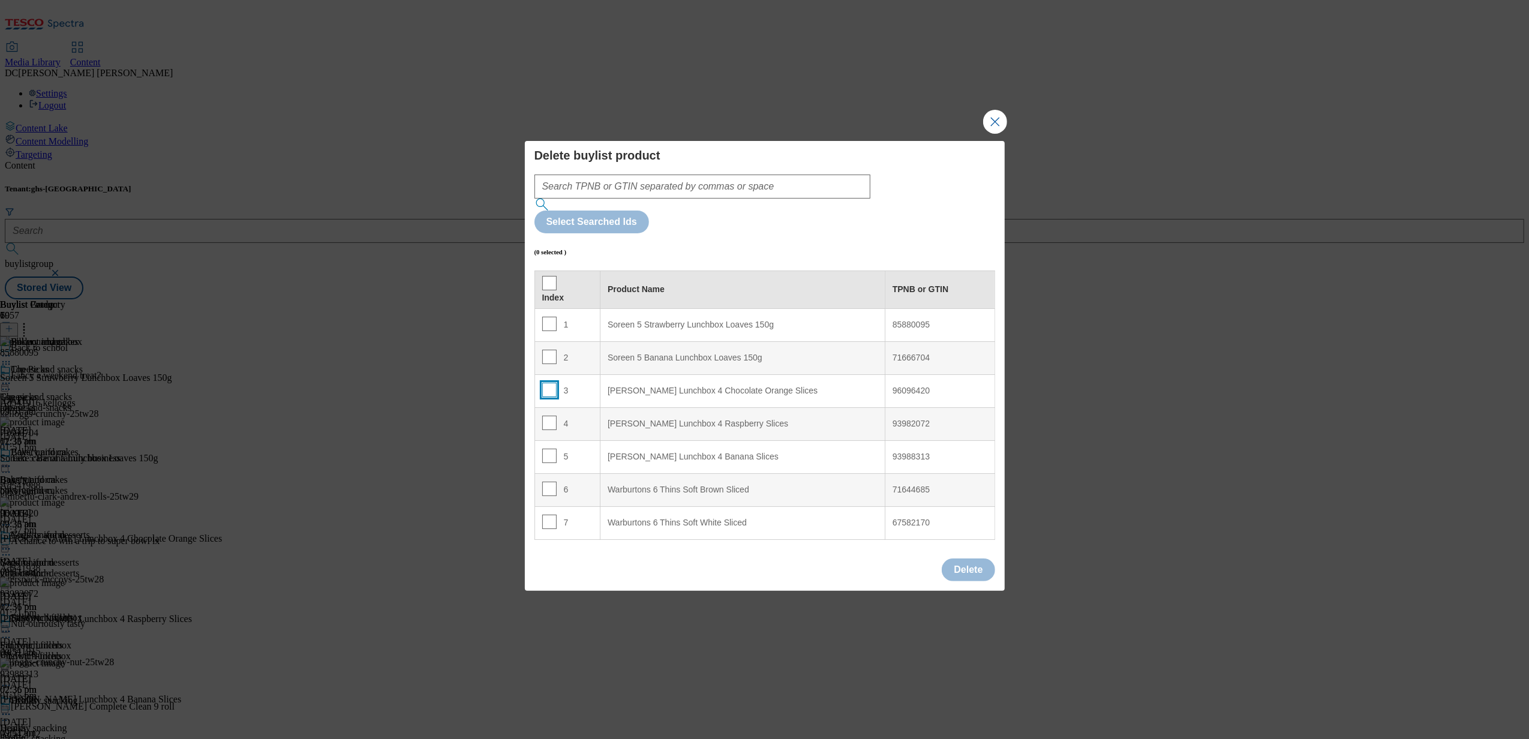
click at [549, 383] on input "Modal" at bounding box center [549, 390] width 14 height 14
checkbox input "true"
click at [547, 416] on input "Modal" at bounding box center [549, 423] width 14 height 14
checkbox input "true"
click at [549, 449] on input "Modal" at bounding box center [549, 456] width 14 height 14
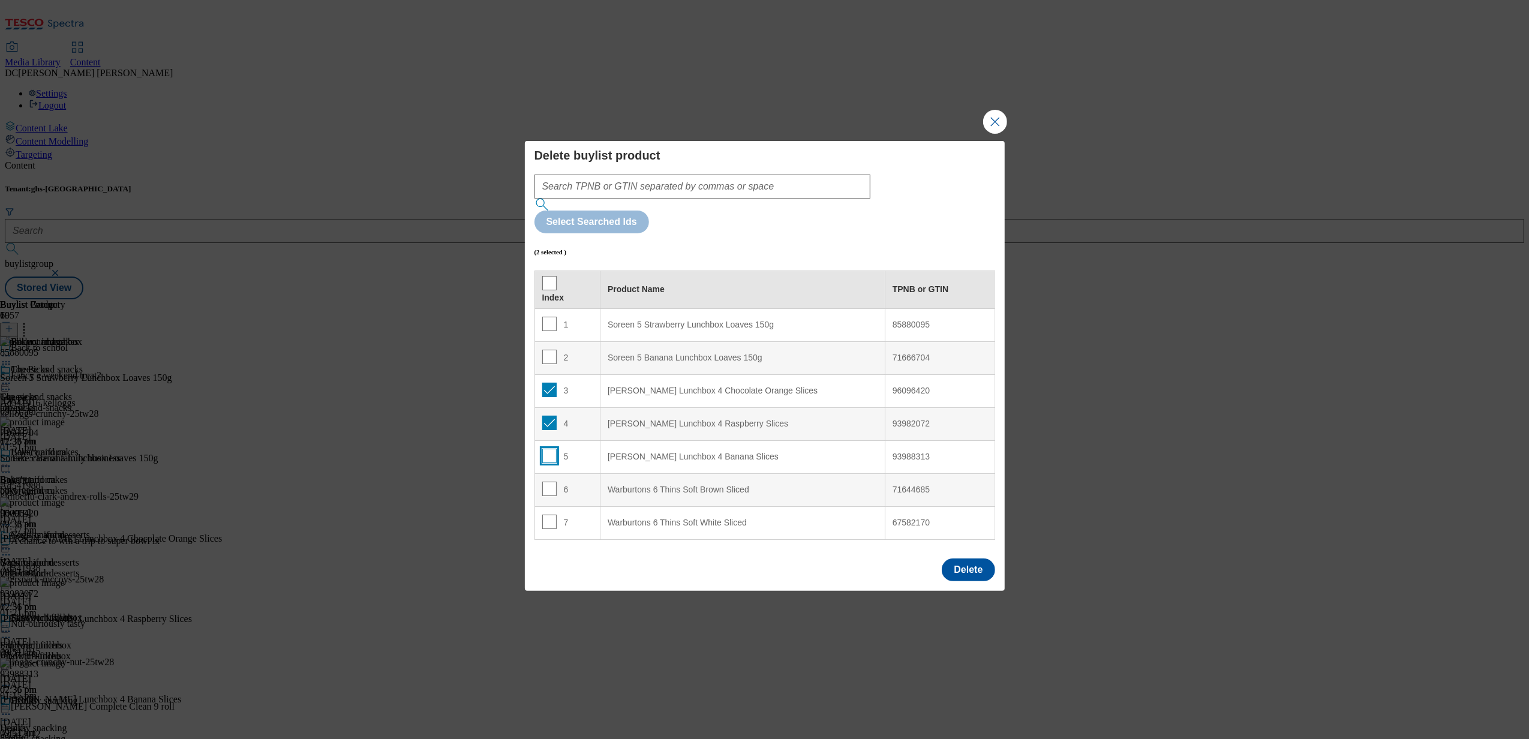
checkbox input "true"
click at [963, 558] on button "Delete" at bounding box center [968, 569] width 53 height 23
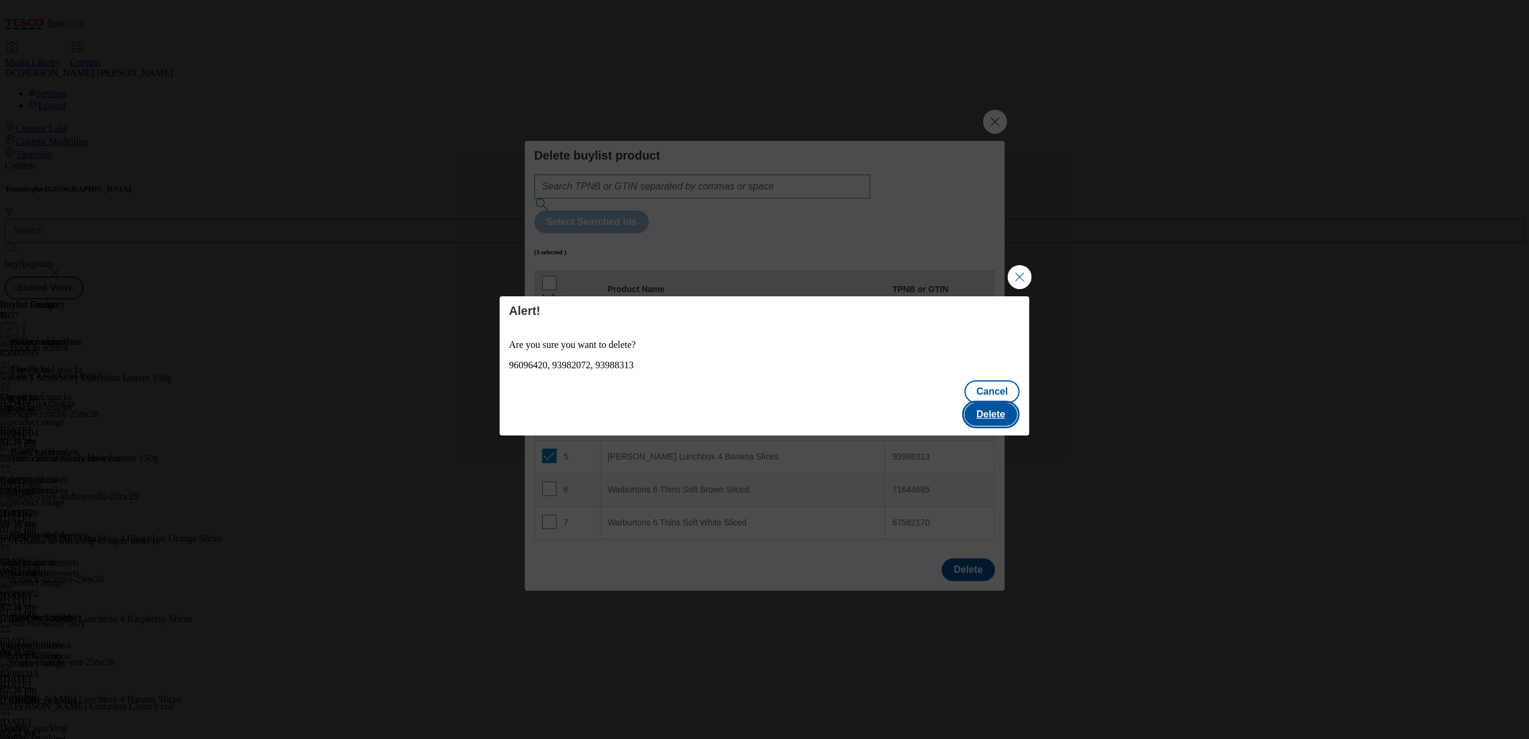
click at [982, 411] on button "Delete" at bounding box center [990, 414] width 53 height 23
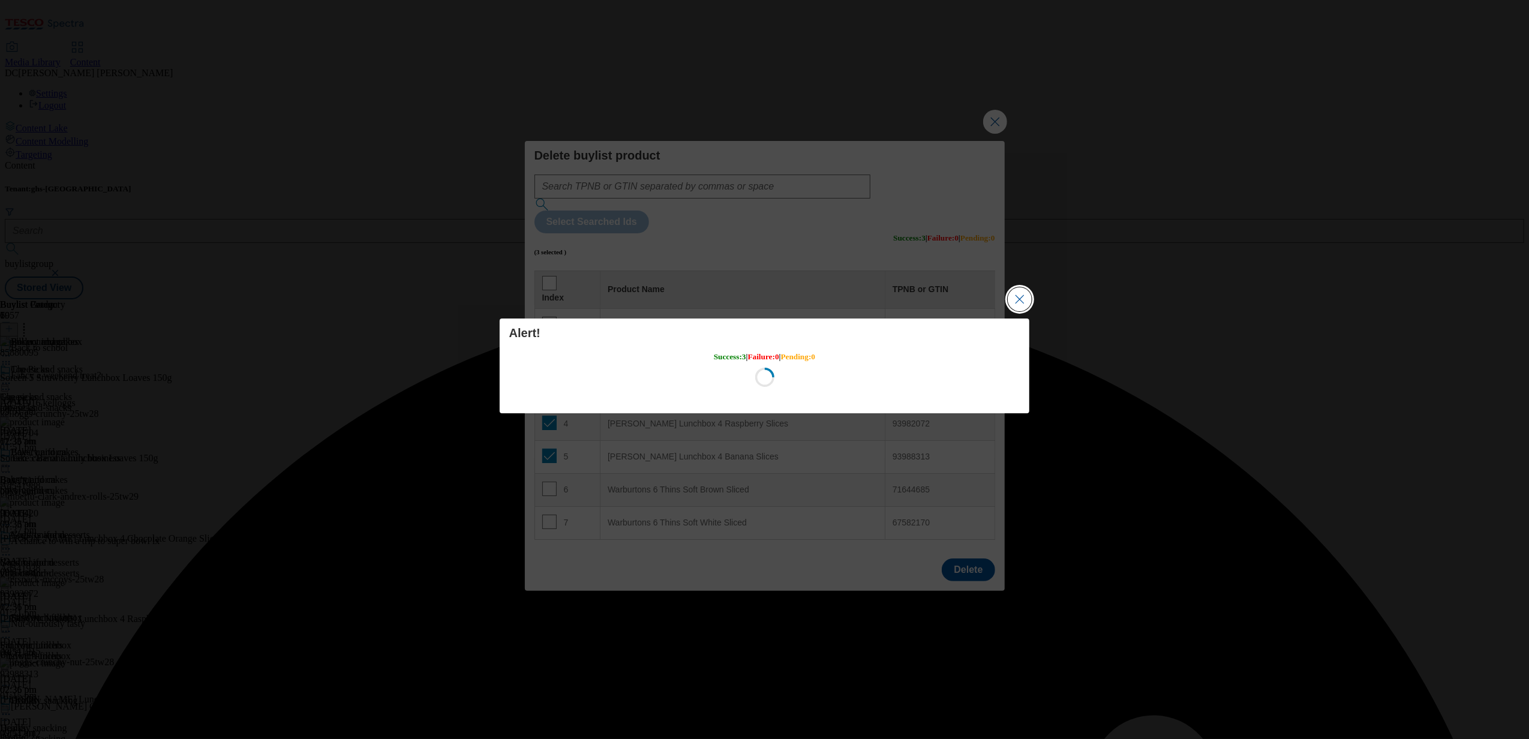
scroll to position [0, 0]
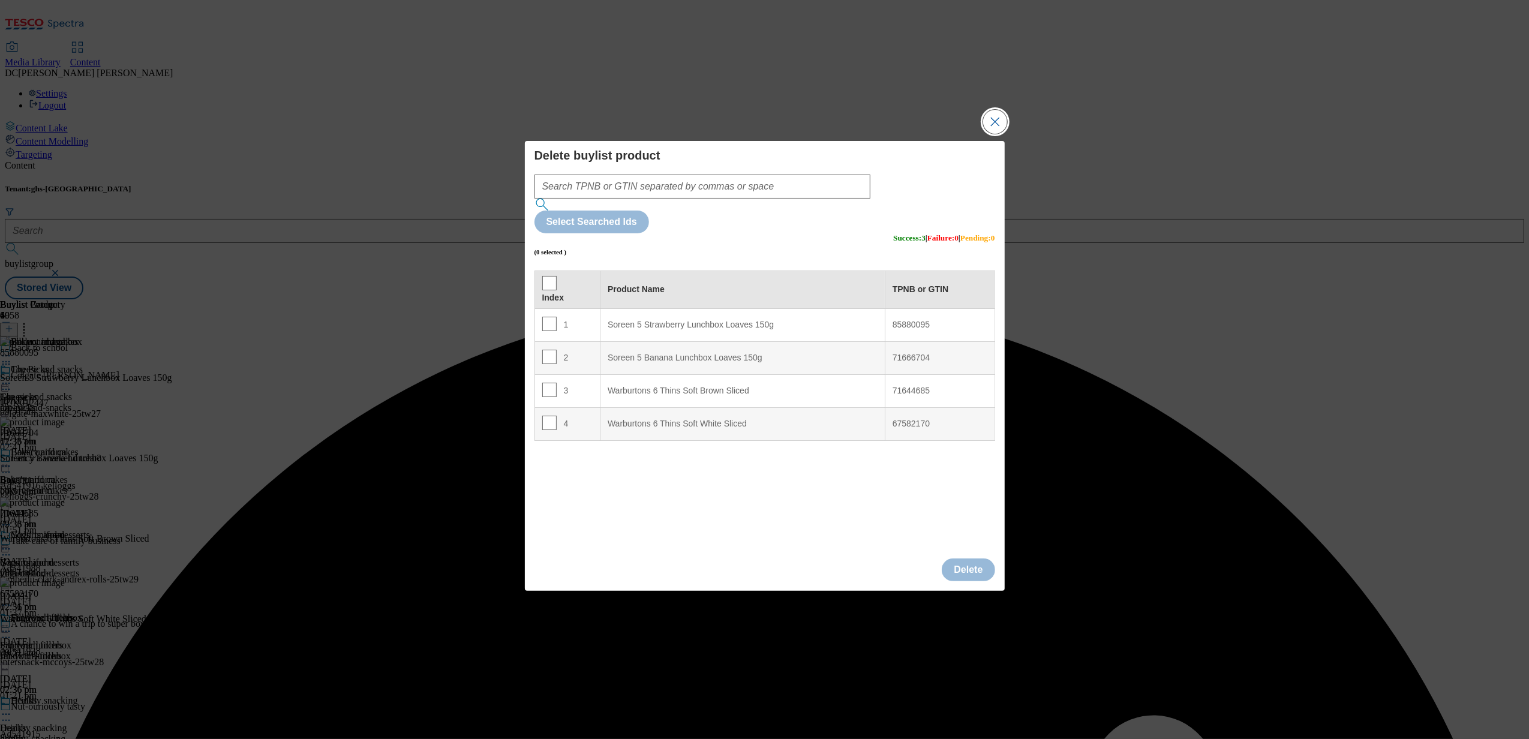
click at [986, 134] on button "Close Modal" at bounding box center [995, 122] width 24 height 24
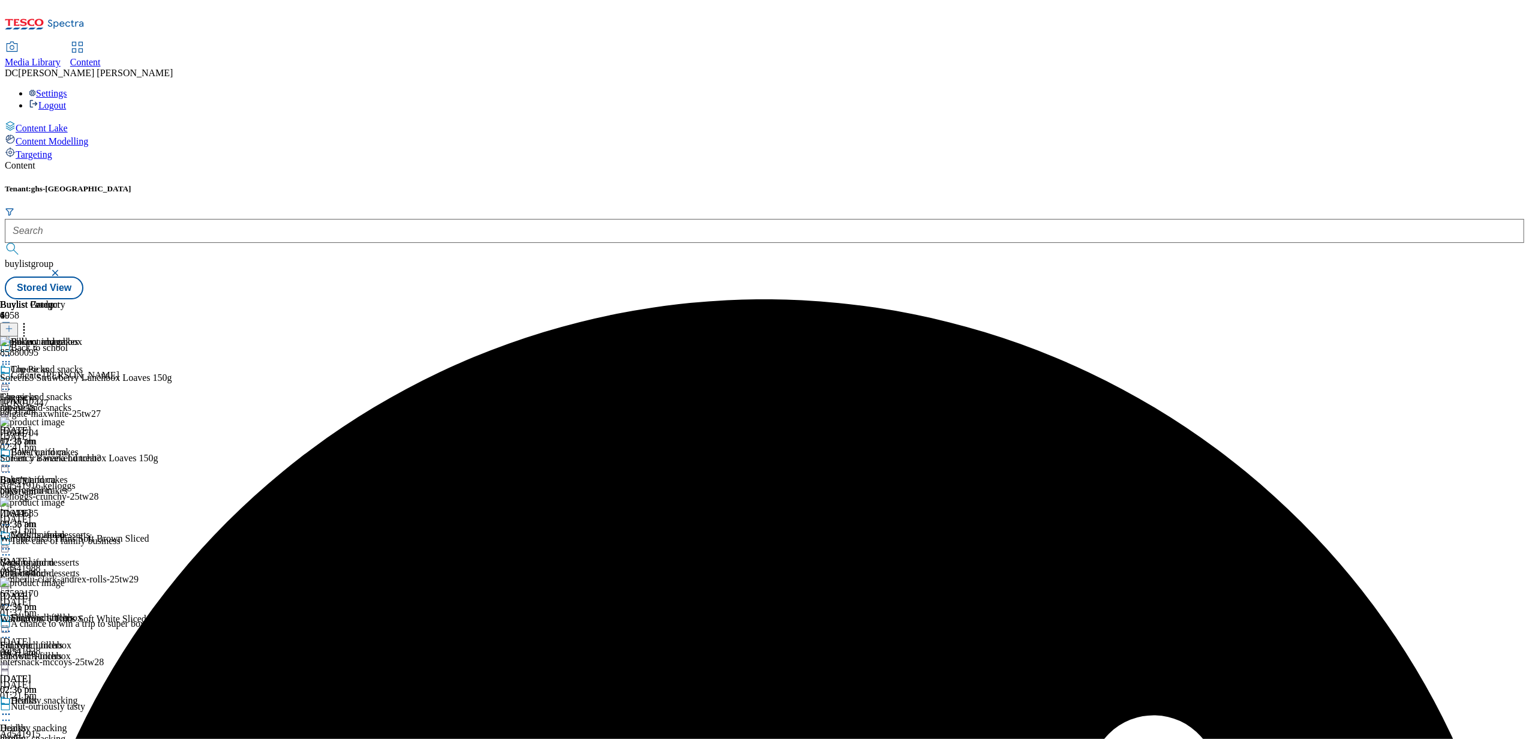
click at [13, 324] on icon at bounding box center [9, 328] width 8 height 8
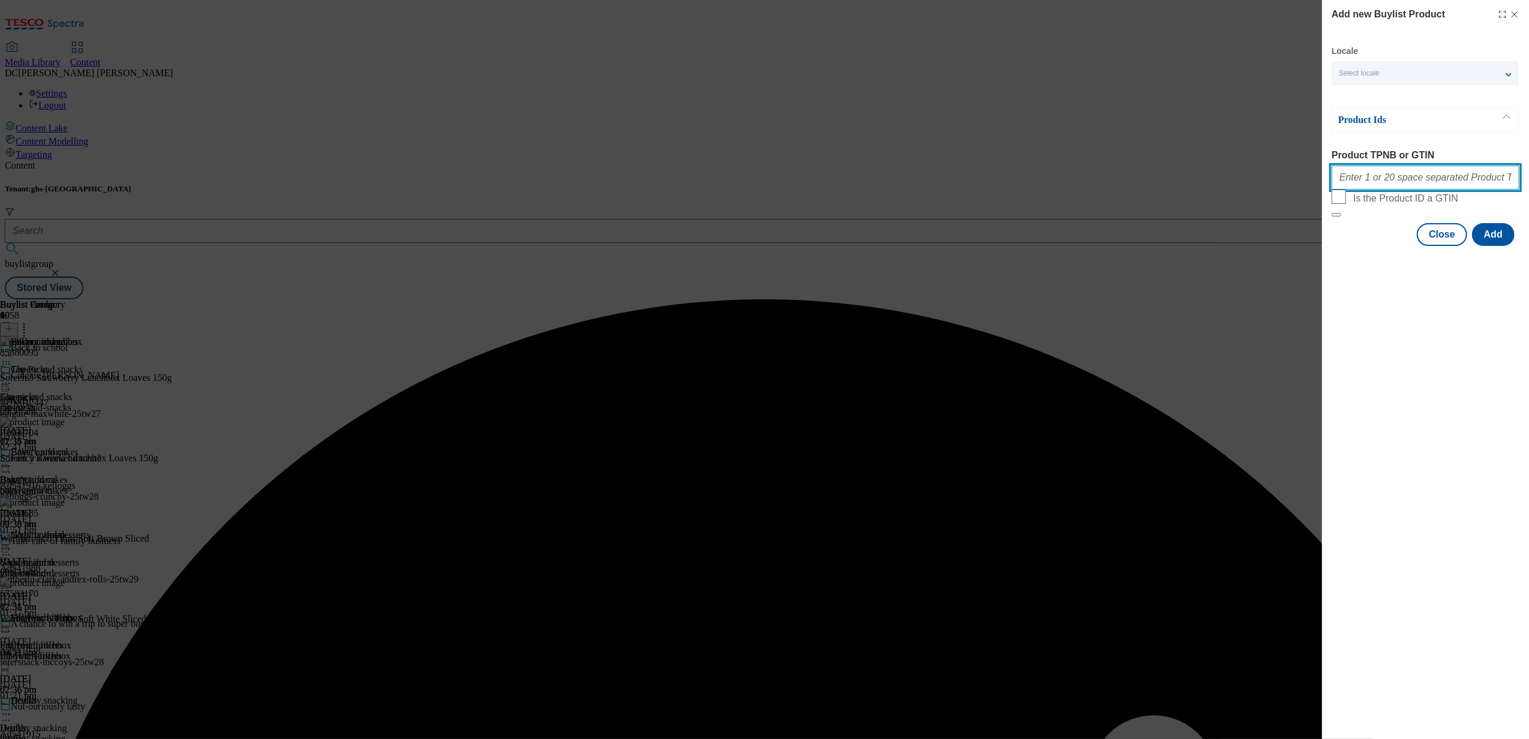
click at [1356, 190] on input "Product TPNB or GTIN" at bounding box center [1426, 178] width 188 height 24
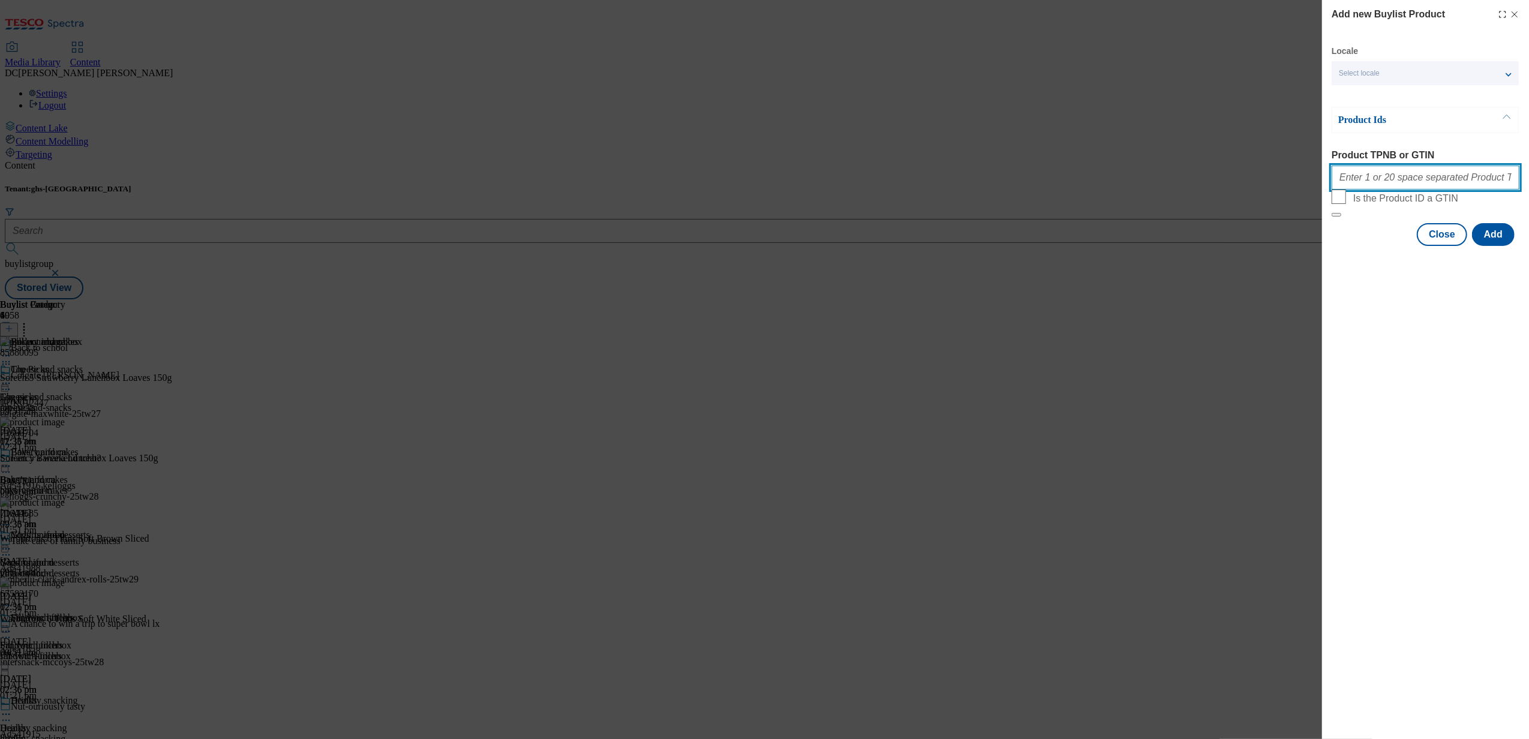
paste input "54772702 87690218 84896458 84896337 50641645 83287942 90514344 83287956 9050990…"
type input "54772702 87690218 84896458 84896337 50641645 83287942 90514344 83287956 9050990…"
click at [1499, 246] on button "Add" at bounding box center [1493, 234] width 43 height 23
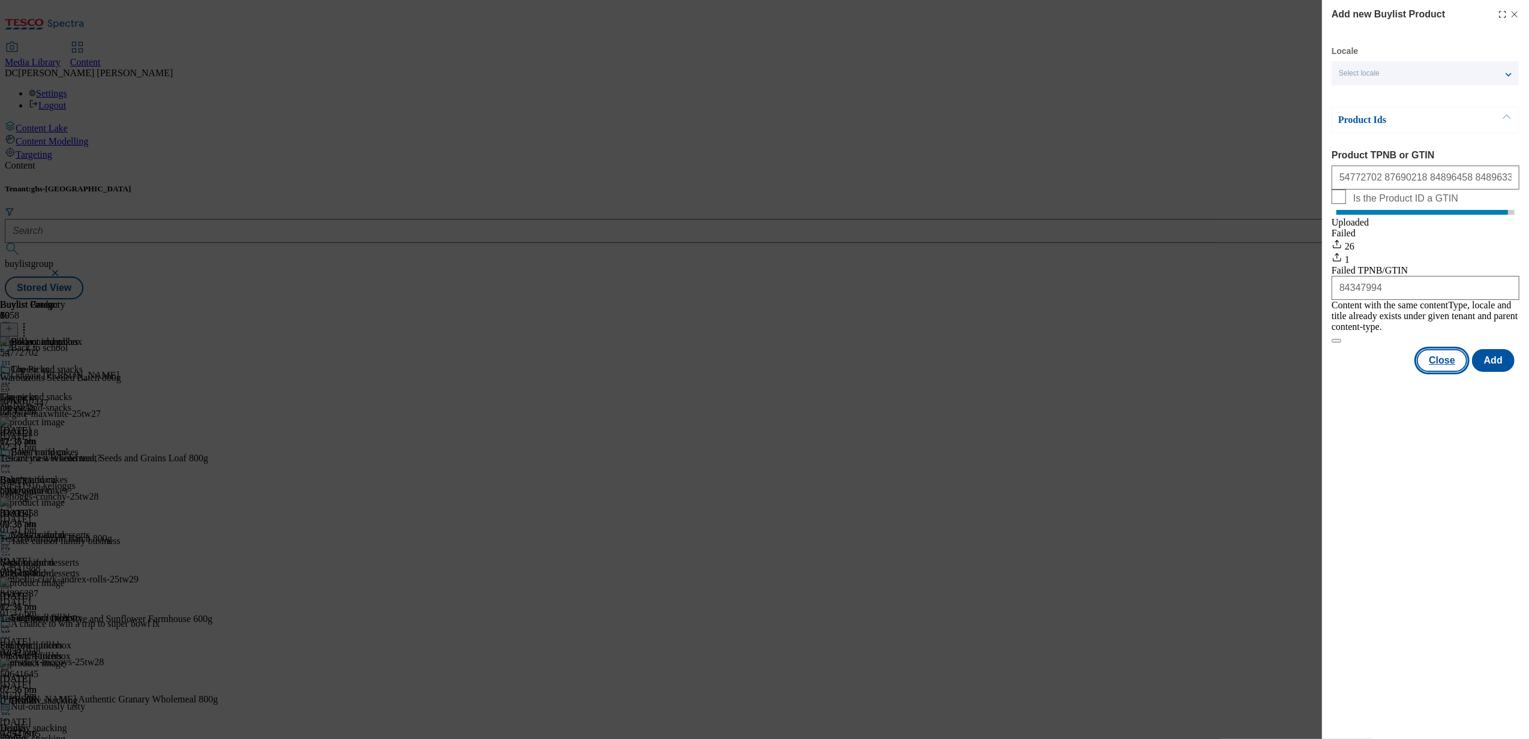
click at [1441, 366] on button "Close" at bounding box center [1442, 360] width 50 height 23
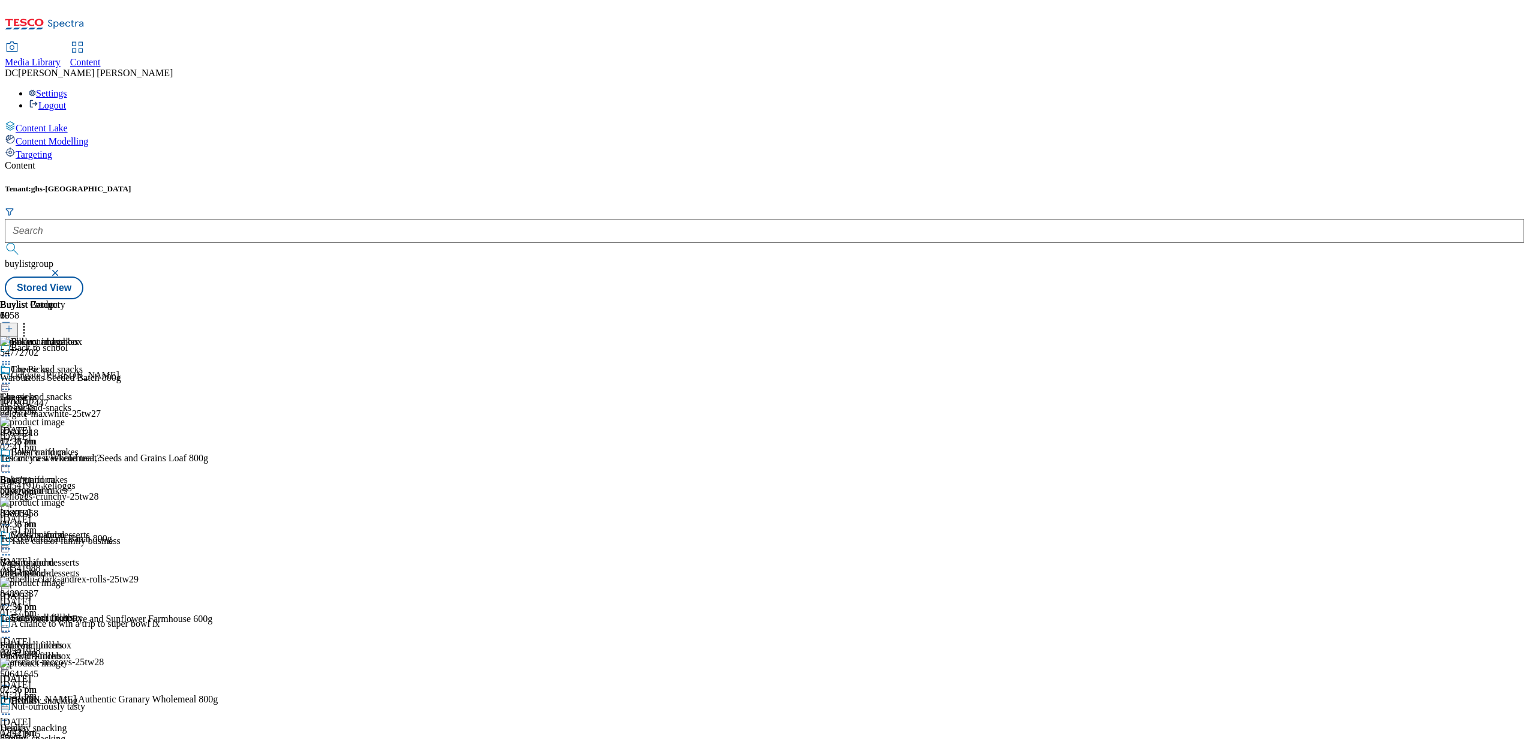
click at [90, 568] on div "yogurts-and-desserts" at bounding box center [45, 573] width 90 height 11
click at [90, 651] on div "sandwich-fillers" at bounding box center [45, 656] width 90 height 11
click at [12, 626] on icon at bounding box center [6, 632] width 12 height 12
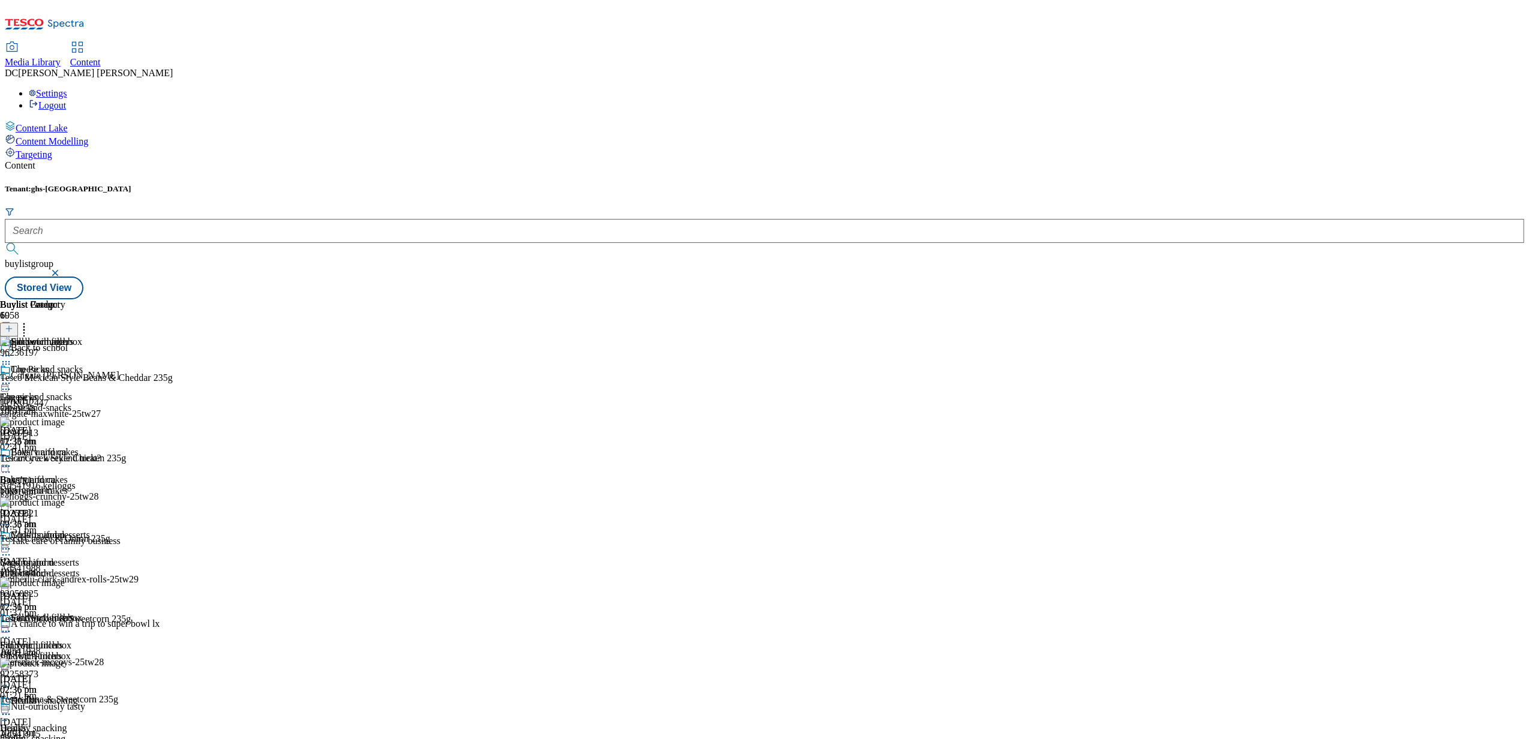
click at [12, 708] on icon at bounding box center [6, 714] width 12 height 12
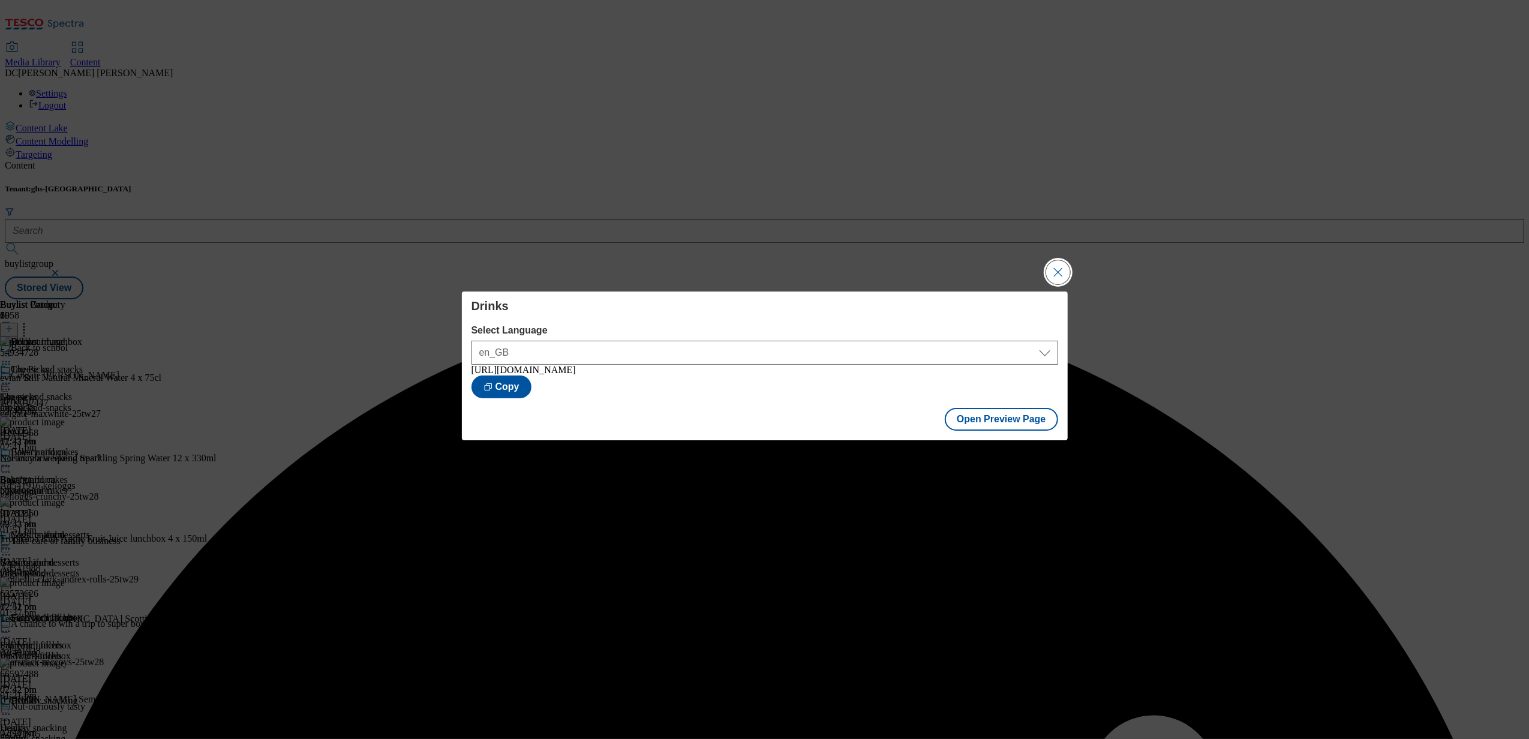
click at [1057, 270] on button "Close Modal" at bounding box center [1058, 272] width 24 height 24
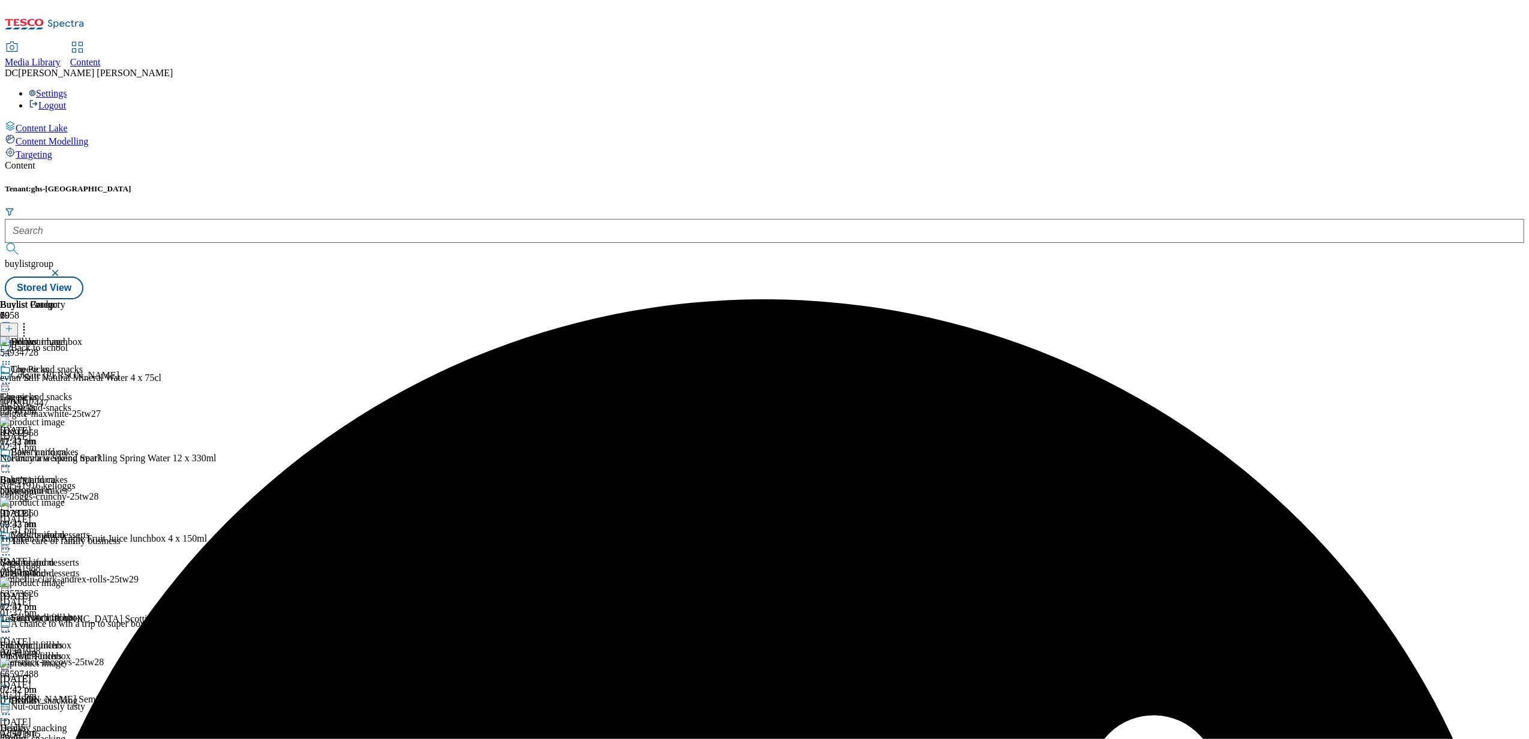
click at [12, 350] on icon at bounding box center [6, 356] width 12 height 12
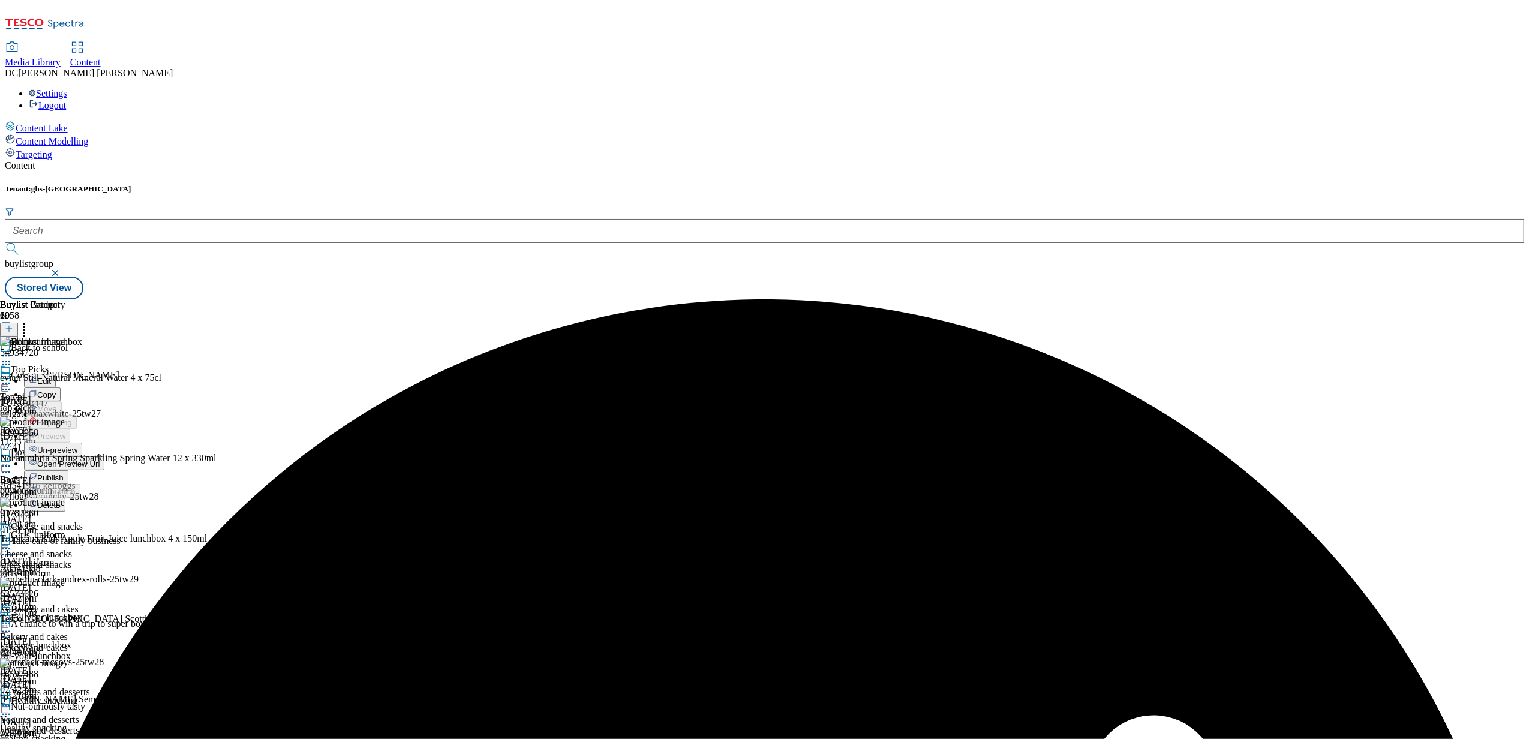
click at [64, 473] on span "Publish" at bounding box center [50, 477] width 26 height 9
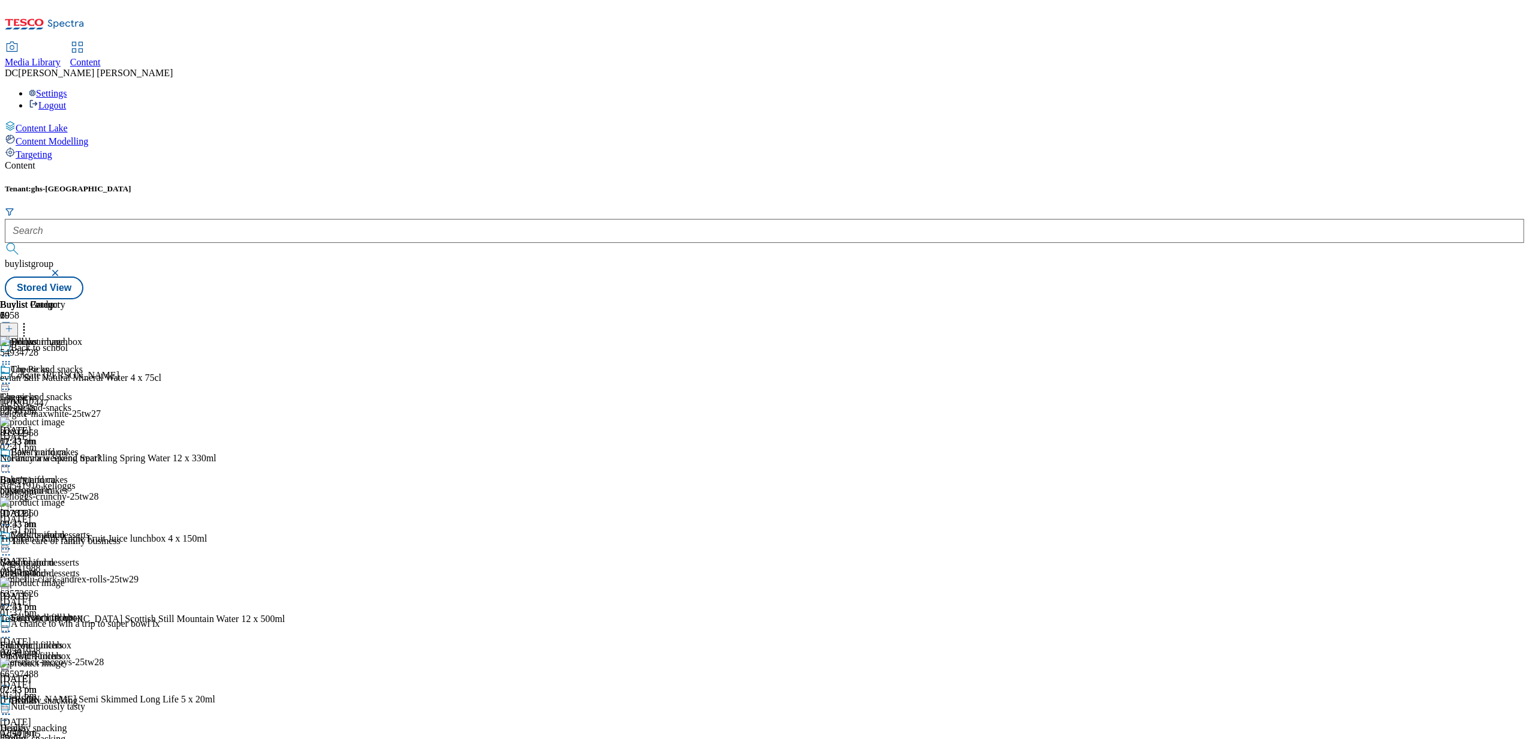
scroll to position [1200, 0]
